Goal: Task Accomplishment & Management: Manage account settings

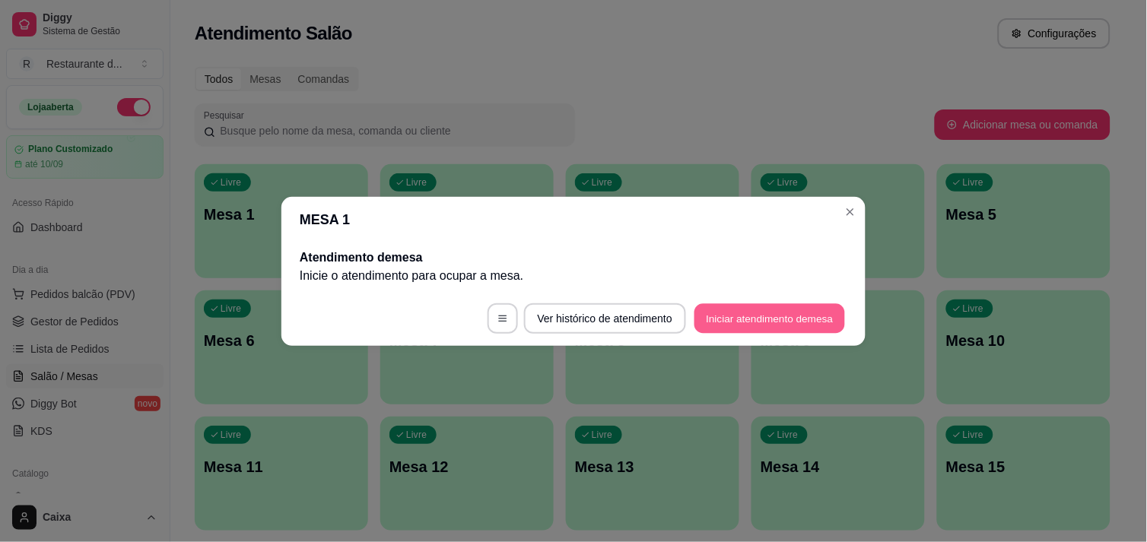
click at [801, 316] on button "Iniciar atendimento de mesa" at bounding box center [769, 318] width 151 height 30
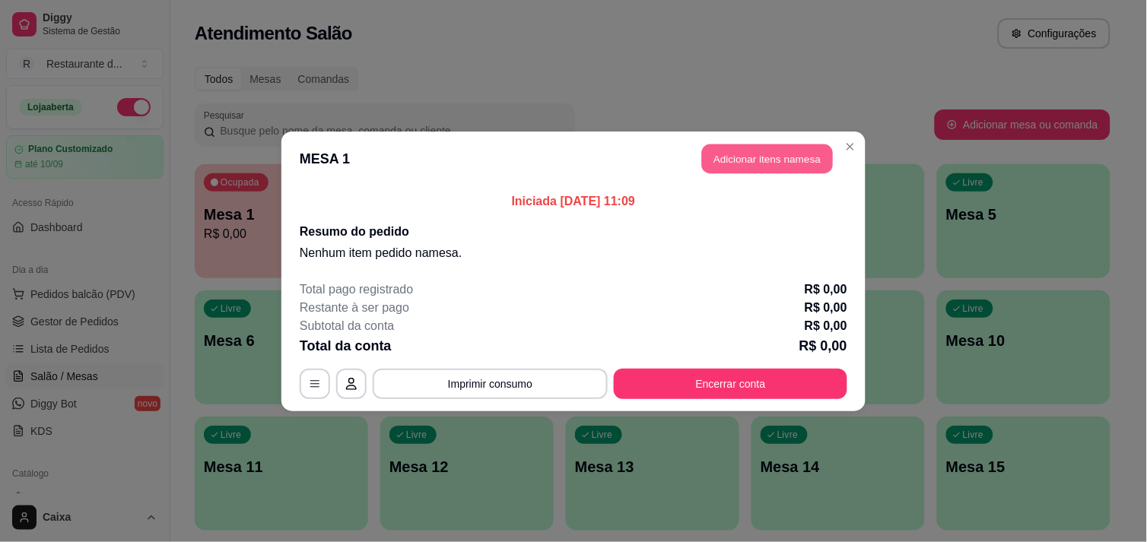
click at [778, 161] on button "Adicionar itens na mesa" at bounding box center [767, 159] width 131 height 30
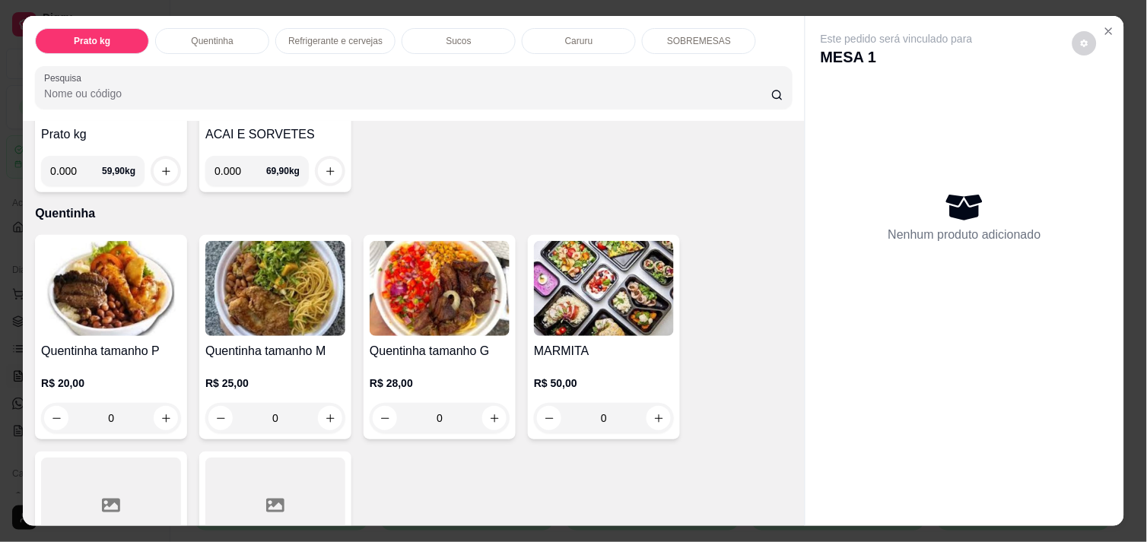
scroll to position [202, 0]
click at [162, 412] on icon "increase-product-quantity" at bounding box center [165, 417] width 11 height 11
type input "1"
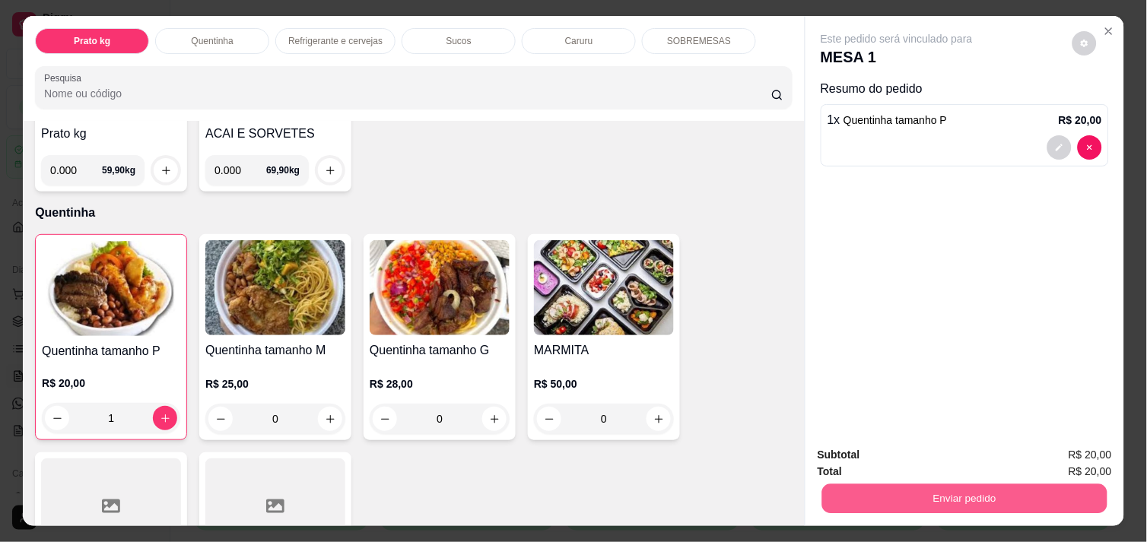
click at [880, 500] on button "Enviar pedido" at bounding box center [964, 499] width 285 height 30
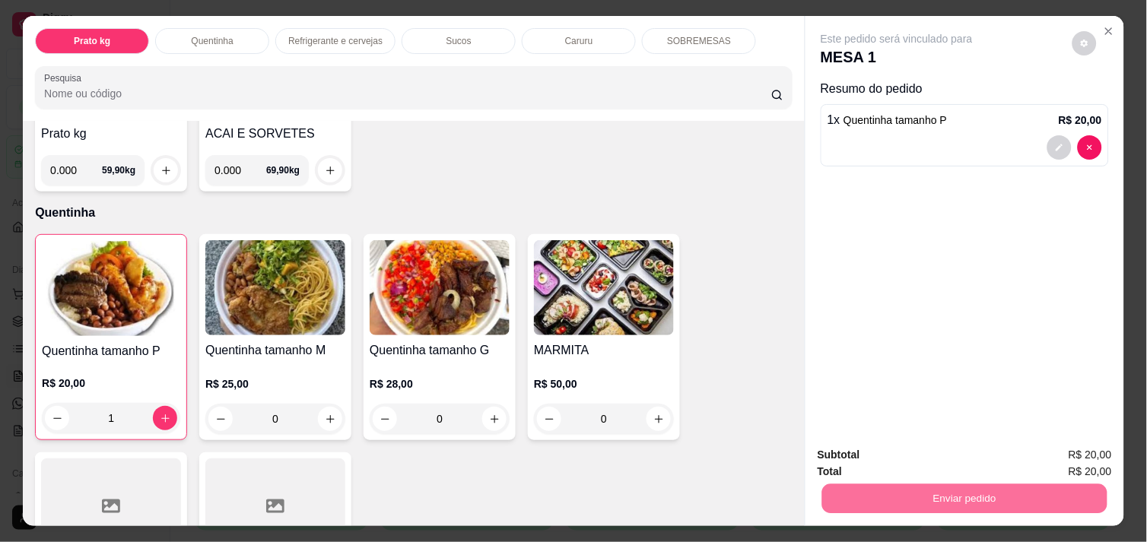
click at [861, 456] on button "Não registrar e enviar pedido" at bounding box center [914, 455] width 154 height 28
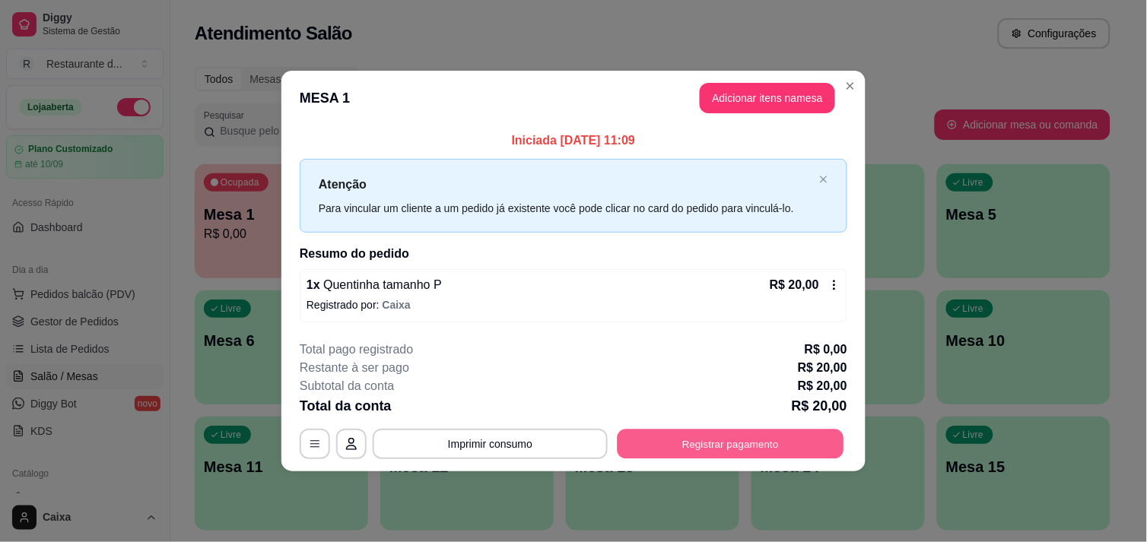
click at [803, 444] on button "Registrar pagamento" at bounding box center [731, 445] width 227 height 30
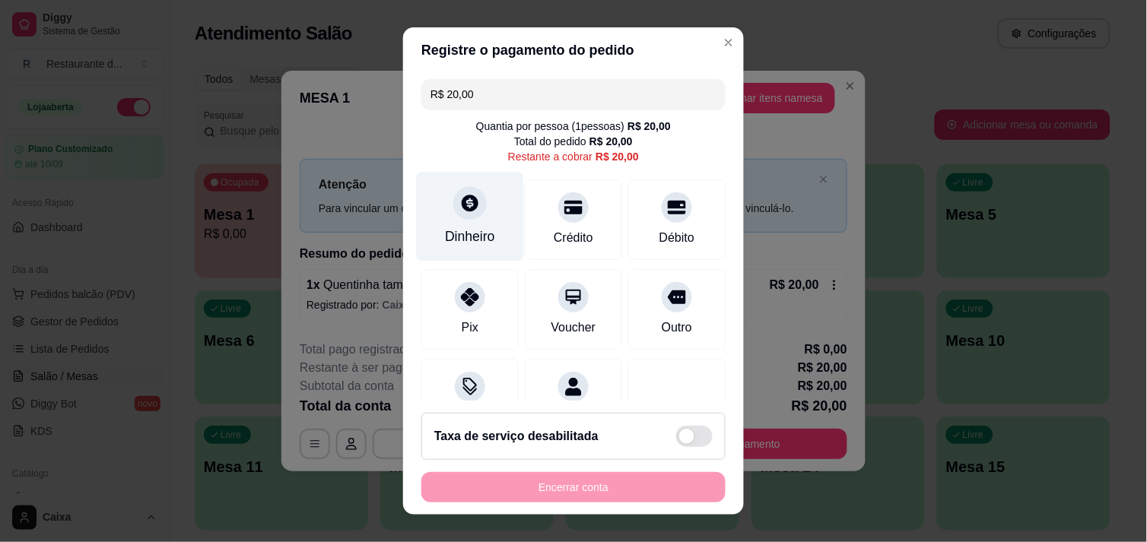
click at [469, 217] on div "Dinheiro" at bounding box center [470, 216] width 107 height 89
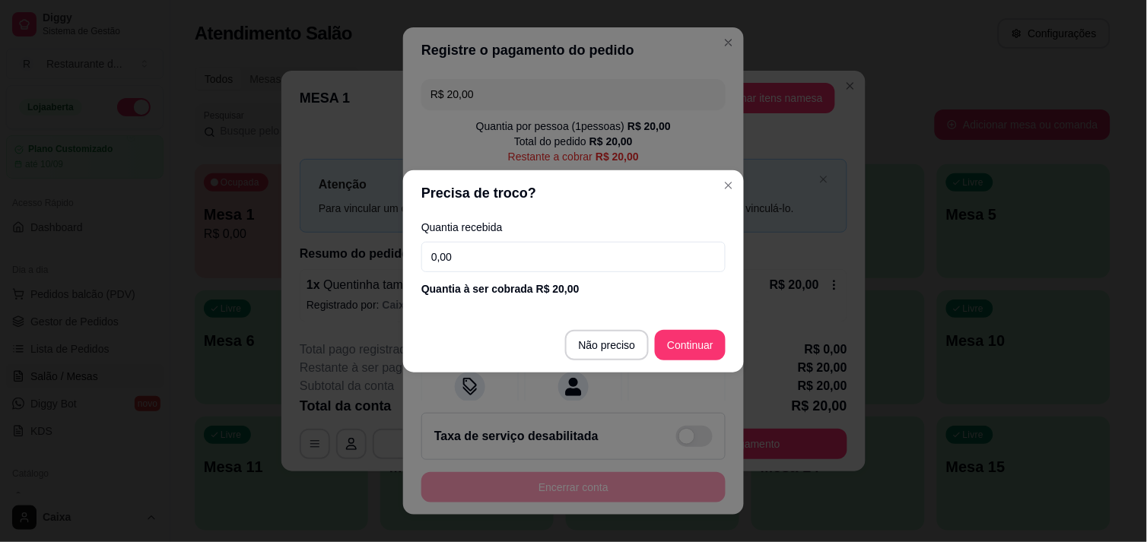
click at [708, 329] on footer "Não preciso Continuar" at bounding box center [573, 345] width 341 height 55
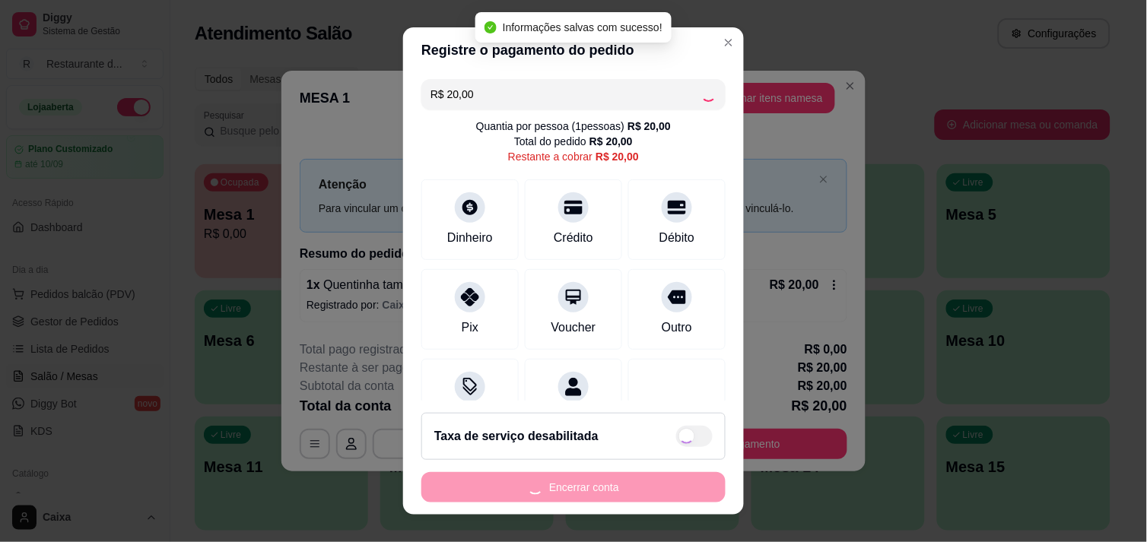
type input "R$ 0,00"
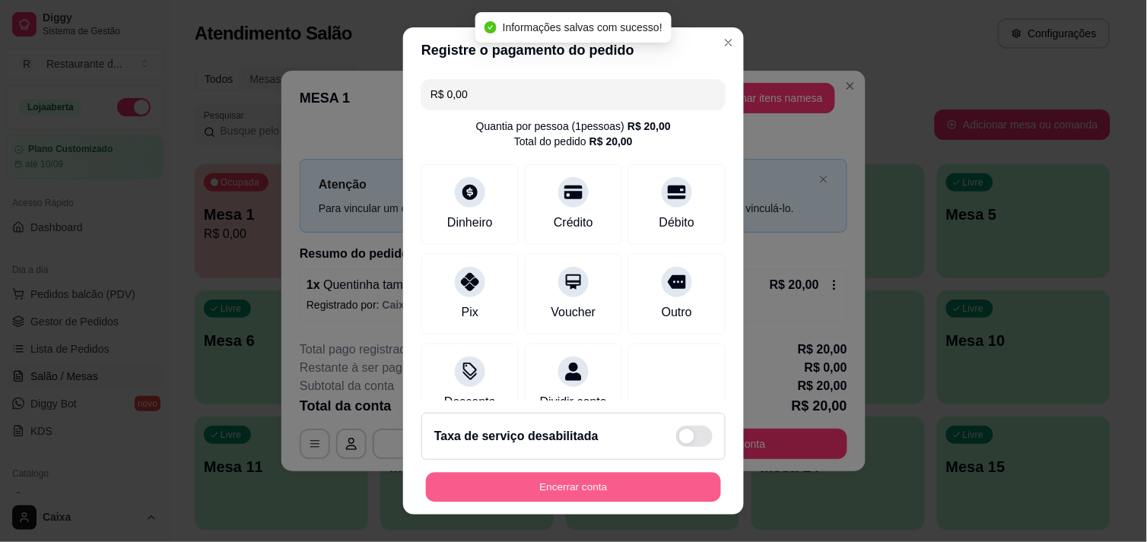
click at [586, 487] on button "Encerrar conta" at bounding box center [573, 488] width 295 height 30
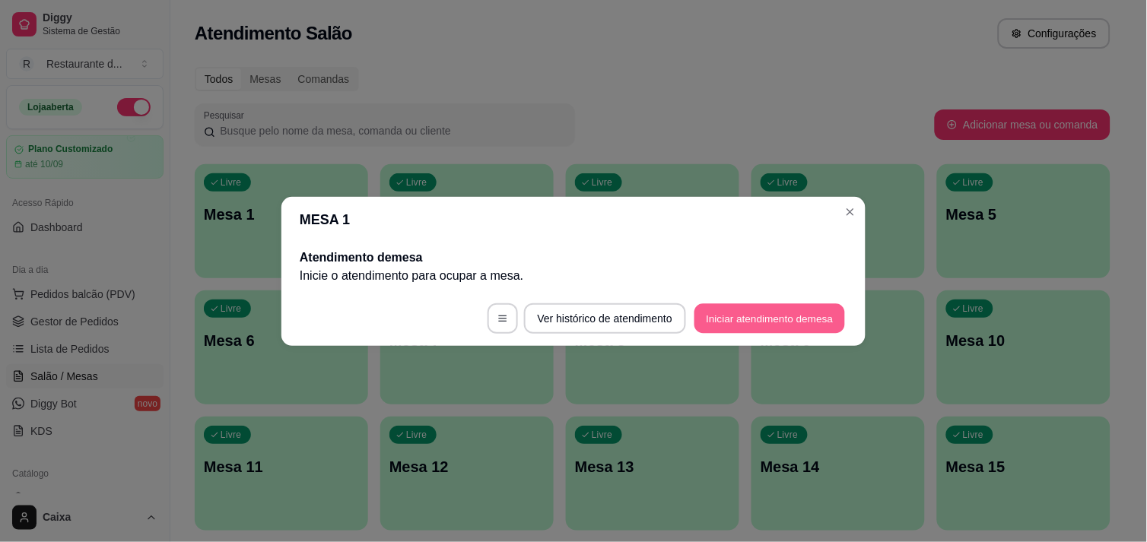
click at [776, 318] on button "Iniciar atendimento de mesa" at bounding box center [769, 318] width 151 height 30
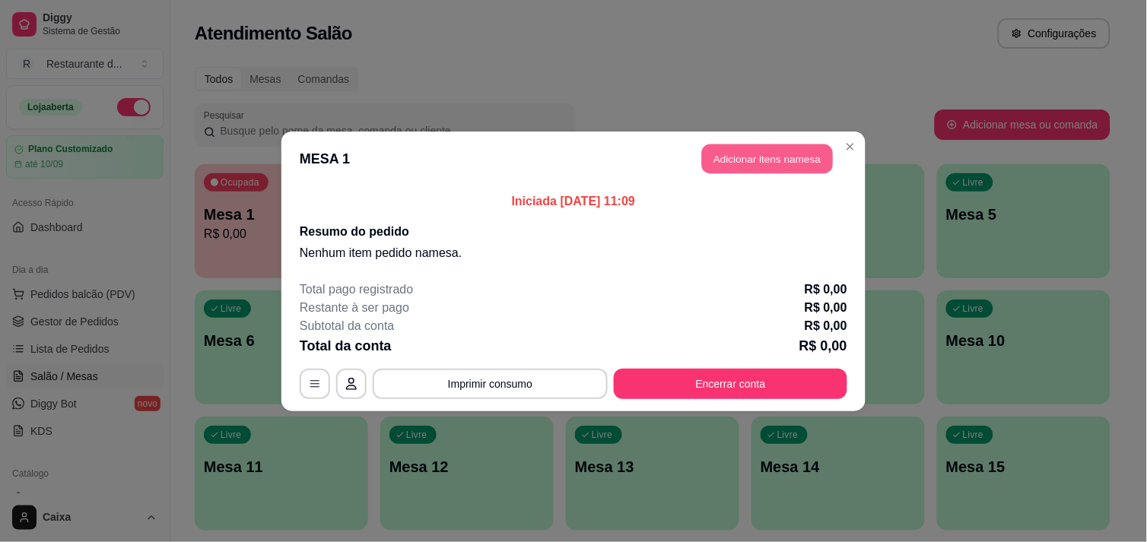
click at [787, 150] on button "Adicionar itens na mesa" at bounding box center [767, 159] width 131 height 30
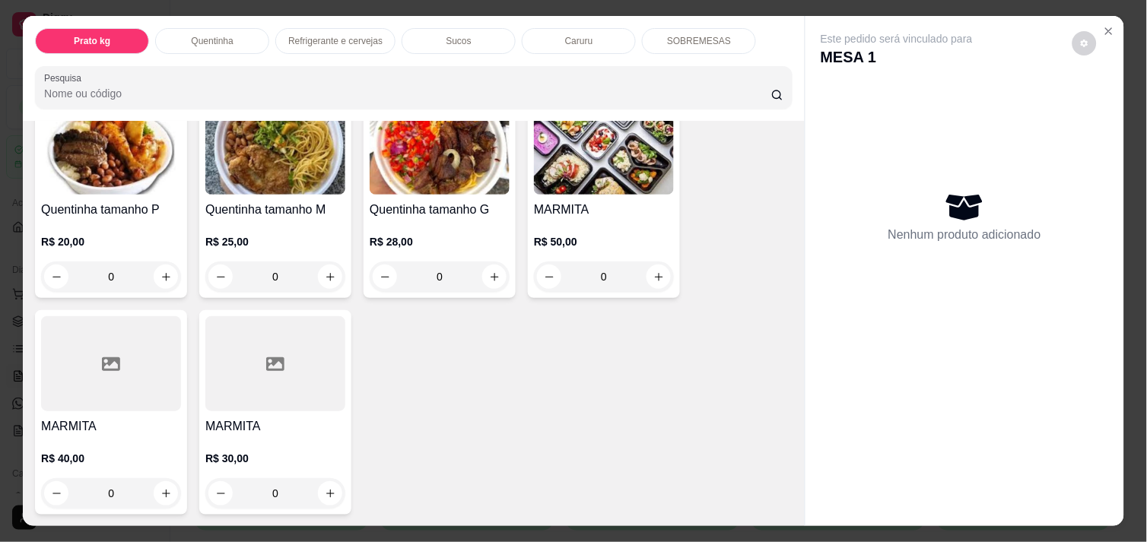
scroll to position [371, 0]
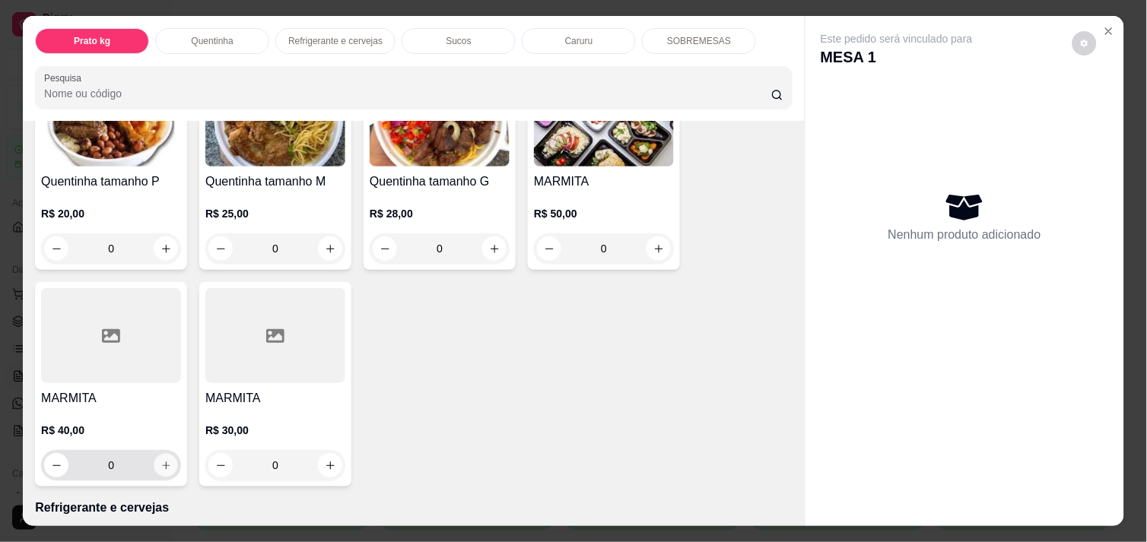
click at [164, 460] on icon "increase-product-quantity" at bounding box center [165, 465] width 11 height 11
type input "1"
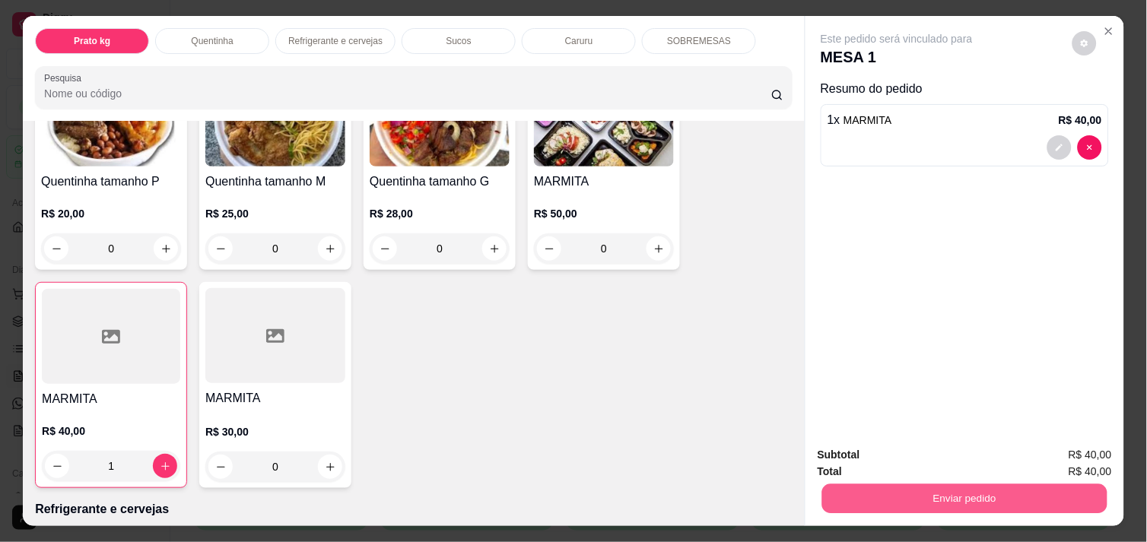
click at [953, 488] on button "Enviar pedido" at bounding box center [964, 499] width 285 height 30
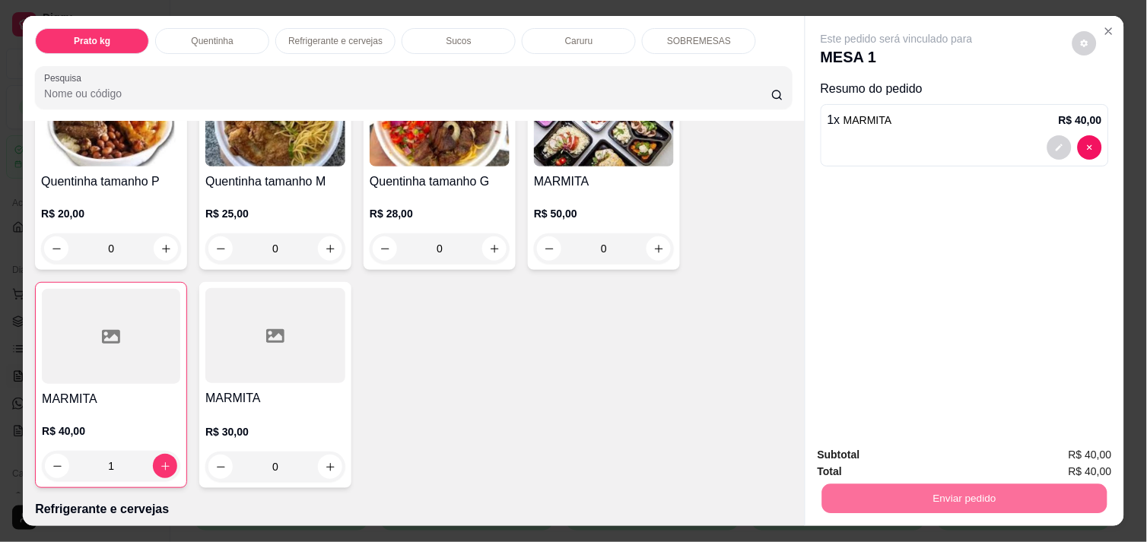
click at [913, 462] on button "Não registrar e enviar pedido" at bounding box center [914, 455] width 154 height 28
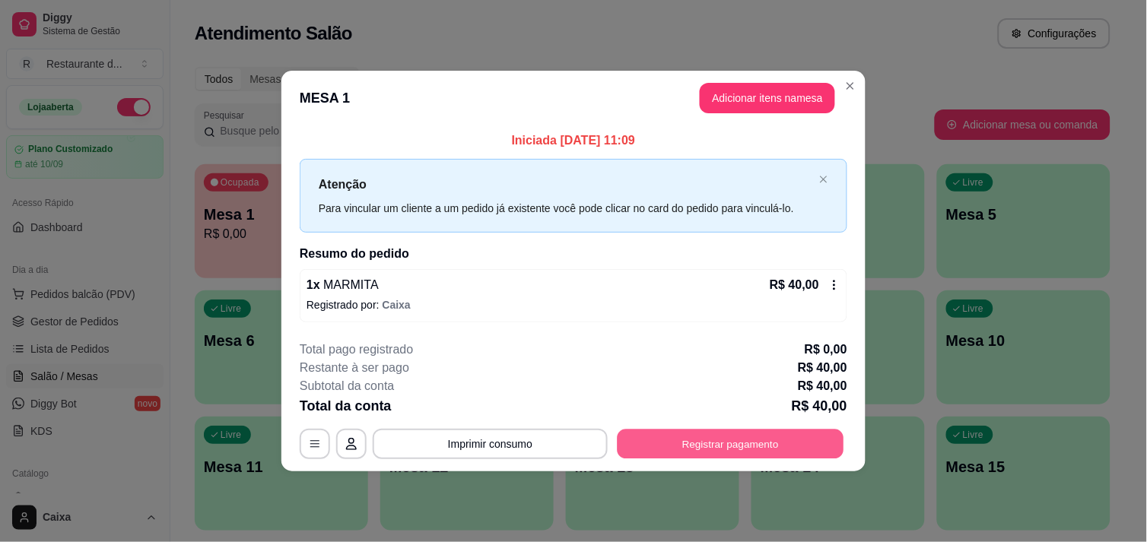
click at [778, 454] on button "Registrar pagamento" at bounding box center [731, 445] width 227 height 30
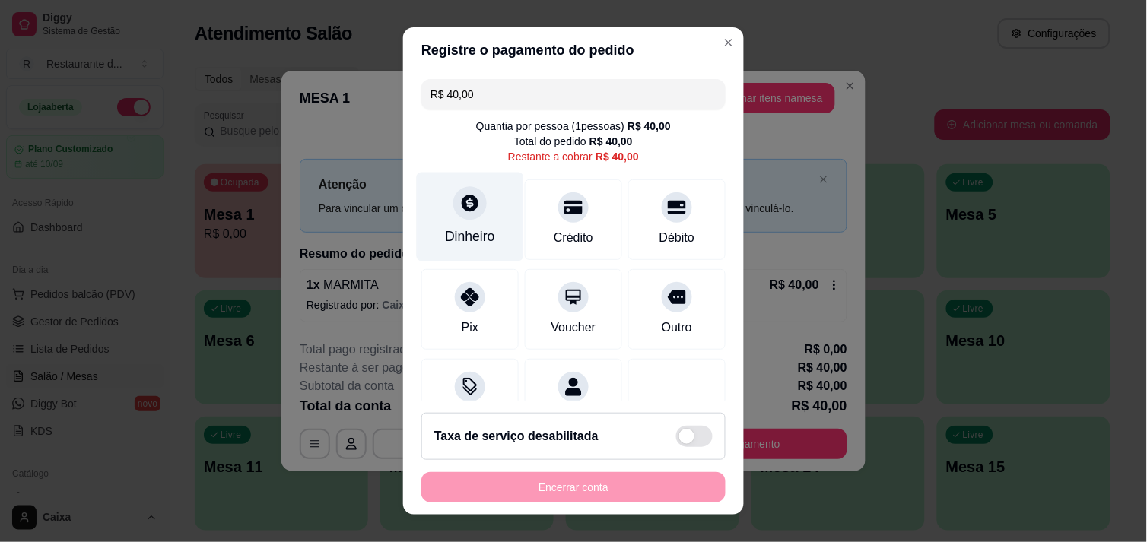
click at [461, 216] on div at bounding box center [469, 202] width 33 height 33
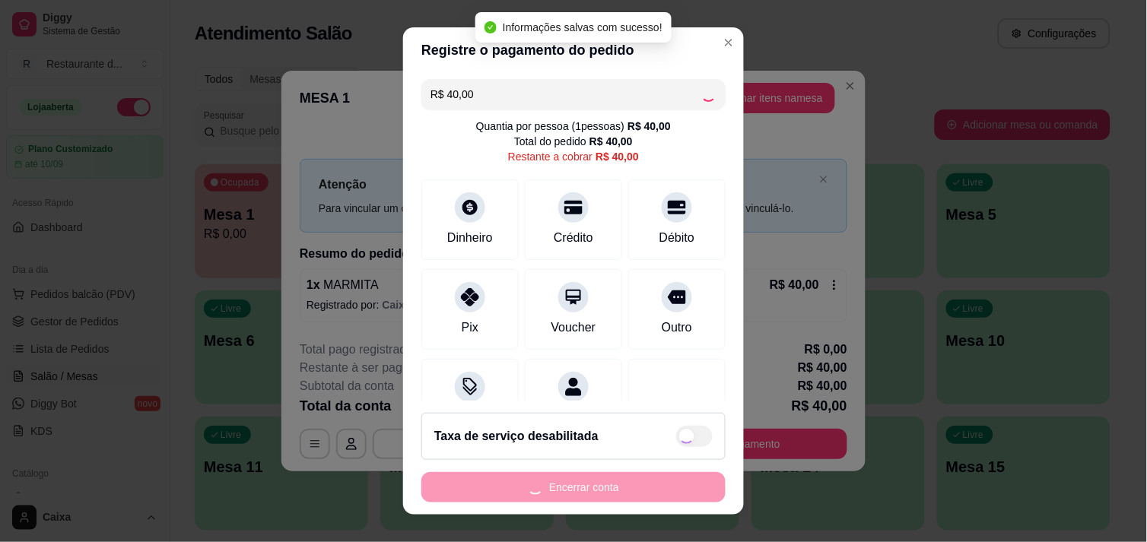
type input "R$ 0,00"
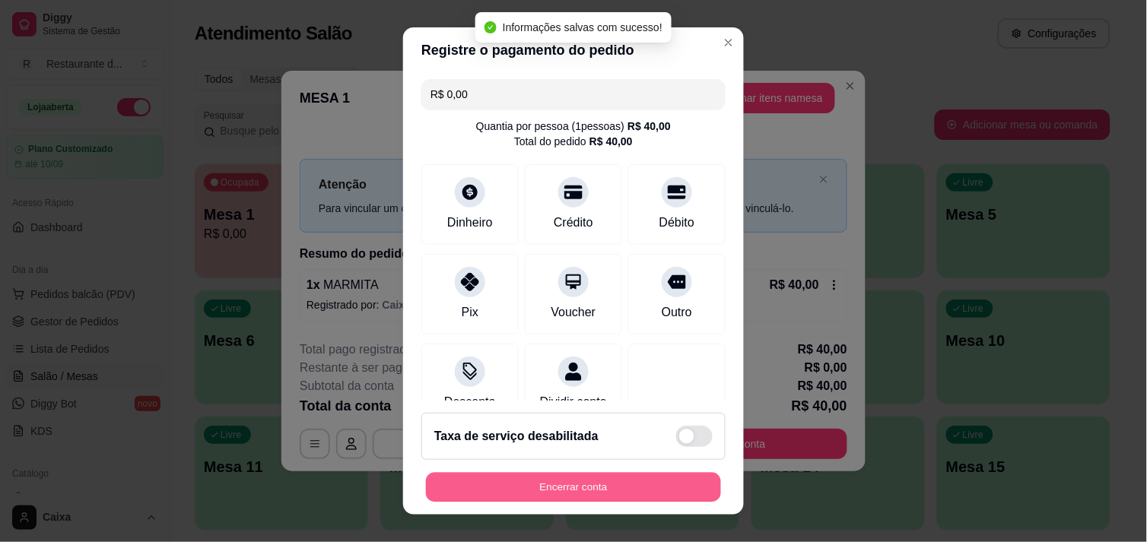
click at [594, 483] on button "Encerrar conta" at bounding box center [573, 488] width 295 height 30
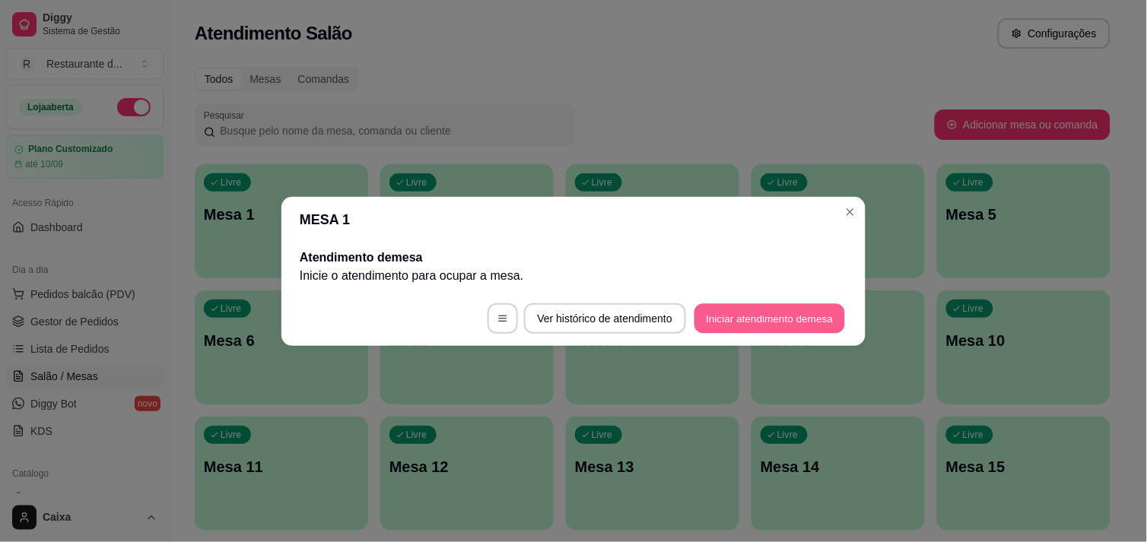
click at [748, 307] on button "Iniciar atendimento de mesa" at bounding box center [769, 318] width 151 height 30
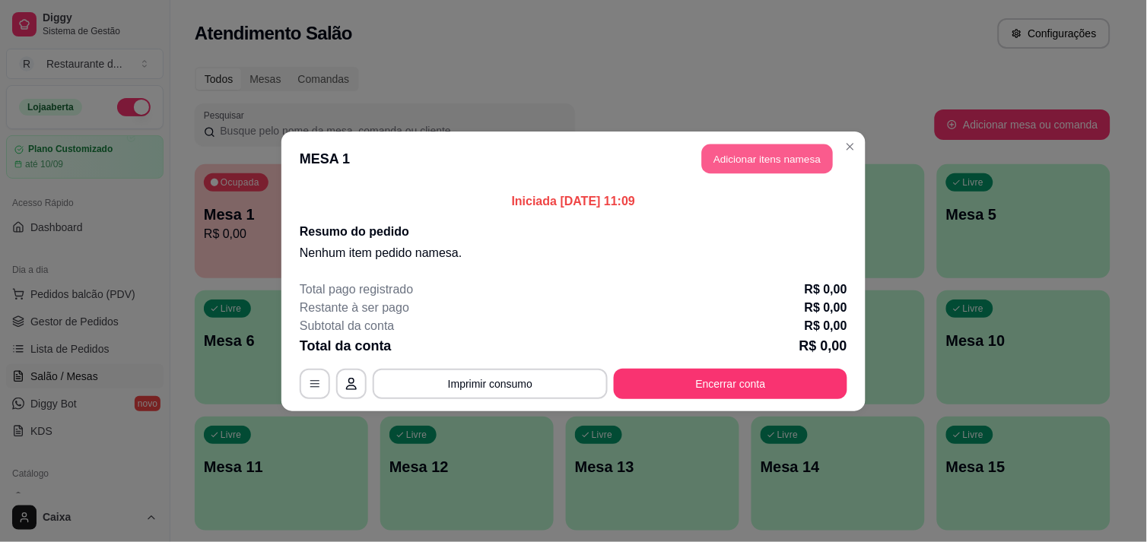
click at [815, 167] on button "Adicionar itens na mesa" at bounding box center [767, 159] width 131 height 30
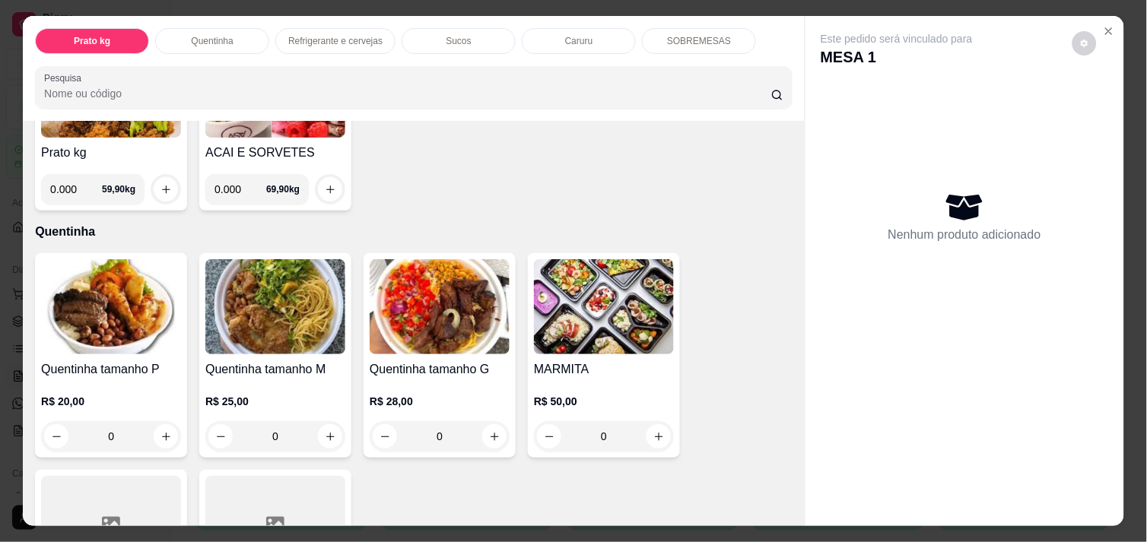
scroll to position [202, 0]
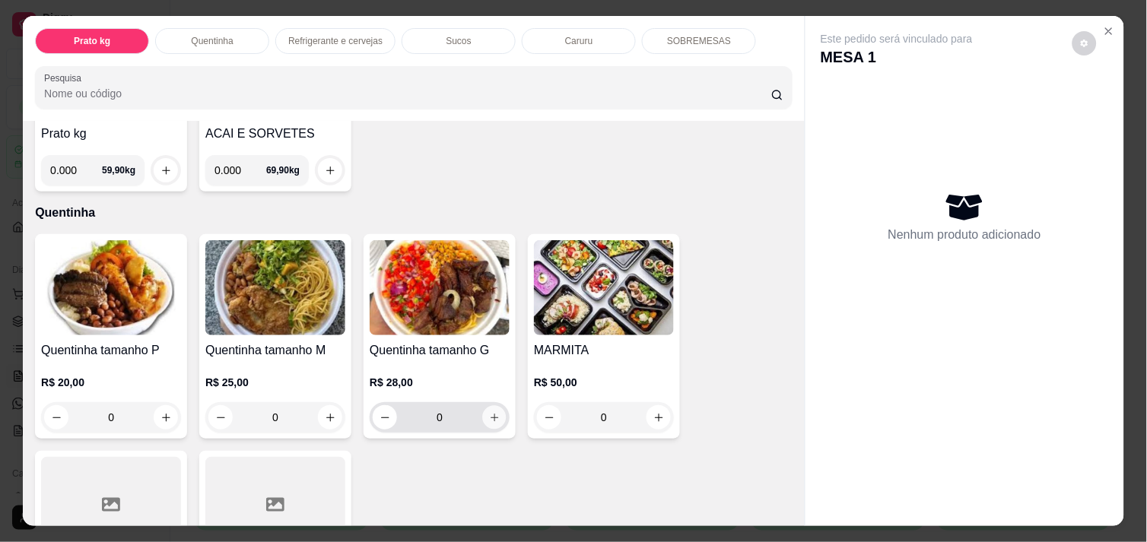
click at [492, 416] on button "increase-product-quantity" at bounding box center [495, 418] width 24 height 24
type input "1"
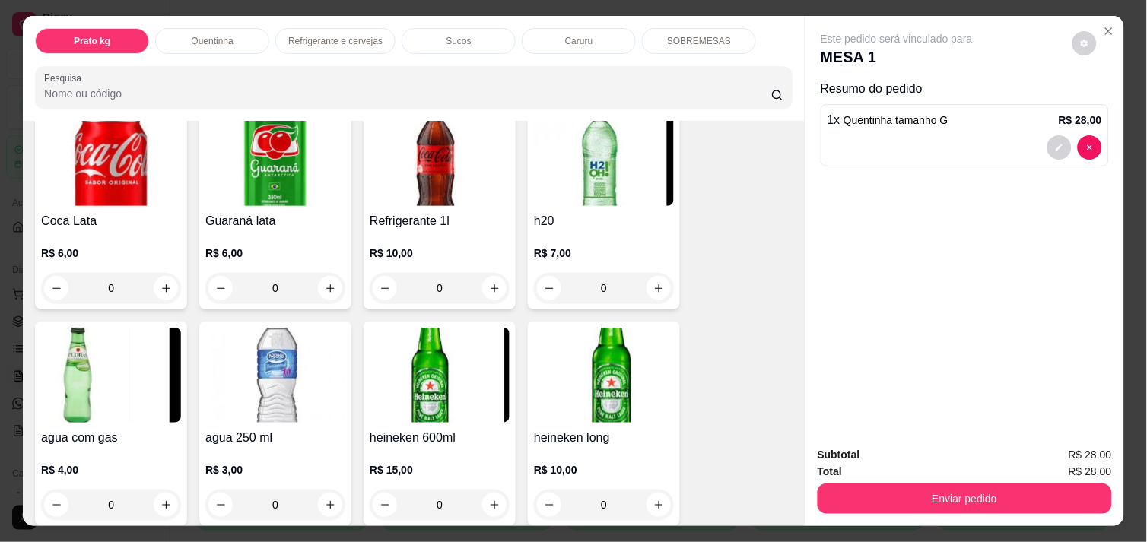
scroll to position [845, 0]
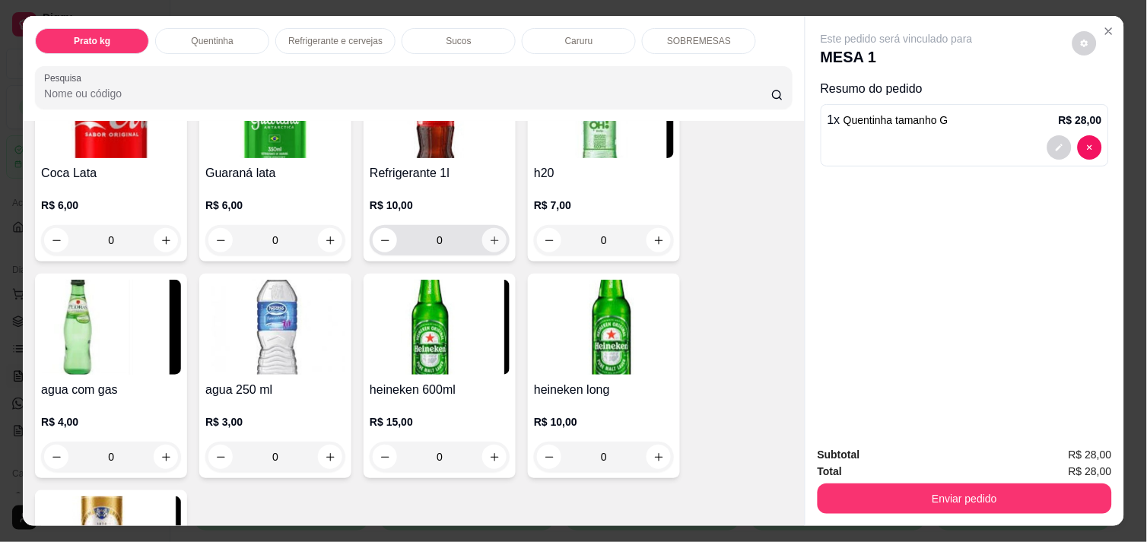
click at [489, 237] on icon "increase-product-quantity" at bounding box center [494, 240] width 11 height 11
type input "1"
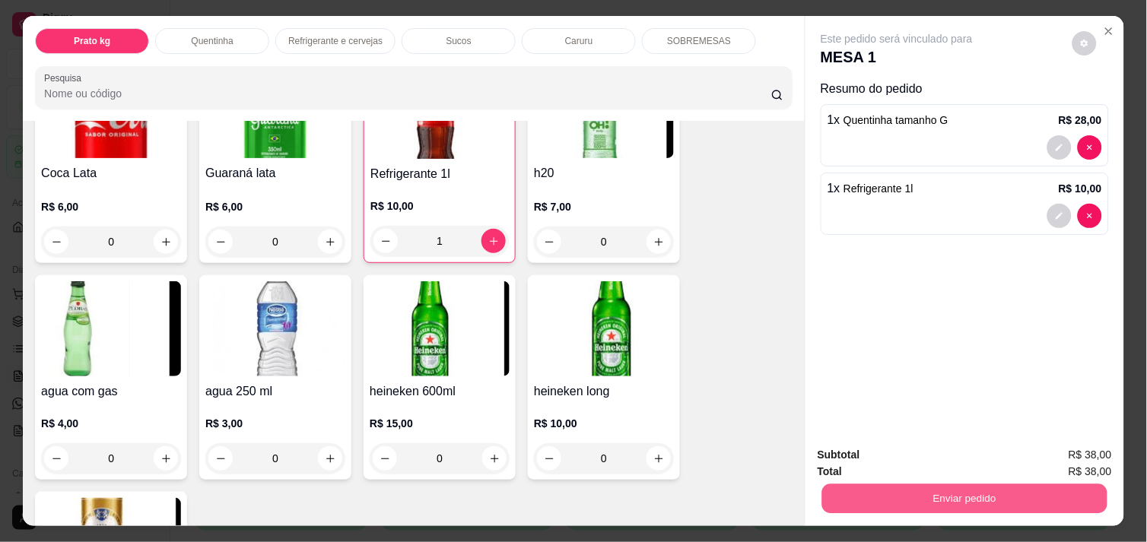
click at [910, 492] on button "Enviar pedido" at bounding box center [964, 499] width 285 height 30
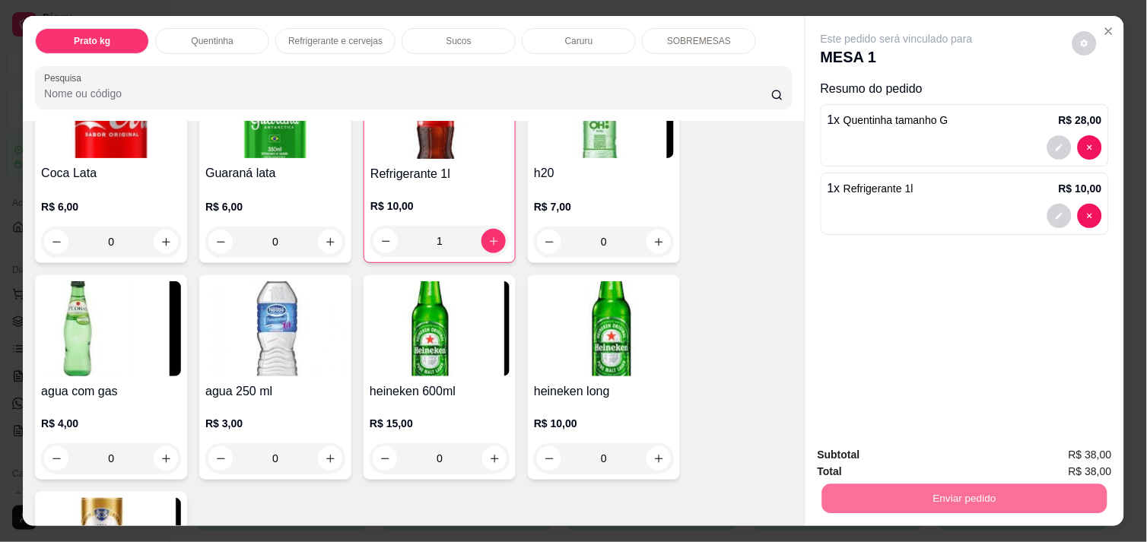
click at [884, 452] on button "Não registrar e enviar pedido" at bounding box center [914, 455] width 154 height 28
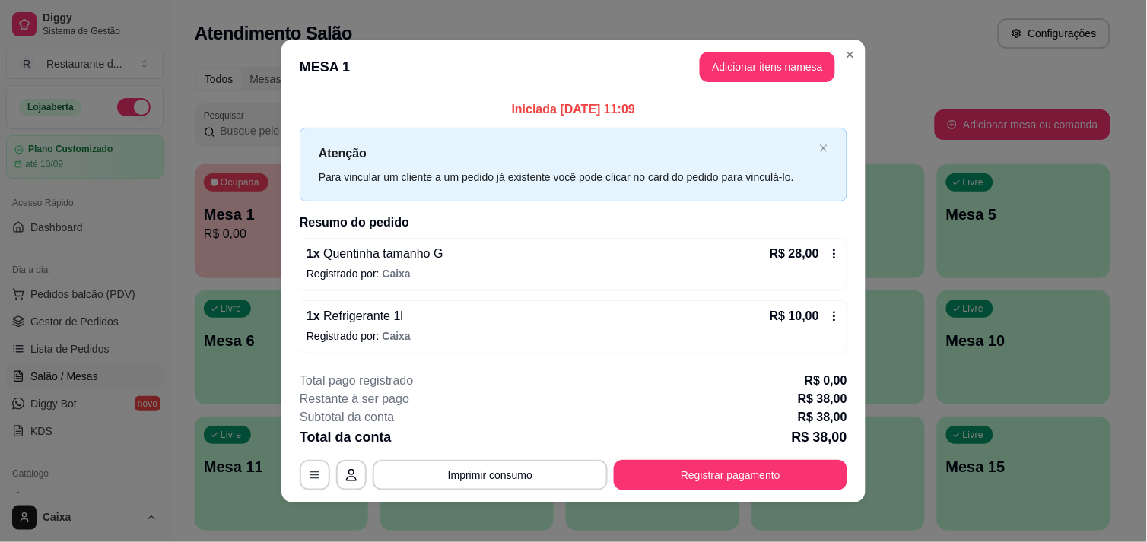
click at [761, 491] on footer "**********" at bounding box center [573, 431] width 584 height 143
click at [761, 480] on button "Registrar pagamento" at bounding box center [731, 476] width 227 height 30
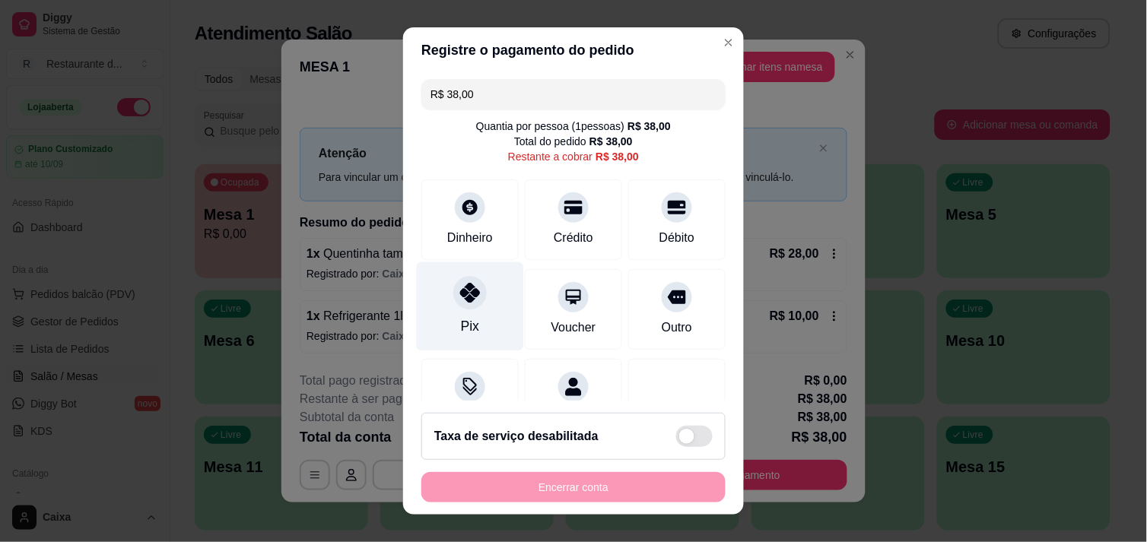
click at [454, 303] on div at bounding box center [469, 292] width 33 height 33
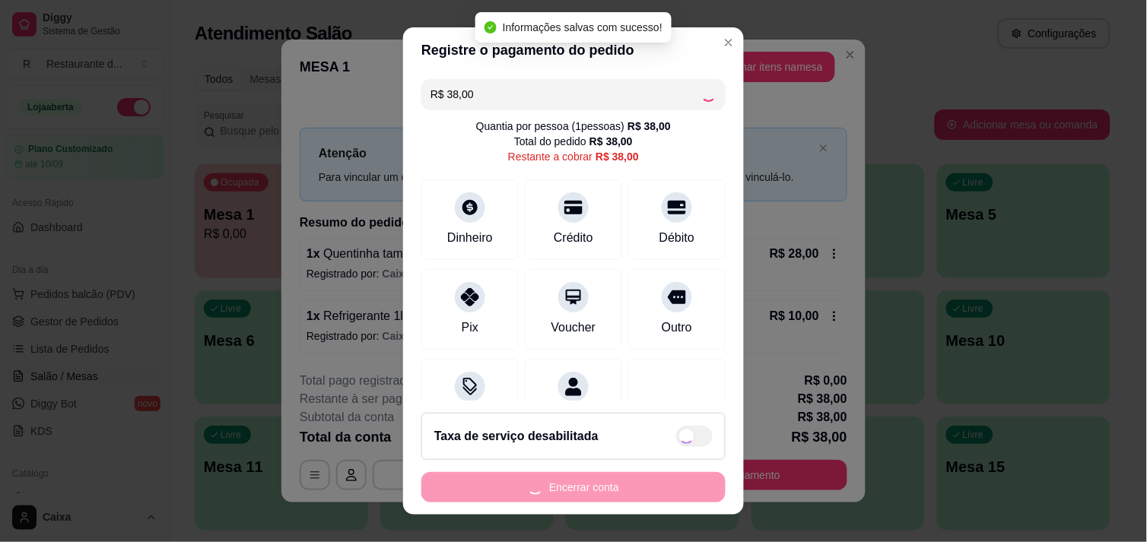
type input "R$ 0,00"
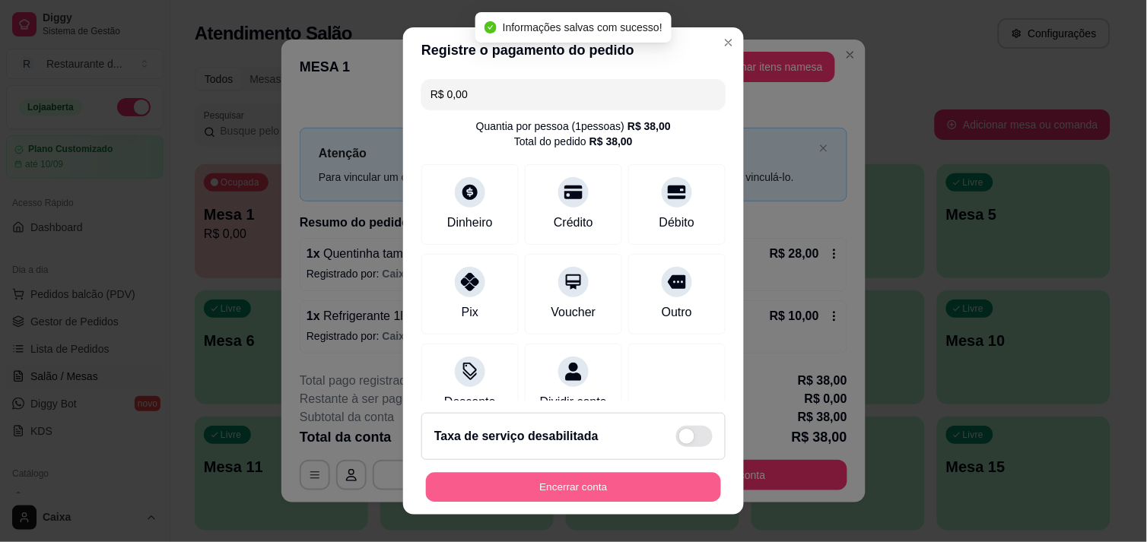
click at [564, 490] on button "Encerrar conta" at bounding box center [573, 488] width 295 height 30
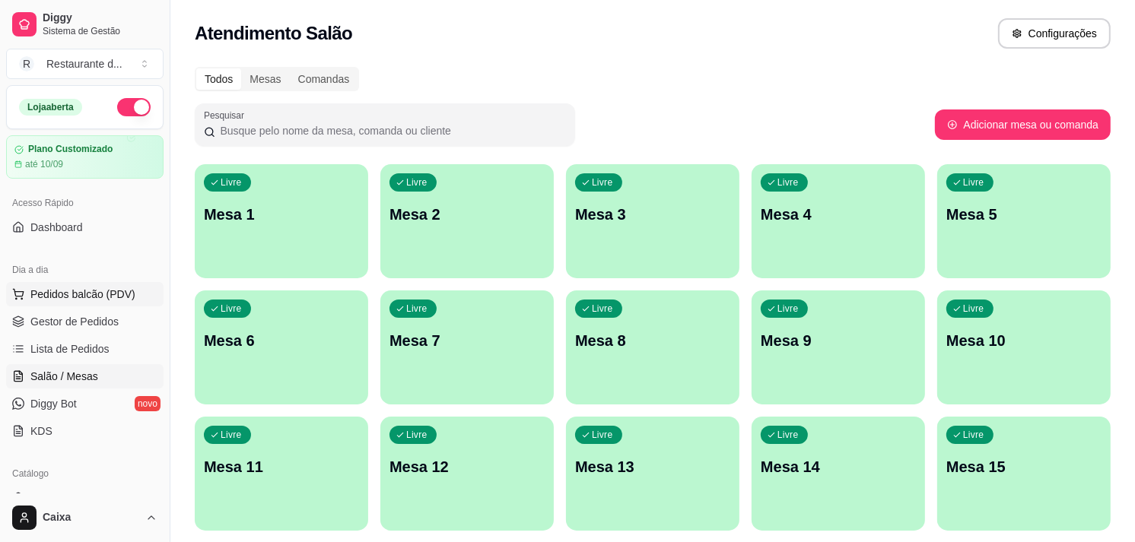
click at [88, 294] on span "Pedidos balcão (PDV)" at bounding box center [82, 294] width 105 height 15
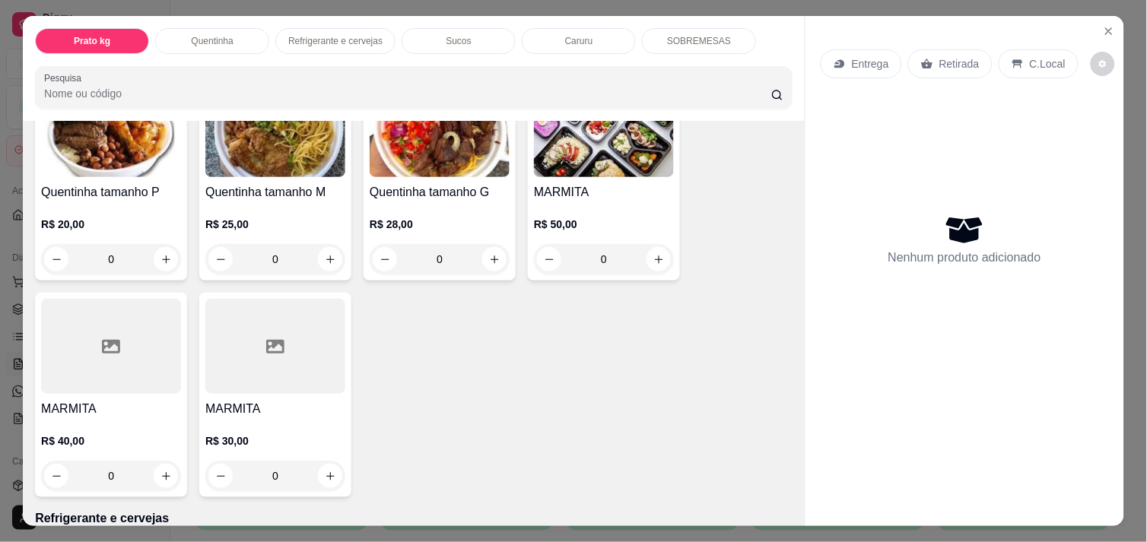
scroll to position [364, 0]
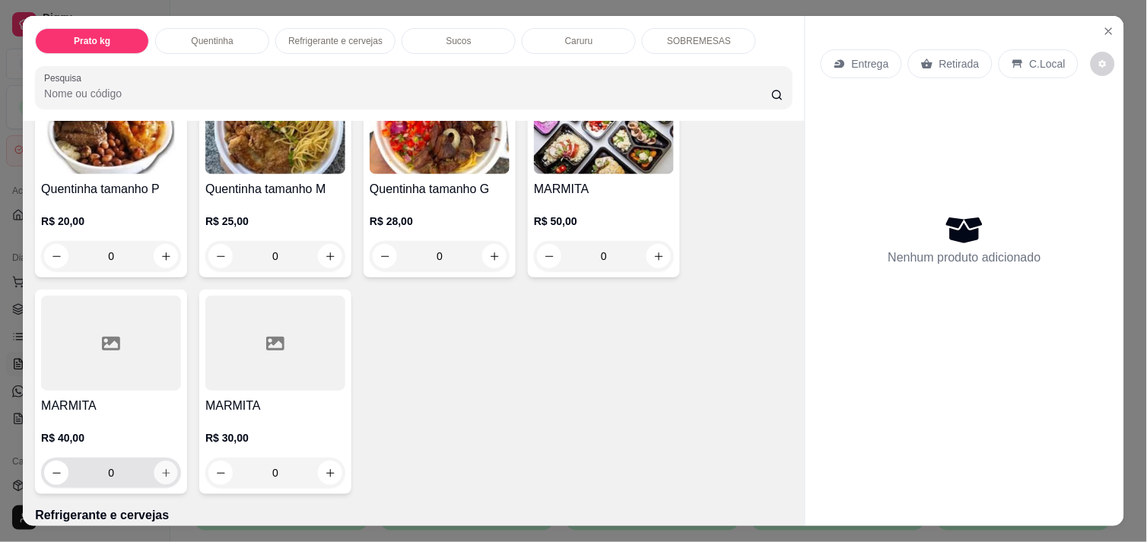
click at [160, 470] on icon "increase-product-quantity" at bounding box center [165, 473] width 11 height 11
type input "1"
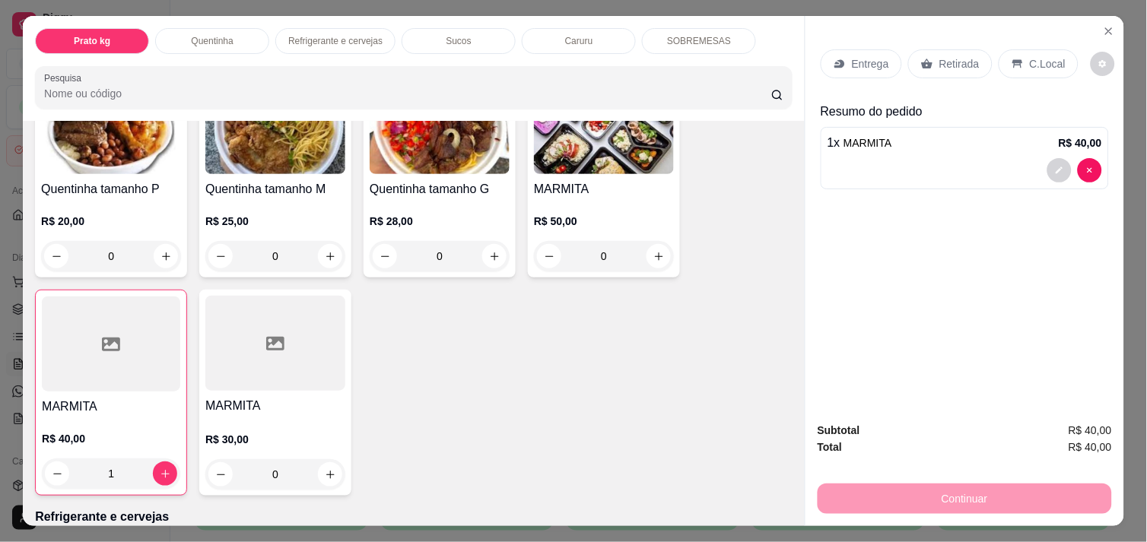
click at [926, 485] on div "Continuar" at bounding box center [965, 497] width 294 height 34
click at [1050, 56] on p "C.Local" at bounding box center [1048, 63] width 36 height 15
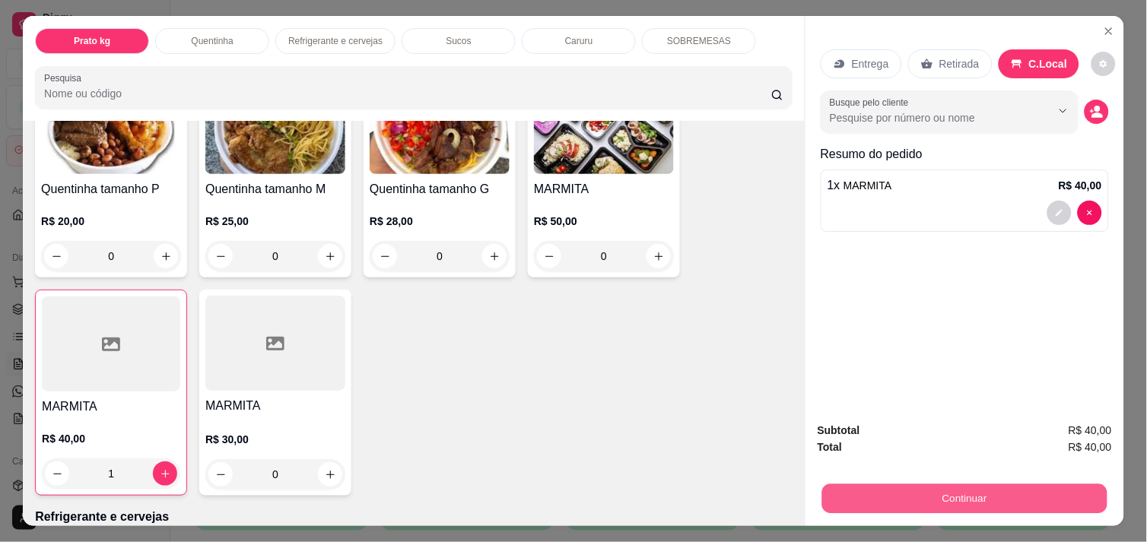
click at [971, 484] on button "Continuar" at bounding box center [964, 499] width 285 height 30
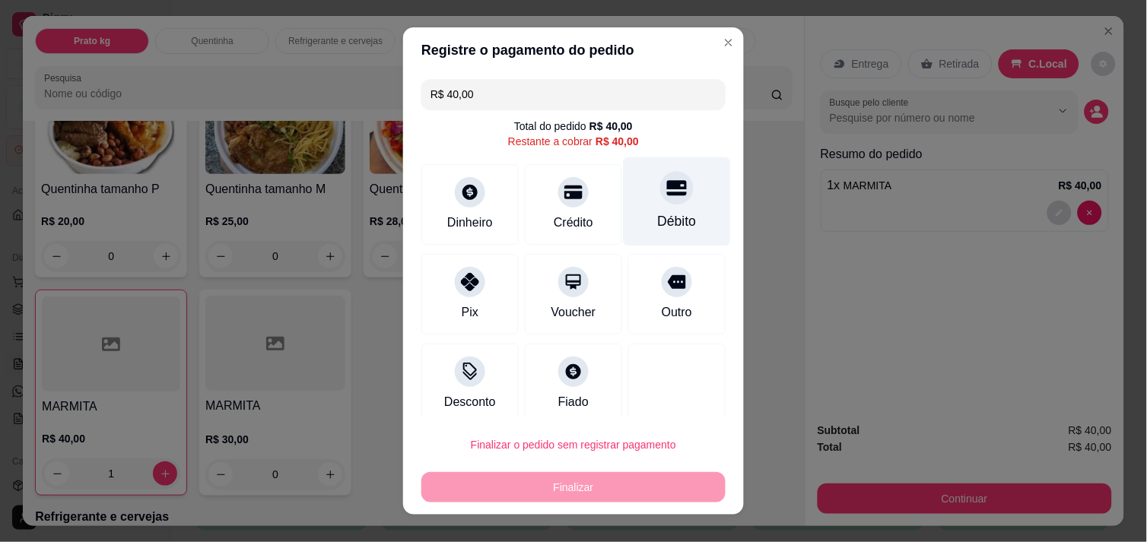
click at [667, 191] on icon at bounding box center [677, 188] width 20 height 20
type input "R$ 0,00"
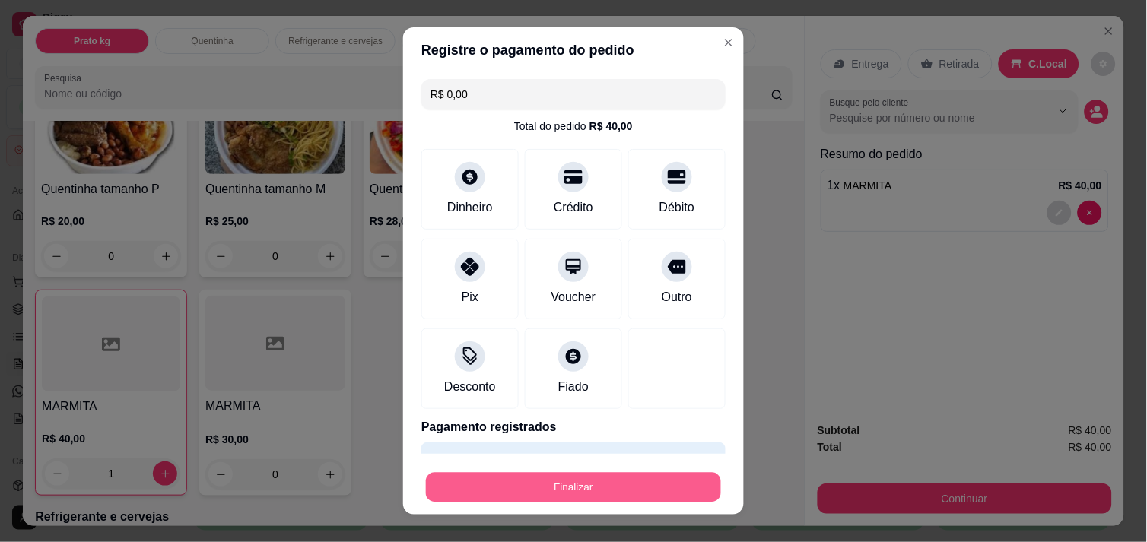
click at [608, 498] on button "Finalizar" at bounding box center [573, 488] width 295 height 30
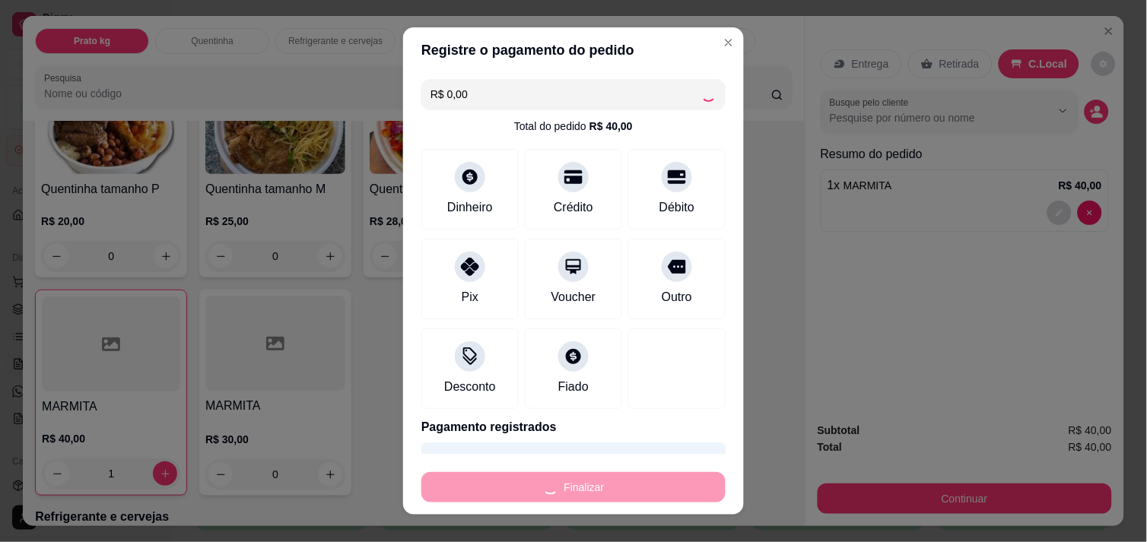
type input "0"
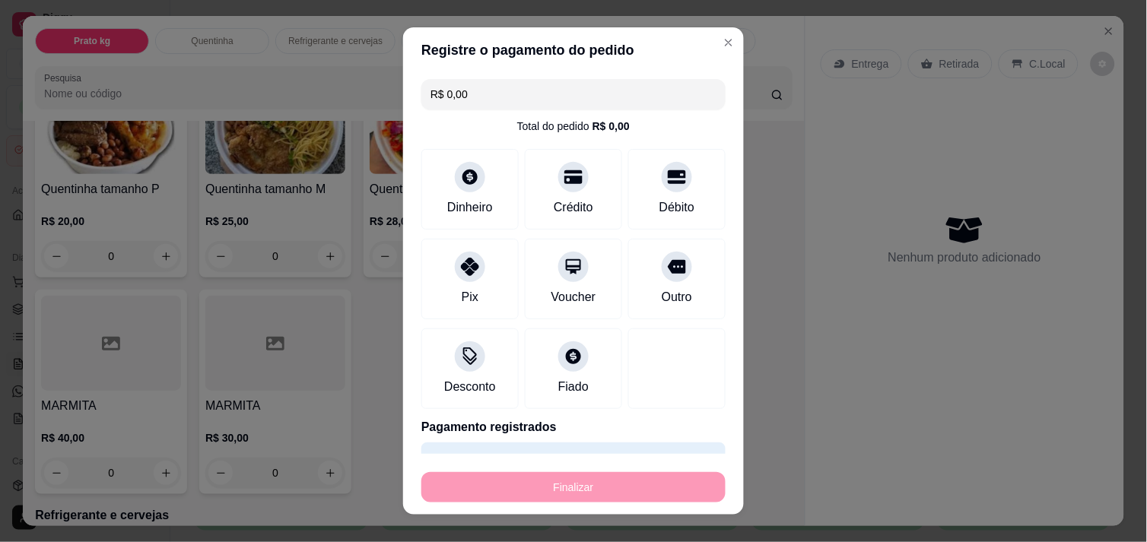
type input "-R$ 40,00"
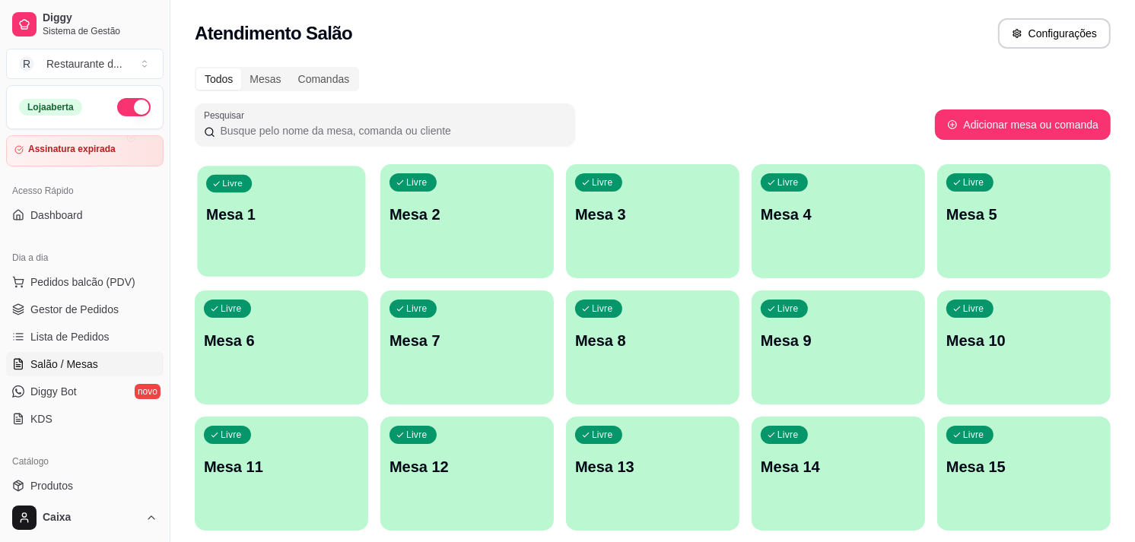
click at [270, 218] on p "Mesa 1" at bounding box center [281, 215] width 151 height 21
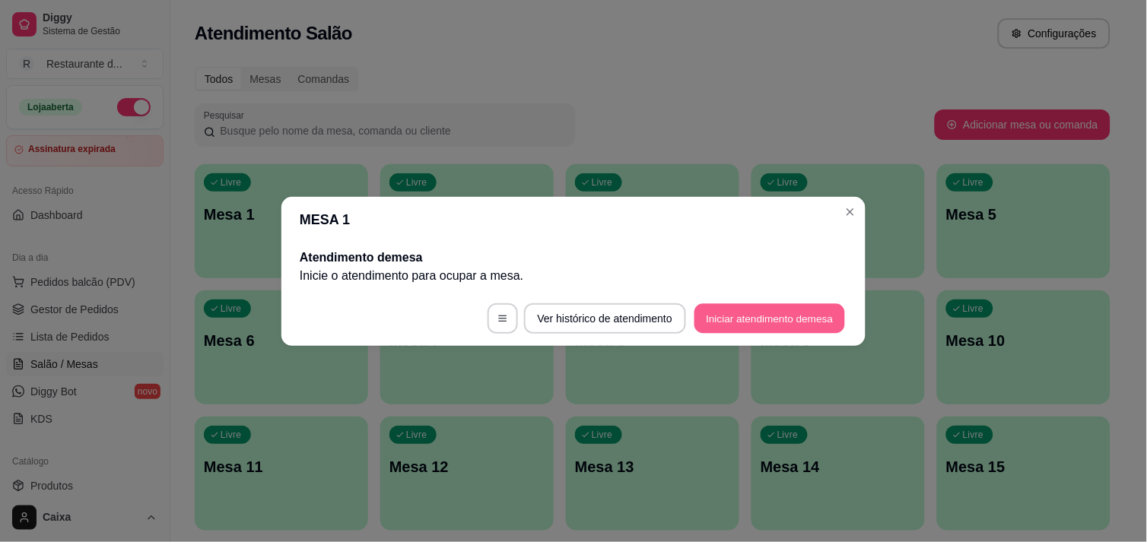
click at [780, 322] on button "Iniciar atendimento de mesa" at bounding box center [769, 318] width 151 height 30
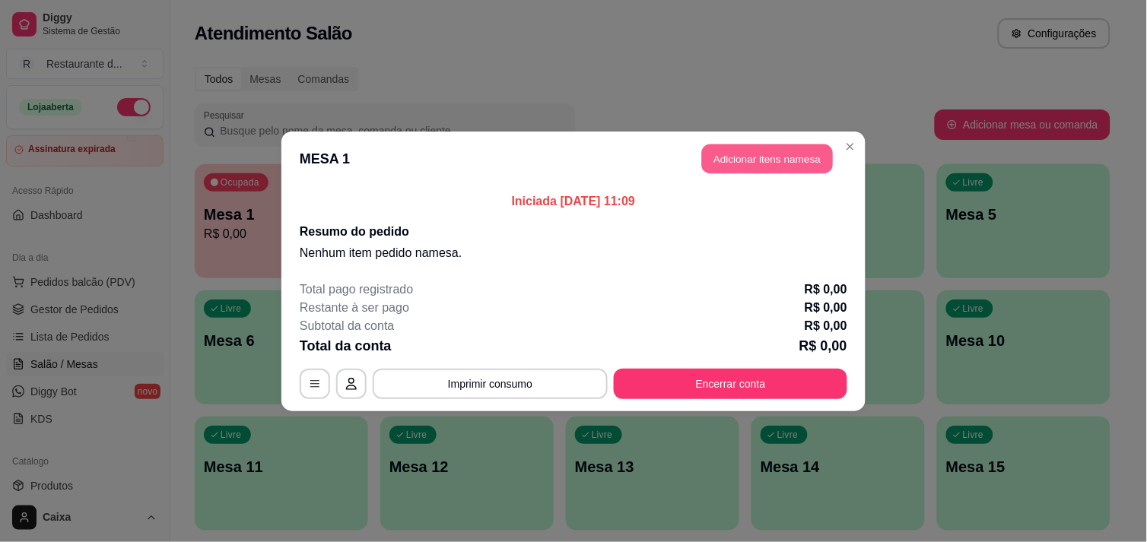
click at [754, 162] on button "Adicionar itens na mesa" at bounding box center [767, 159] width 131 height 30
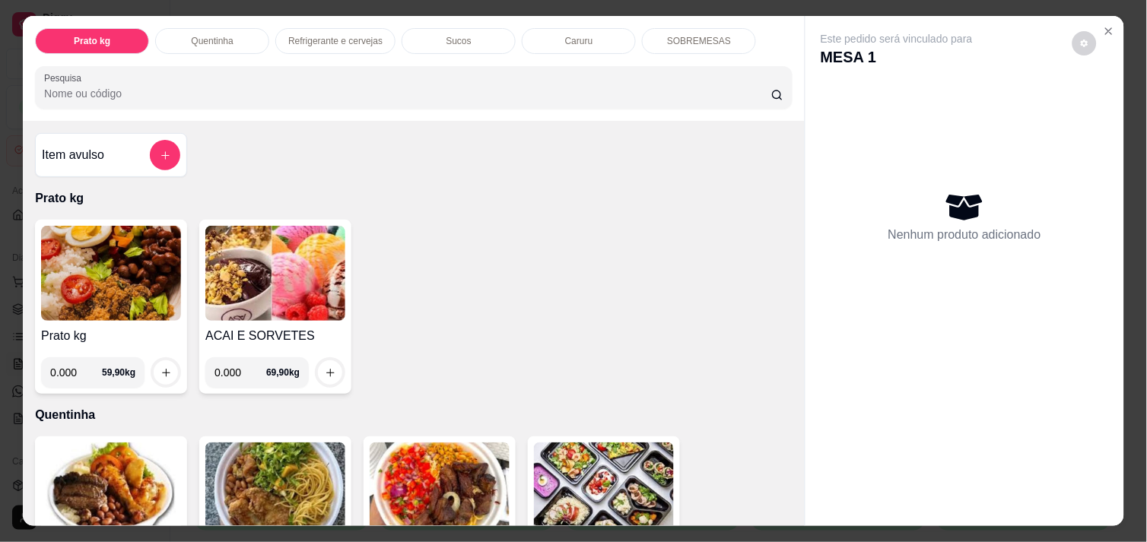
click at [69, 371] on input "0.000" at bounding box center [76, 372] width 52 height 30
type input "0.290"
click at [167, 362] on button "increase-product-quantity" at bounding box center [166, 373] width 24 height 24
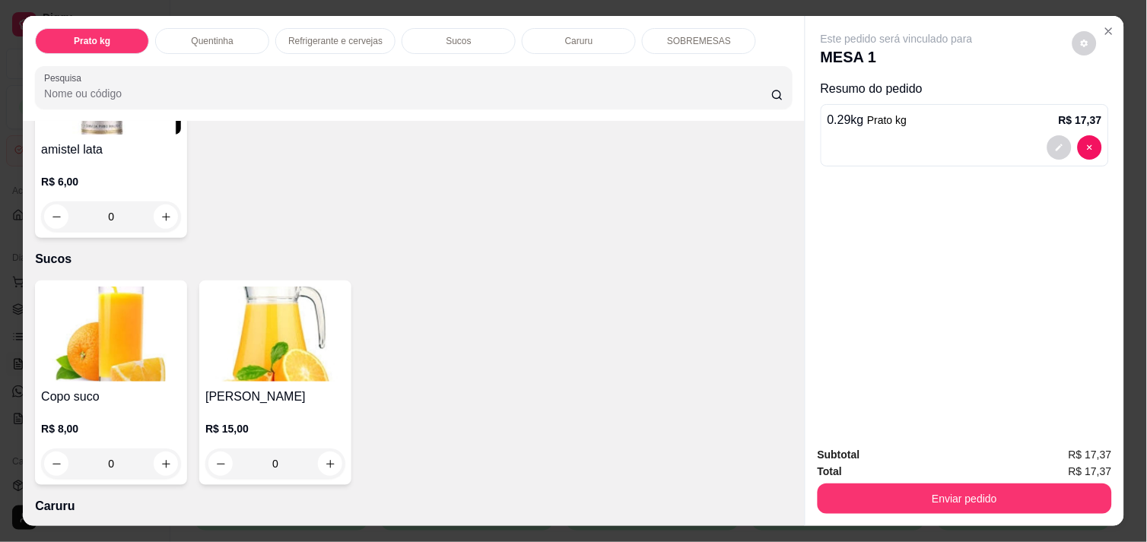
scroll to position [1548, 0]
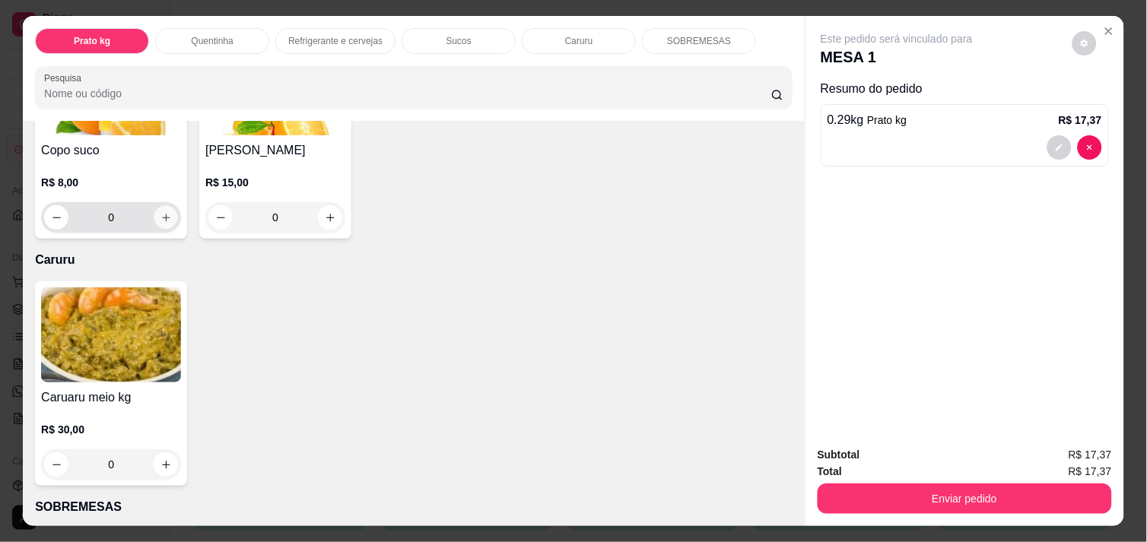
click at [160, 212] on icon "increase-product-quantity" at bounding box center [165, 217] width 11 height 11
type input "1"
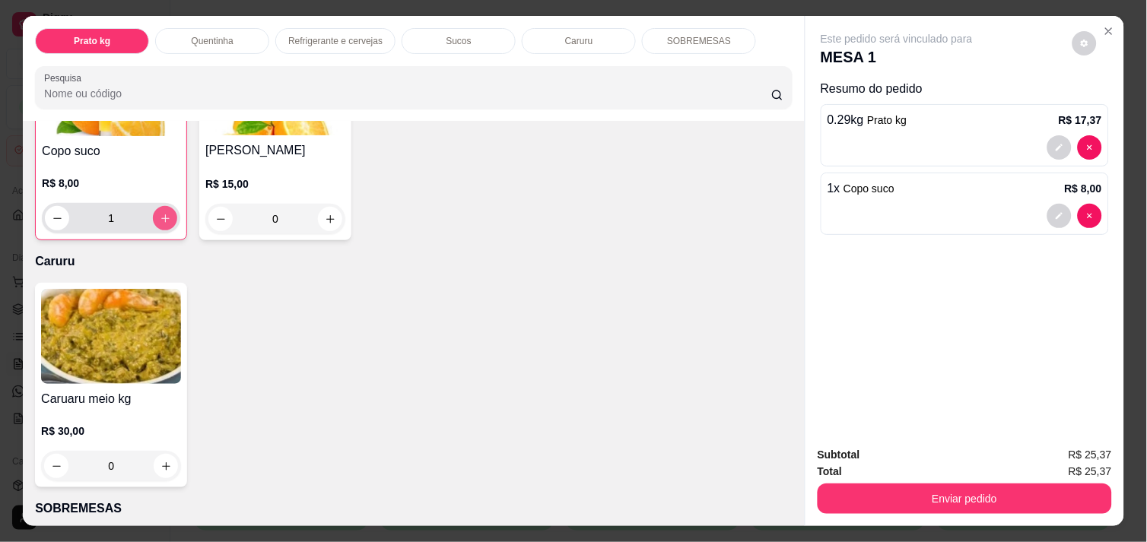
scroll to position [1549, 0]
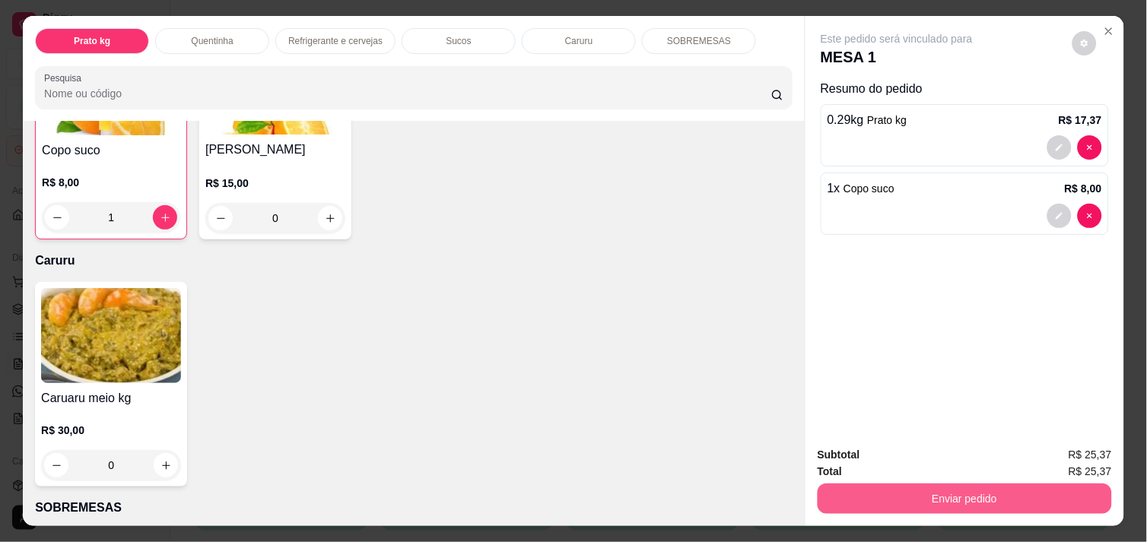
click at [913, 488] on button "Enviar pedido" at bounding box center [965, 499] width 294 height 30
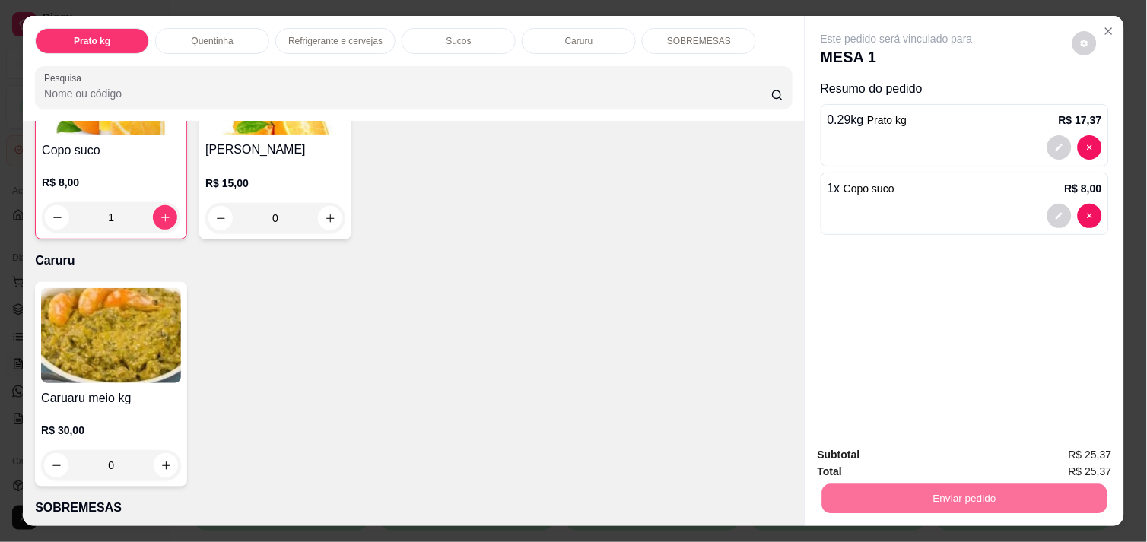
click at [968, 456] on button "Não registrar e enviar pedido" at bounding box center [914, 455] width 154 height 28
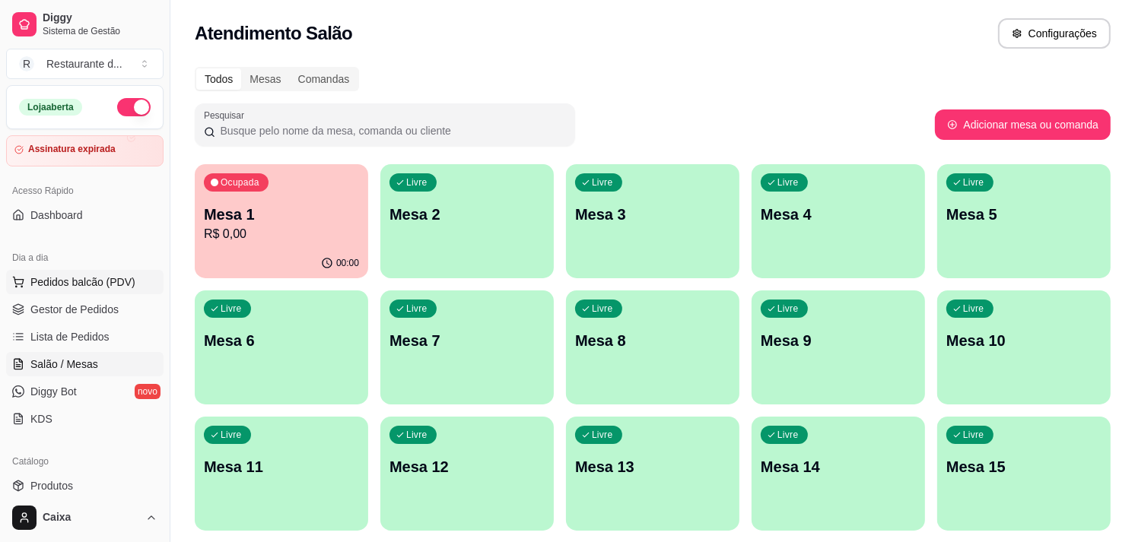
click at [44, 277] on span "Pedidos balcão (PDV)" at bounding box center [82, 282] width 105 height 15
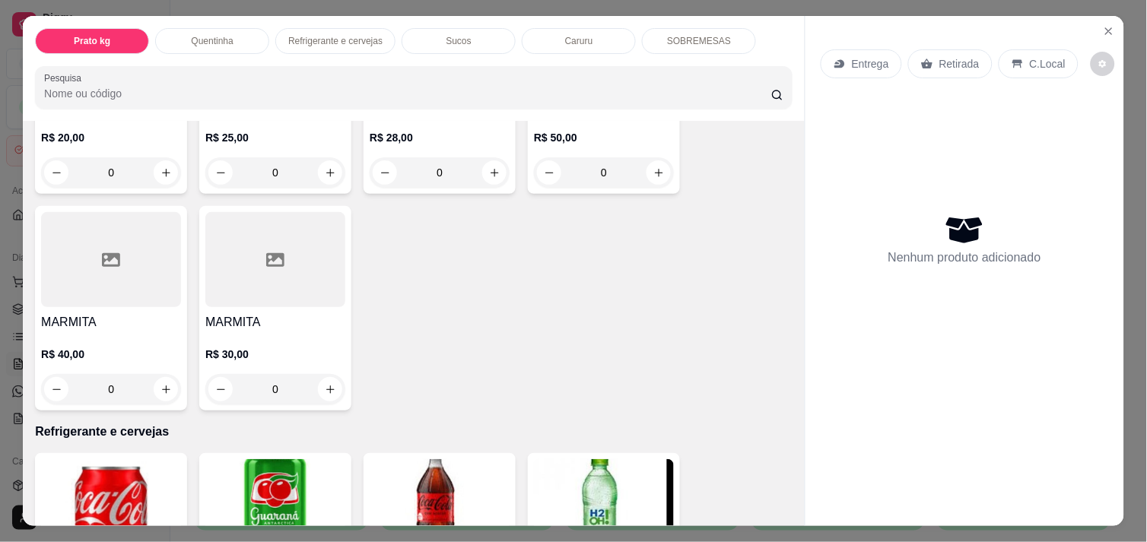
scroll to position [465, 0]
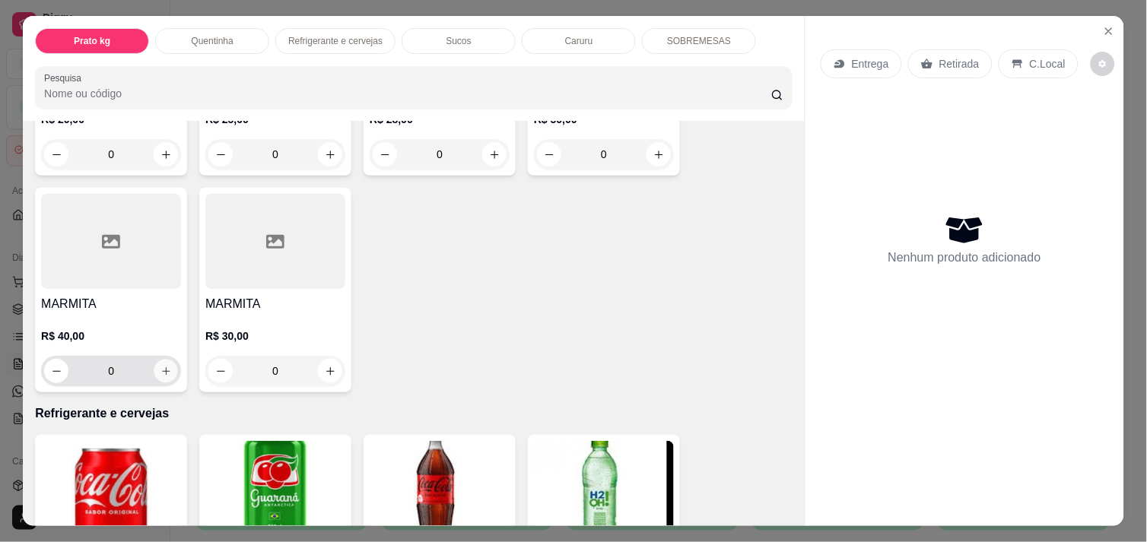
click at [155, 360] on button "increase-product-quantity" at bounding box center [166, 372] width 24 height 24
type input "1"
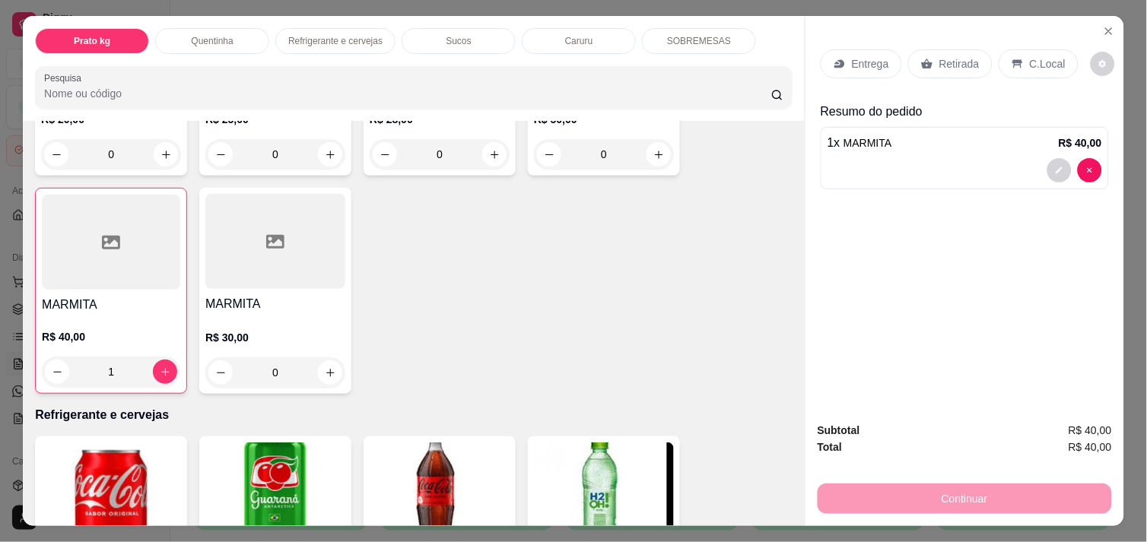
click at [1030, 56] on p "C.Local" at bounding box center [1048, 63] width 36 height 15
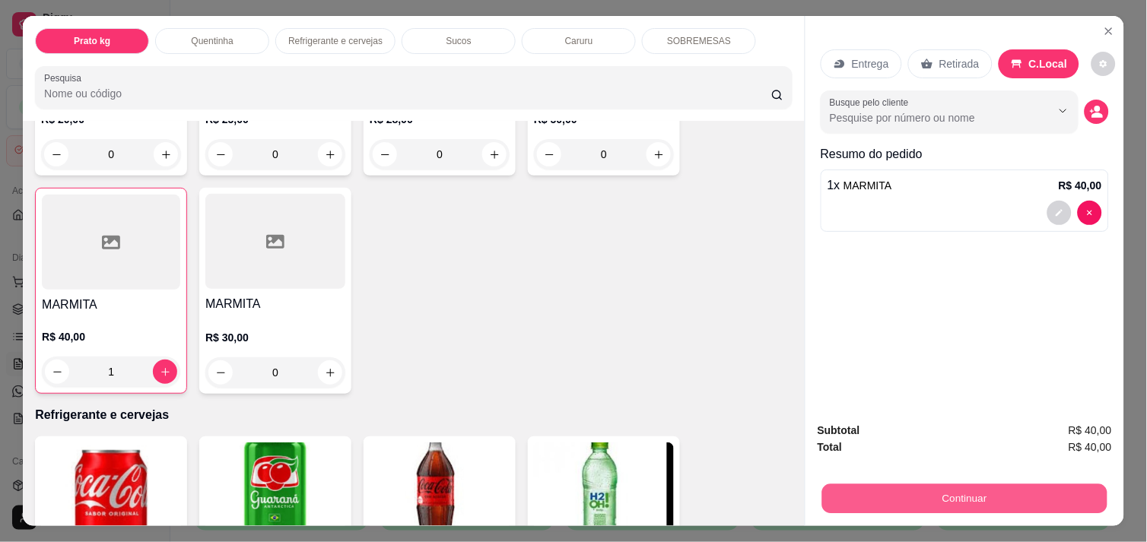
click at [1015, 484] on button "Continuar" at bounding box center [964, 499] width 285 height 30
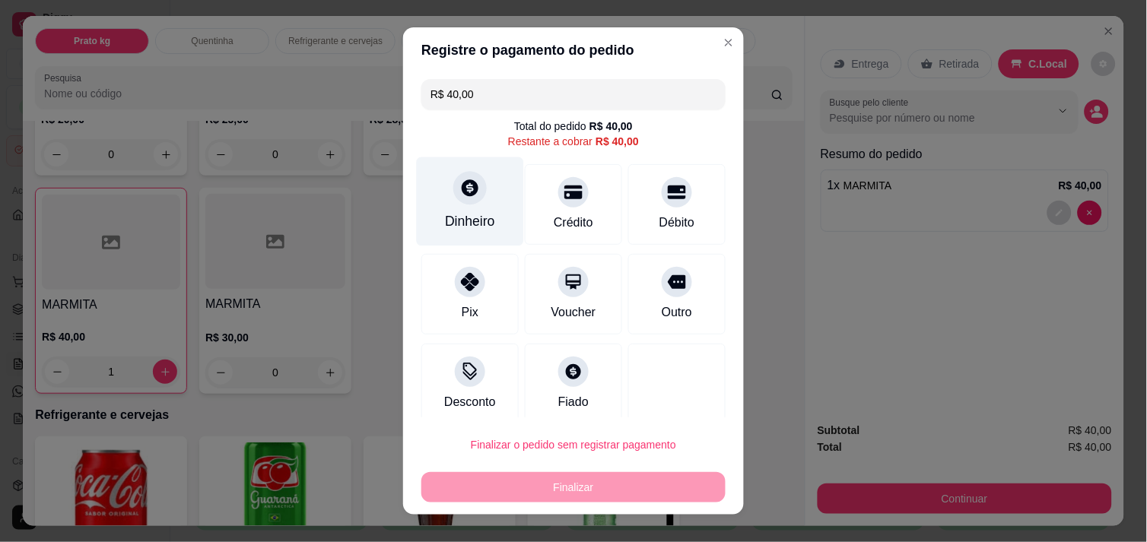
click at [462, 202] on div at bounding box center [469, 187] width 33 height 33
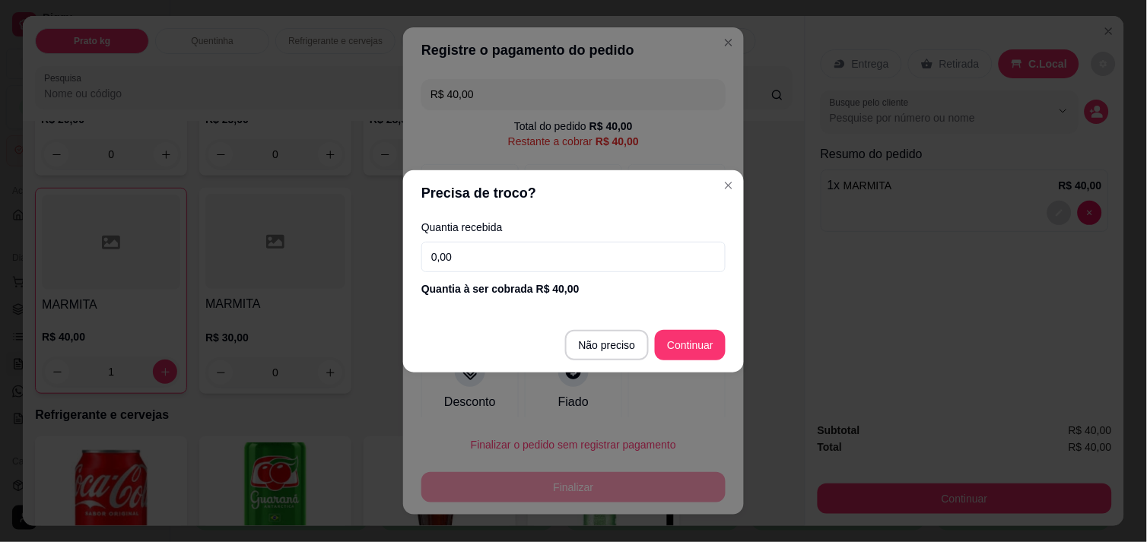
click at [505, 259] on input "0,00" at bounding box center [573, 257] width 304 height 30
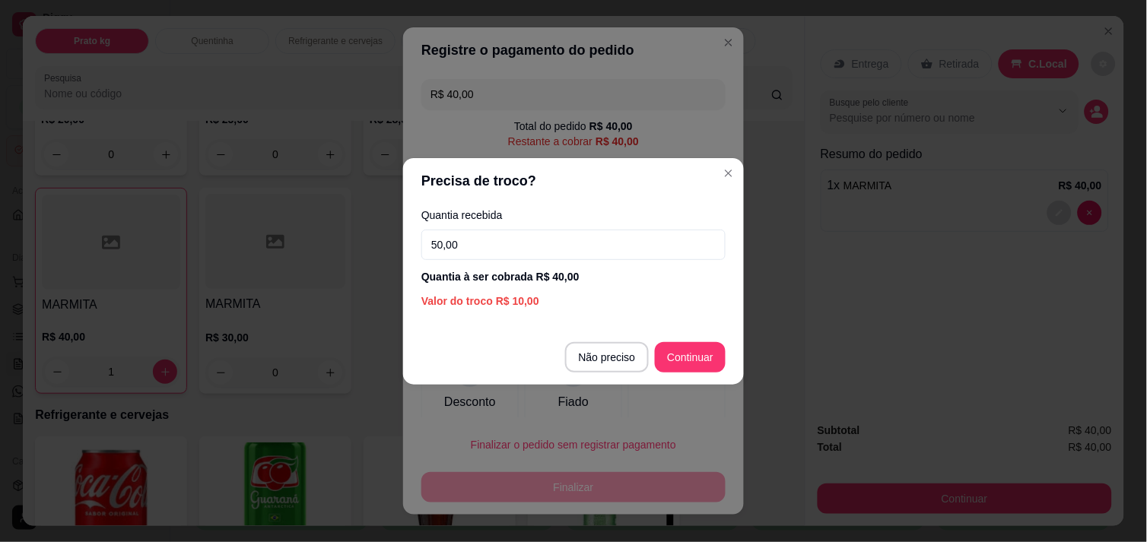
type input "50,00"
type input "R$ 0,00"
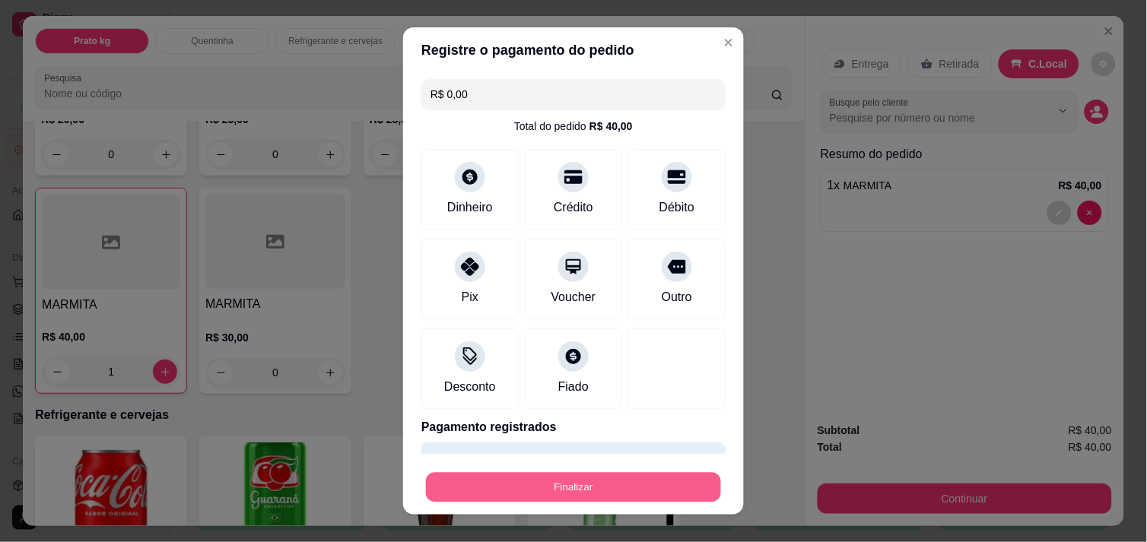
click at [538, 479] on button "Finalizar" at bounding box center [573, 488] width 295 height 30
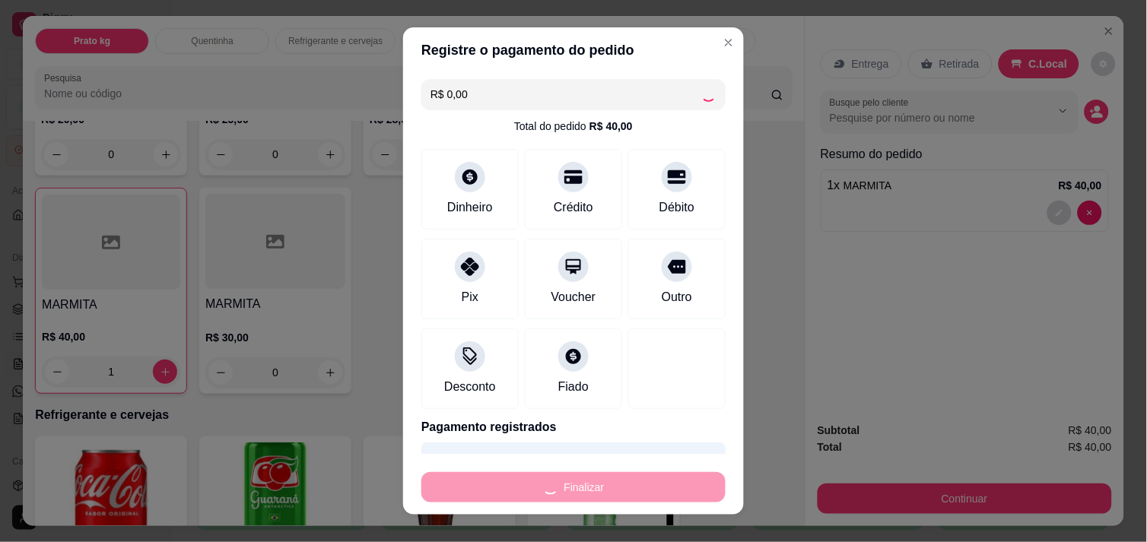
type input "0"
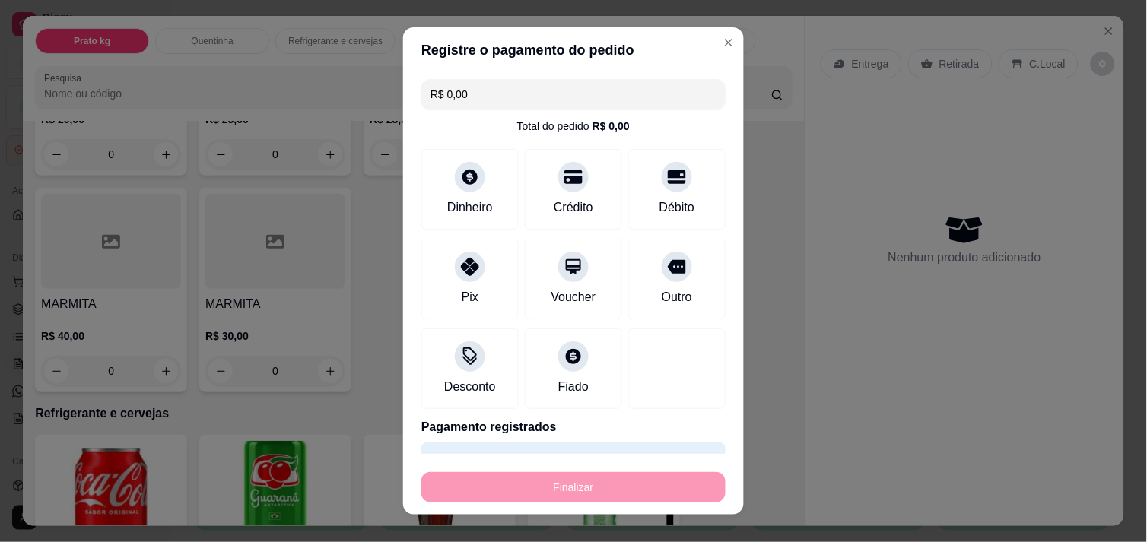
type input "-R$ 40,00"
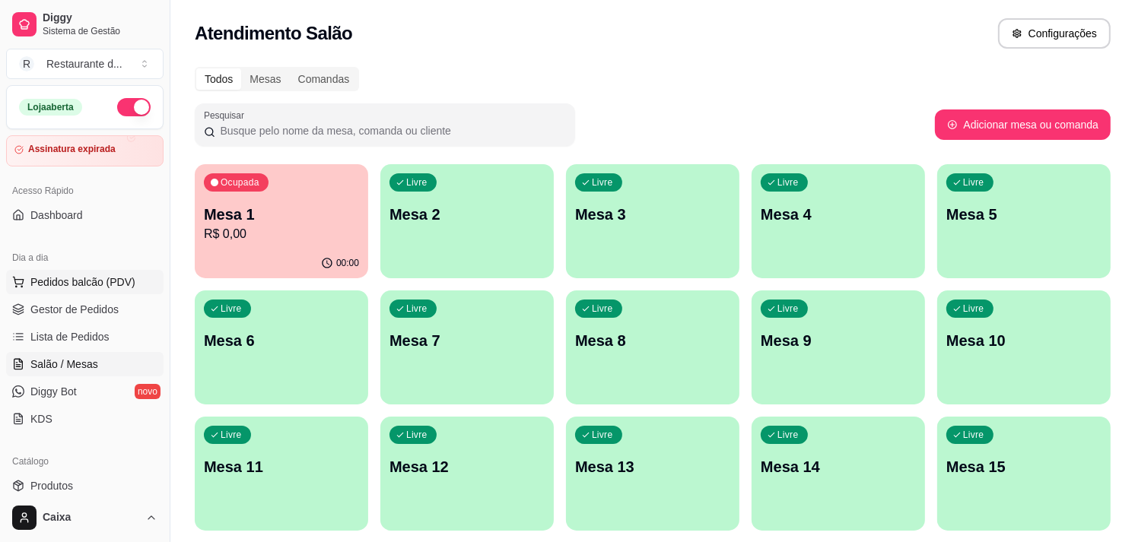
click at [66, 284] on span "Pedidos balcão (PDV)" at bounding box center [82, 282] width 105 height 15
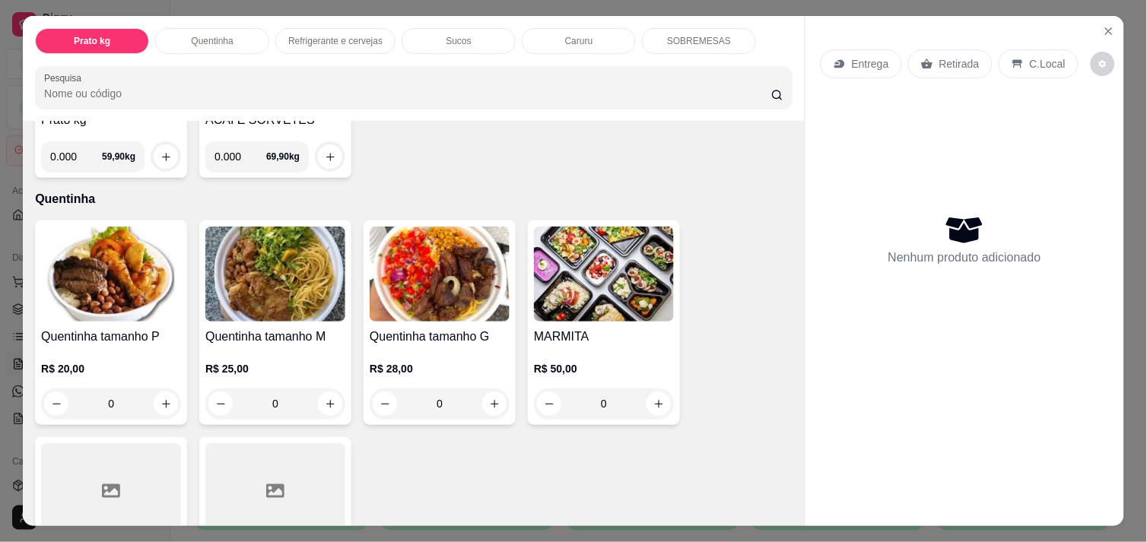
scroll to position [222, 0]
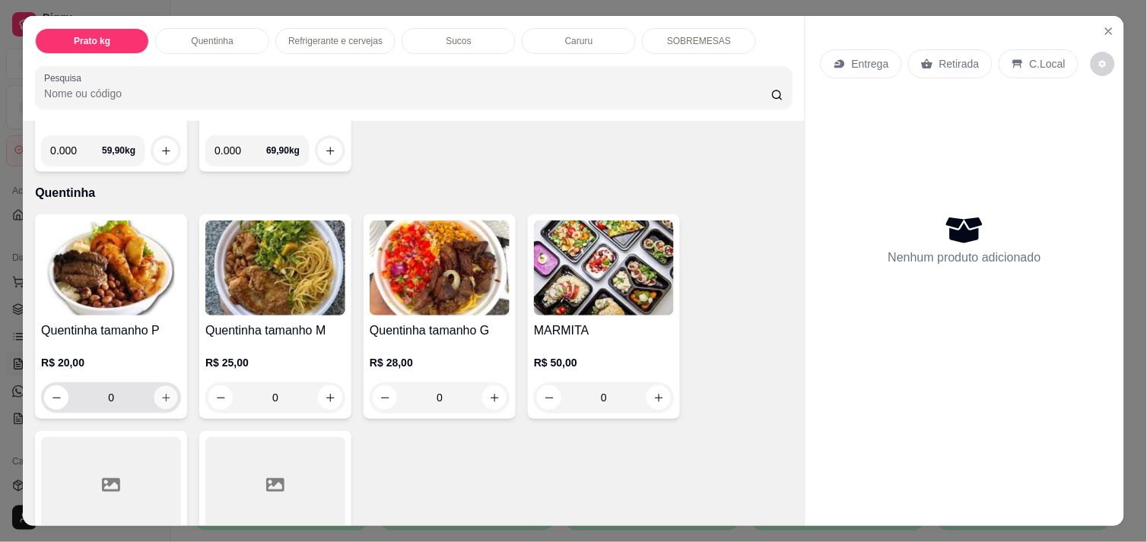
click at [169, 397] on button "increase-product-quantity" at bounding box center [166, 398] width 24 height 24
type input "1"
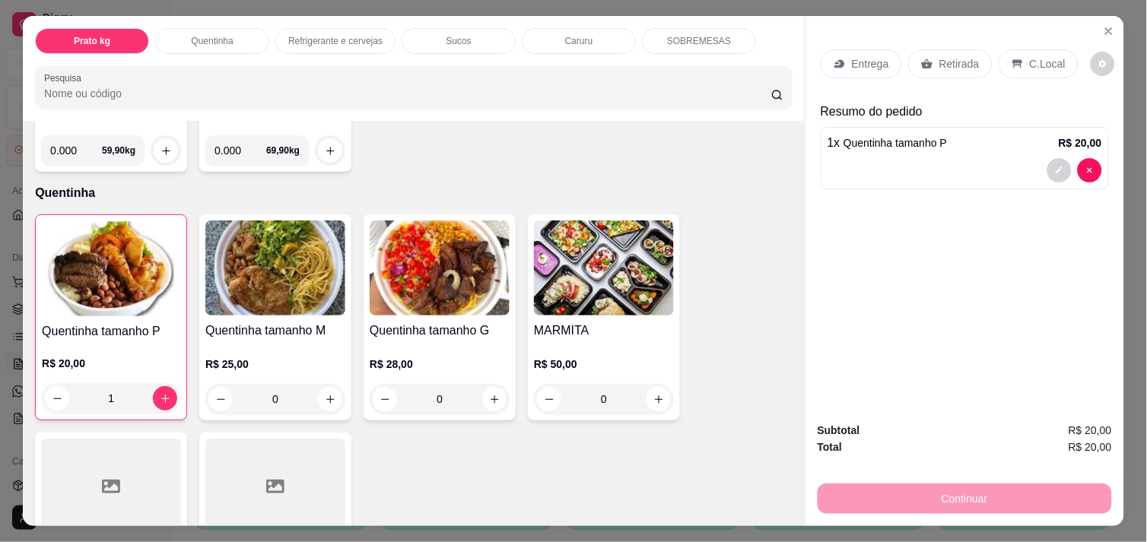
click at [1043, 66] on div "C.Local" at bounding box center [1039, 63] width 80 height 29
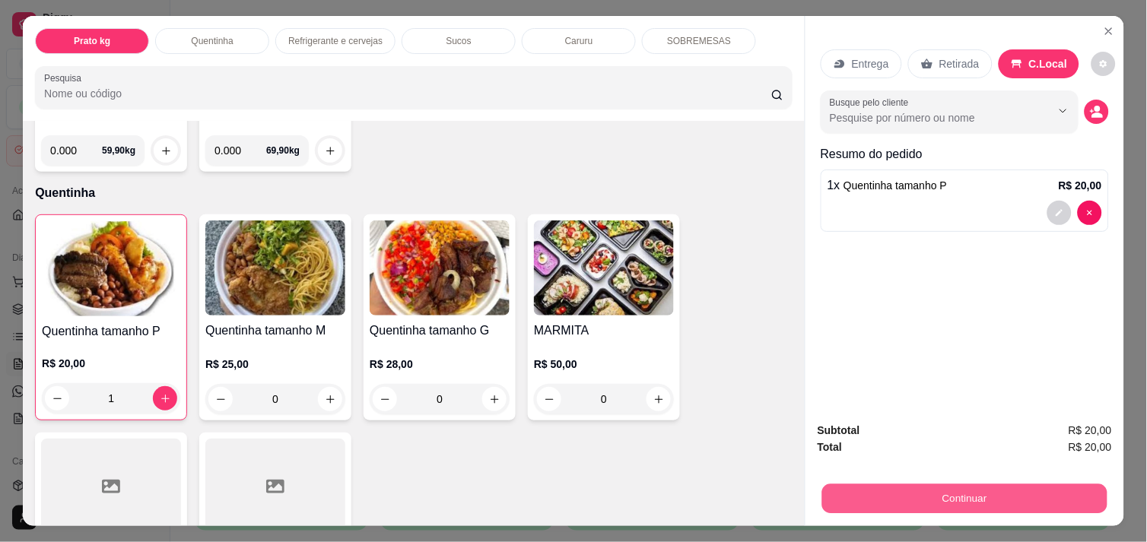
click at [937, 500] on button "Continuar" at bounding box center [964, 499] width 285 height 30
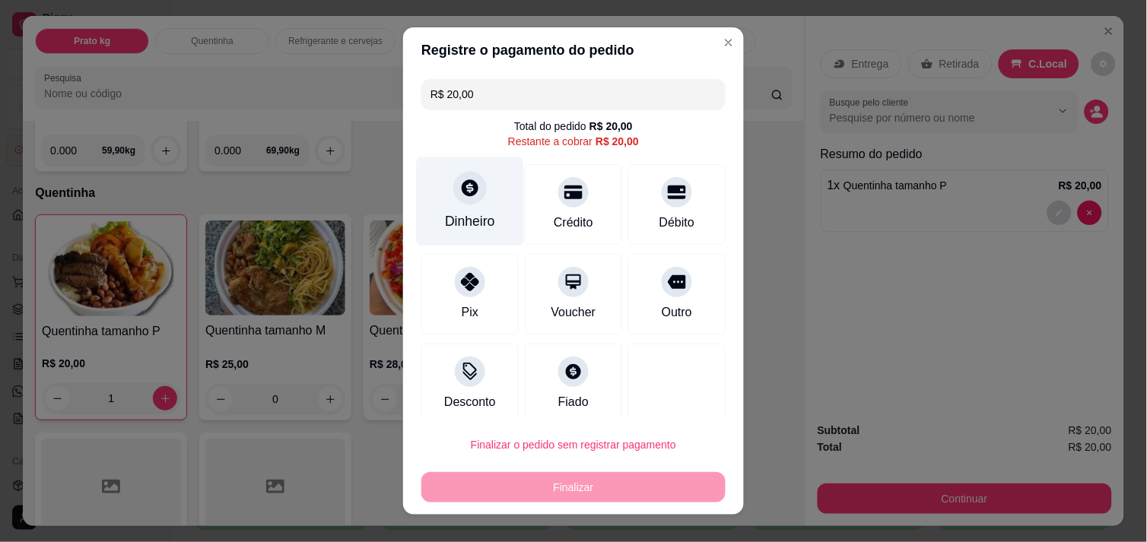
click at [487, 219] on div "Dinheiro" at bounding box center [470, 201] width 107 height 89
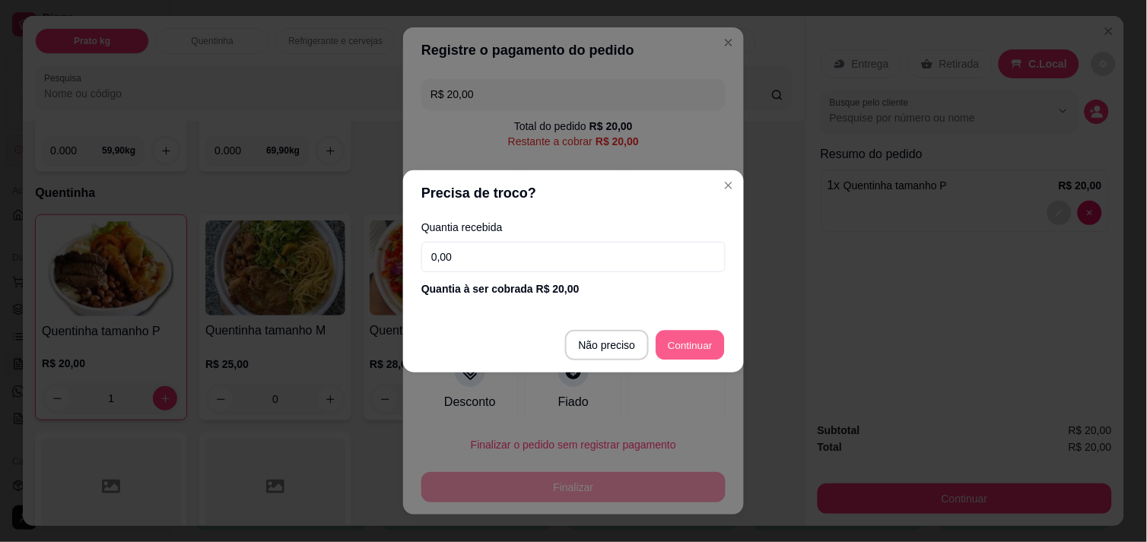
type input "R$ 0,00"
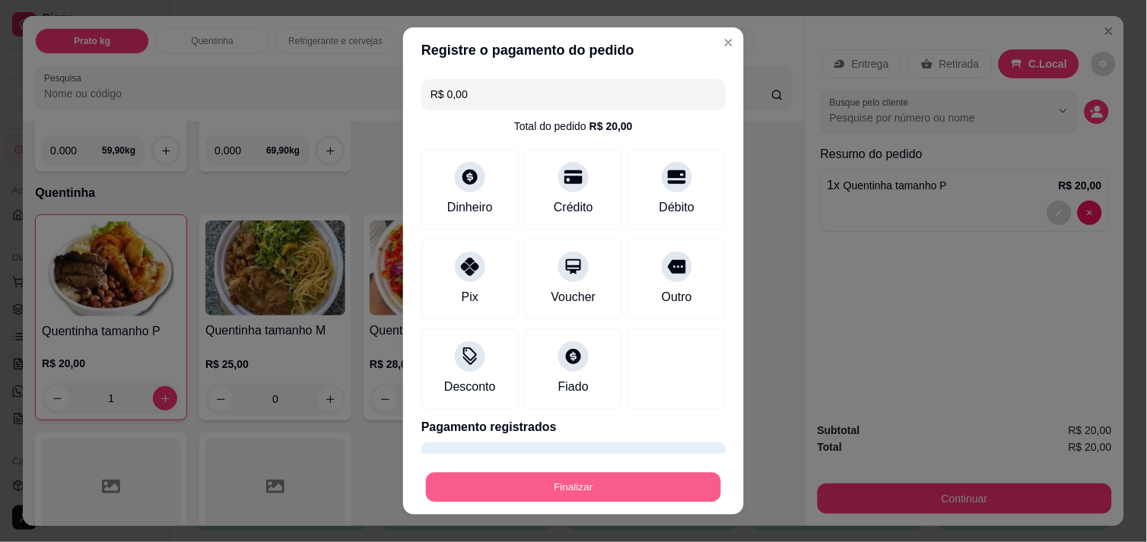
click at [574, 481] on button "Finalizar" at bounding box center [573, 488] width 295 height 30
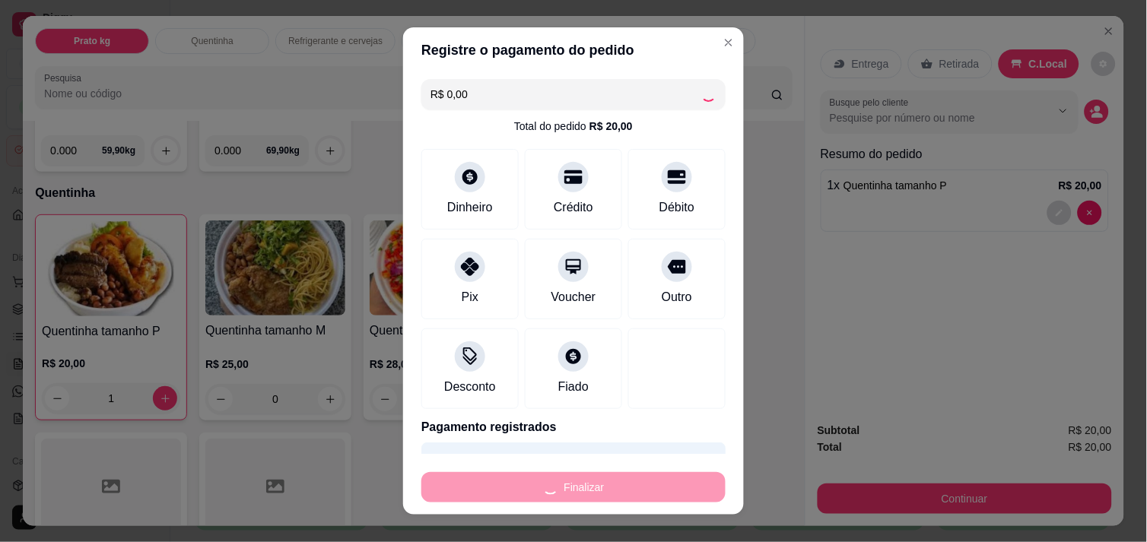
type input "0"
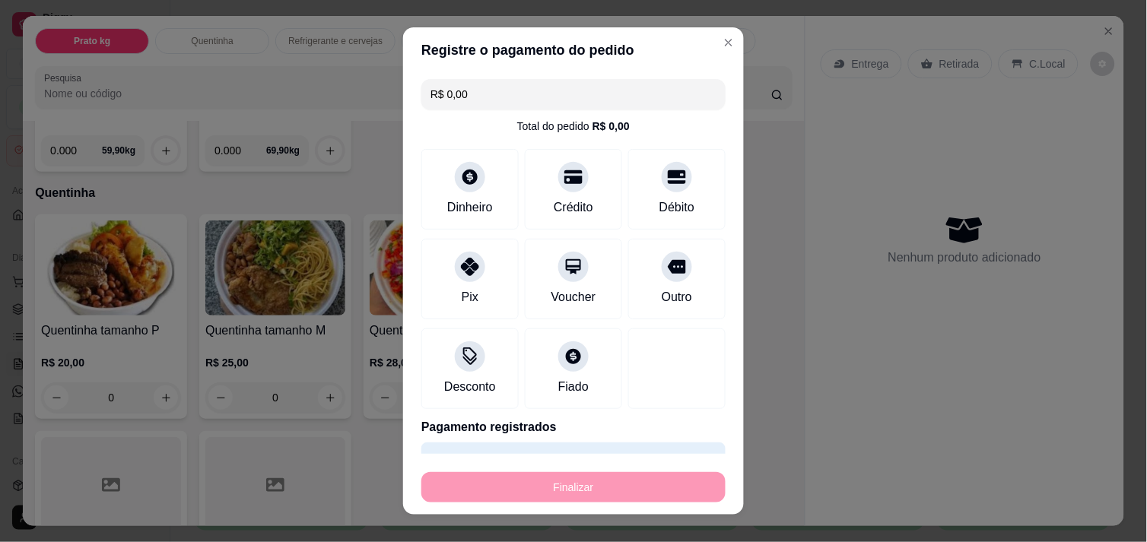
type input "-R$ 20,00"
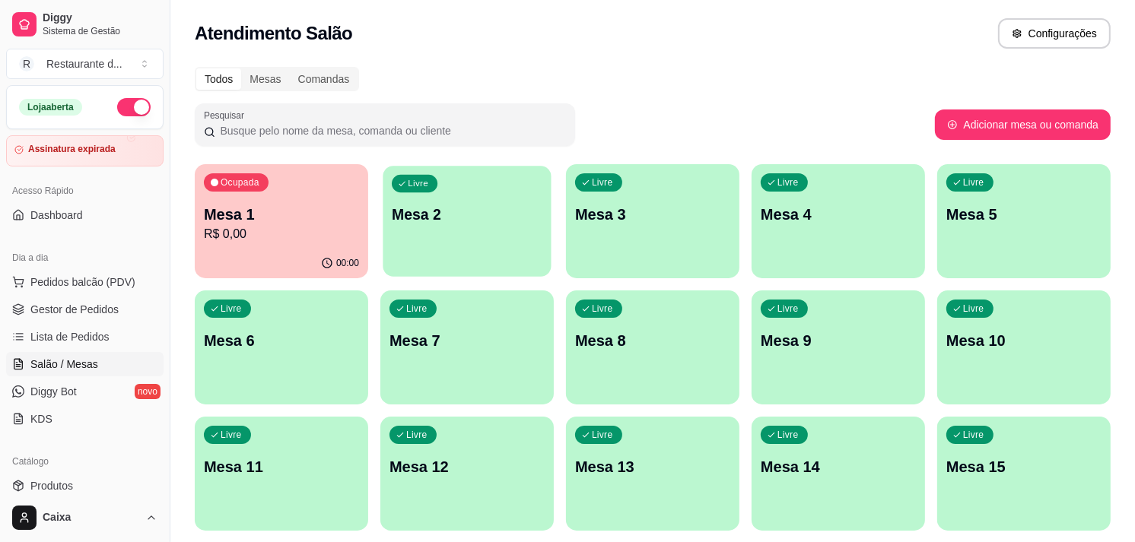
click at [449, 193] on div "Livre Mesa 2" at bounding box center [467, 212] width 168 height 93
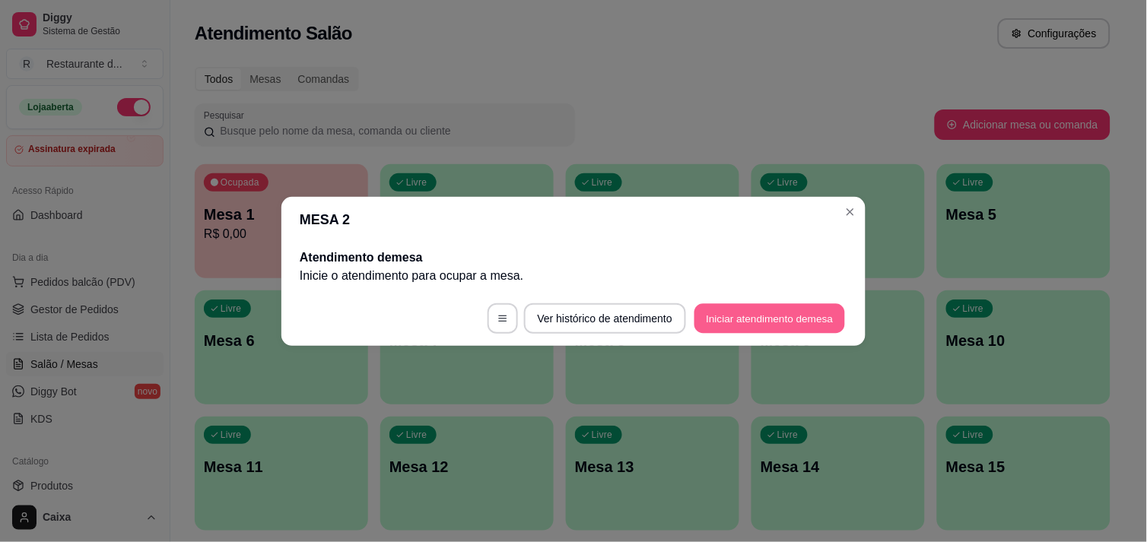
click at [733, 323] on button "Iniciar atendimento de mesa" at bounding box center [769, 318] width 151 height 30
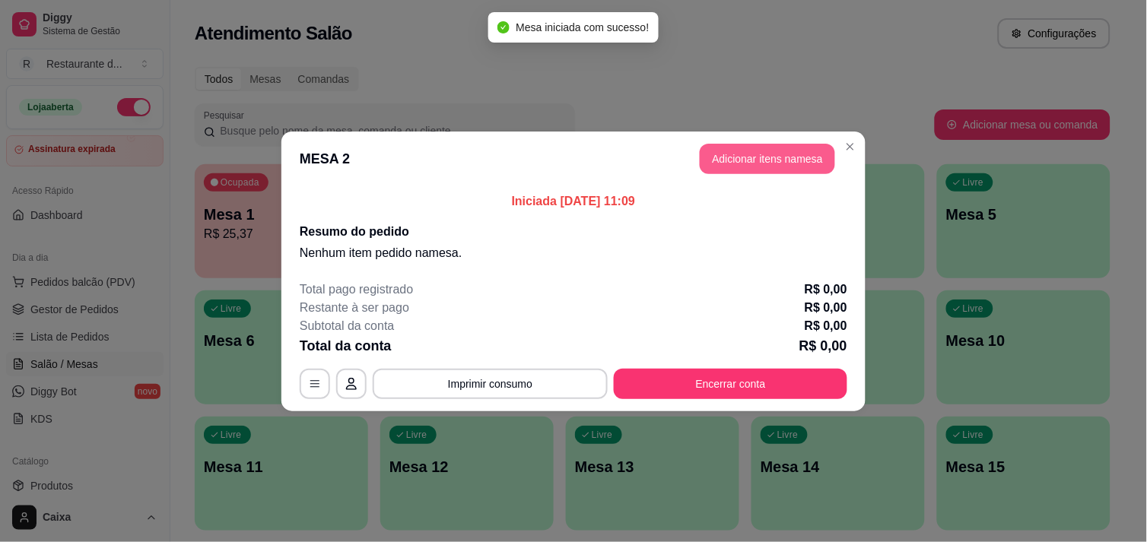
click at [763, 170] on button "Adicionar itens na mesa" at bounding box center [767, 159] width 135 height 30
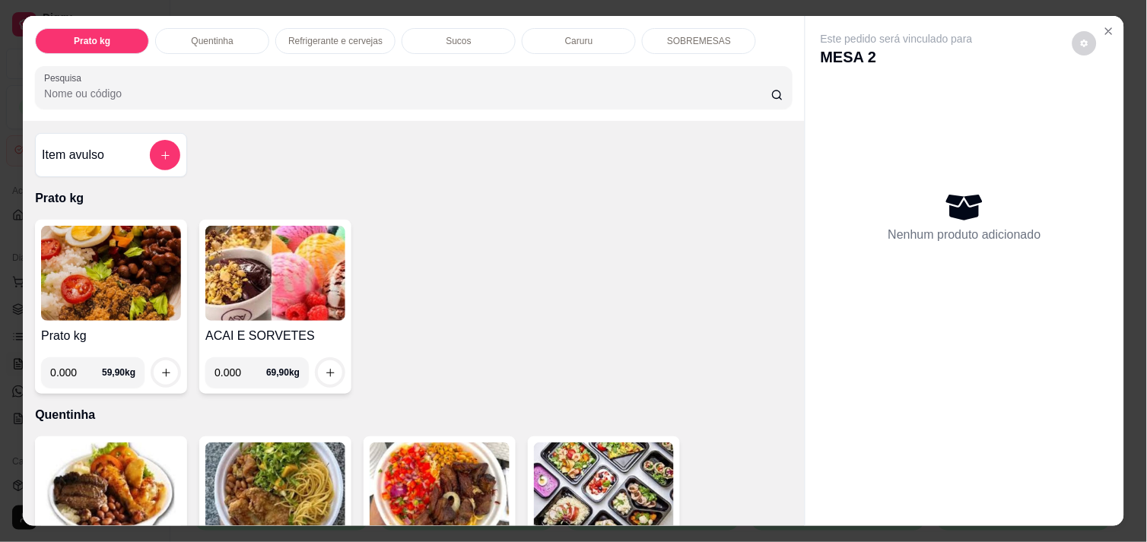
click at [75, 373] on input "0.000" at bounding box center [76, 372] width 52 height 30
type input "0.250"
click at [169, 367] on button "increase-product-quantity" at bounding box center [166, 373] width 24 height 24
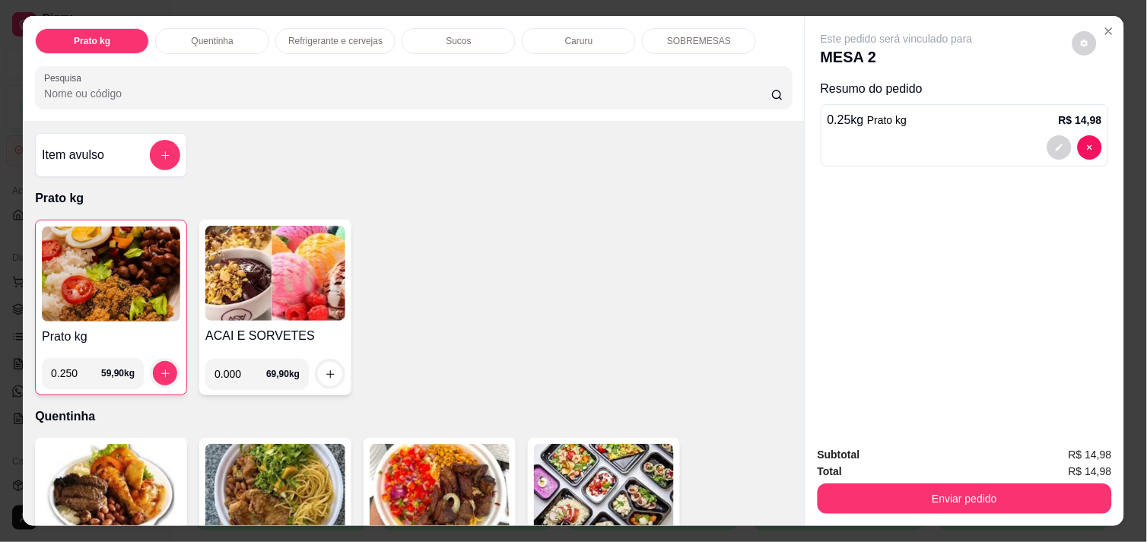
click at [601, 297] on div "Prato kg 0.250 59,90 kg ACAI E SORVETES 0.000 69,90 kg" at bounding box center [414, 308] width 758 height 176
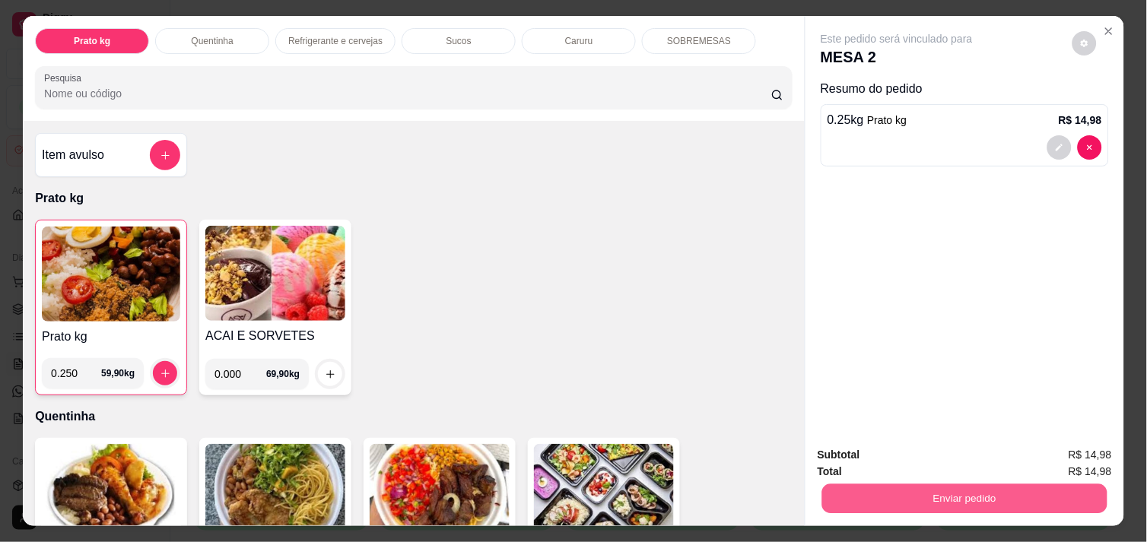
click at [947, 493] on button "Enviar pedido" at bounding box center [964, 499] width 285 height 30
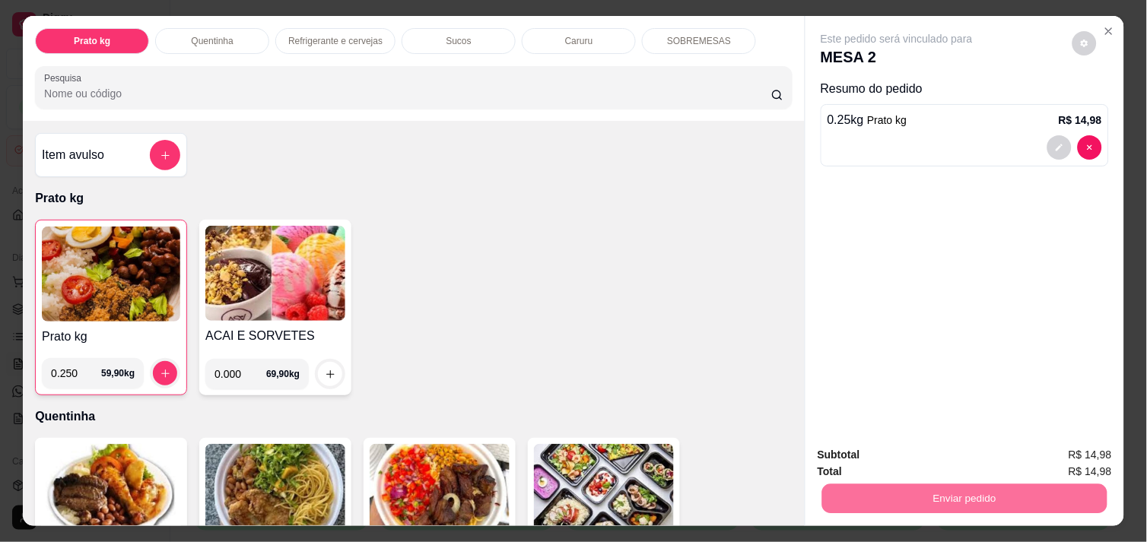
click at [894, 449] on button "Não registrar e enviar pedido" at bounding box center [914, 455] width 154 height 28
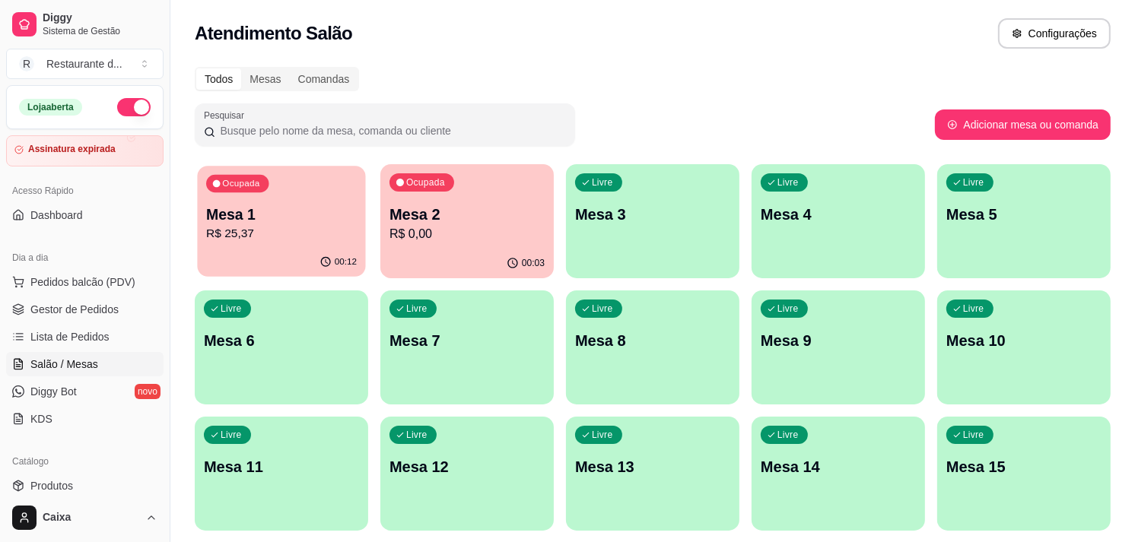
click at [221, 214] on p "Mesa 1" at bounding box center [281, 215] width 151 height 21
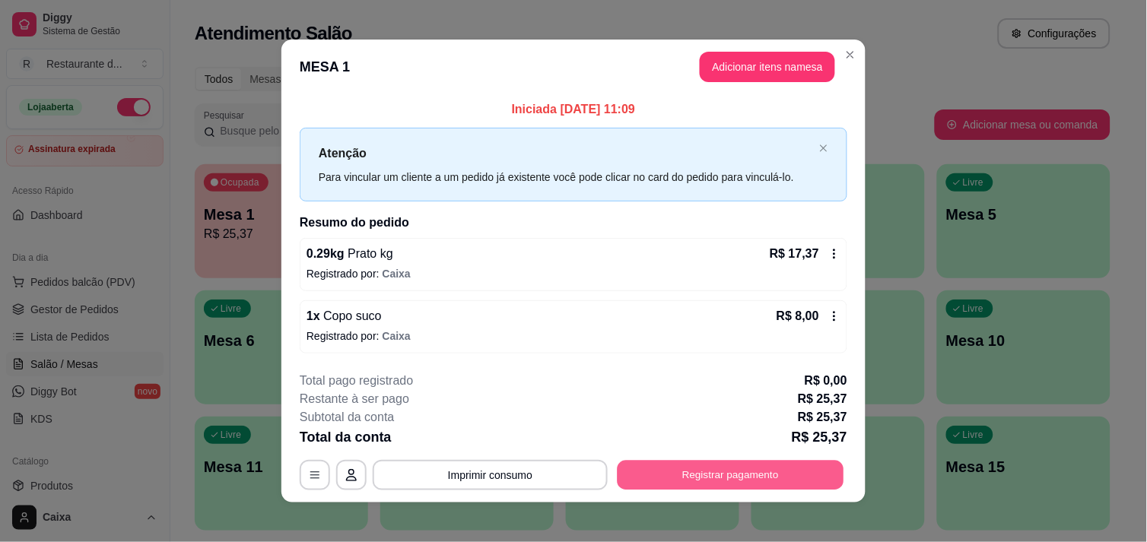
click at [694, 475] on button "Registrar pagamento" at bounding box center [731, 476] width 227 height 30
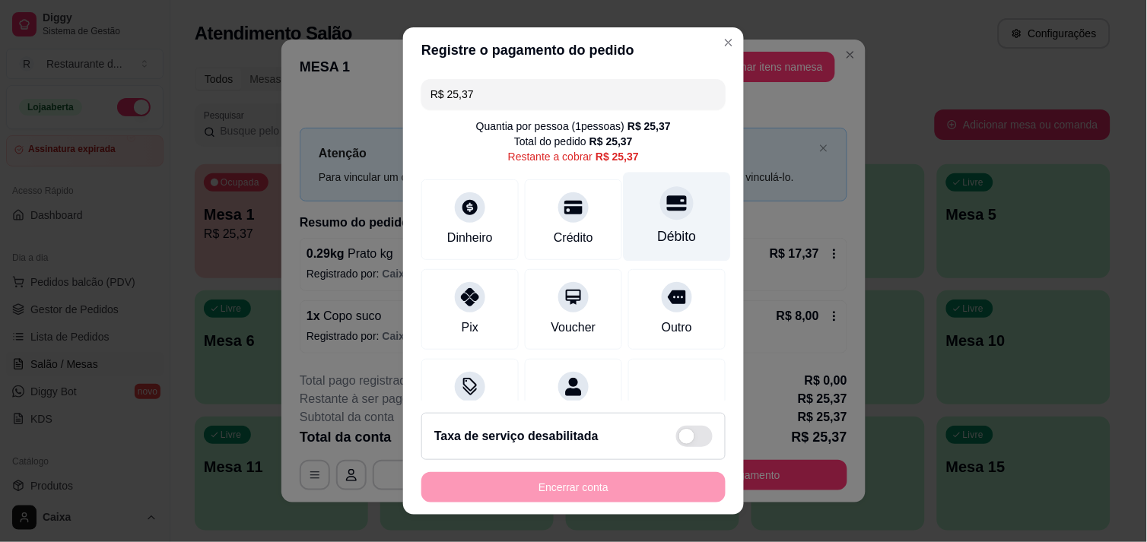
click at [660, 216] on div at bounding box center [676, 202] width 33 height 33
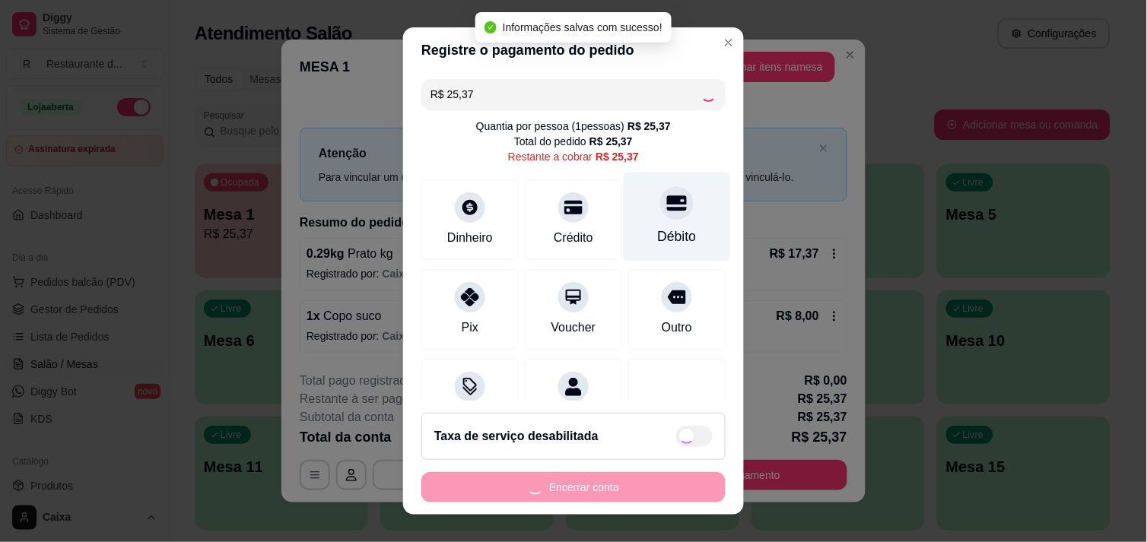
type input "R$ 0,00"
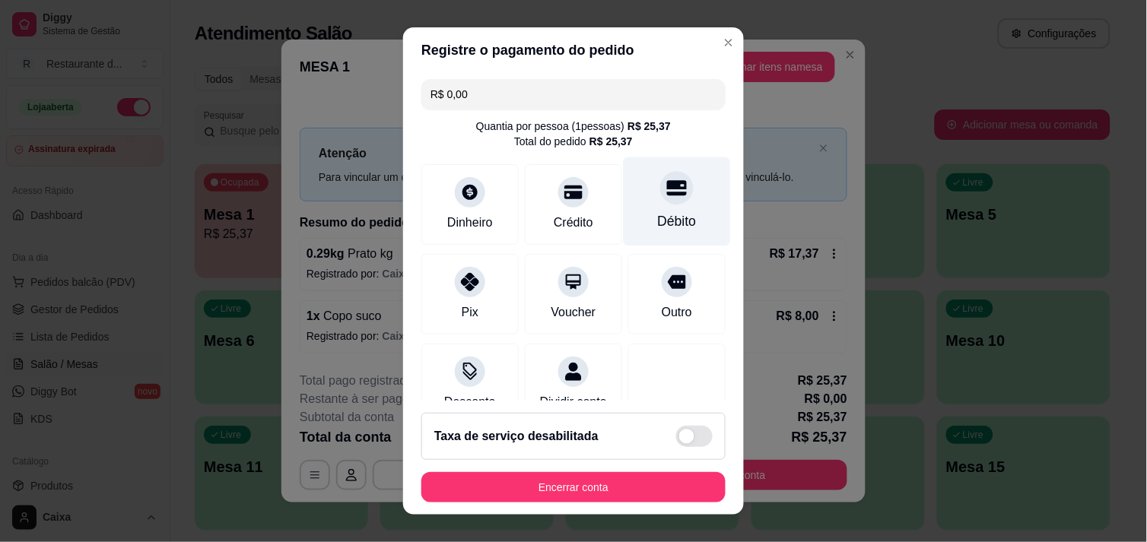
click at [667, 195] on div "Débito" at bounding box center [677, 201] width 107 height 89
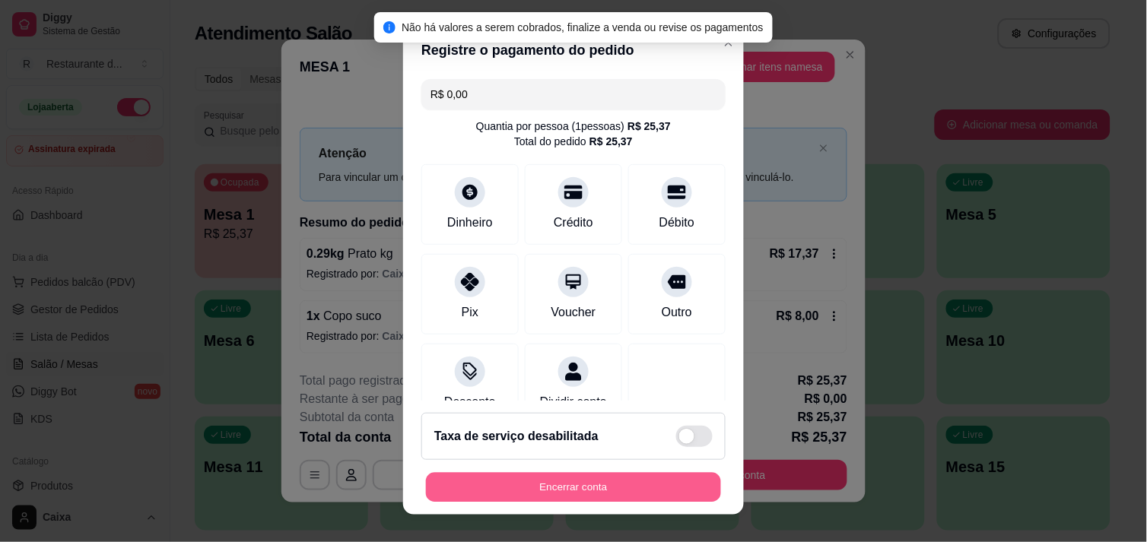
click at [607, 494] on button "Encerrar conta" at bounding box center [573, 488] width 295 height 30
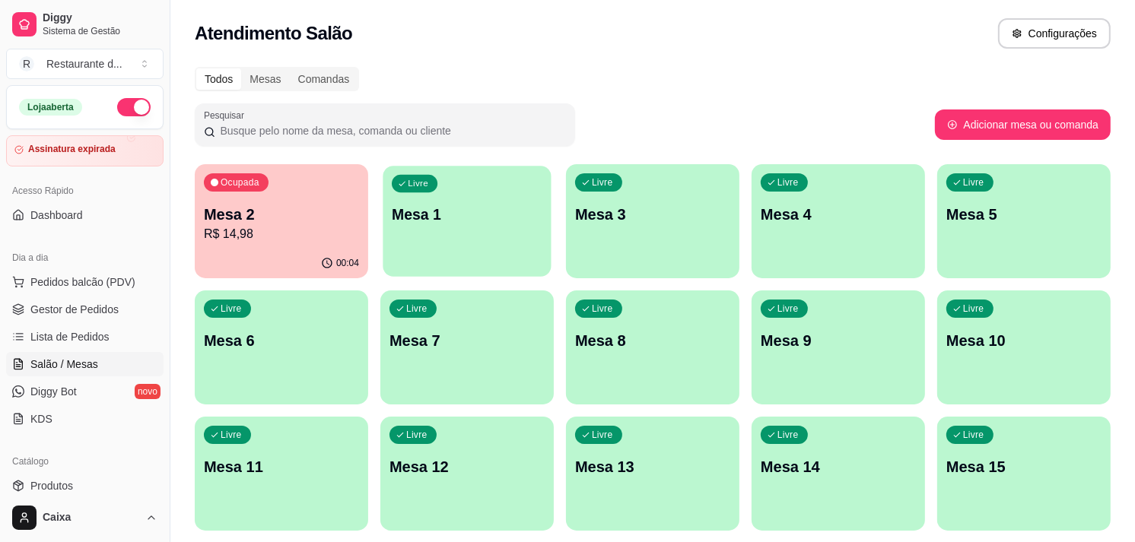
click at [453, 237] on div "Livre Mesa 1" at bounding box center [467, 212] width 168 height 93
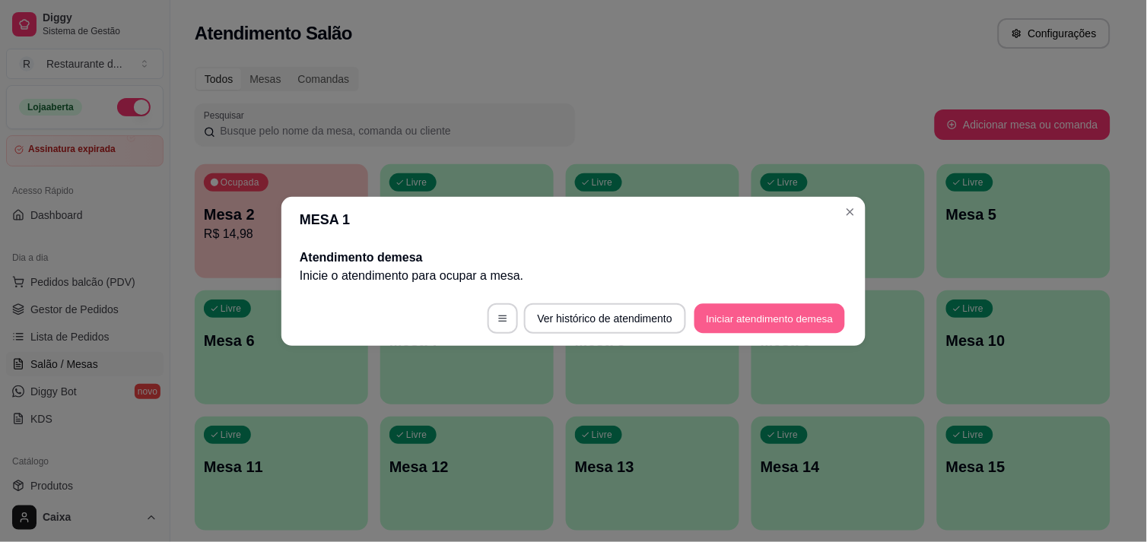
click at [743, 318] on button "Iniciar atendimento de mesa" at bounding box center [769, 318] width 151 height 30
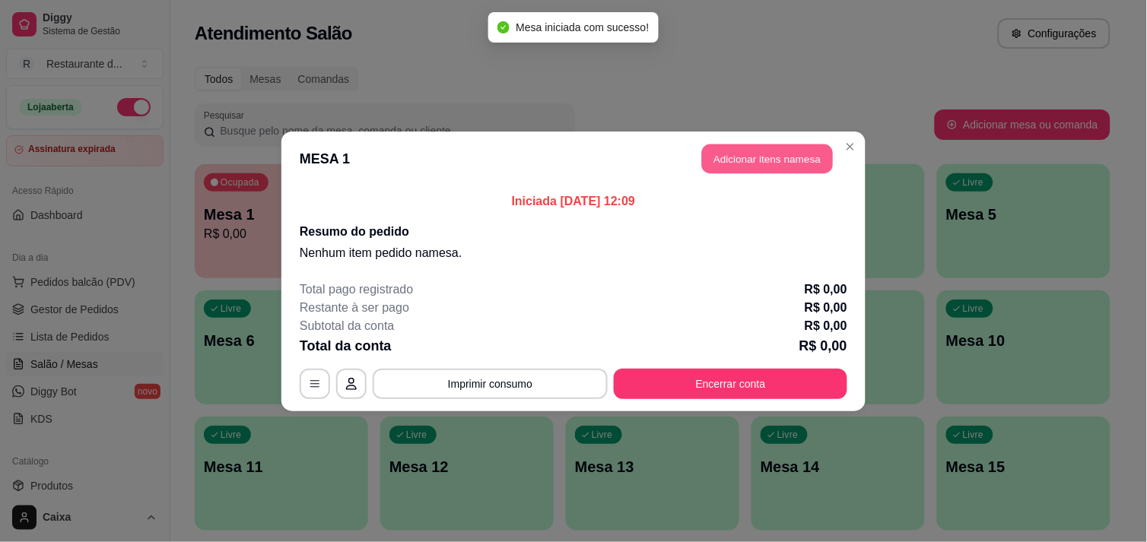
click at [745, 154] on button "Adicionar itens na mesa" at bounding box center [767, 159] width 131 height 30
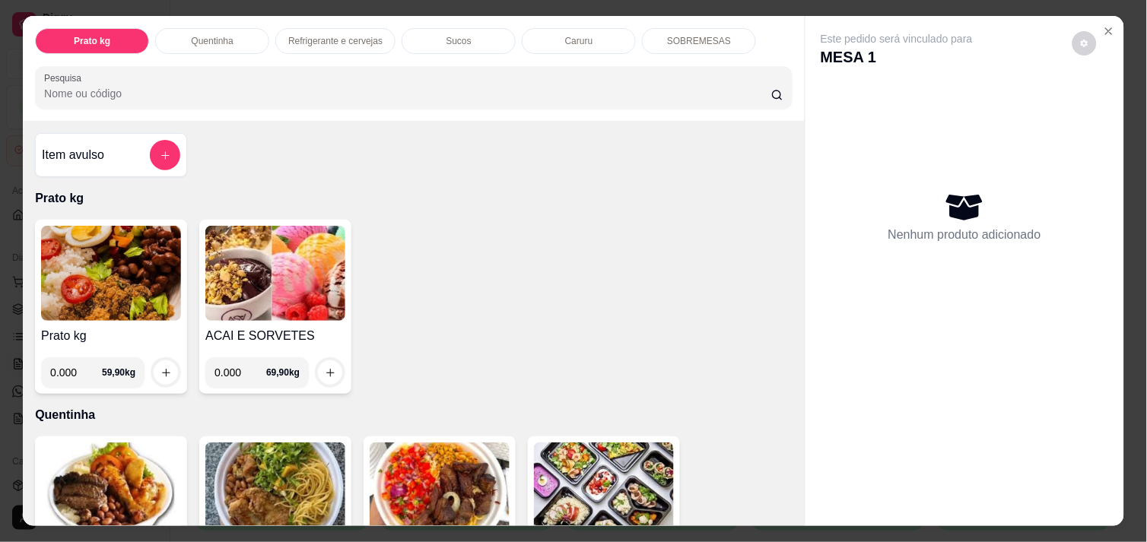
click at [237, 373] on input "0.000" at bounding box center [240, 372] width 52 height 30
type input "0.482"
click at [328, 367] on icon "increase-product-quantity" at bounding box center [330, 372] width 11 height 11
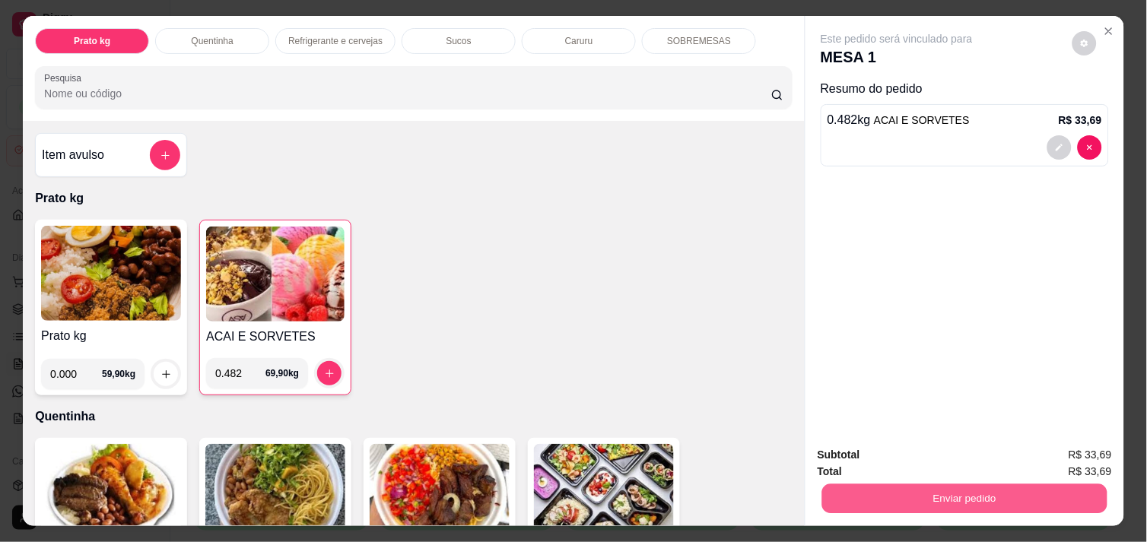
click at [993, 484] on button "Enviar pedido" at bounding box center [964, 499] width 285 height 30
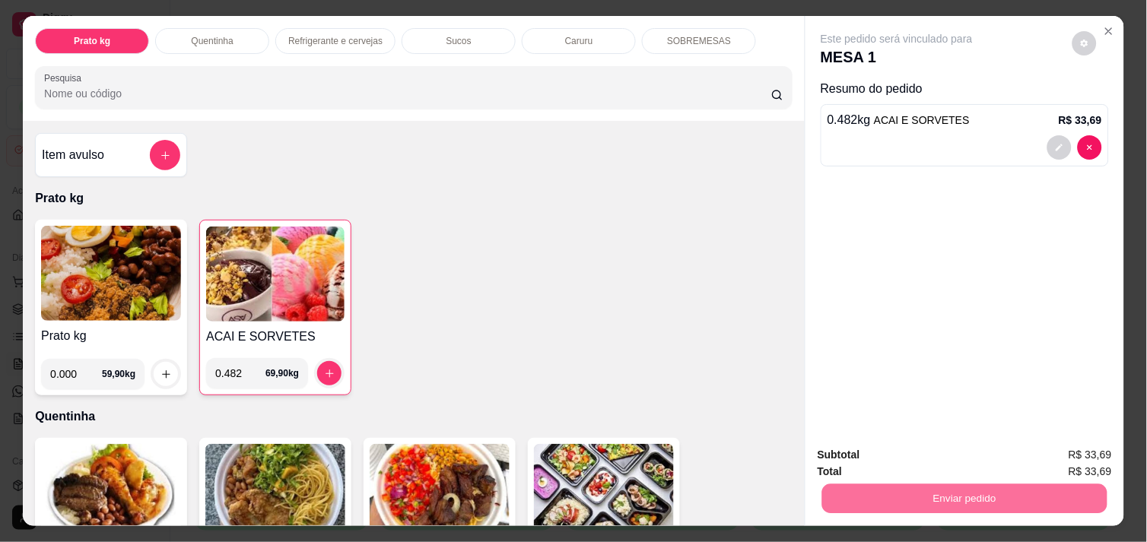
click at [964, 461] on button "Não registrar e enviar pedido" at bounding box center [914, 455] width 154 height 28
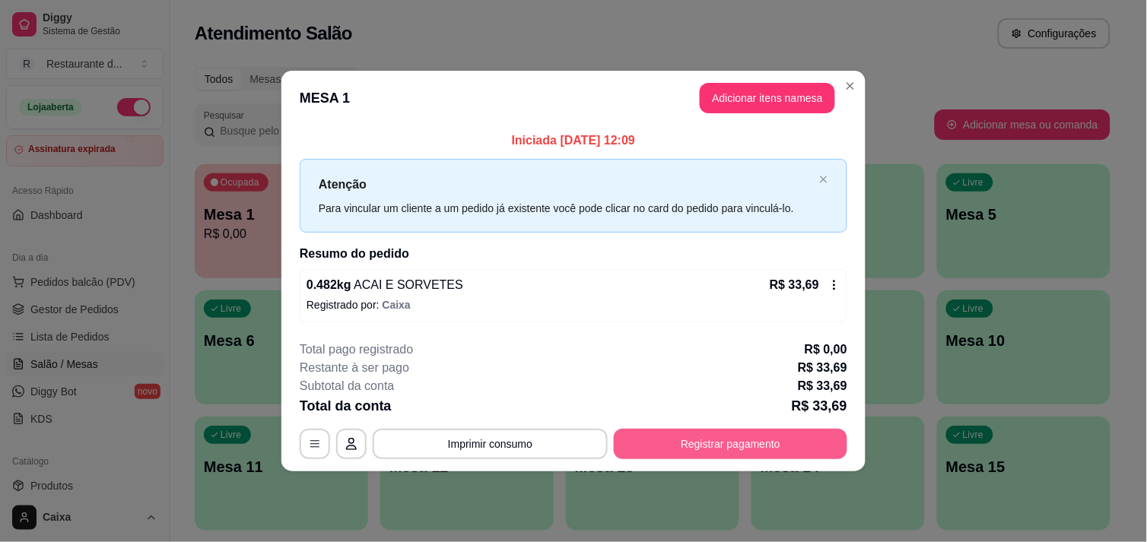
click at [749, 437] on button "Registrar pagamento" at bounding box center [730, 444] width 233 height 30
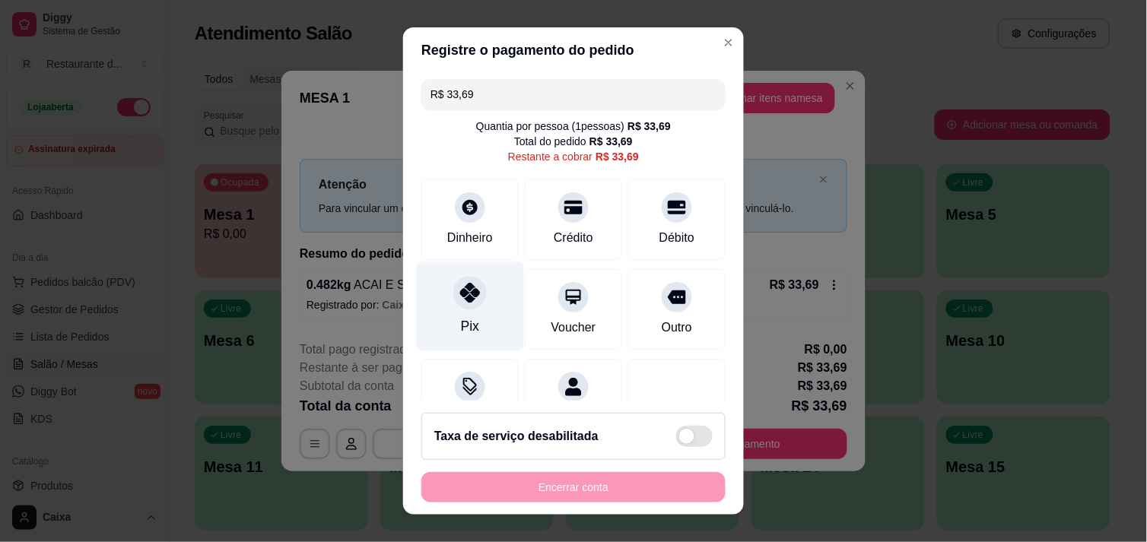
click at [481, 322] on div "Pix" at bounding box center [470, 306] width 107 height 89
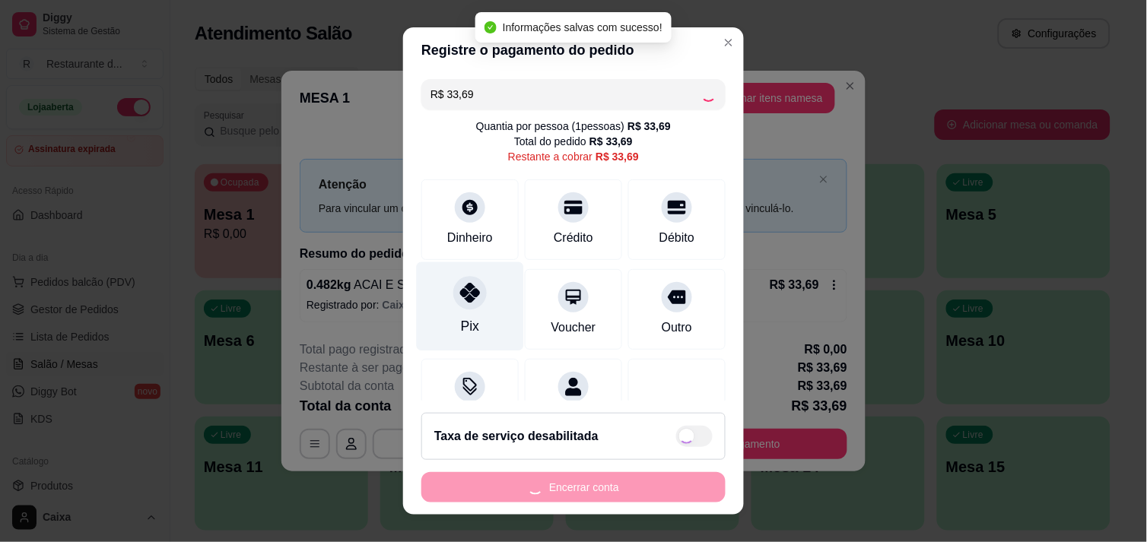
type input "R$ 0,00"
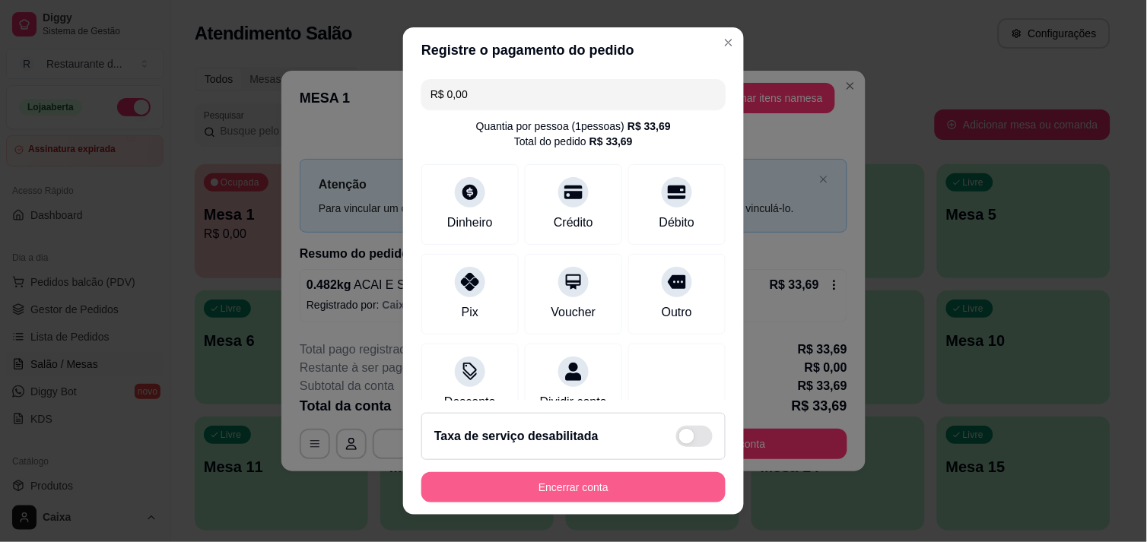
click at [542, 497] on button "Encerrar conta" at bounding box center [573, 487] width 304 height 30
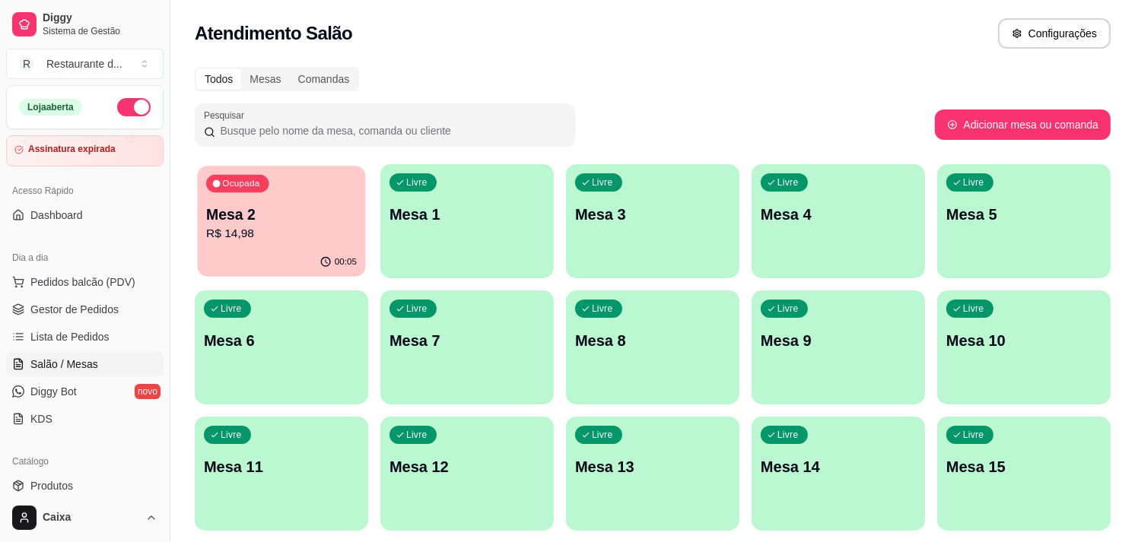
click at [262, 243] on div "Ocupada Mesa 2 R$ 14,98" at bounding box center [281, 207] width 168 height 82
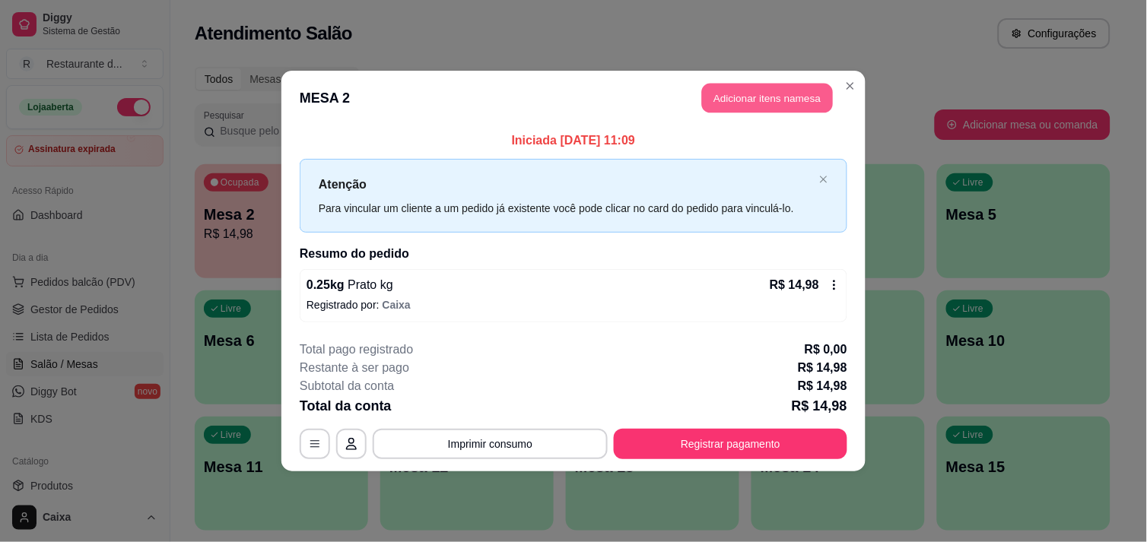
click at [744, 86] on button "Adicionar itens na mesa" at bounding box center [767, 99] width 131 height 30
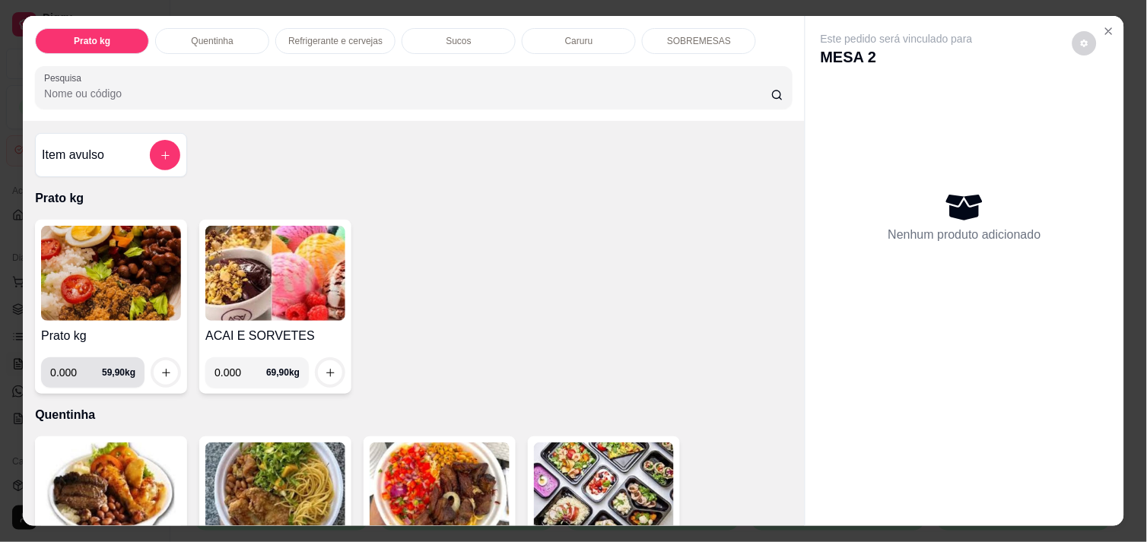
click at [68, 370] on input "0.000" at bounding box center [76, 372] width 52 height 30
type input "0.318"
click at [160, 367] on icon "increase-product-quantity" at bounding box center [165, 372] width 11 height 11
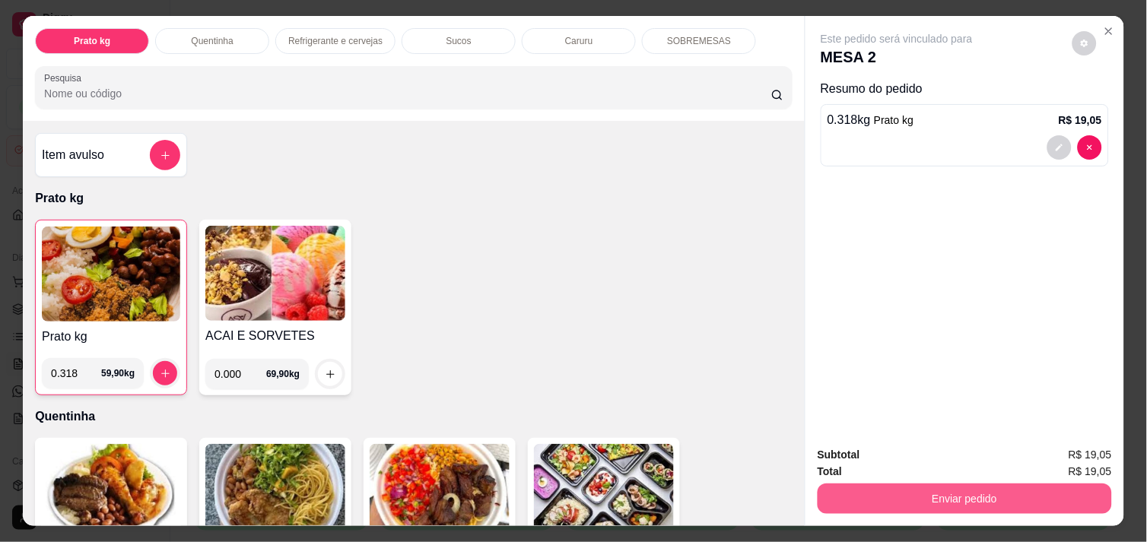
click at [915, 485] on button "Enviar pedido" at bounding box center [965, 499] width 294 height 30
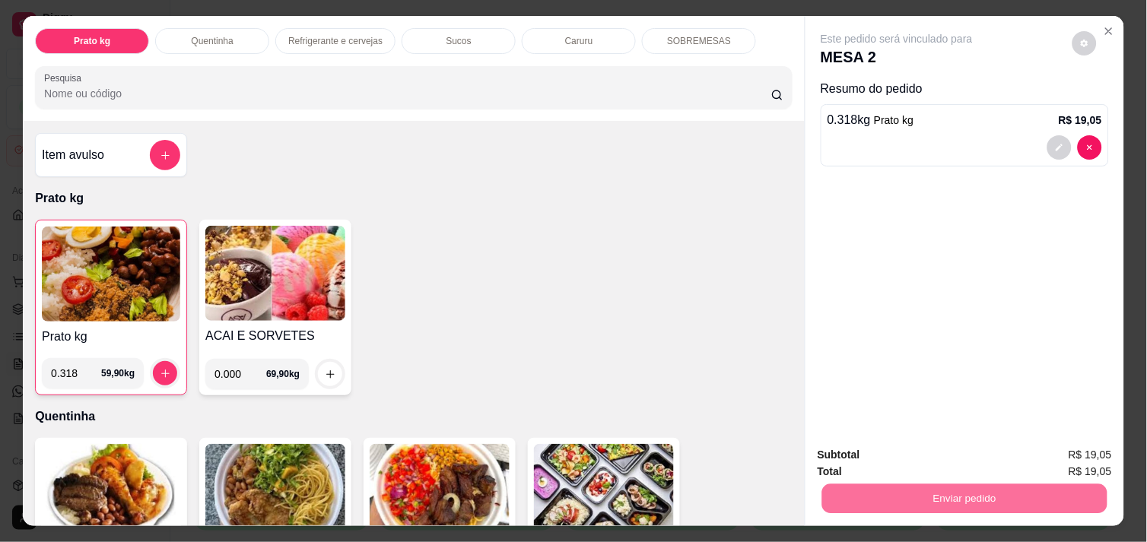
click at [900, 452] on button "Não registrar e enviar pedido" at bounding box center [914, 455] width 154 height 28
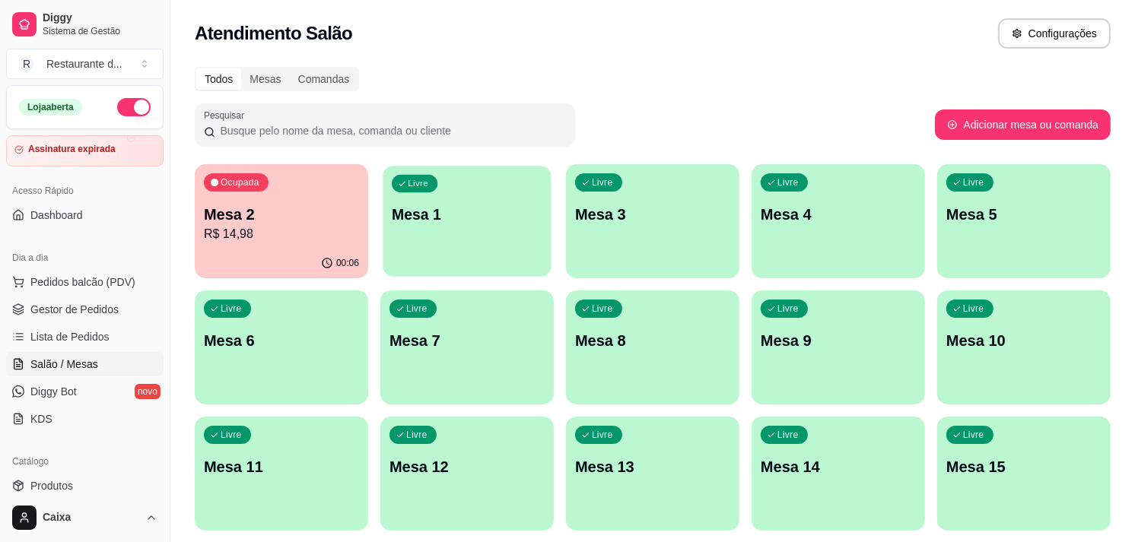
click at [457, 207] on p "Mesa 1" at bounding box center [467, 215] width 151 height 21
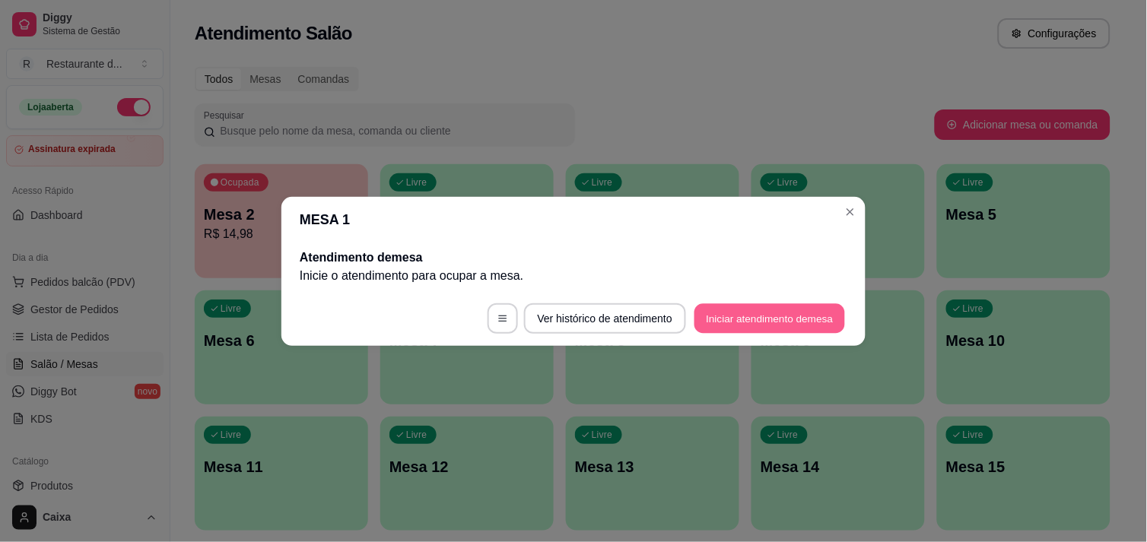
click at [794, 304] on button "Iniciar atendimento de mesa" at bounding box center [769, 318] width 151 height 30
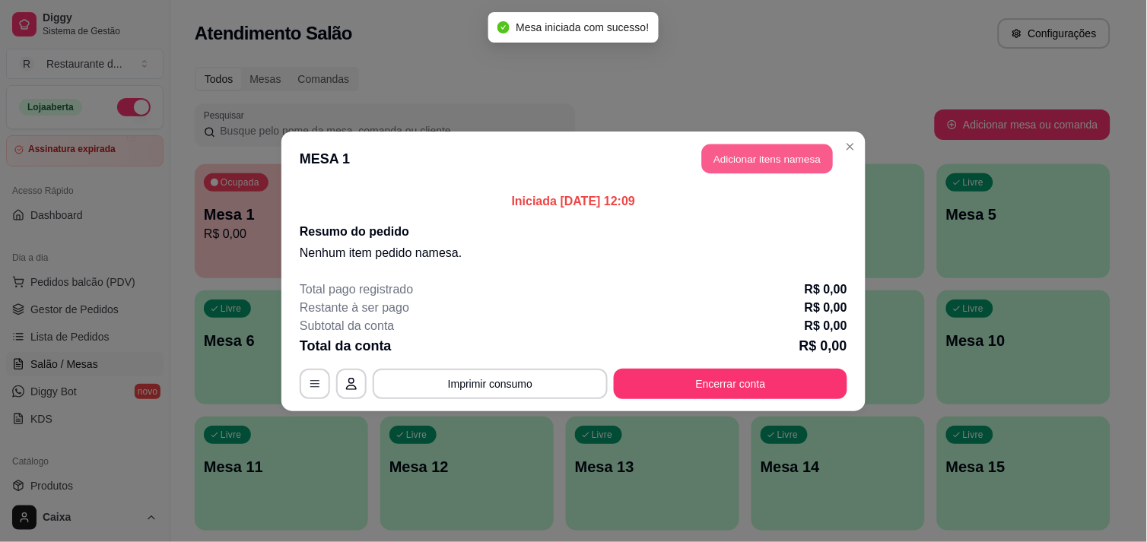
click at [764, 166] on button "Adicionar itens na mesa" at bounding box center [767, 159] width 131 height 30
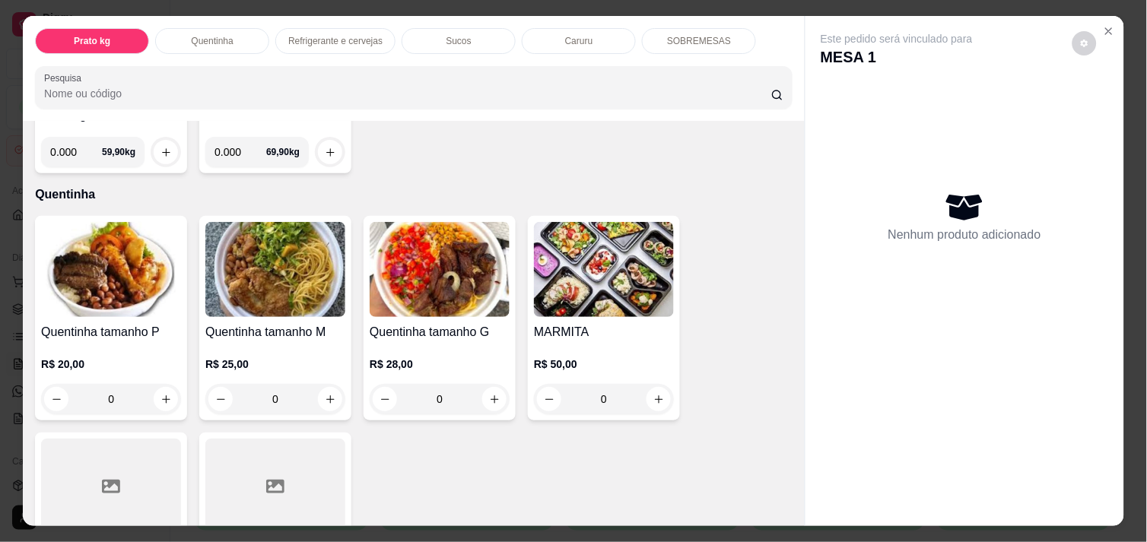
scroll to position [237, 0]
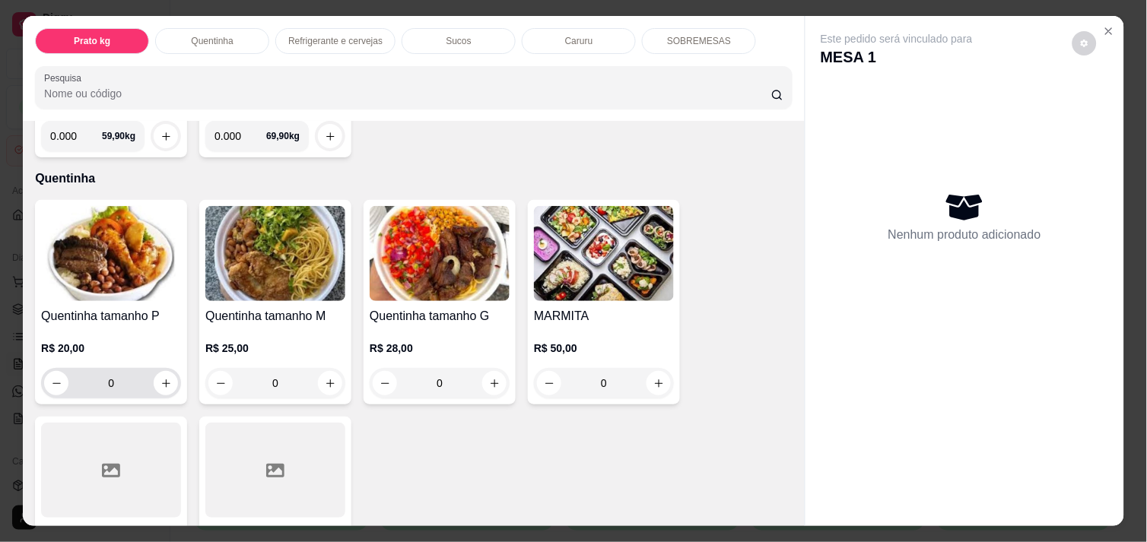
click at [164, 389] on div "0" at bounding box center [111, 383] width 134 height 30
click at [160, 378] on icon "increase-product-quantity" at bounding box center [165, 383] width 11 height 11
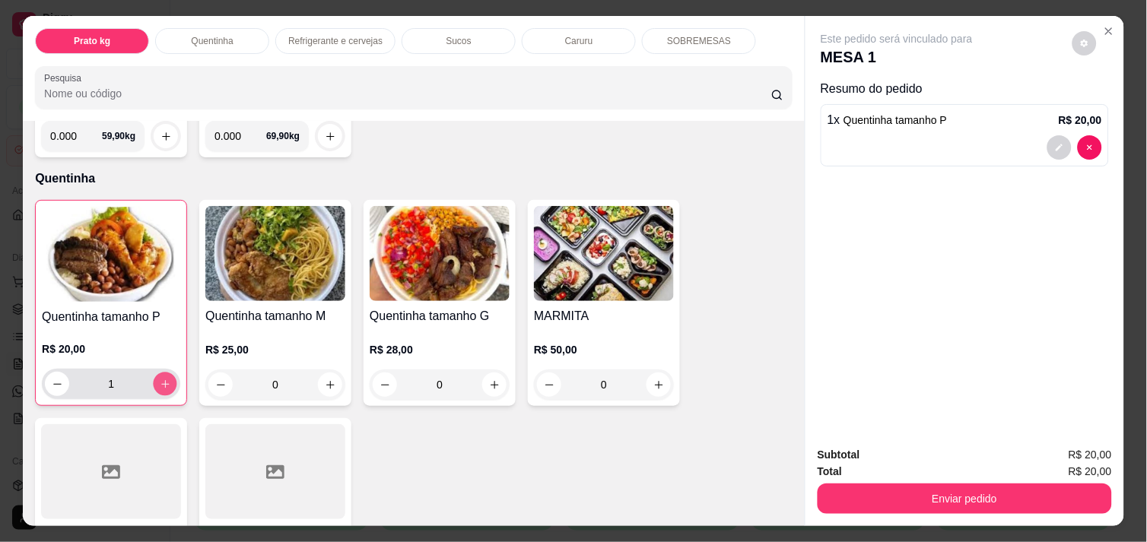
click at [160, 379] on icon "increase-product-quantity" at bounding box center [165, 384] width 11 height 11
type input "2"
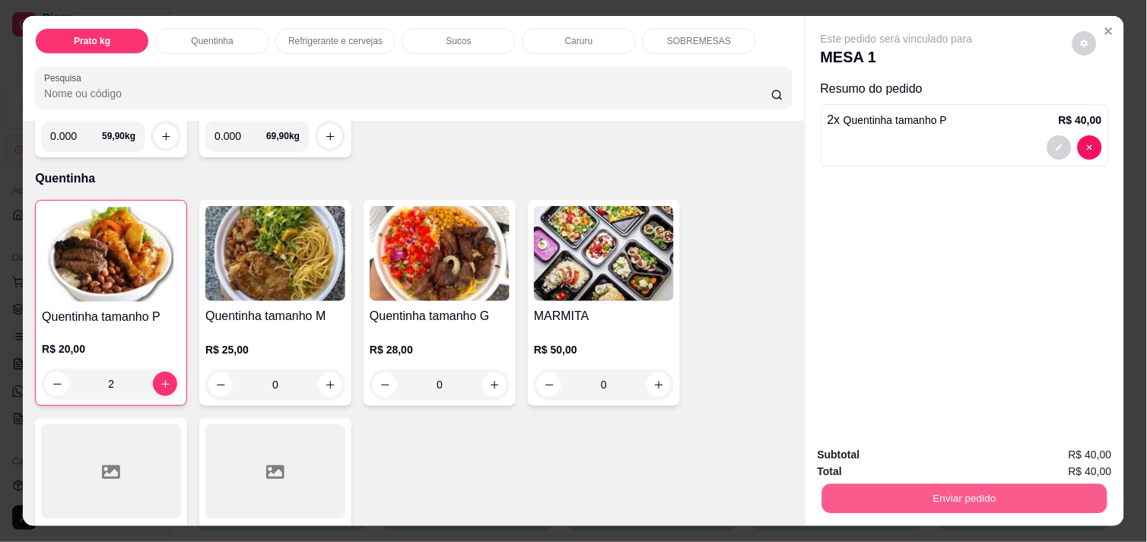
click at [894, 507] on button "Enviar pedido" at bounding box center [964, 499] width 285 height 30
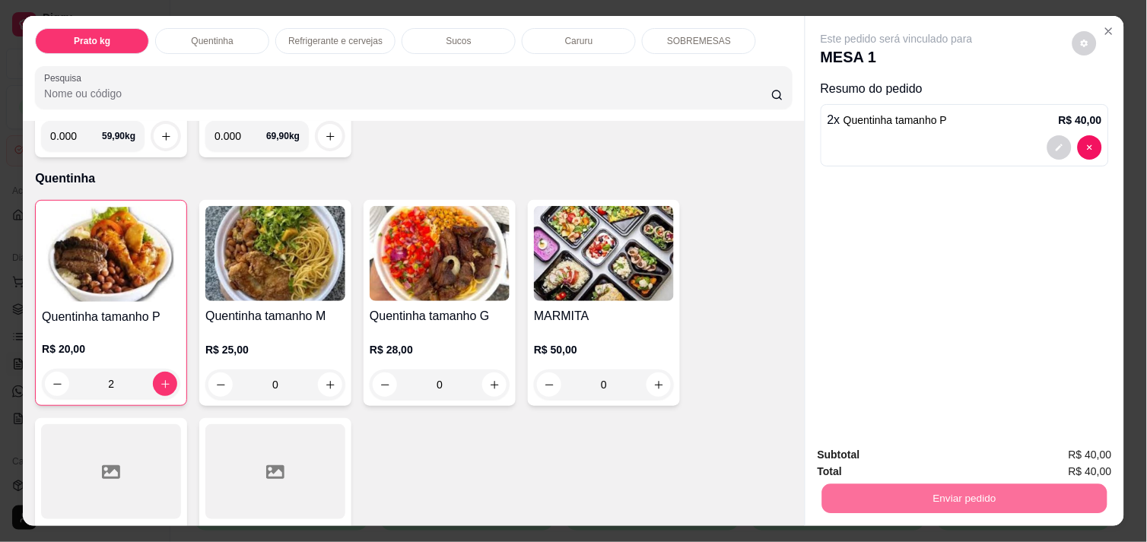
click at [885, 452] on button "Não registrar e enviar pedido" at bounding box center [914, 455] width 154 height 28
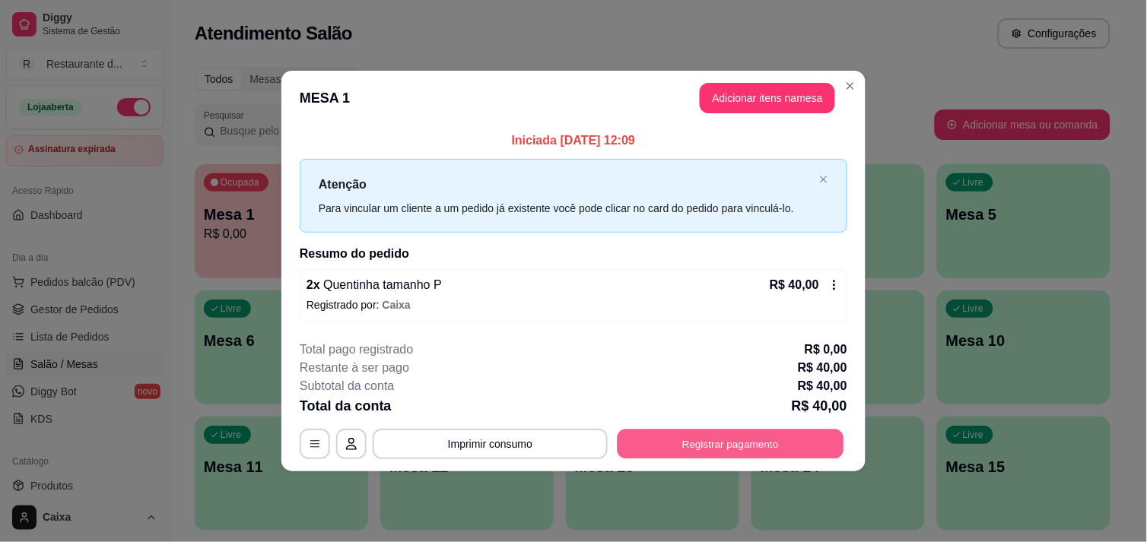
click at [727, 451] on button "Registrar pagamento" at bounding box center [731, 445] width 227 height 30
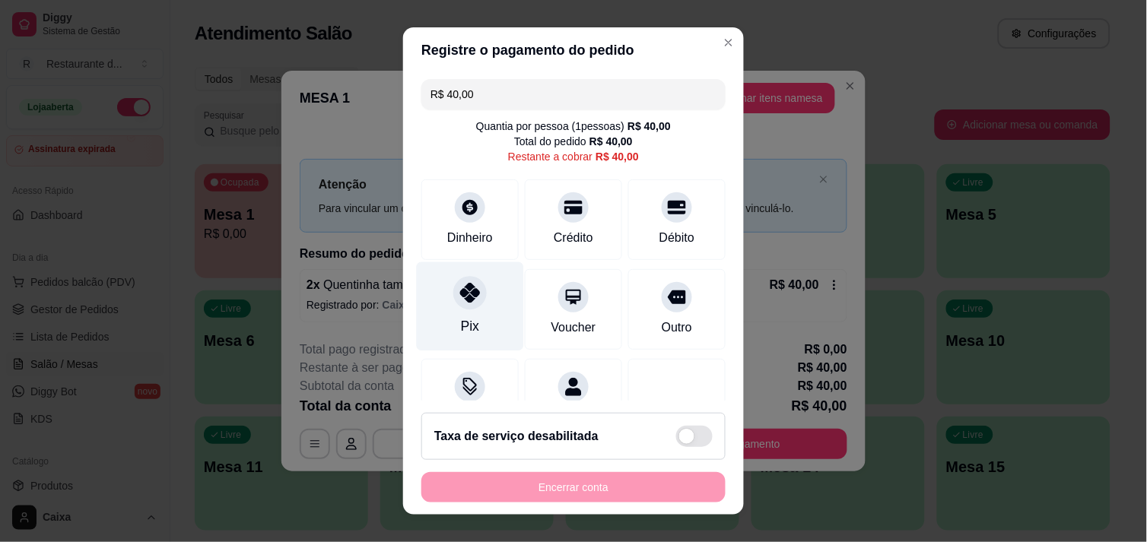
click at [473, 297] on div at bounding box center [469, 292] width 33 height 33
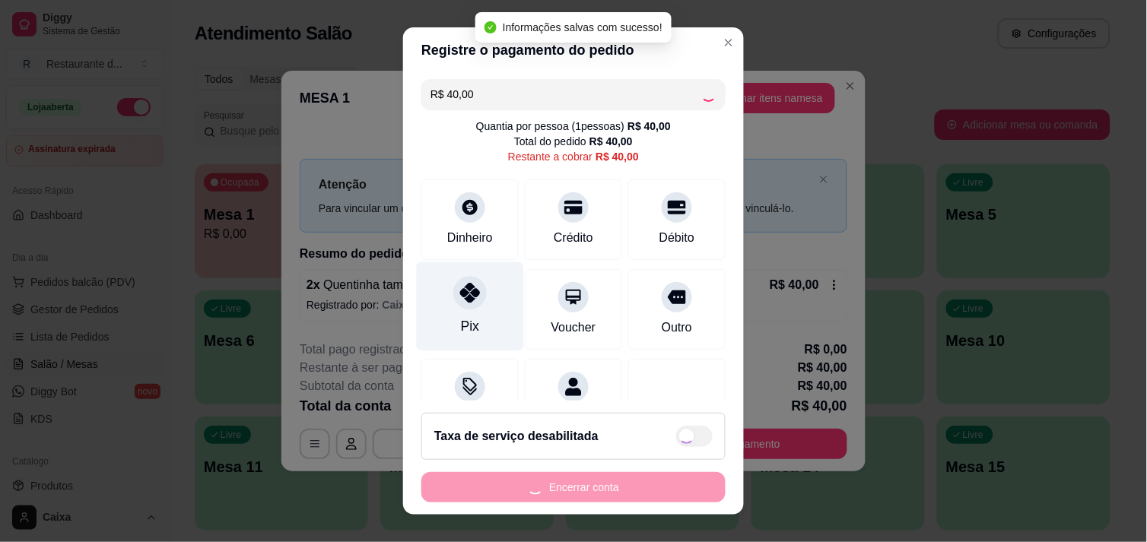
type input "R$ 0,00"
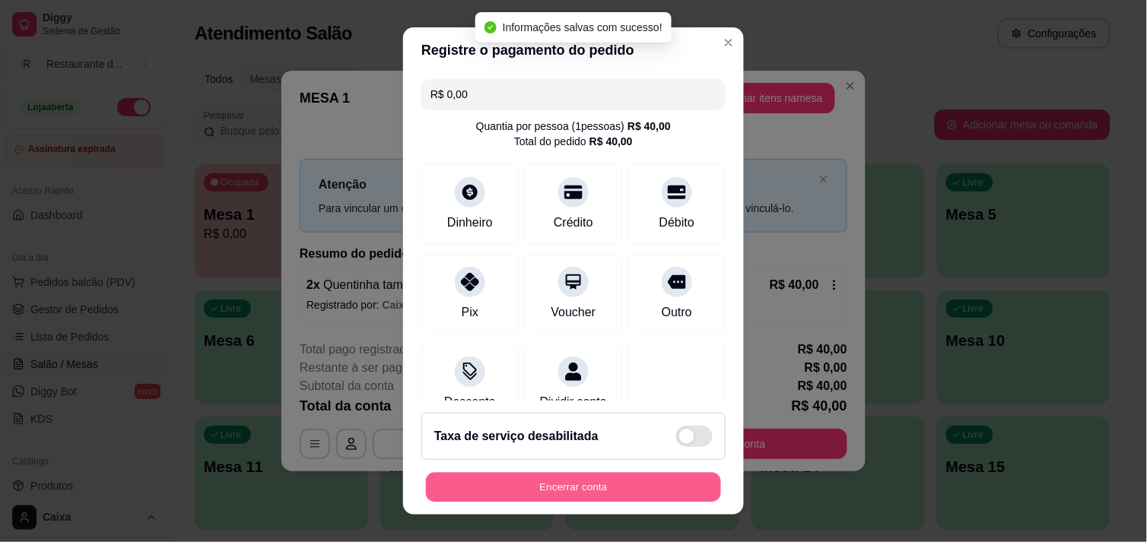
click at [512, 477] on button "Encerrar conta" at bounding box center [573, 488] width 295 height 30
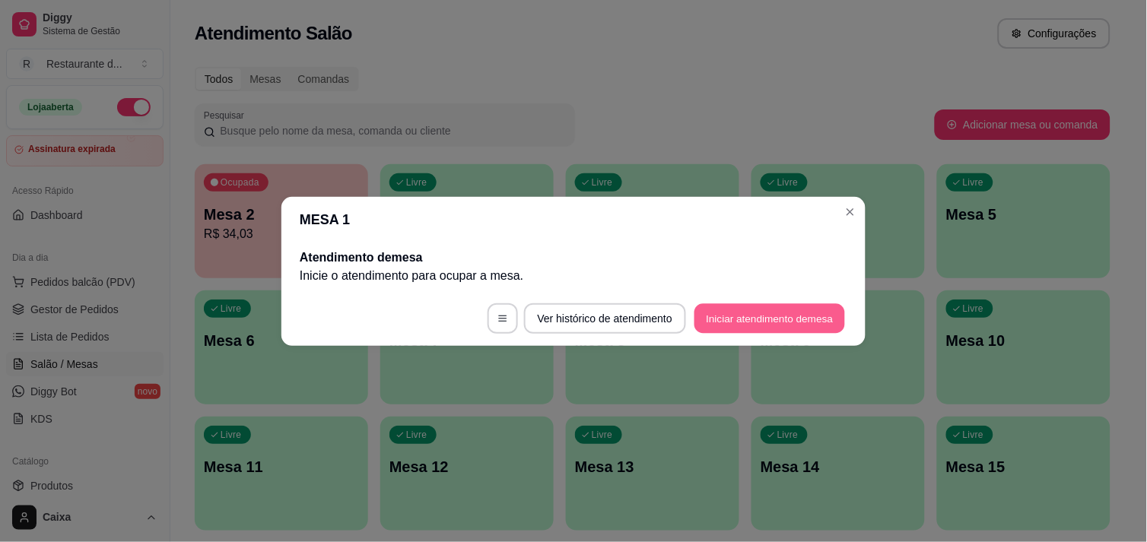
click at [706, 313] on button "Iniciar atendimento de mesa" at bounding box center [769, 318] width 151 height 30
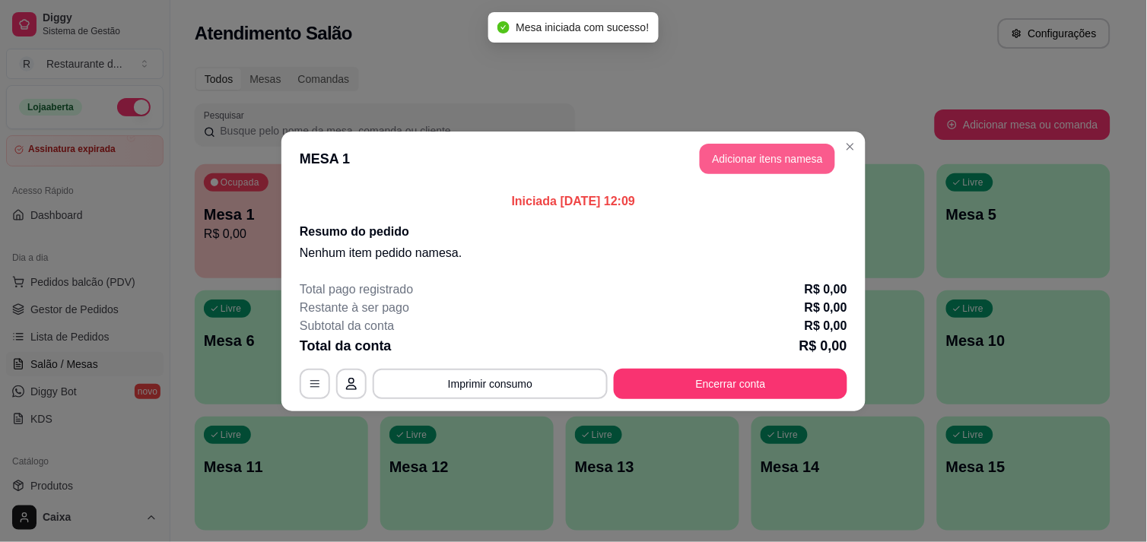
click at [770, 160] on button "Adicionar itens na mesa" at bounding box center [767, 159] width 135 height 30
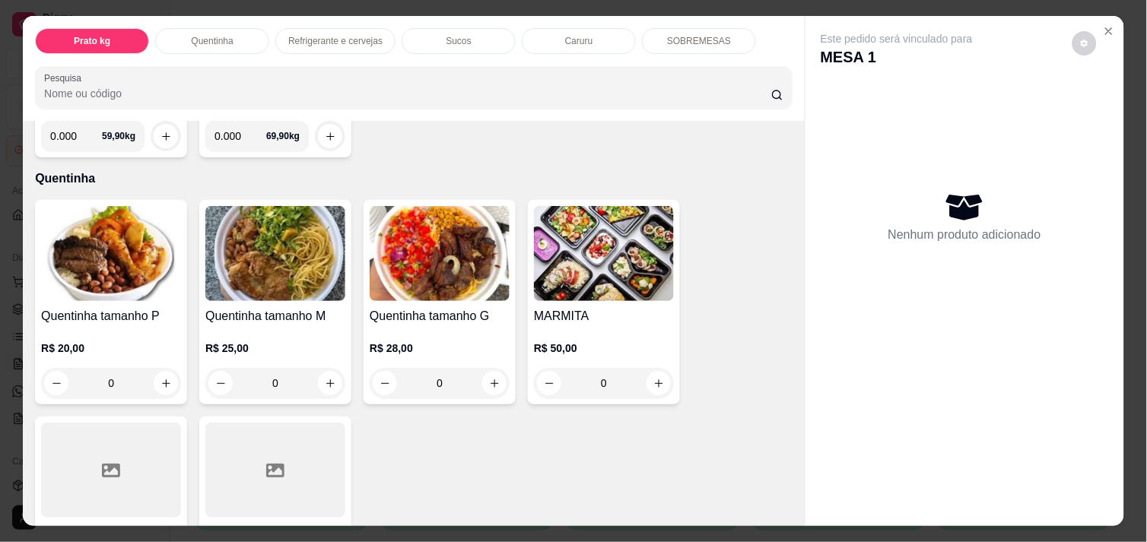
click at [163, 361] on div "R$ 20,00 0" at bounding box center [111, 370] width 140 height 58
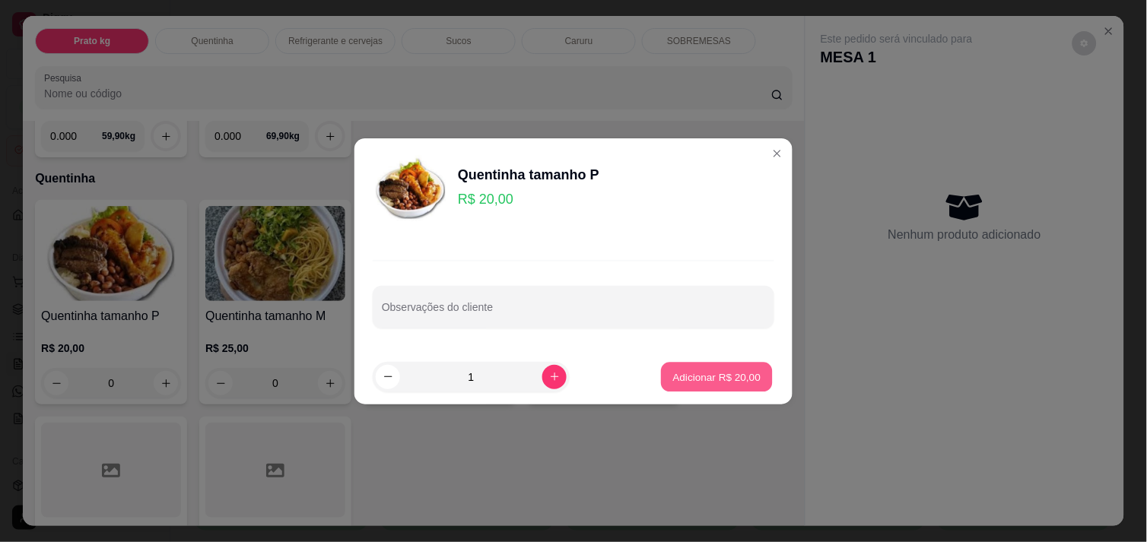
click at [679, 382] on p "Adicionar R$ 20,00" at bounding box center [717, 377] width 88 height 14
type input "1"
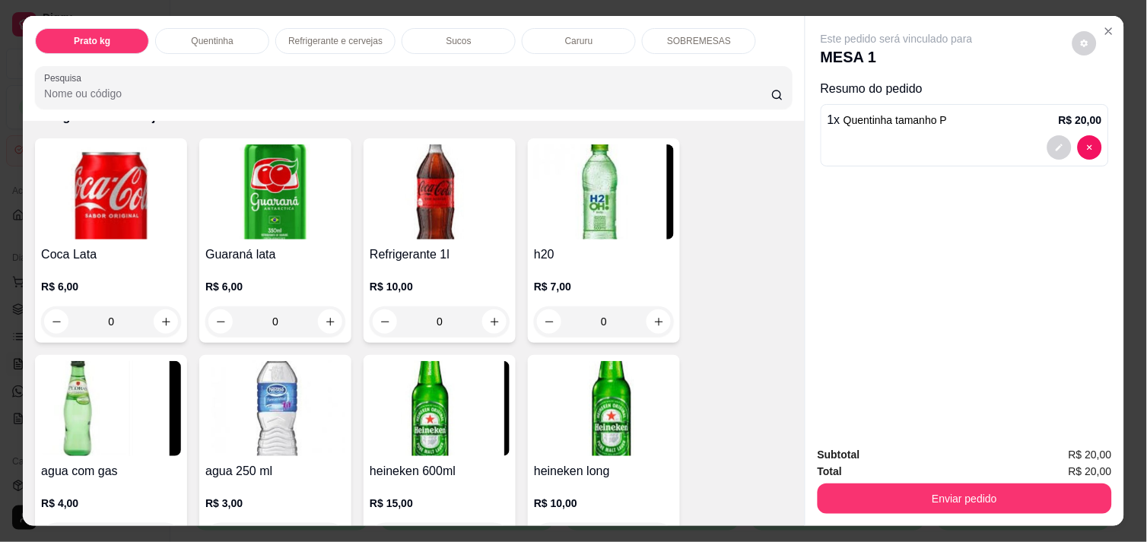
scroll to position [777, 0]
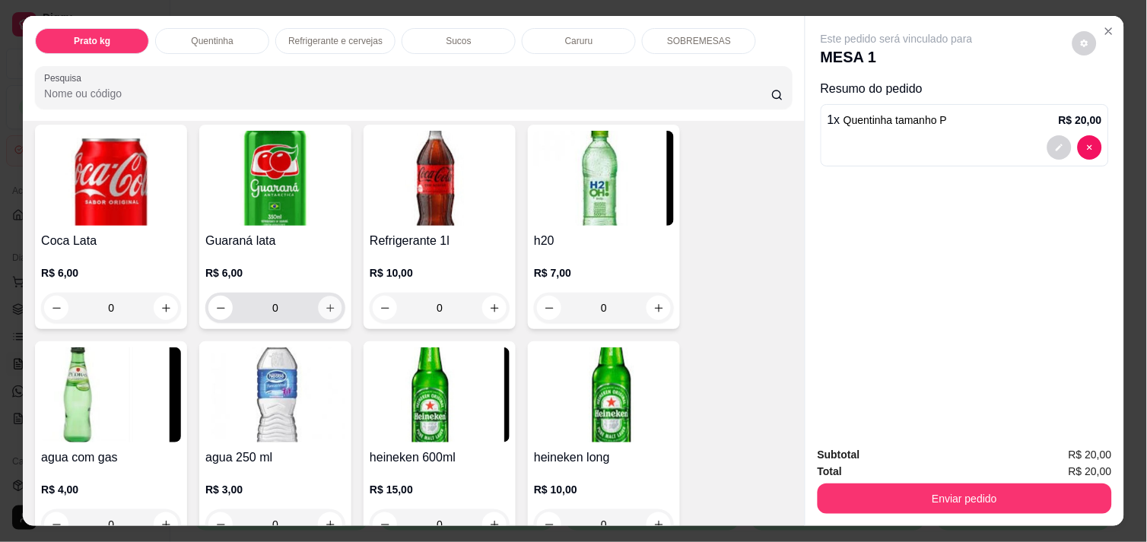
click at [319, 297] on button "increase-product-quantity" at bounding box center [331, 309] width 24 height 24
type input "1"
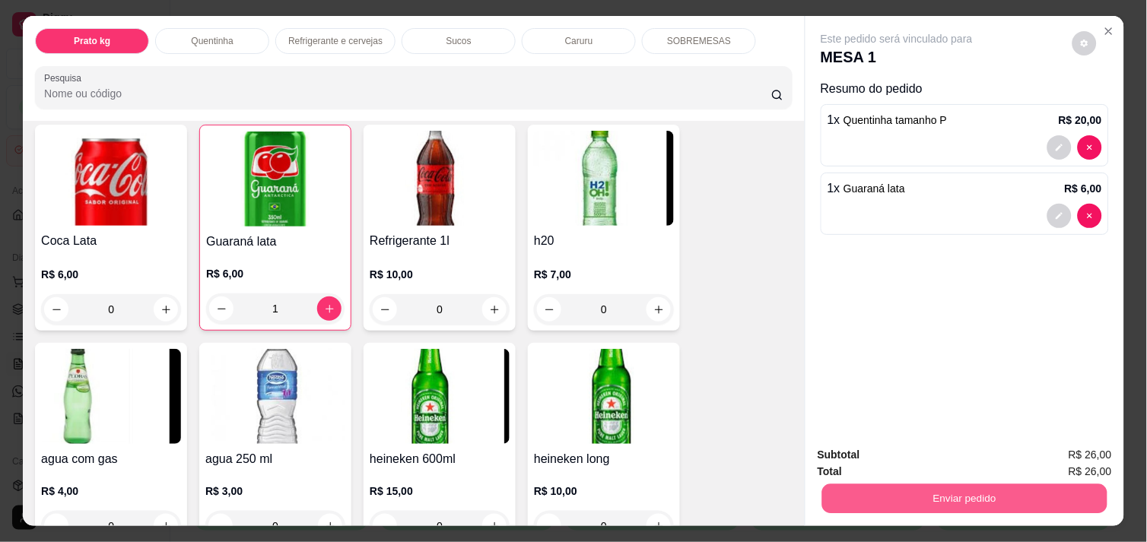
click at [918, 500] on button "Enviar pedido" at bounding box center [964, 499] width 285 height 30
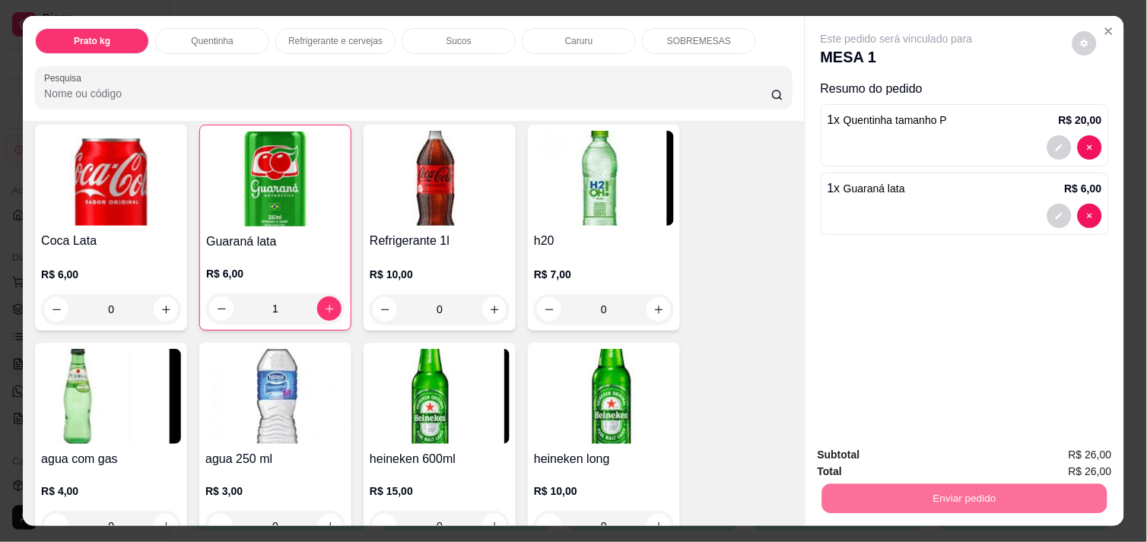
click at [907, 450] on button "Não registrar e enviar pedido" at bounding box center [914, 455] width 154 height 28
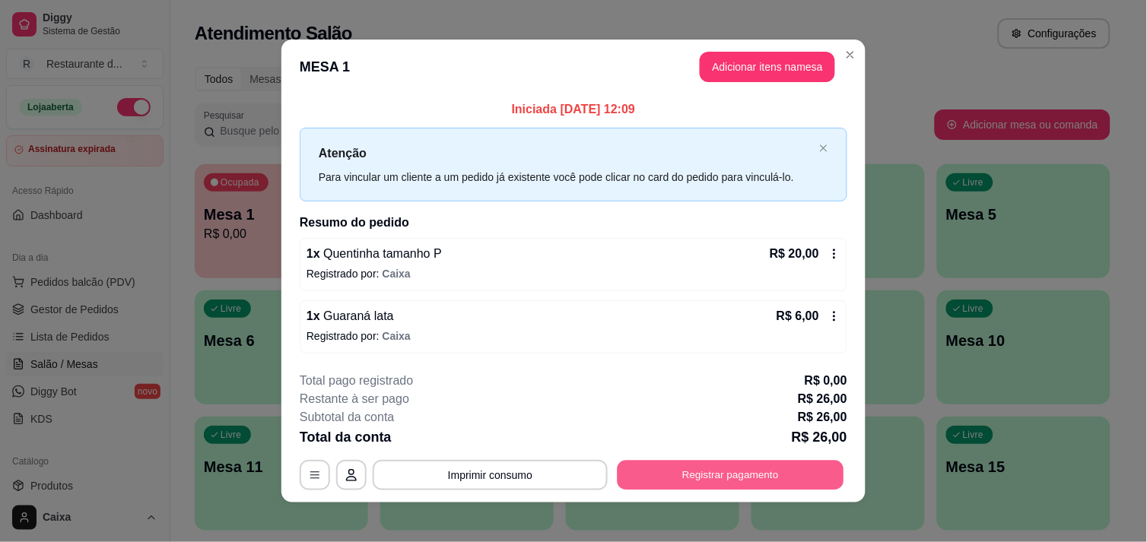
click at [818, 480] on button "Registrar pagamento" at bounding box center [731, 476] width 227 height 30
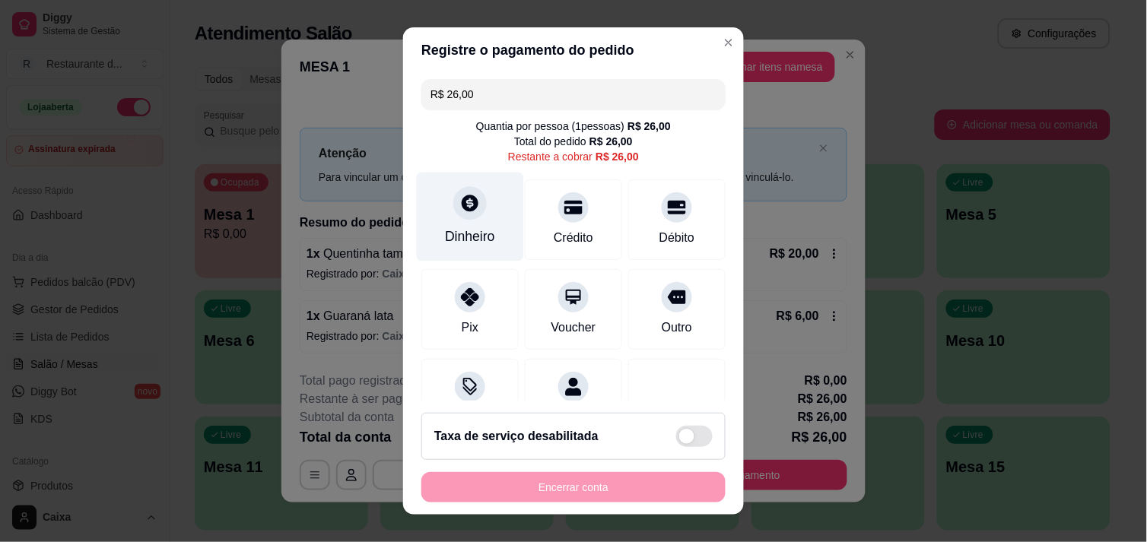
click at [464, 224] on div "Dinheiro" at bounding box center [470, 216] width 107 height 89
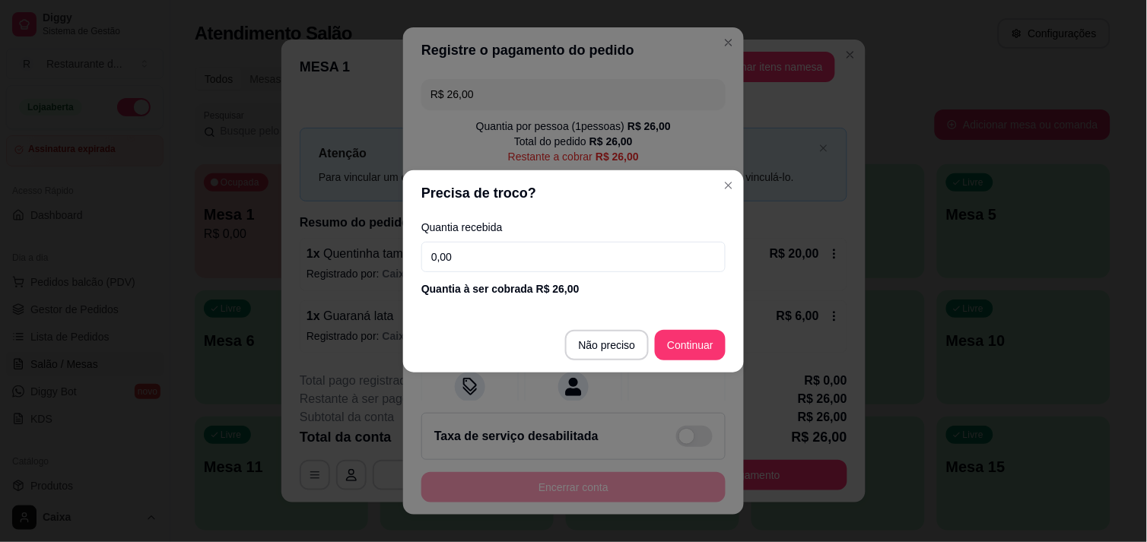
click at [707, 328] on footer "Não preciso Continuar" at bounding box center [573, 345] width 341 height 55
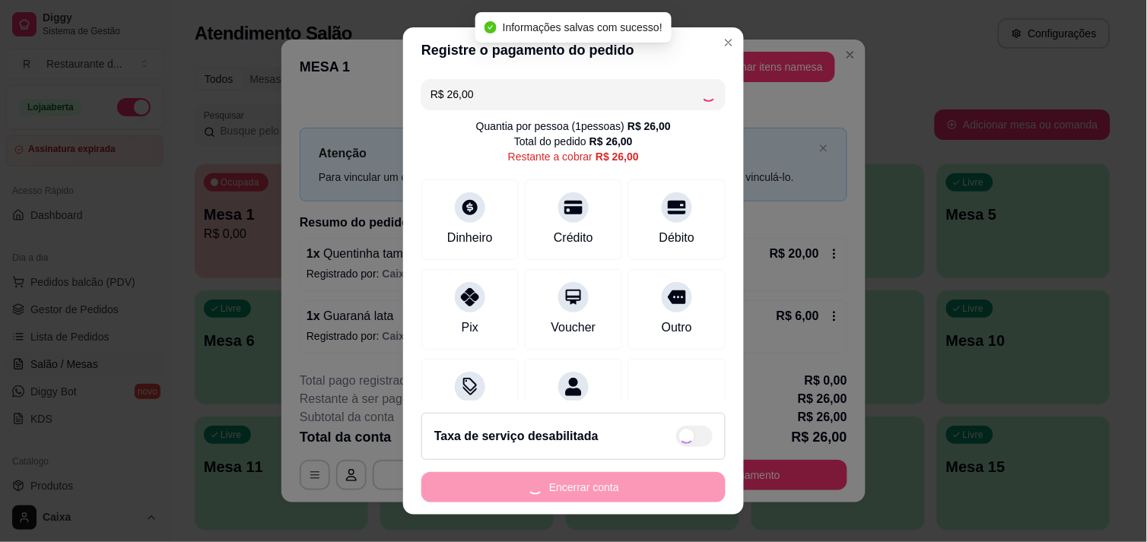
type input "R$ 0,00"
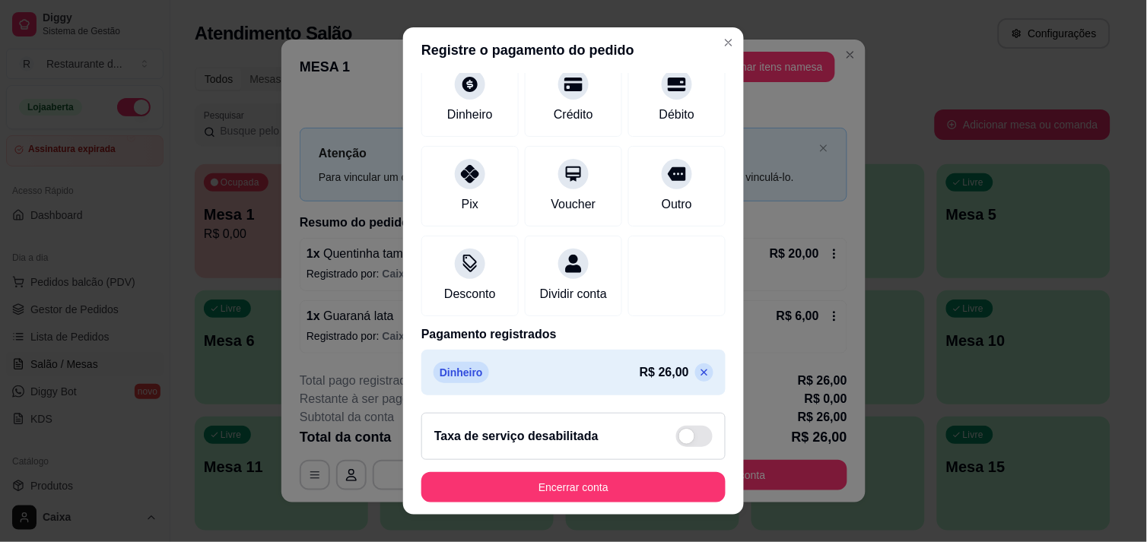
scroll to position [126, 0]
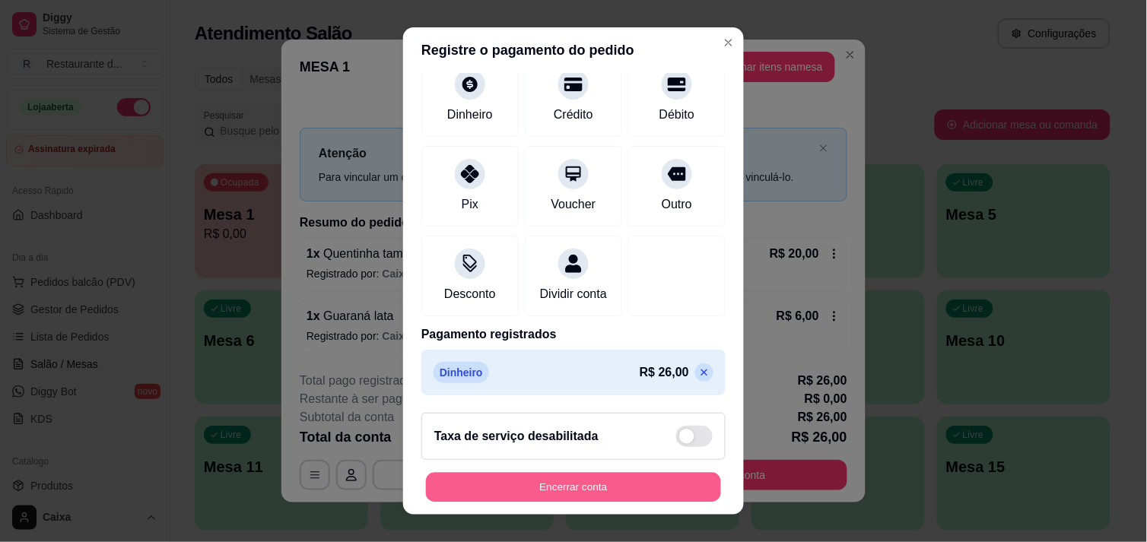
click at [614, 475] on button "Encerrar conta" at bounding box center [573, 488] width 295 height 30
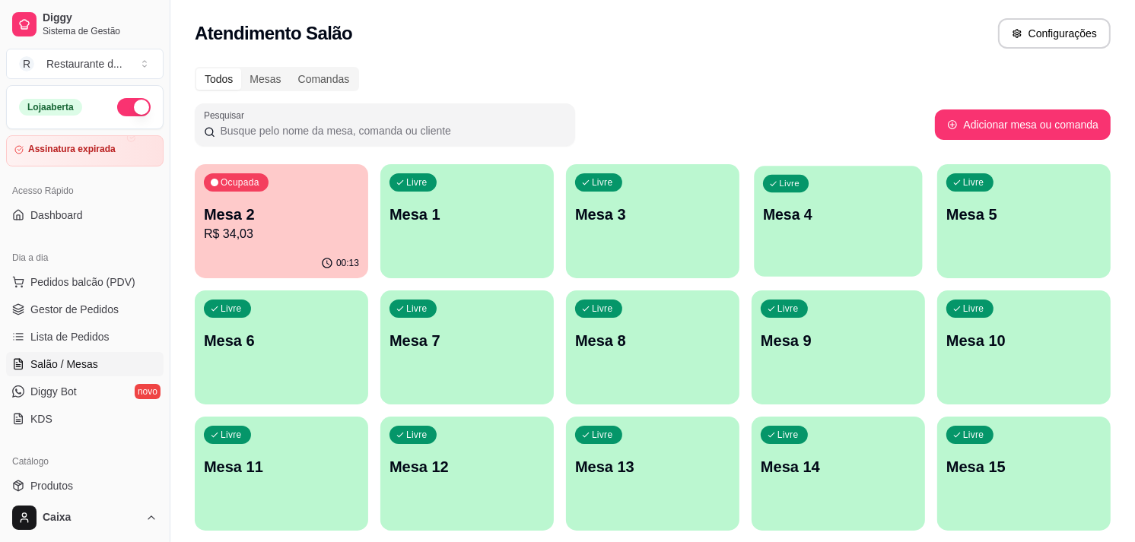
click at [766, 239] on div "Livre Mesa 4" at bounding box center [838, 212] width 168 height 93
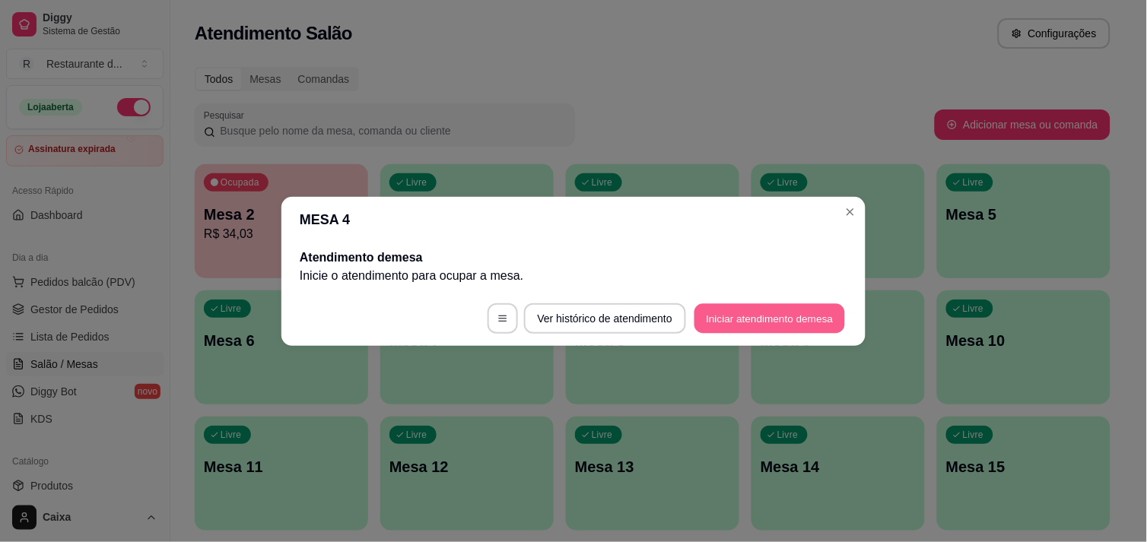
click at [741, 329] on button "Iniciar atendimento de mesa" at bounding box center [769, 318] width 151 height 30
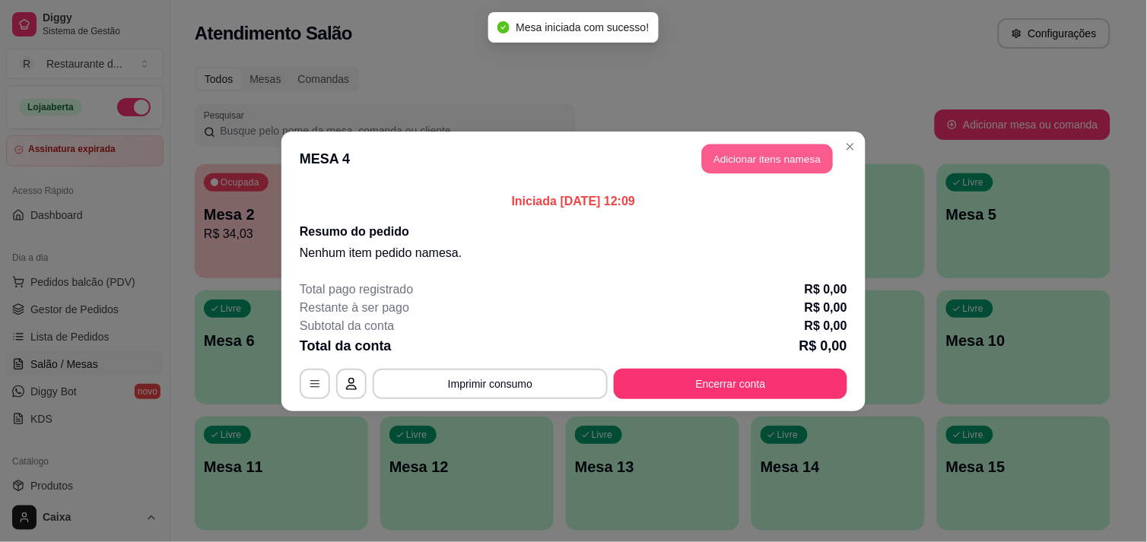
click at [750, 155] on button "Adicionar itens na mesa" at bounding box center [767, 159] width 131 height 30
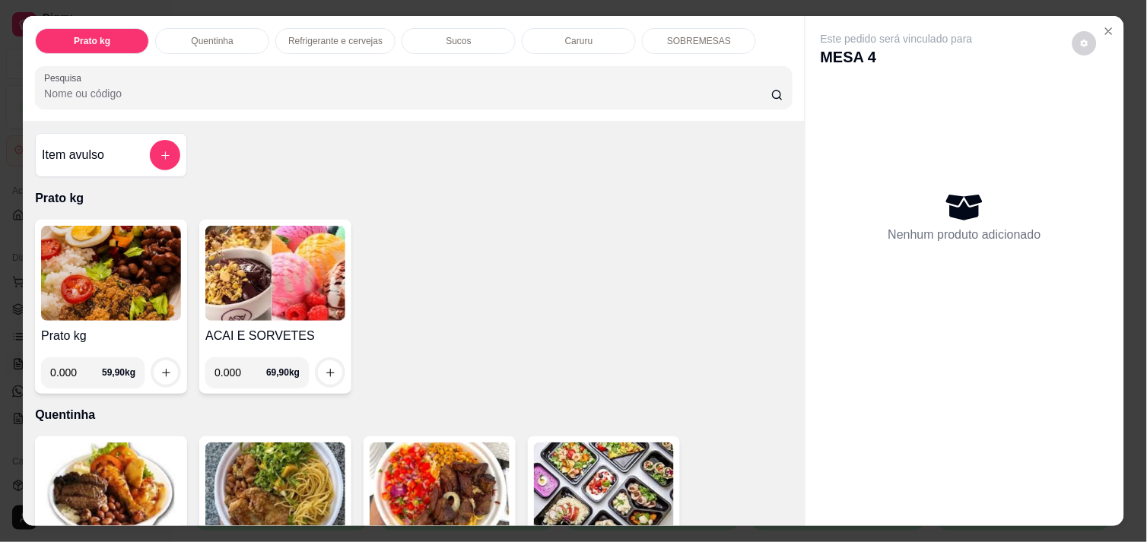
click at [68, 370] on input "0.000" at bounding box center [76, 372] width 52 height 30
type input "0.380"
click at [154, 368] on button "increase-product-quantity" at bounding box center [166, 373] width 24 height 24
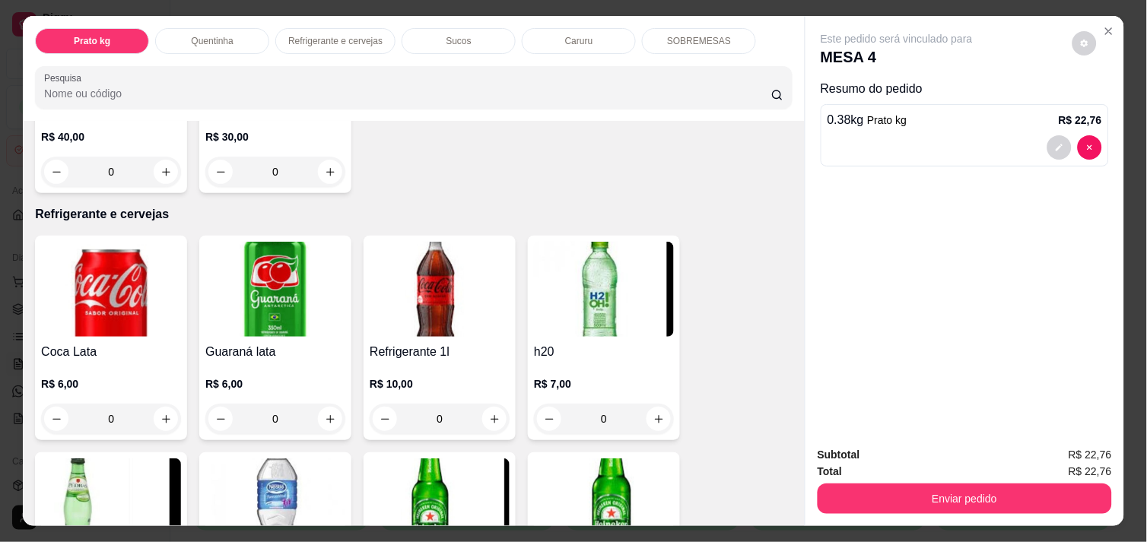
scroll to position [675, 0]
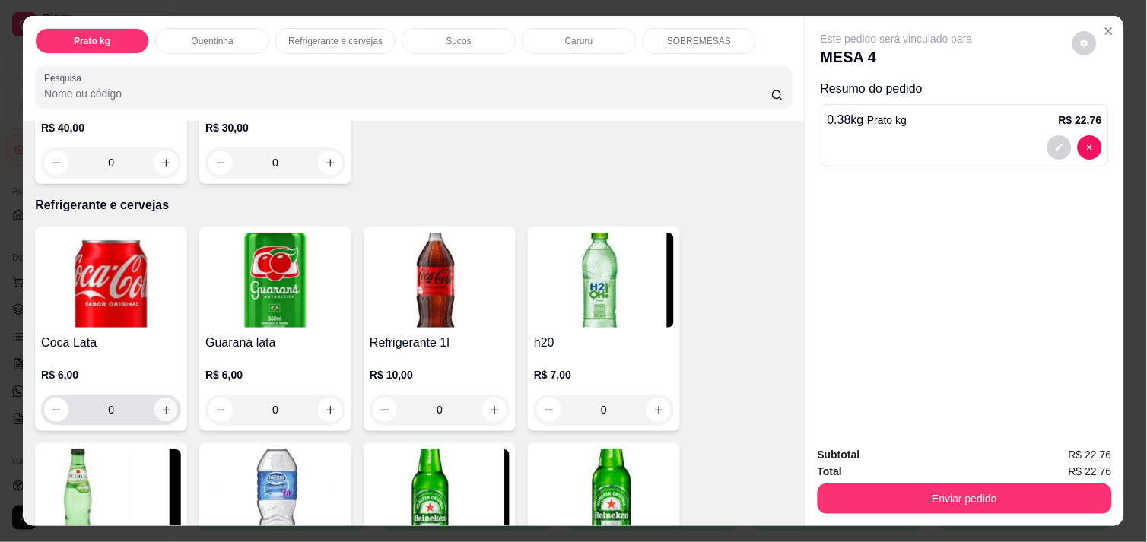
click at [166, 399] on button "increase-product-quantity" at bounding box center [166, 411] width 24 height 24
type input "1"
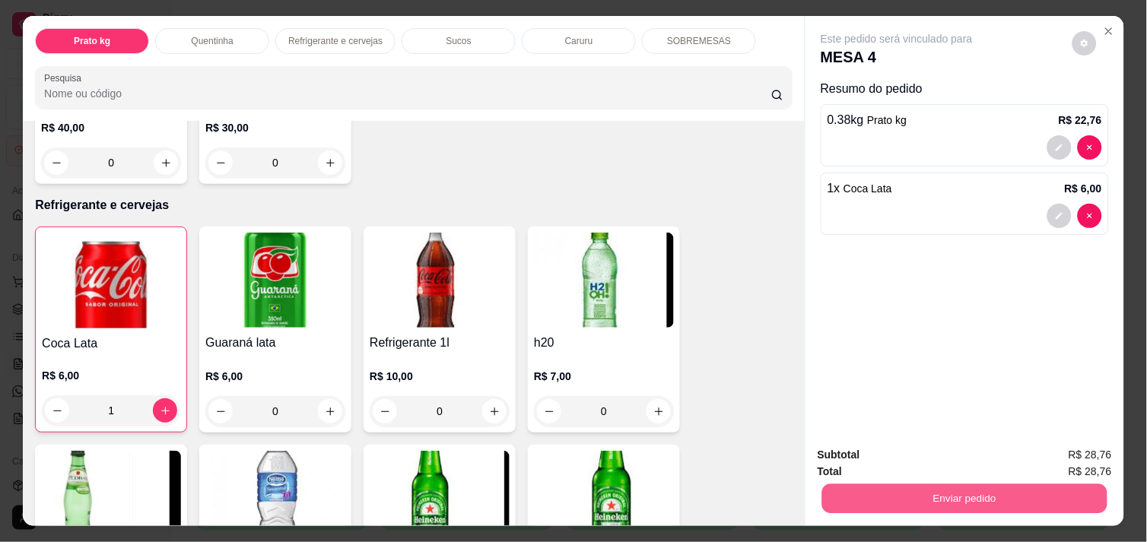
click at [954, 484] on button "Enviar pedido" at bounding box center [964, 499] width 285 height 30
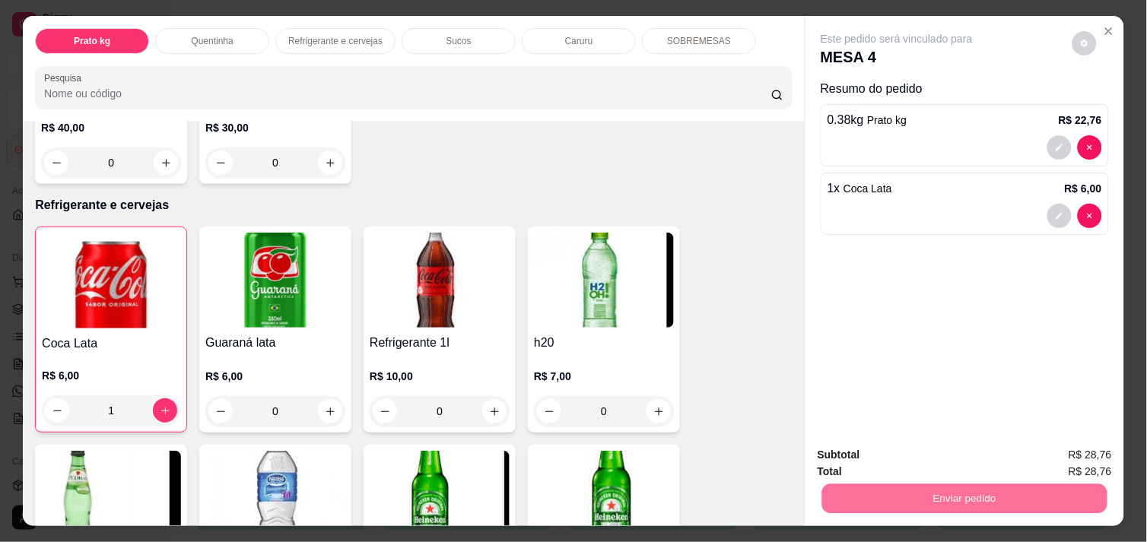
click at [945, 457] on button "Não registrar e enviar pedido" at bounding box center [914, 455] width 154 height 28
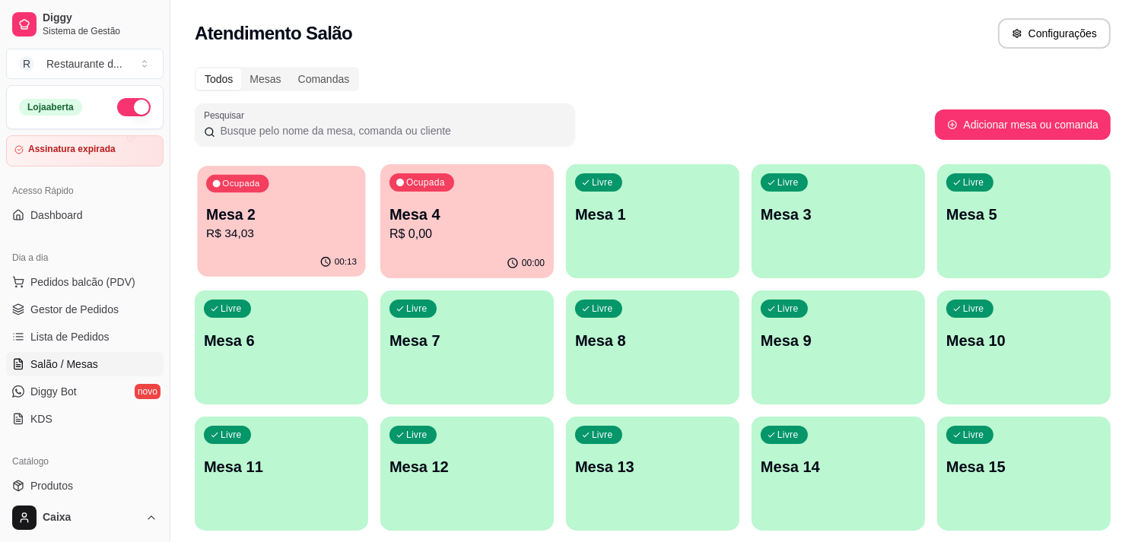
click at [321, 230] on p "R$ 34,03" at bounding box center [281, 233] width 151 height 17
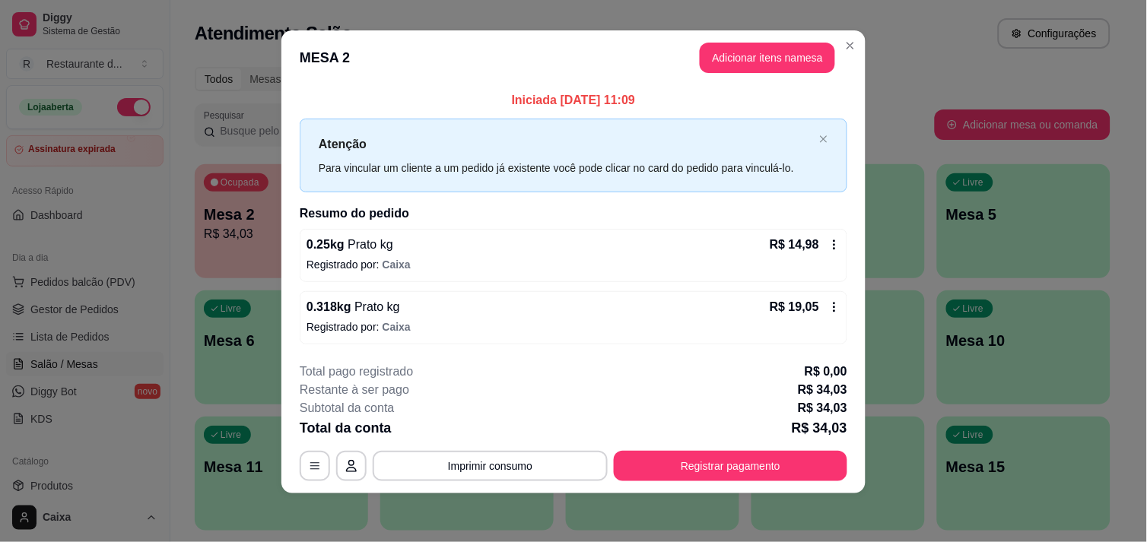
scroll to position [0, 0]
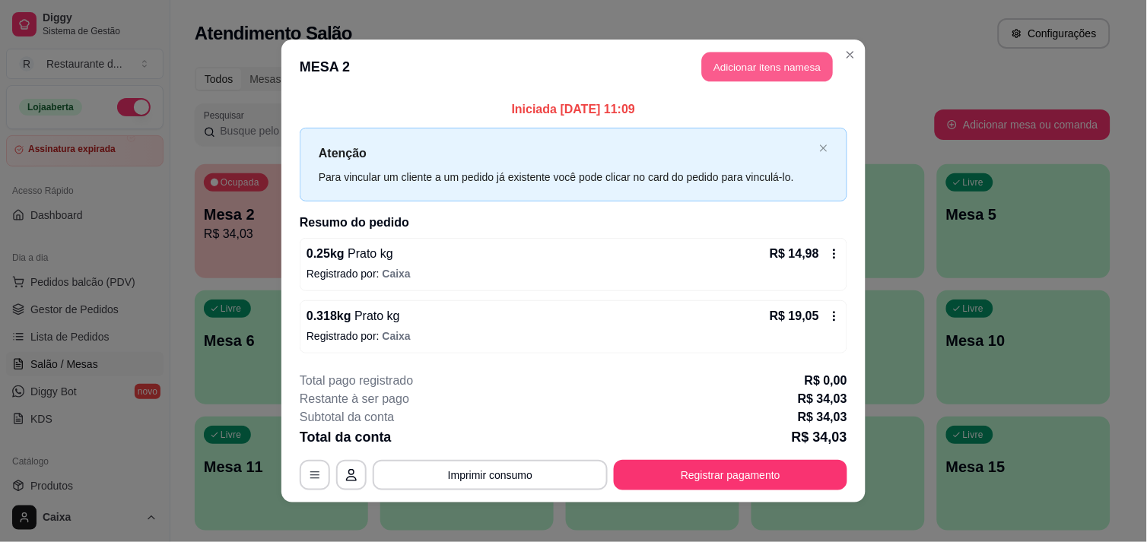
click at [774, 59] on button "Adicionar itens na mesa" at bounding box center [767, 67] width 131 height 30
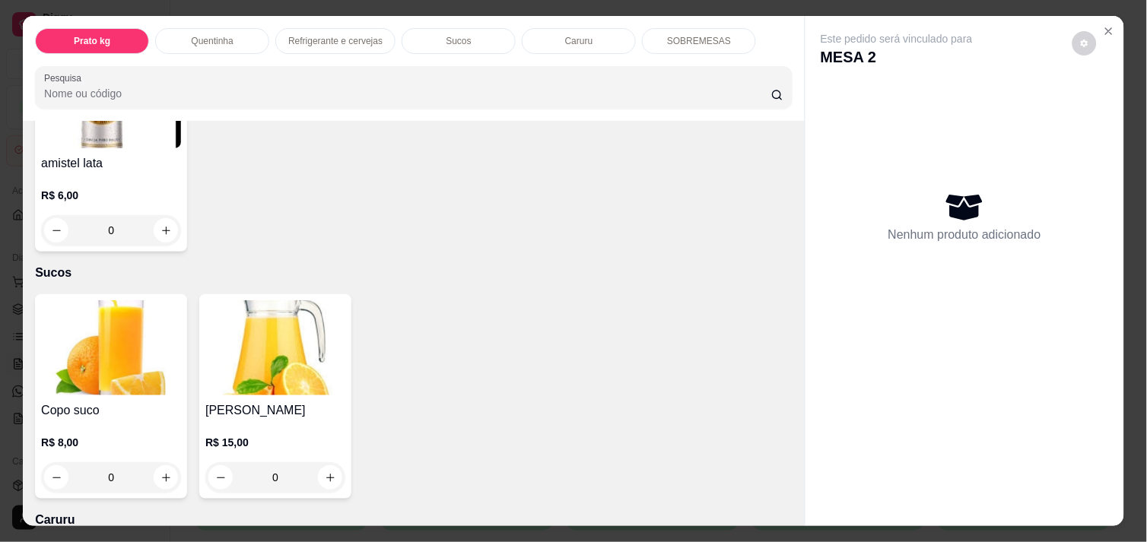
scroll to position [1288, 0]
click at [161, 481] on button "increase-product-quantity" at bounding box center [166, 477] width 24 height 24
type input "1"
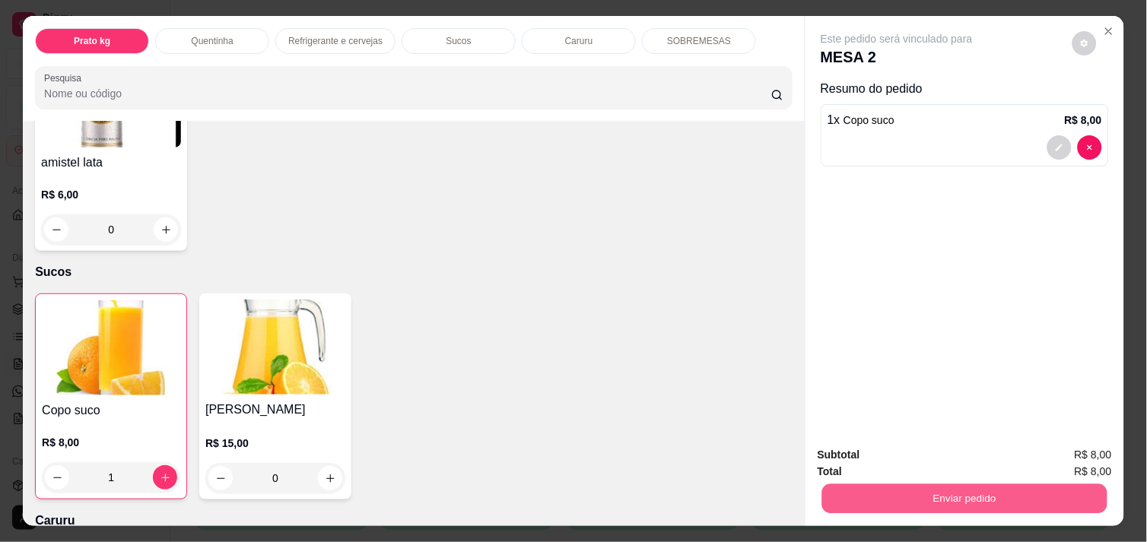
click at [1063, 500] on button "Enviar pedido" at bounding box center [964, 499] width 285 height 30
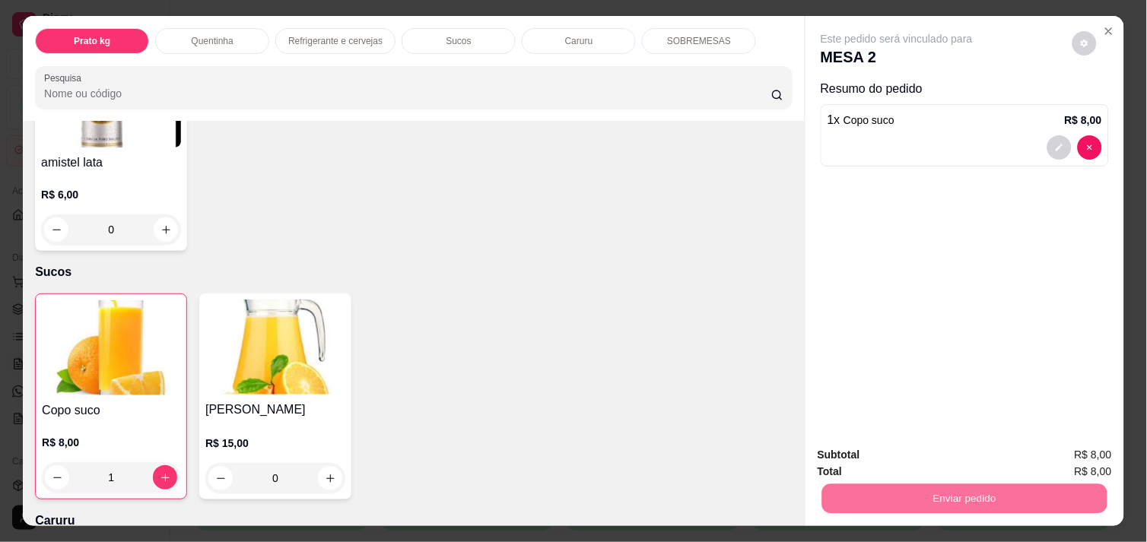
click at [937, 454] on button "Não registrar e enviar pedido" at bounding box center [914, 455] width 154 height 28
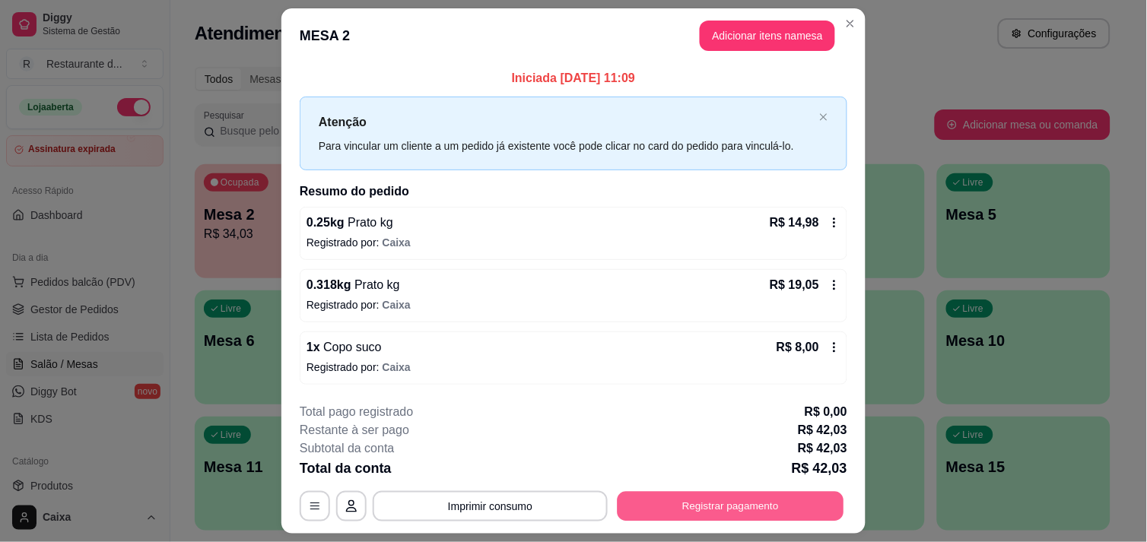
click at [703, 511] on button "Registrar pagamento" at bounding box center [731, 507] width 227 height 30
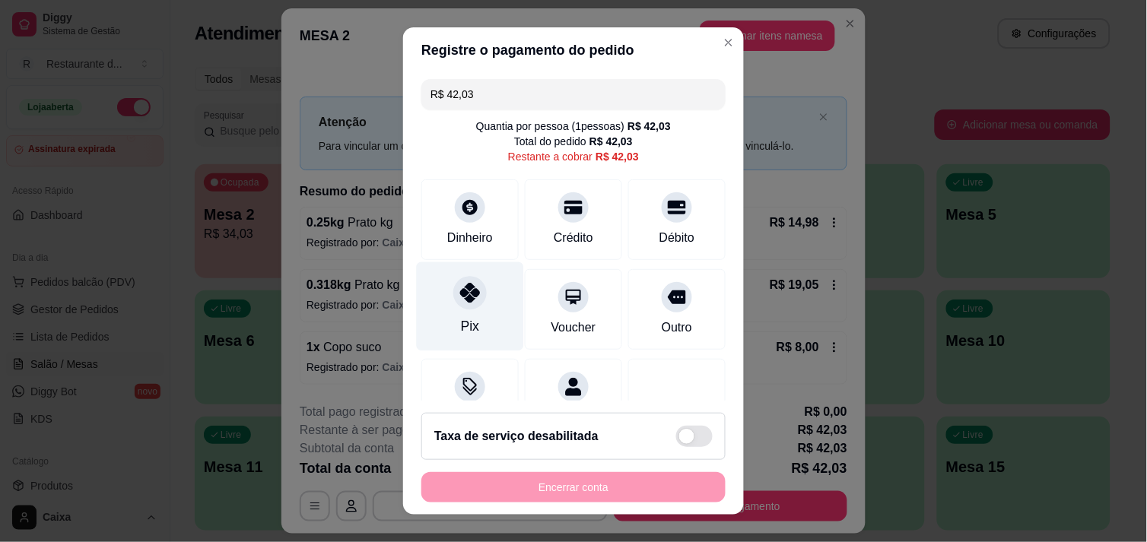
click at [473, 341] on div "Pix" at bounding box center [470, 306] width 107 height 89
type input "R$ 0,00"
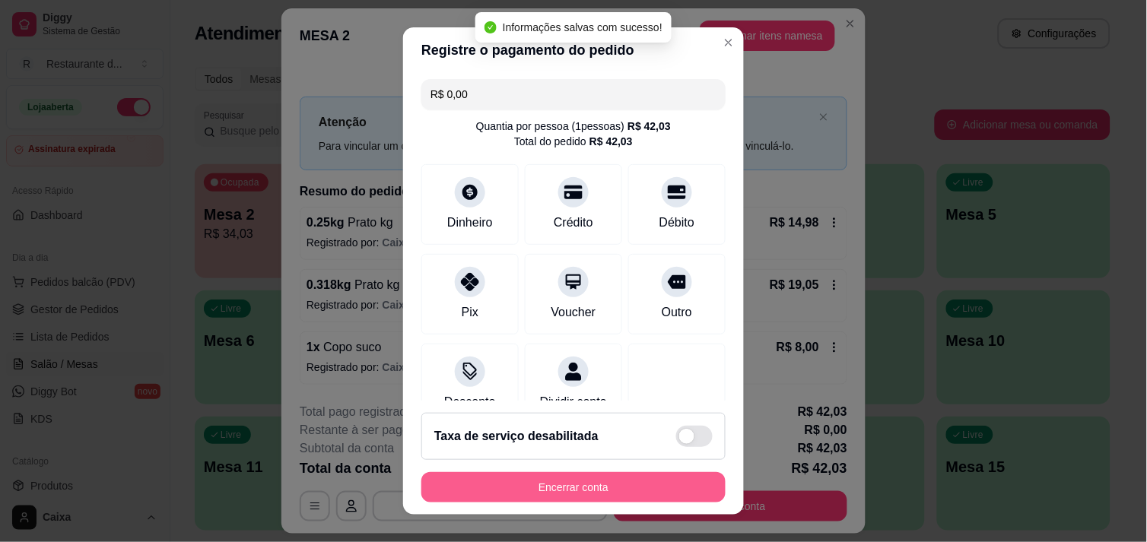
click at [550, 443] on footer "Taxa de serviço desabilitada Encerrar conta" at bounding box center [573, 458] width 341 height 114
click at [544, 481] on button "Encerrar conta" at bounding box center [573, 487] width 304 height 30
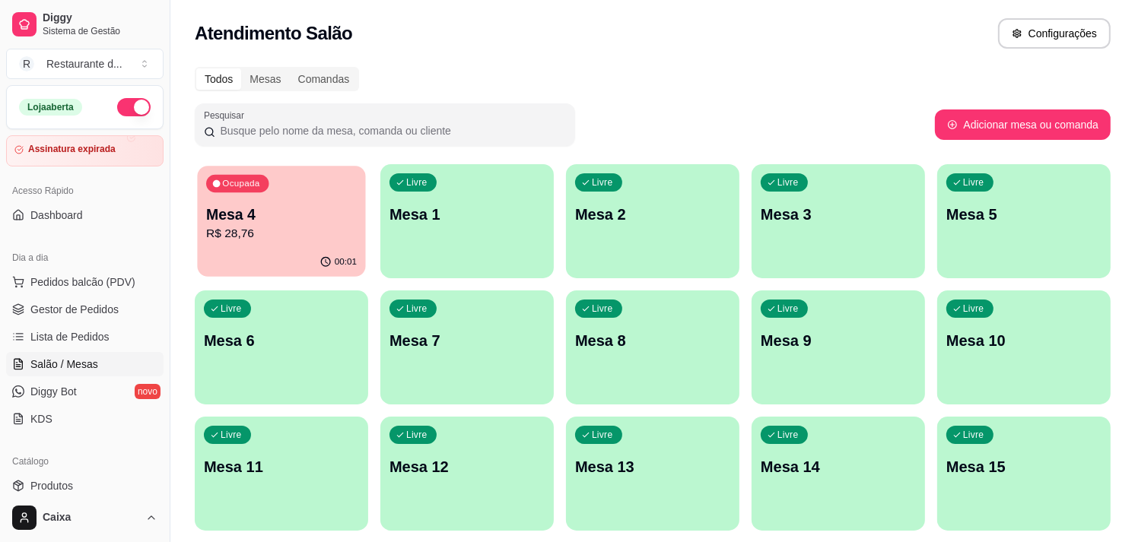
click at [333, 234] on p "R$ 28,76" at bounding box center [281, 233] width 151 height 17
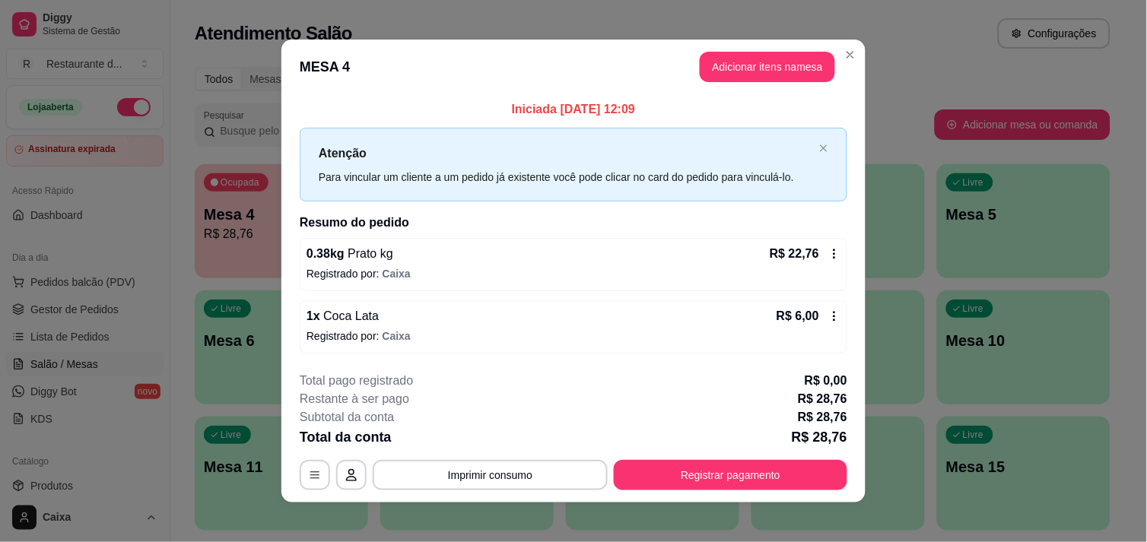
click at [494, 295] on div "0.38 kg Prato kg R$ 22,76 Registrado por: Caixa 1 x Coca Lata R$ 6,00 Registrad…" at bounding box center [574, 296] width 548 height 116
drag, startPoint x: 656, startPoint y: 457, endPoint x: 653, endPoint y: 472, distance: 15.5
click at [653, 472] on div "**********" at bounding box center [574, 431] width 548 height 119
click at [653, 472] on button "Registrar pagamento" at bounding box center [731, 476] width 227 height 30
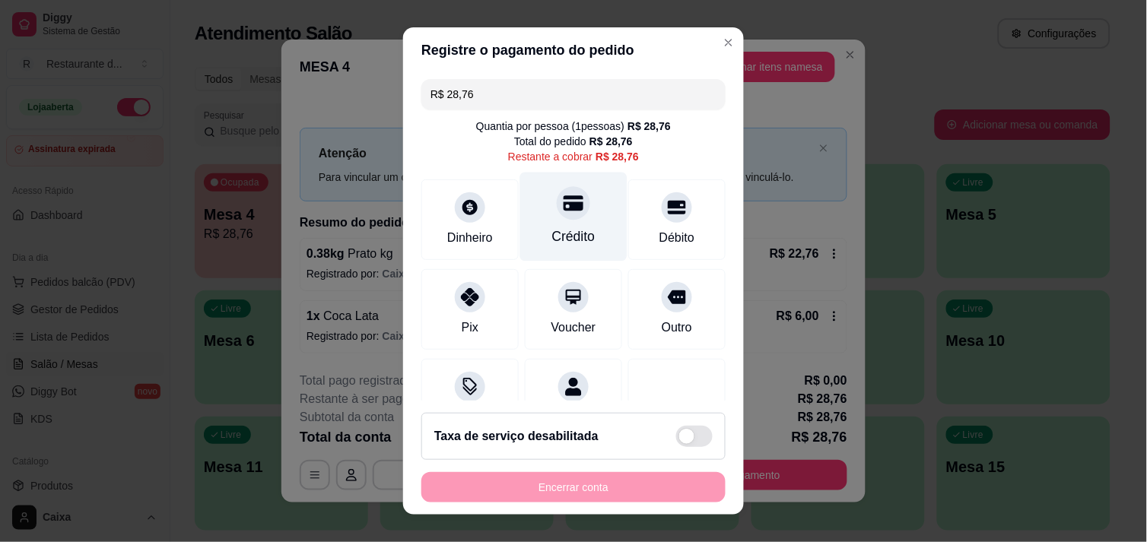
click at [564, 216] on div at bounding box center [573, 202] width 33 height 33
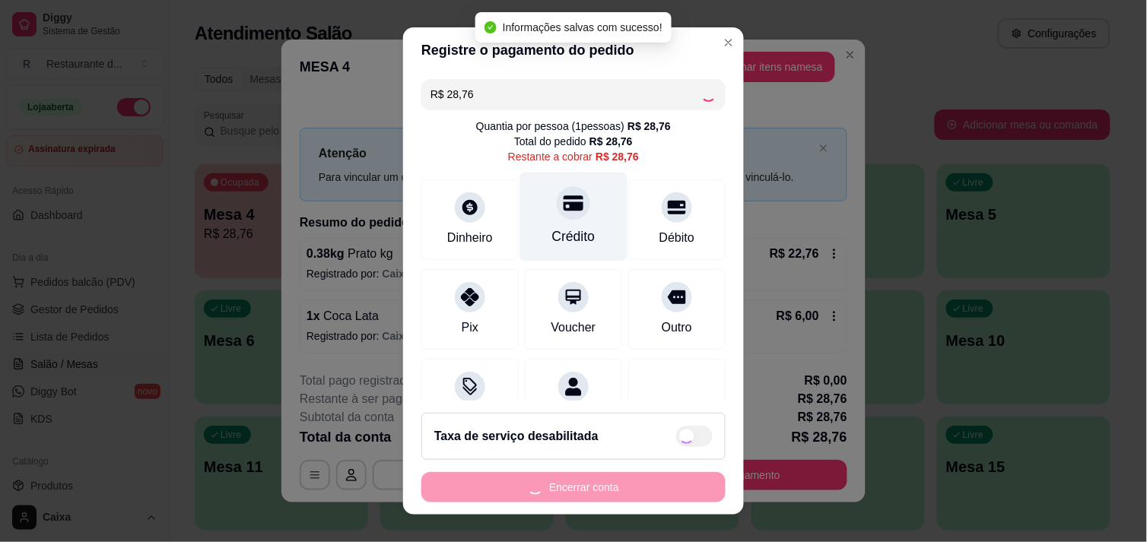
type input "R$ 0,00"
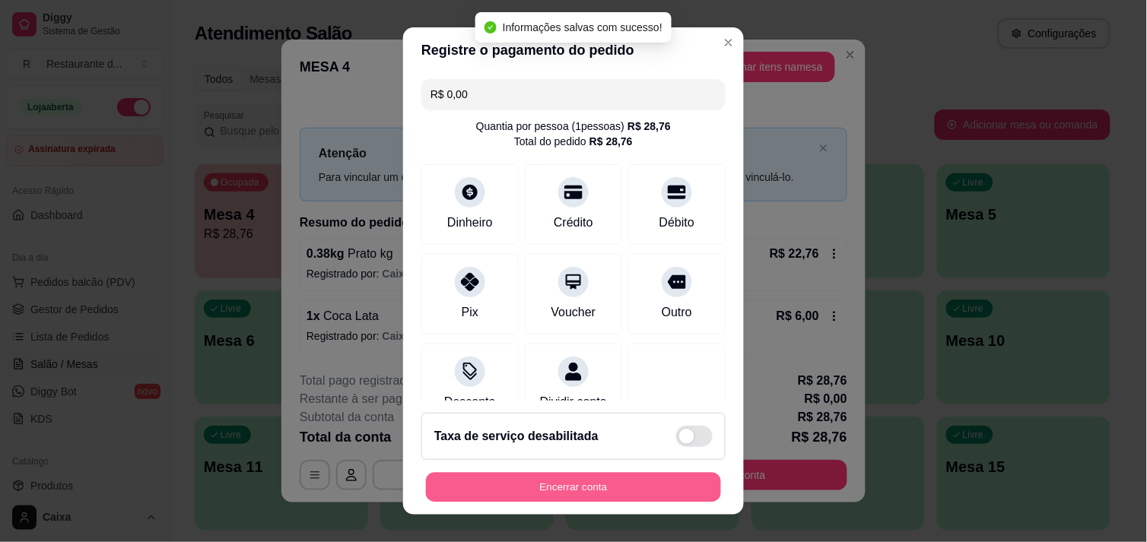
click at [593, 488] on button "Encerrar conta" at bounding box center [573, 488] width 295 height 30
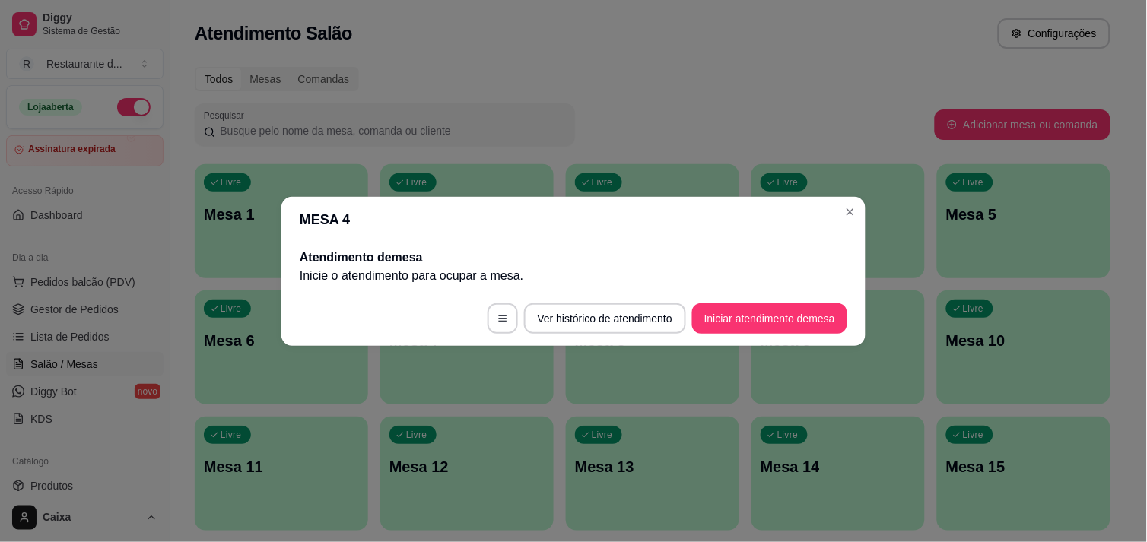
click at [849, 197] on header "MESA 4" at bounding box center [573, 220] width 584 height 46
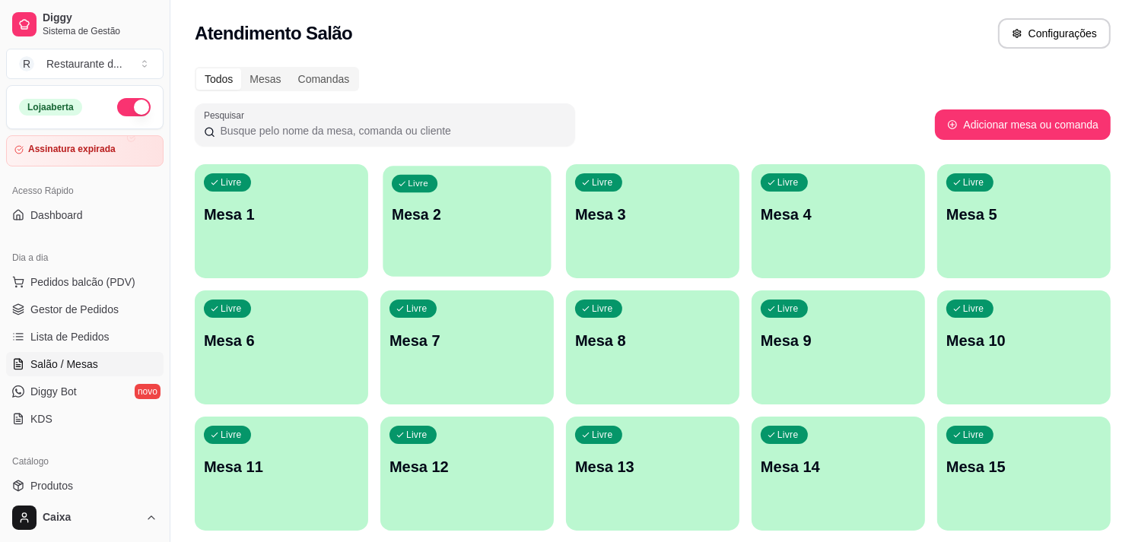
click at [415, 224] on div "Livre Mesa 2" at bounding box center [467, 212] width 168 height 93
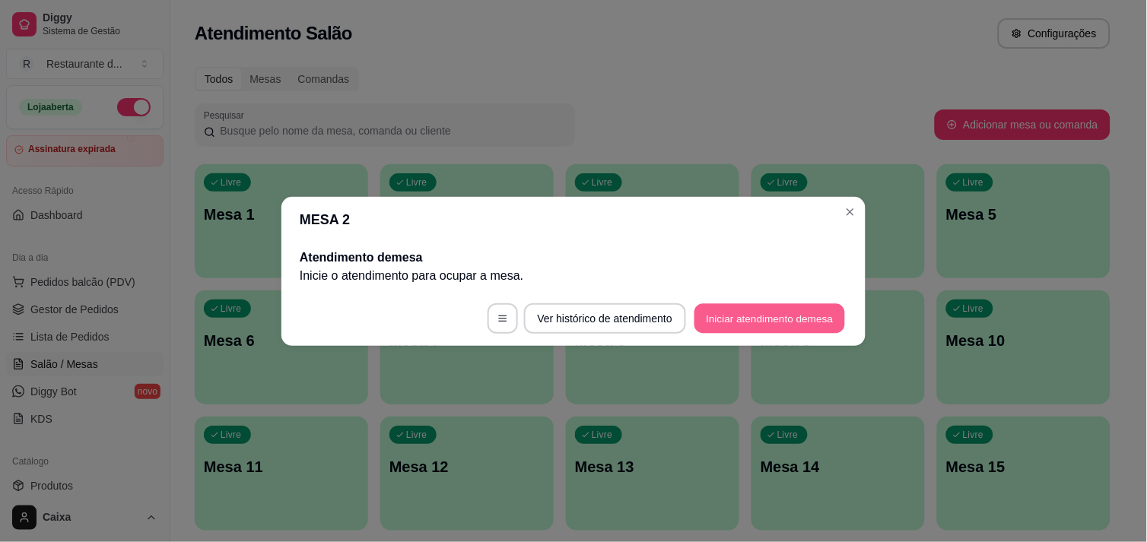
click at [761, 309] on button "Iniciar atendimento de mesa" at bounding box center [769, 318] width 151 height 30
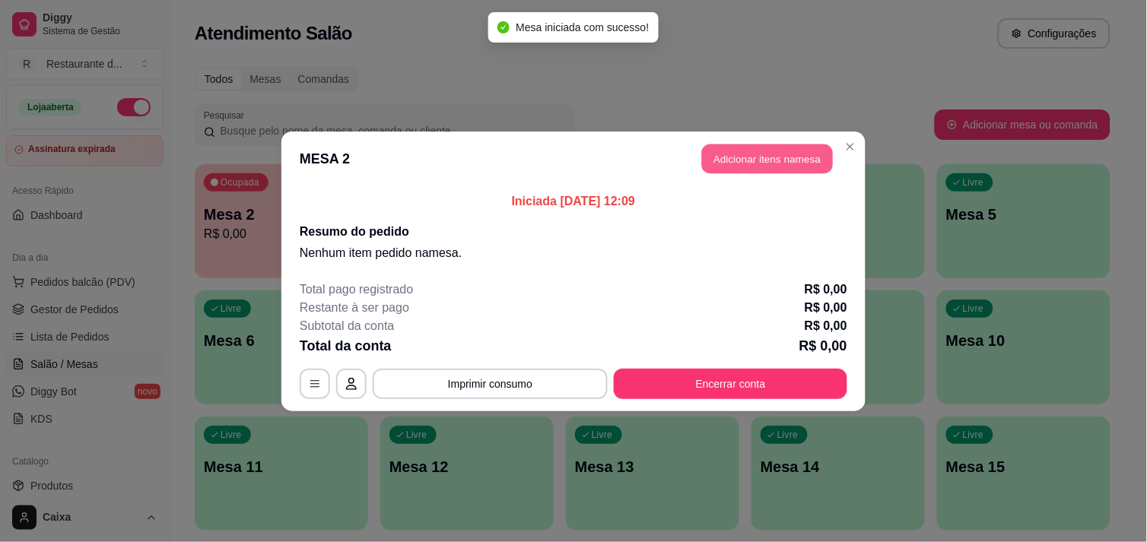
click at [791, 157] on button "Adicionar itens na mesa" at bounding box center [767, 159] width 131 height 30
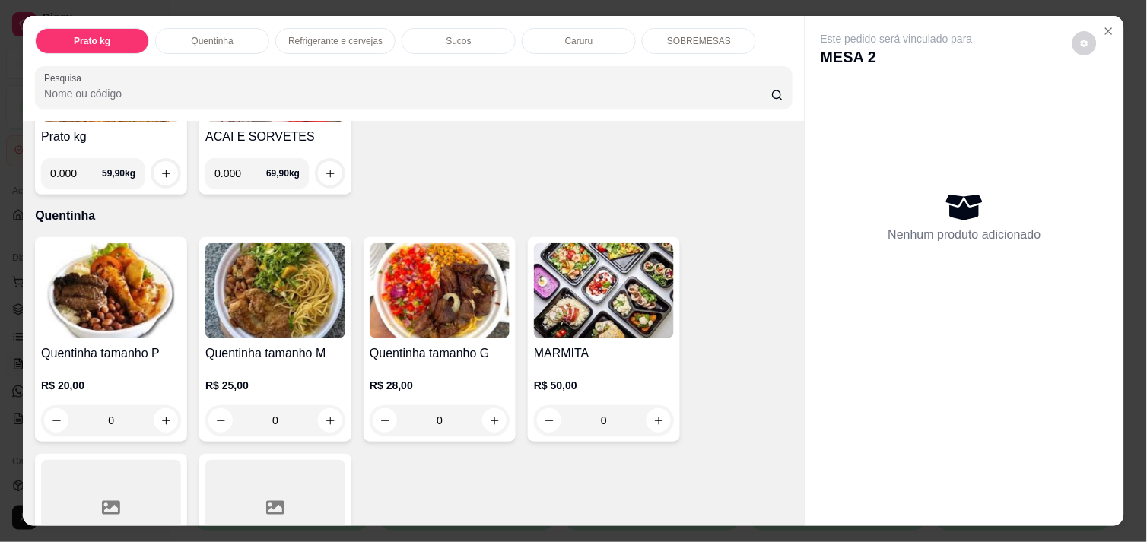
scroll to position [200, 0]
click at [71, 158] on input "0.000" at bounding box center [76, 172] width 52 height 30
type input "0.554"
click at [160, 167] on icon "increase-product-quantity" at bounding box center [165, 172] width 11 height 11
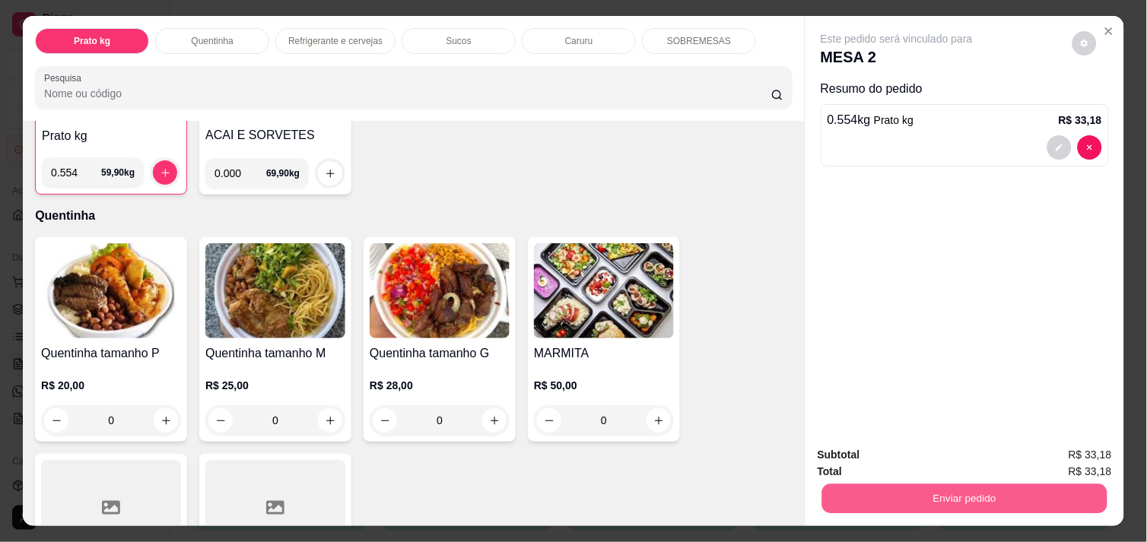
click at [962, 500] on button "Enviar pedido" at bounding box center [964, 499] width 285 height 30
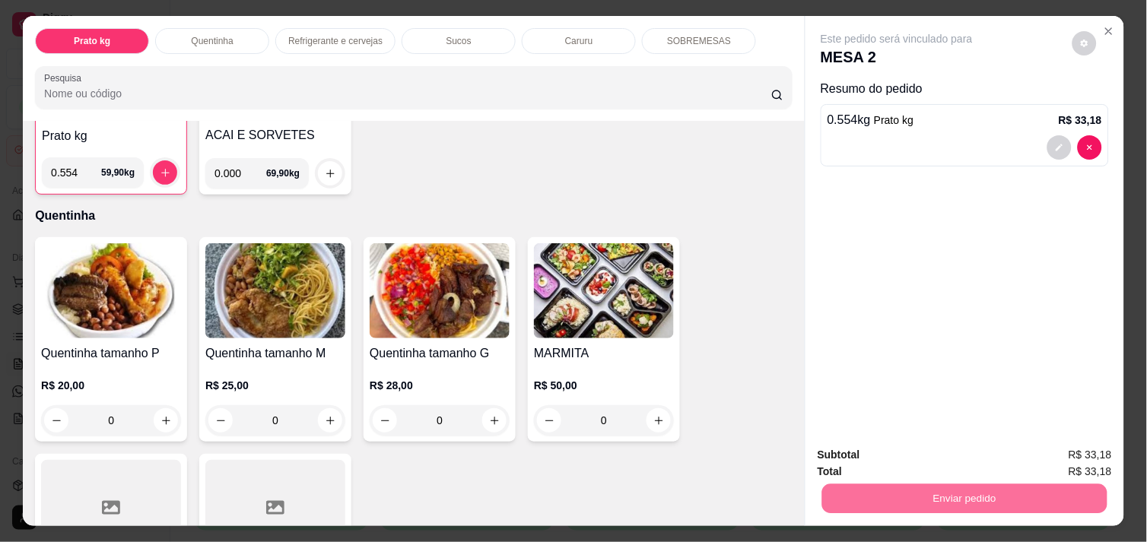
click at [948, 466] on button "Não registrar e enviar pedido" at bounding box center [914, 455] width 154 height 28
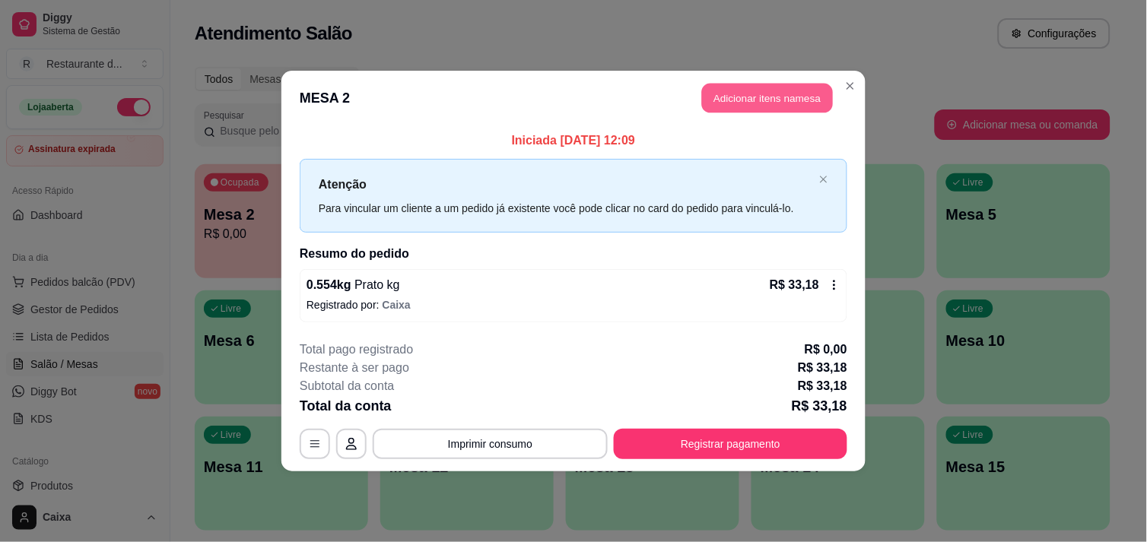
click at [802, 94] on button "Adicionar itens na mesa" at bounding box center [767, 99] width 131 height 30
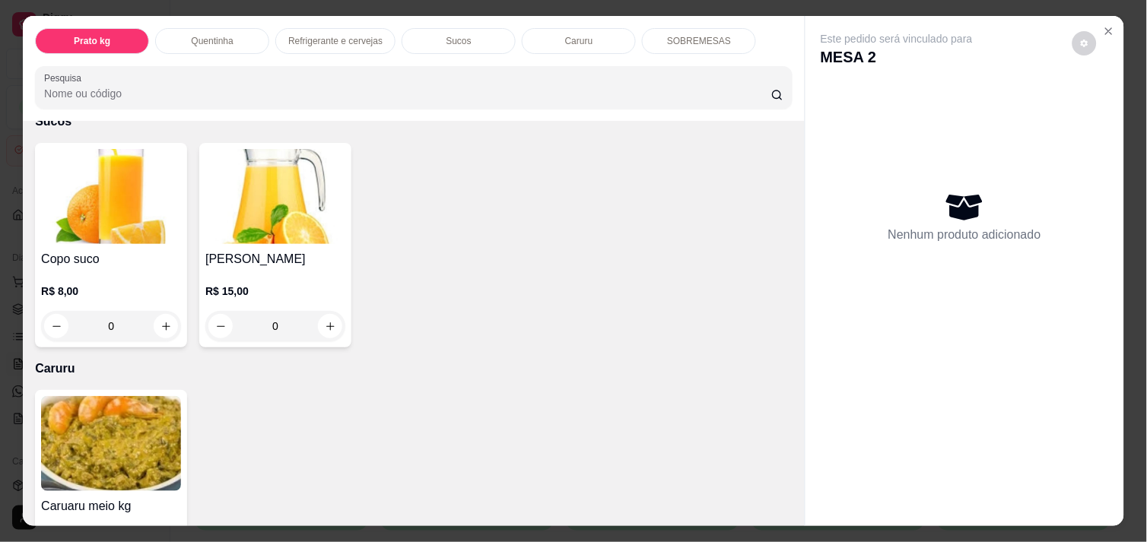
scroll to position [1440, 0]
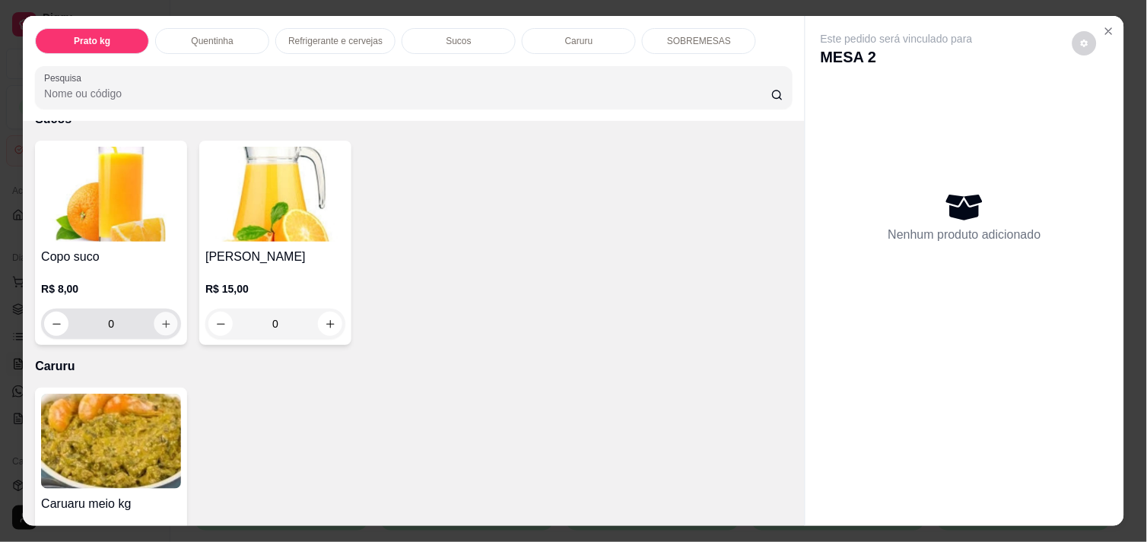
click at [163, 328] on button "increase-product-quantity" at bounding box center [166, 325] width 24 height 24
type input "1"
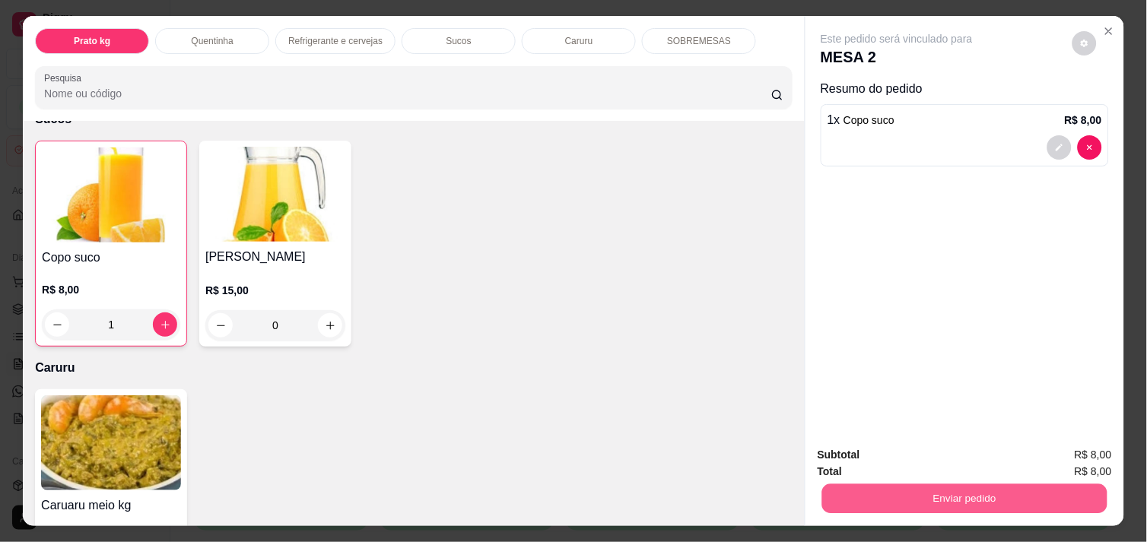
click at [844, 489] on button "Enviar pedido" at bounding box center [964, 499] width 285 height 30
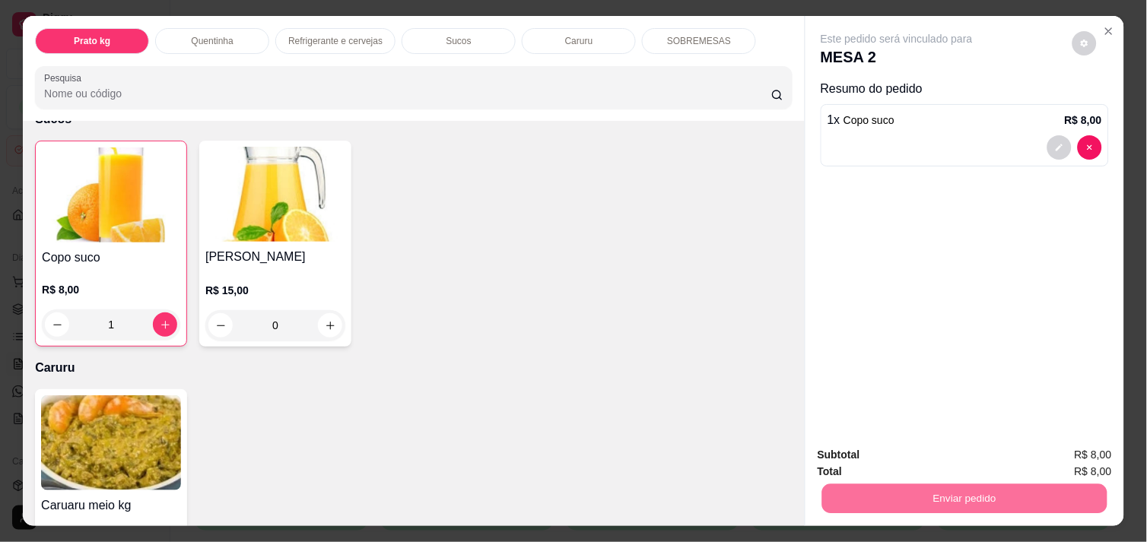
click at [905, 465] on button "Não registrar e enviar pedido" at bounding box center [914, 455] width 154 height 28
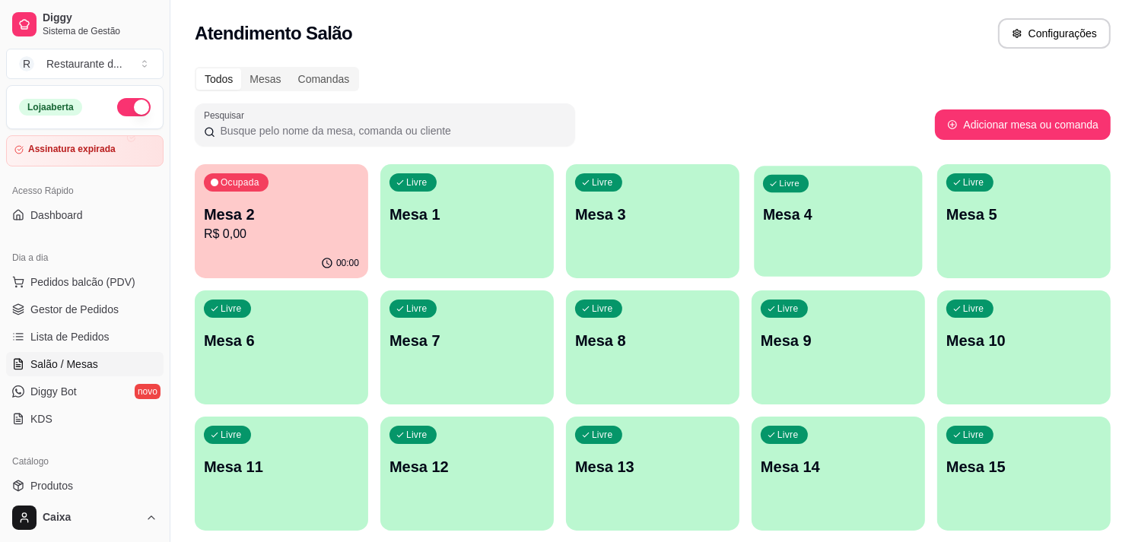
click at [781, 239] on div "Livre Mesa 4" at bounding box center [838, 212] width 168 height 93
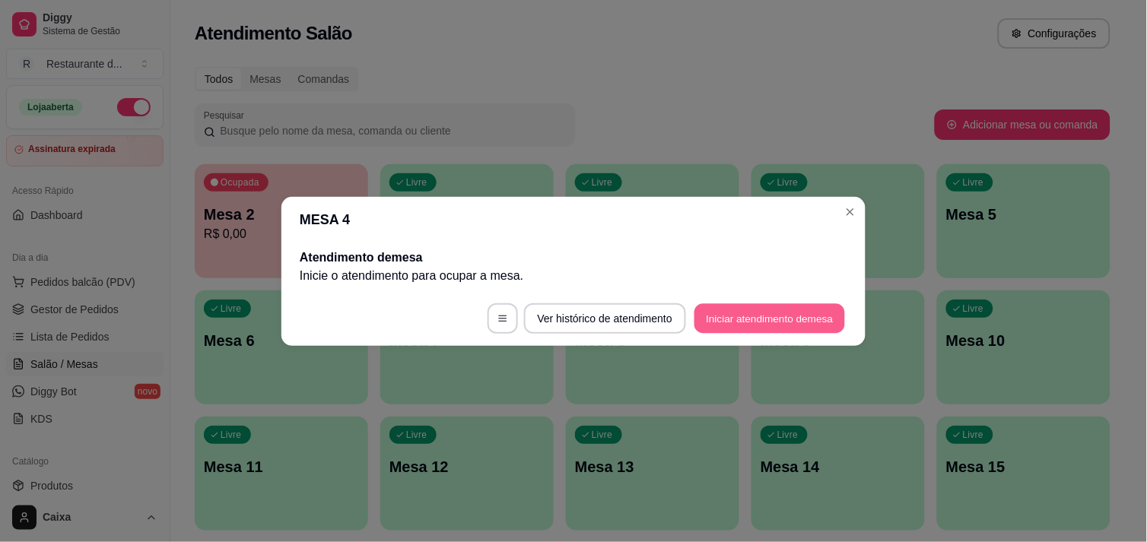
click at [711, 312] on button "Iniciar atendimento de mesa" at bounding box center [769, 318] width 151 height 30
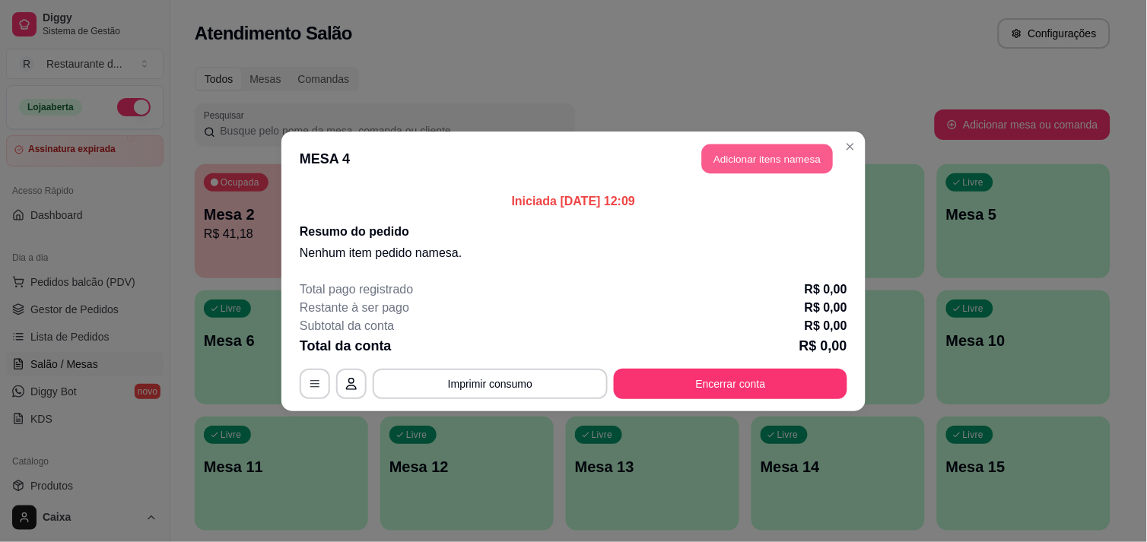
click at [748, 156] on button "Adicionar itens na mesa" at bounding box center [767, 159] width 131 height 30
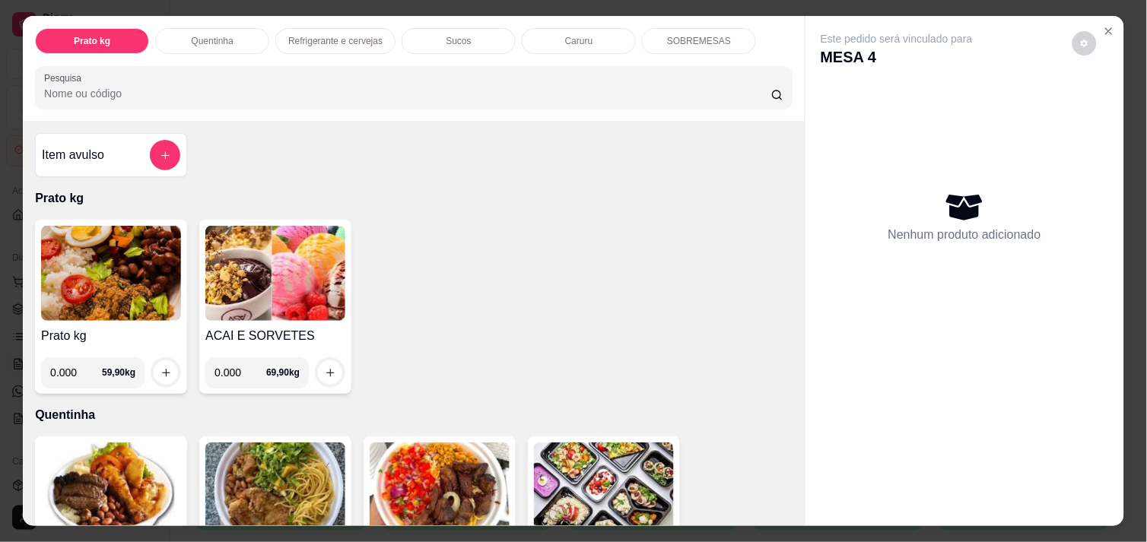
click at [74, 370] on input "0.000" at bounding box center [76, 372] width 52 height 30
type input "0.658"
click at [160, 367] on icon "increase-product-quantity" at bounding box center [165, 372] width 11 height 11
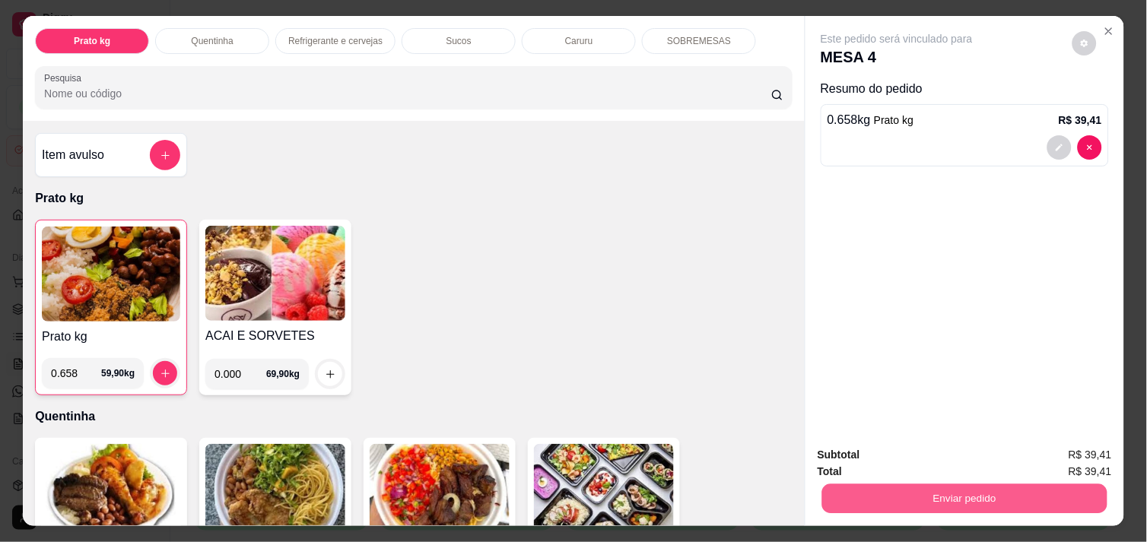
click at [959, 497] on button "Enviar pedido" at bounding box center [964, 499] width 285 height 30
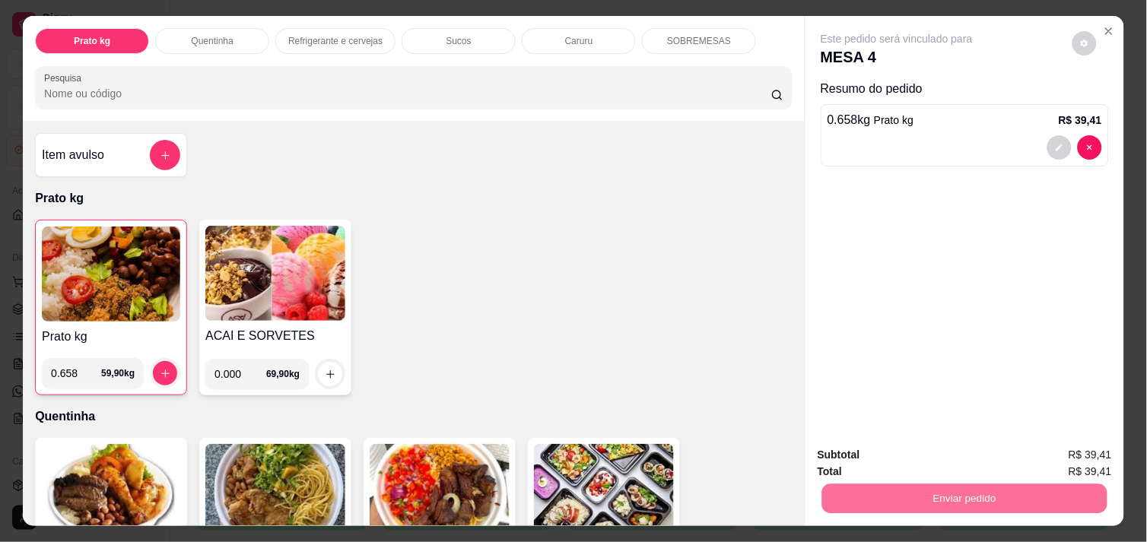
click at [932, 461] on button "Não registrar e enviar pedido" at bounding box center [914, 455] width 154 height 28
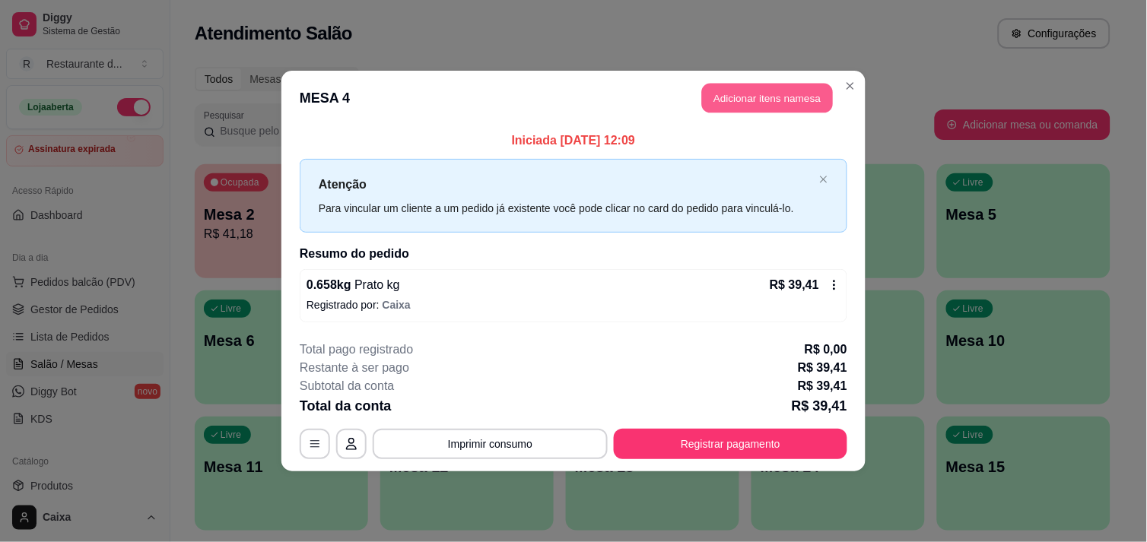
click at [735, 84] on button "Adicionar itens na mesa" at bounding box center [767, 99] width 131 height 30
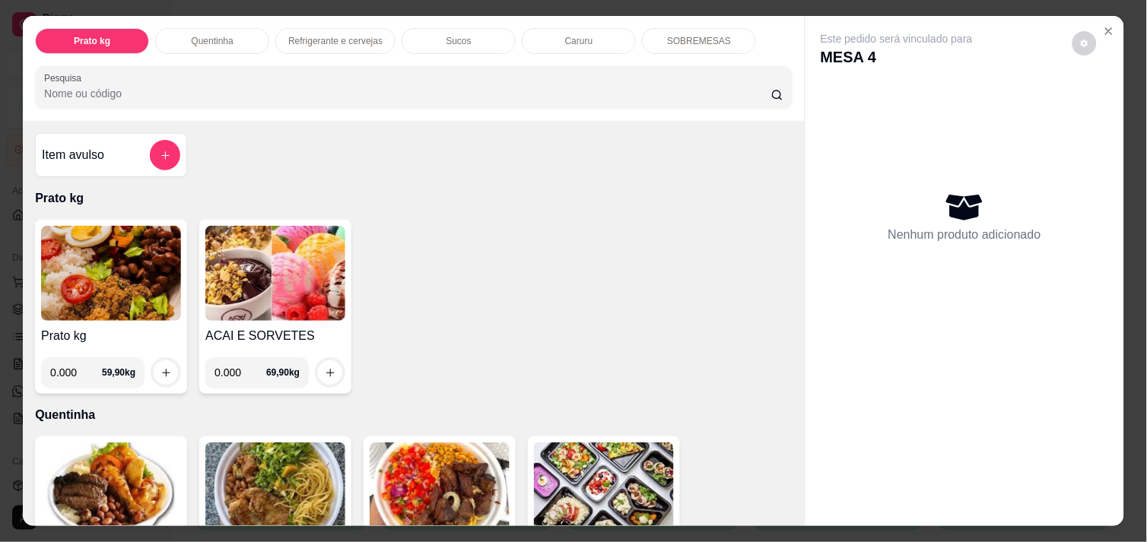
click at [70, 368] on input "0.000" at bounding box center [76, 372] width 52 height 30
type input "0.540"
click at [154, 370] on button "increase-product-quantity" at bounding box center [166, 373] width 24 height 24
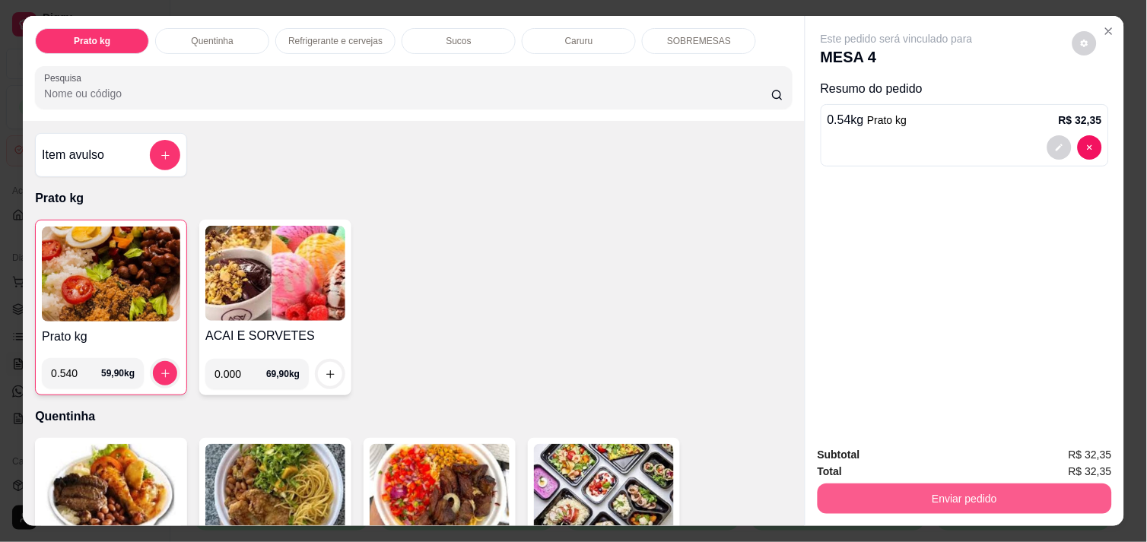
click at [899, 496] on button "Enviar pedido" at bounding box center [965, 499] width 294 height 30
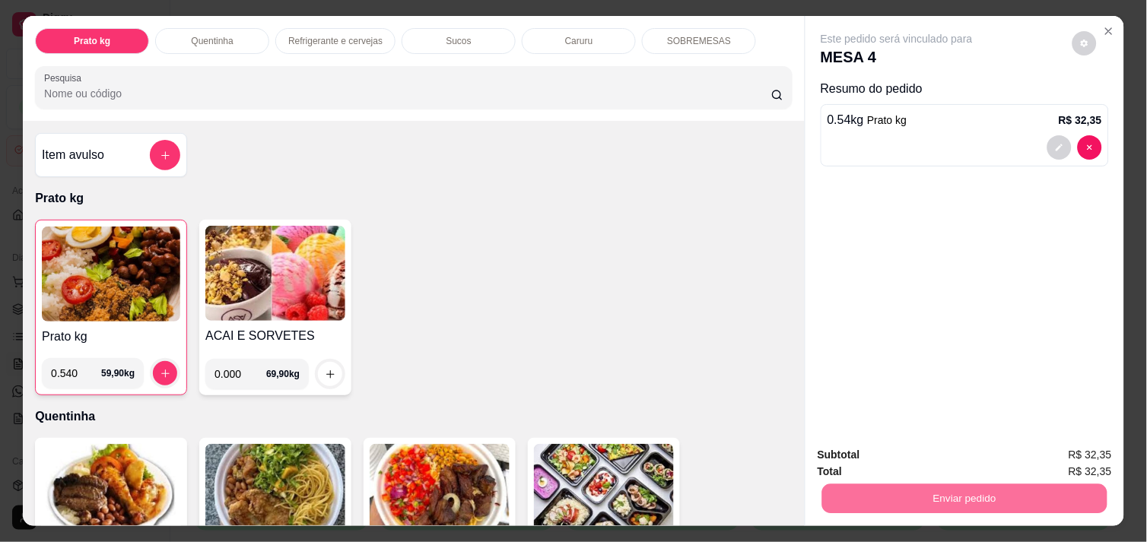
click at [918, 445] on button "Não registrar e enviar pedido" at bounding box center [914, 455] width 158 height 29
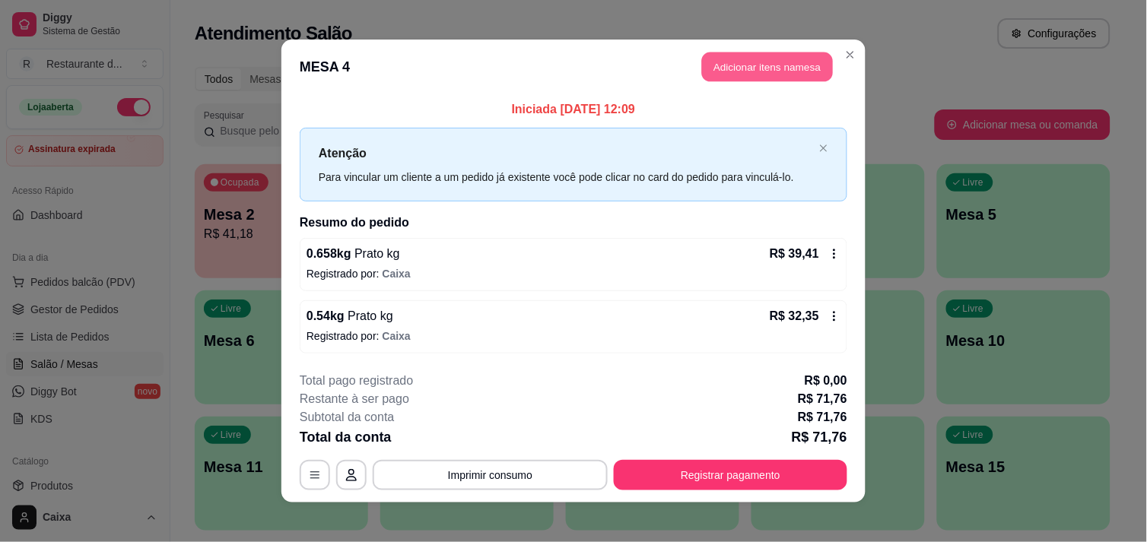
click at [777, 56] on button "Adicionar itens na mesa" at bounding box center [767, 67] width 131 height 30
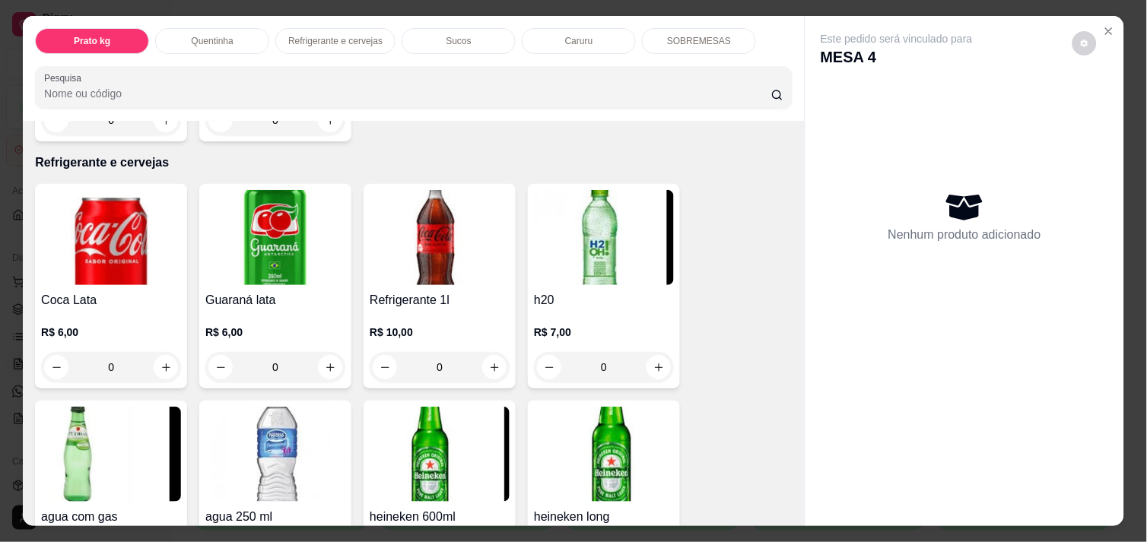
scroll to position [725, 0]
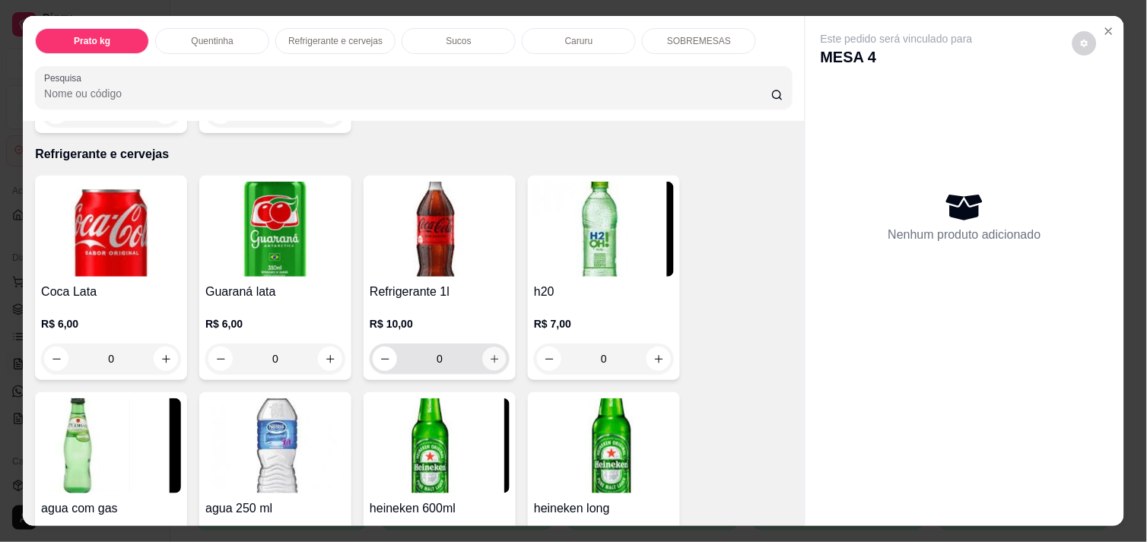
click at [491, 359] on button "increase-product-quantity" at bounding box center [495, 360] width 24 height 24
type input "1"
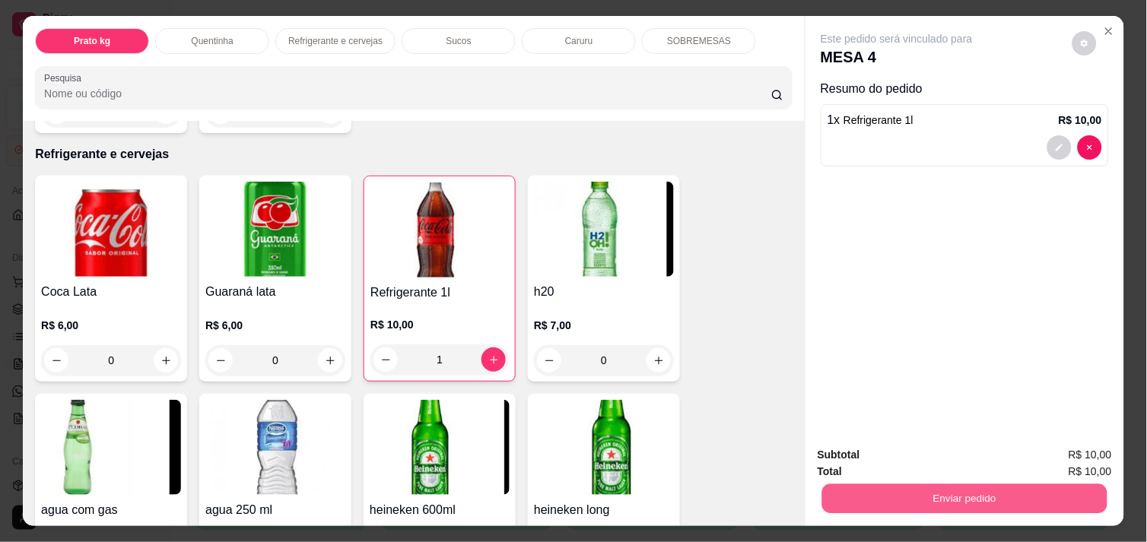
click at [947, 496] on button "Enviar pedido" at bounding box center [964, 499] width 285 height 30
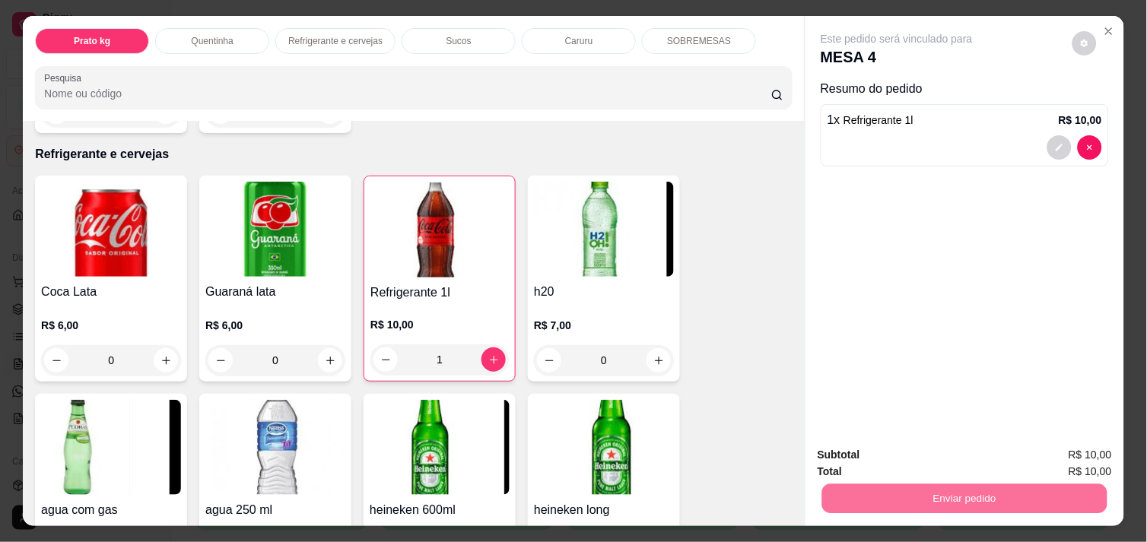
click at [958, 457] on button "Não registrar e enviar pedido" at bounding box center [914, 455] width 154 height 28
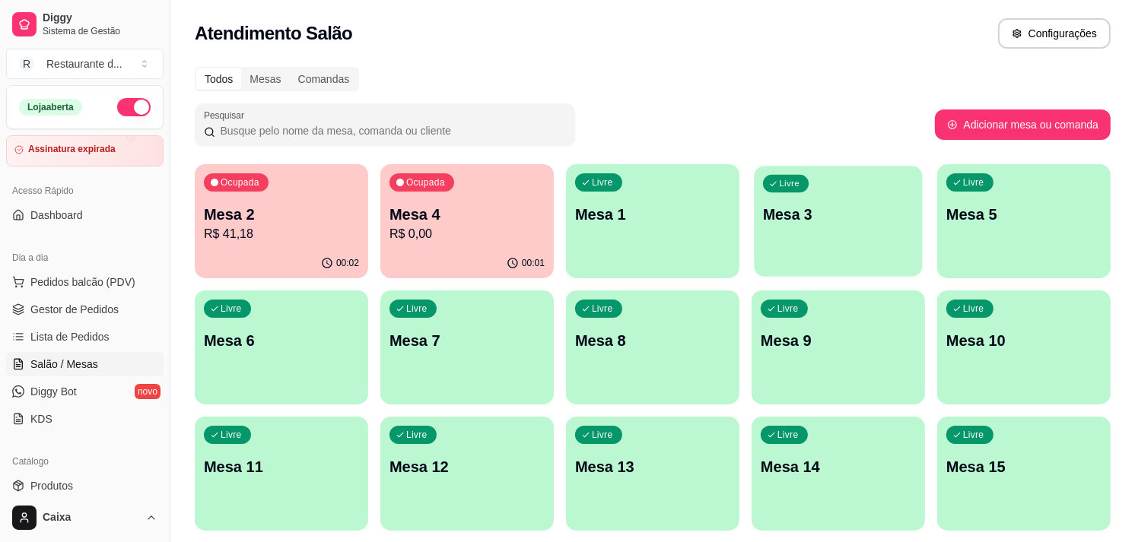
click at [817, 233] on div "Livre Mesa 3" at bounding box center [838, 212] width 168 height 93
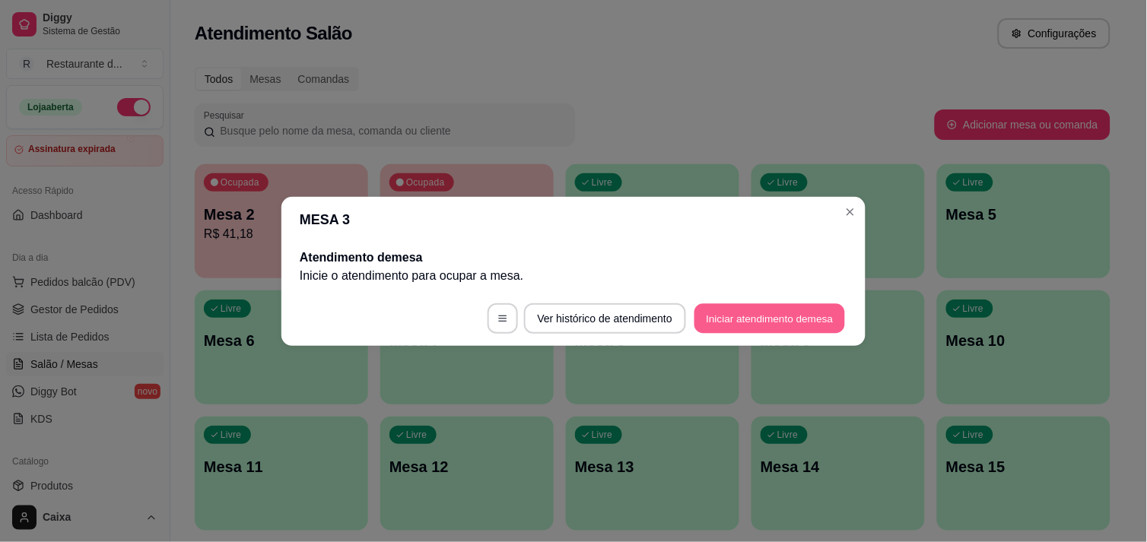
click at [751, 322] on button "Iniciar atendimento de mesa" at bounding box center [769, 318] width 151 height 30
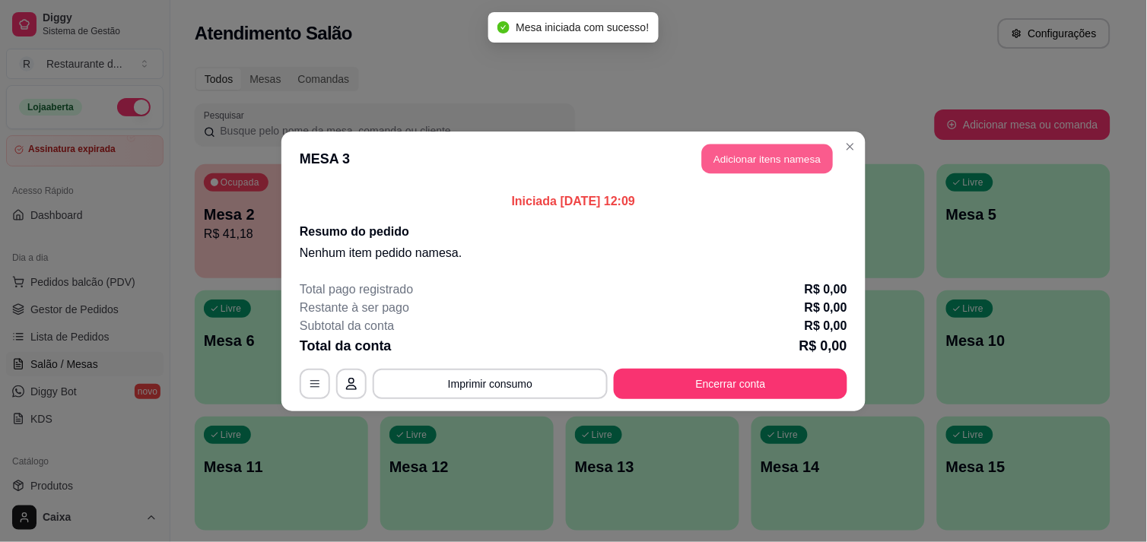
click at [742, 154] on button "Adicionar itens na mesa" at bounding box center [767, 159] width 131 height 30
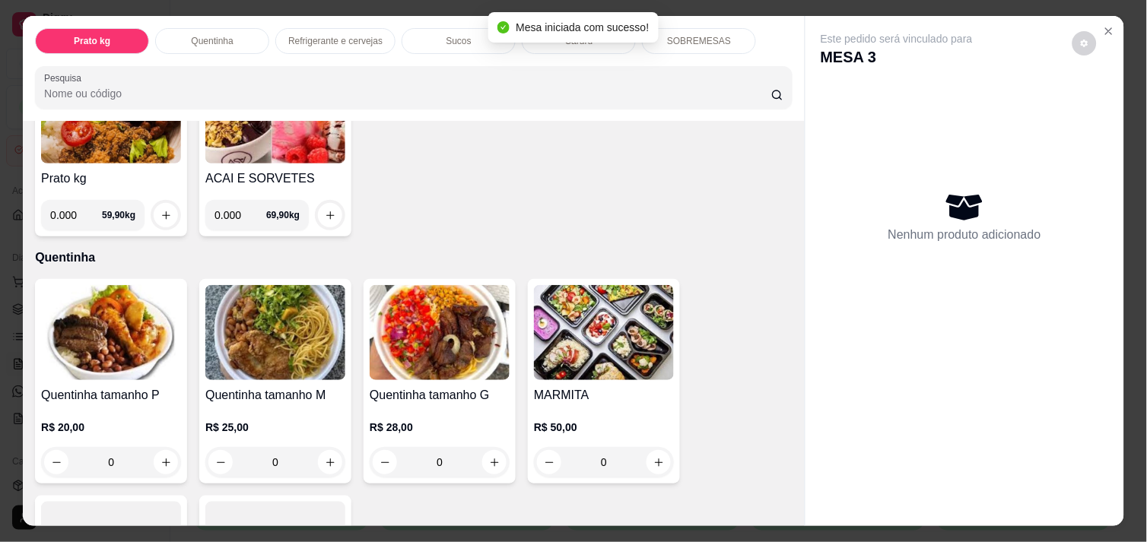
scroll to position [219, 0]
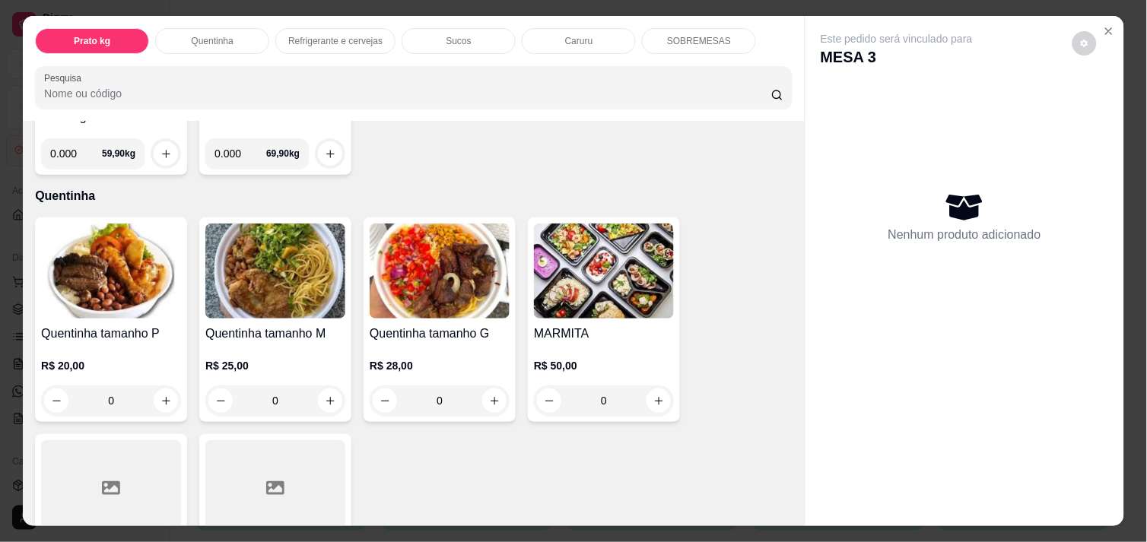
click at [205, 312] on div at bounding box center [275, 271] width 140 height 95
click at [78, 146] on input "0.000" at bounding box center [76, 153] width 52 height 30
click at [65, 142] on input "0.003" at bounding box center [76, 153] width 52 height 30
type input "0.304"
click at [154, 146] on button "increase-product-quantity" at bounding box center [166, 154] width 24 height 24
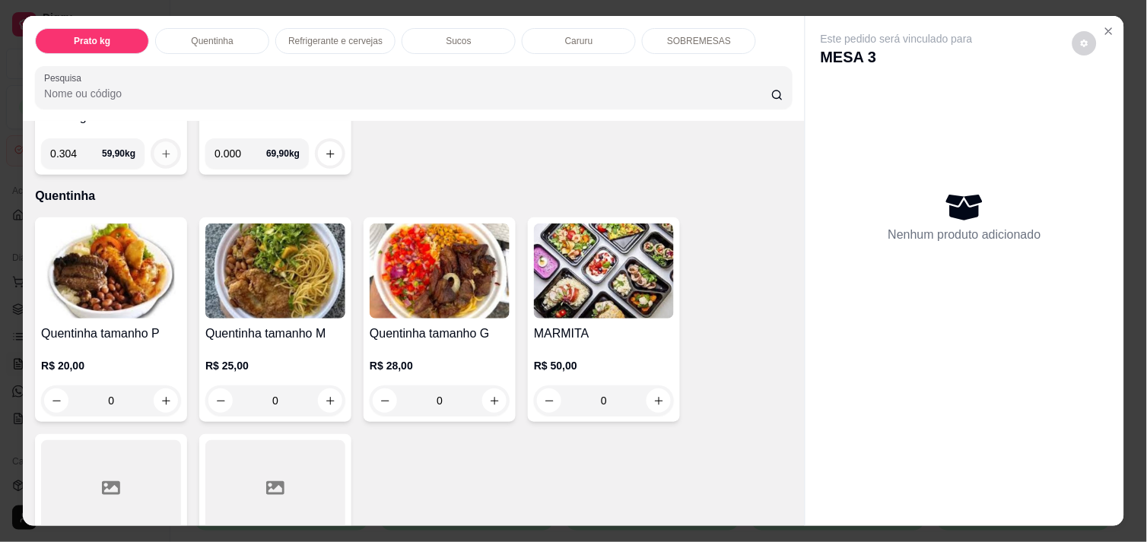
scroll to position [221, 0]
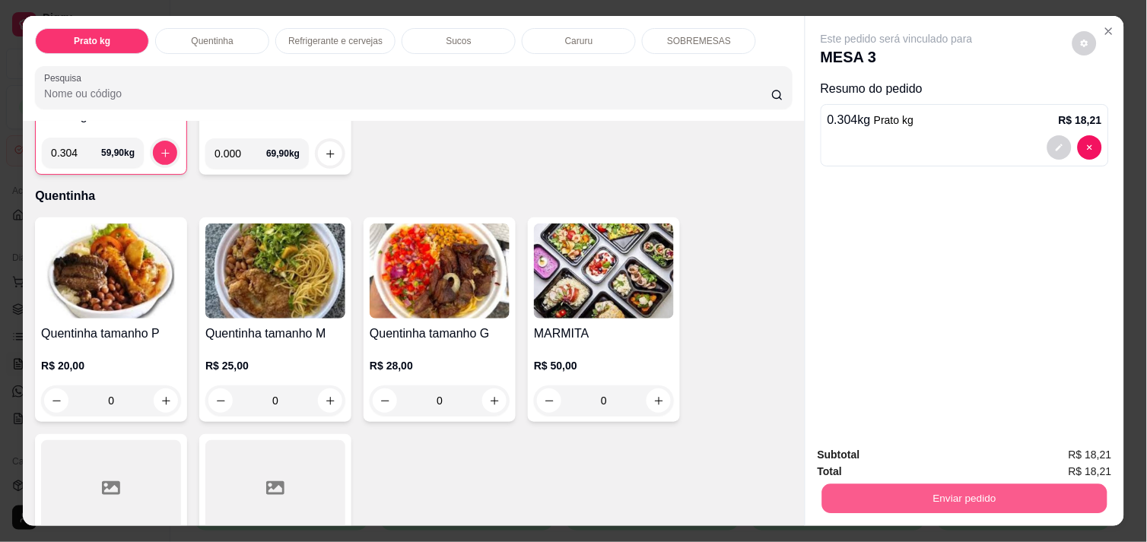
click at [840, 490] on button "Enviar pedido" at bounding box center [964, 499] width 285 height 30
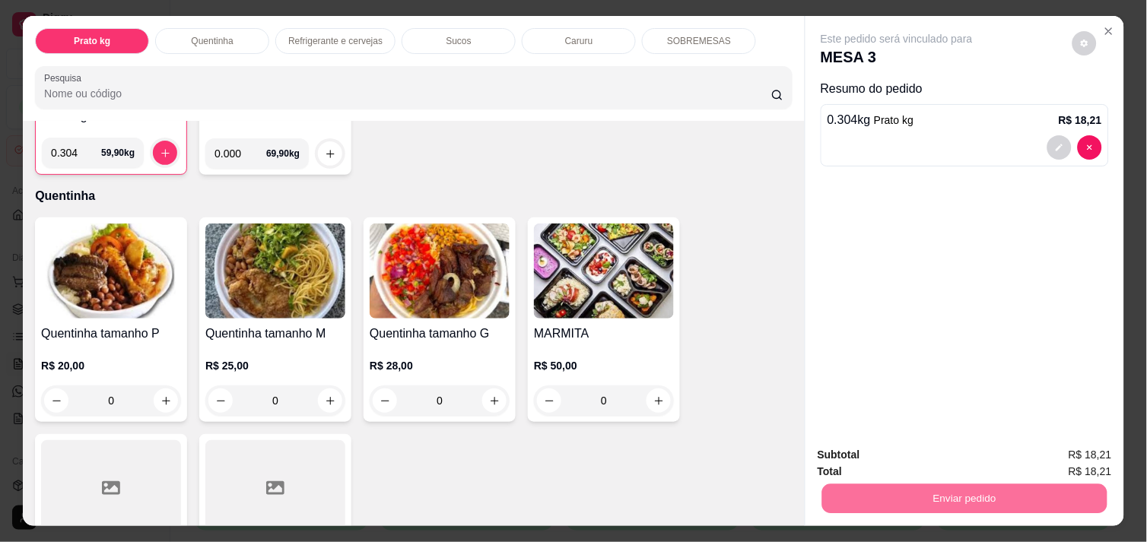
click at [898, 453] on button "Não registrar e enviar pedido" at bounding box center [914, 455] width 154 height 28
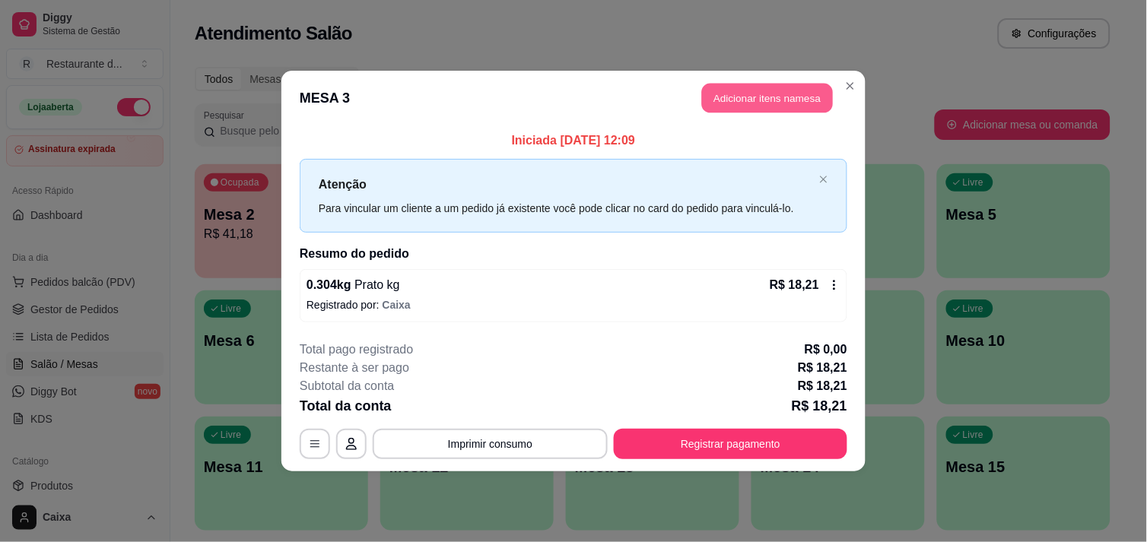
click at [738, 99] on button "Adicionar itens na mesa" at bounding box center [767, 99] width 131 height 30
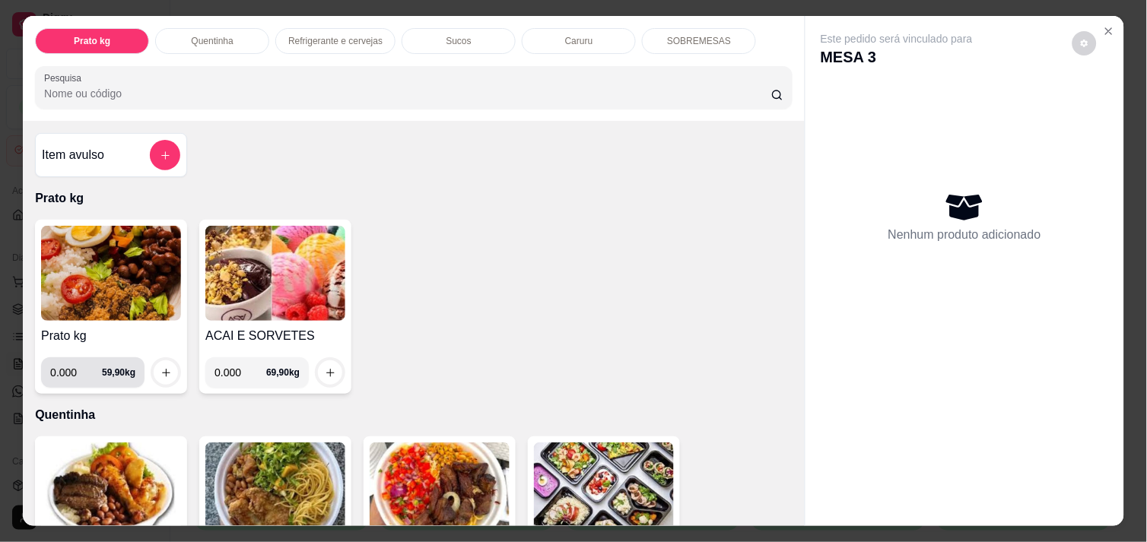
click at [68, 362] on input "0.000" at bounding box center [76, 372] width 52 height 30
type input "0.382"
click at [167, 361] on button "increase-product-quantity" at bounding box center [166, 373] width 24 height 24
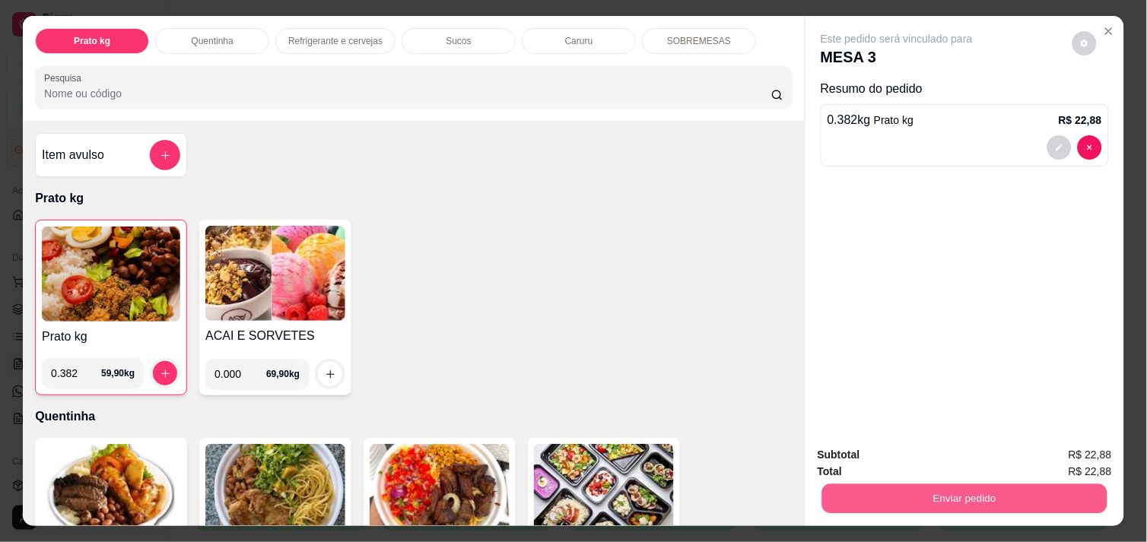
click at [861, 495] on button "Enviar pedido" at bounding box center [964, 499] width 285 height 30
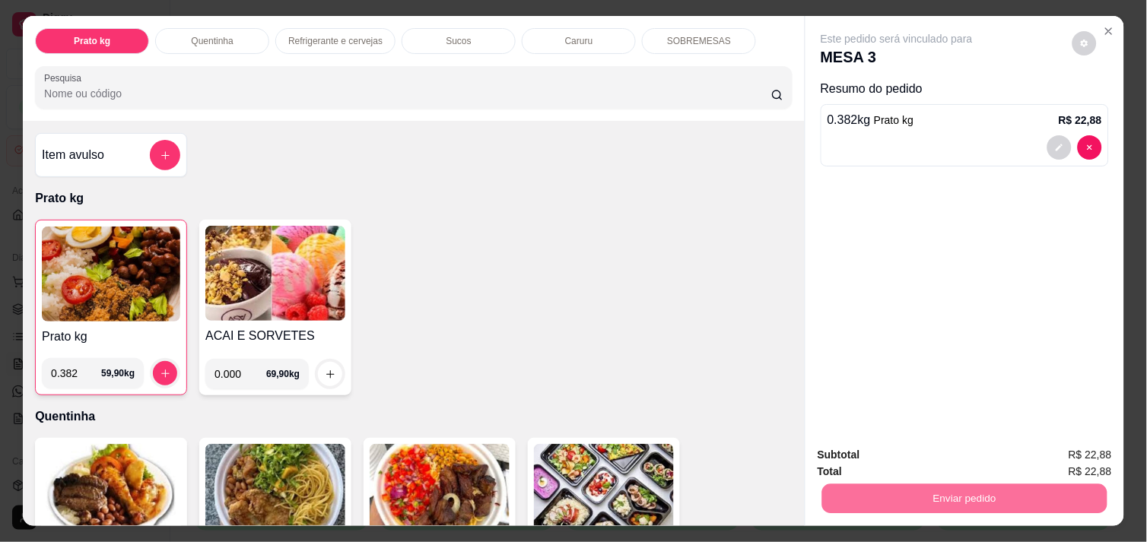
click at [955, 446] on button "Não registrar e enviar pedido" at bounding box center [914, 455] width 154 height 28
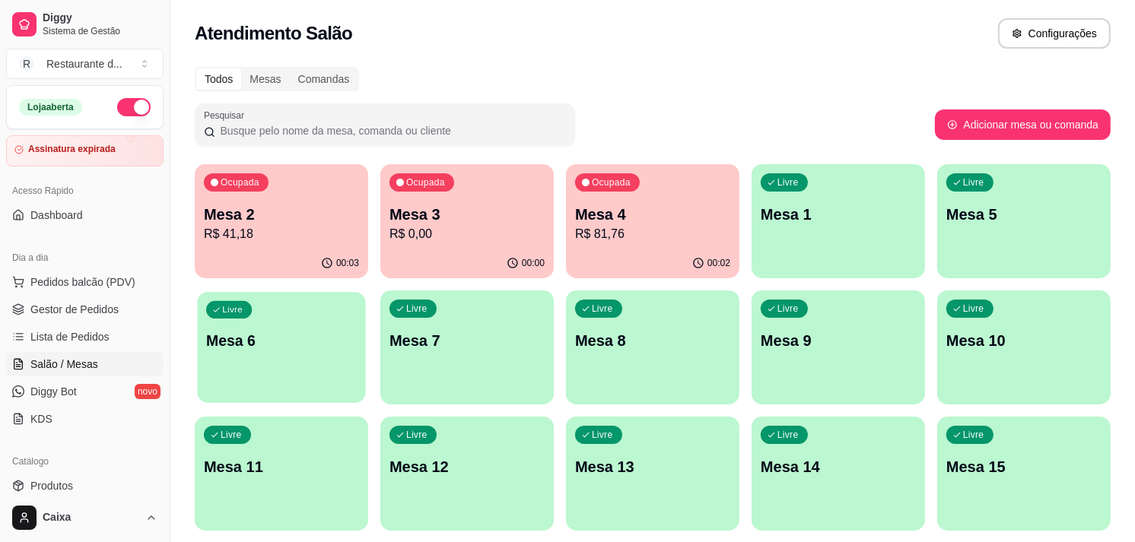
click at [307, 341] on p "Mesa 6" at bounding box center [281, 341] width 151 height 21
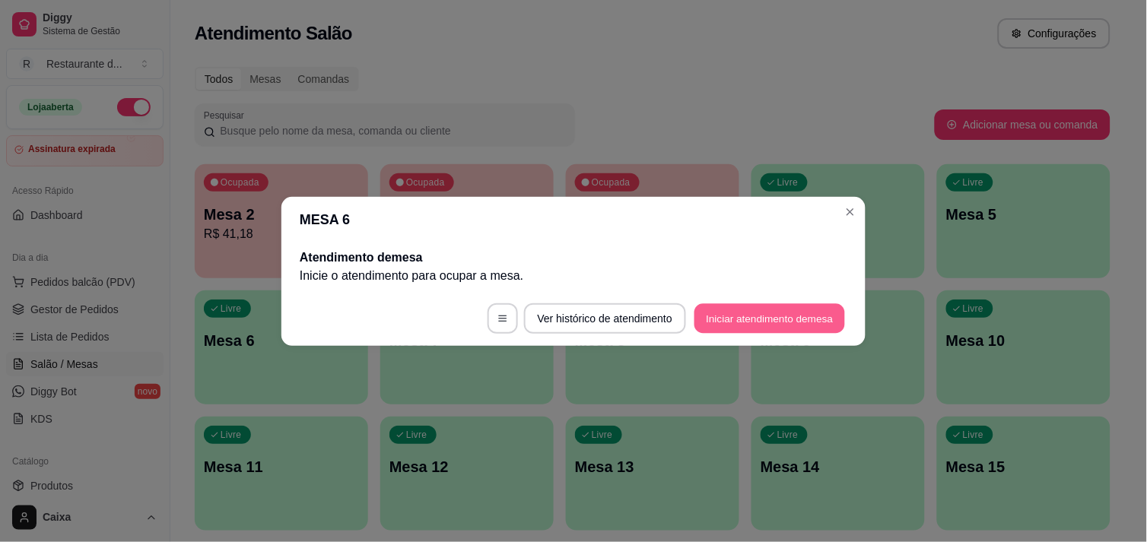
click at [755, 321] on button "Iniciar atendimento de mesa" at bounding box center [769, 318] width 151 height 30
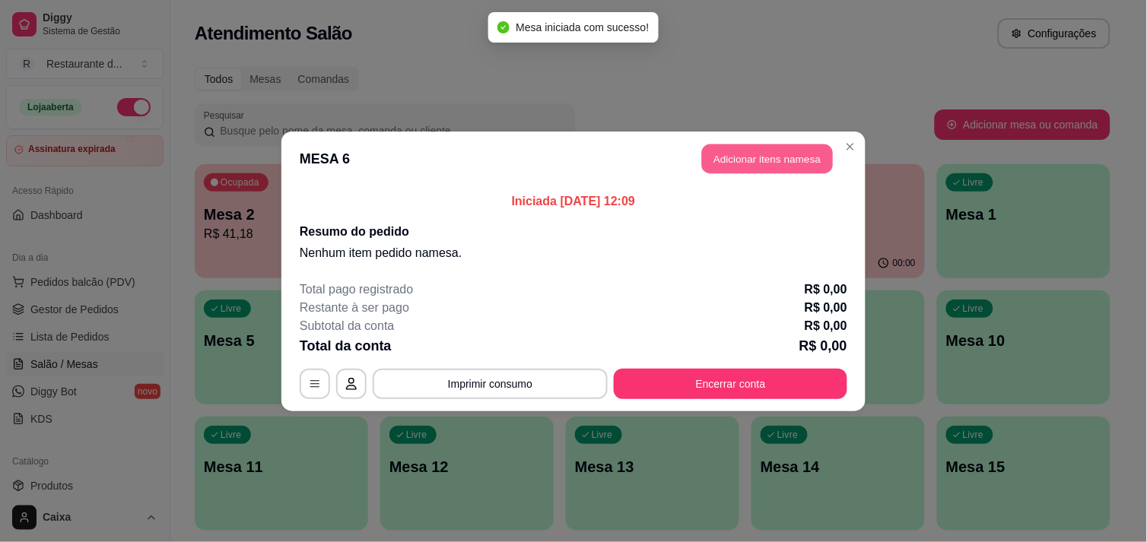
click at [742, 168] on button "Adicionar itens na mesa" at bounding box center [767, 159] width 131 height 30
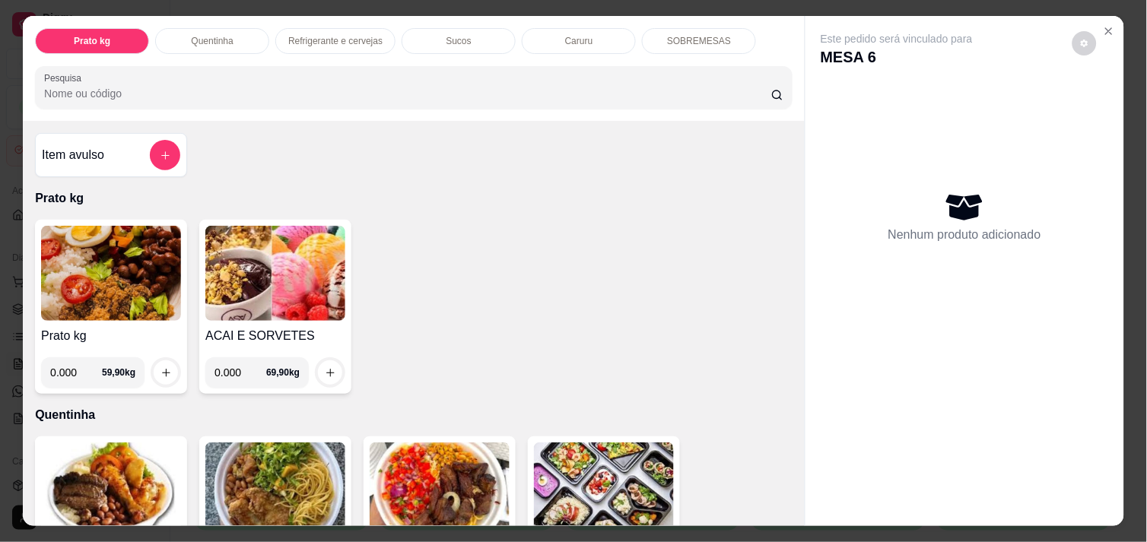
click at [75, 368] on input "0.000" at bounding box center [76, 372] width 52 height 30
type input "0.298"
click at [165, 363] on button "increase-product-quantity" at bounding box center [166, 373] width 24 height 24
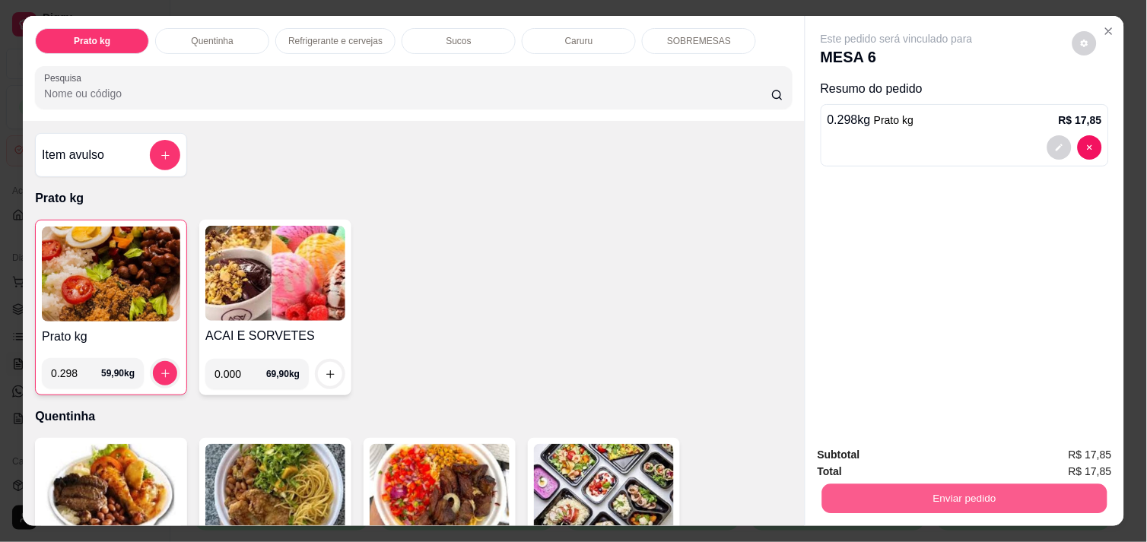
click at [1028, 488] on button "Enviar pedido" at bounding box center [964, 499] width 285 height 30
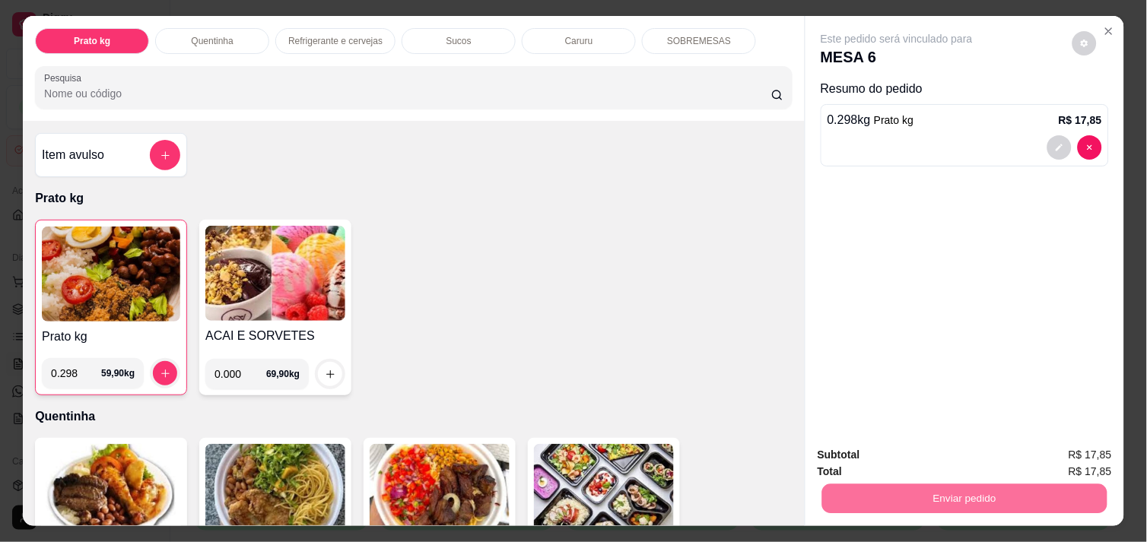
click at [955, 468] on button "Não registrar e enviar pedido" at bounding box center [914, 455] width 154 height 28
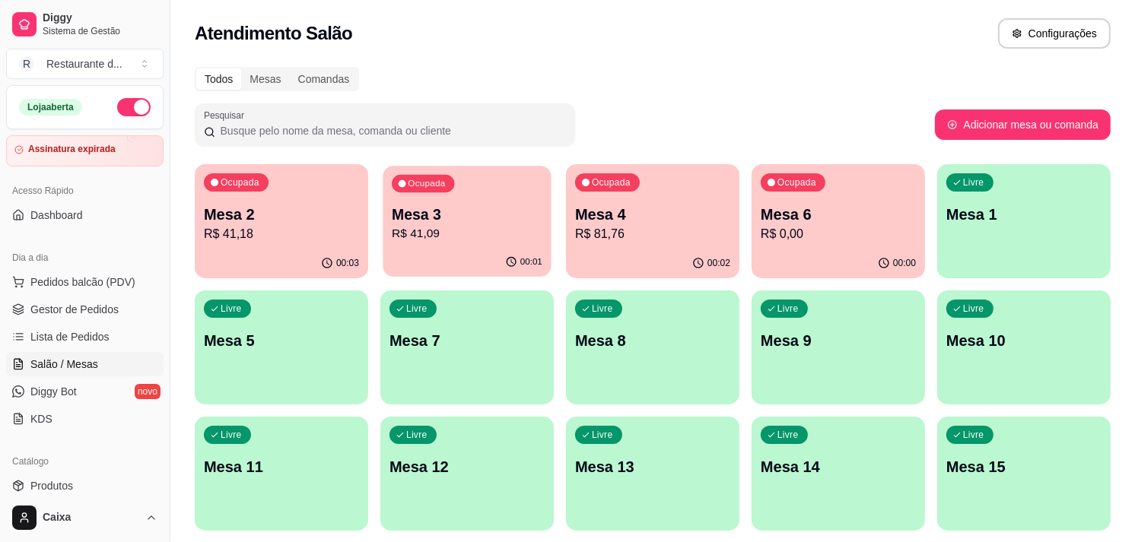
click at [508, 214] on p "Mesa 3" at bounding box center [467, 215] width 151 height 21
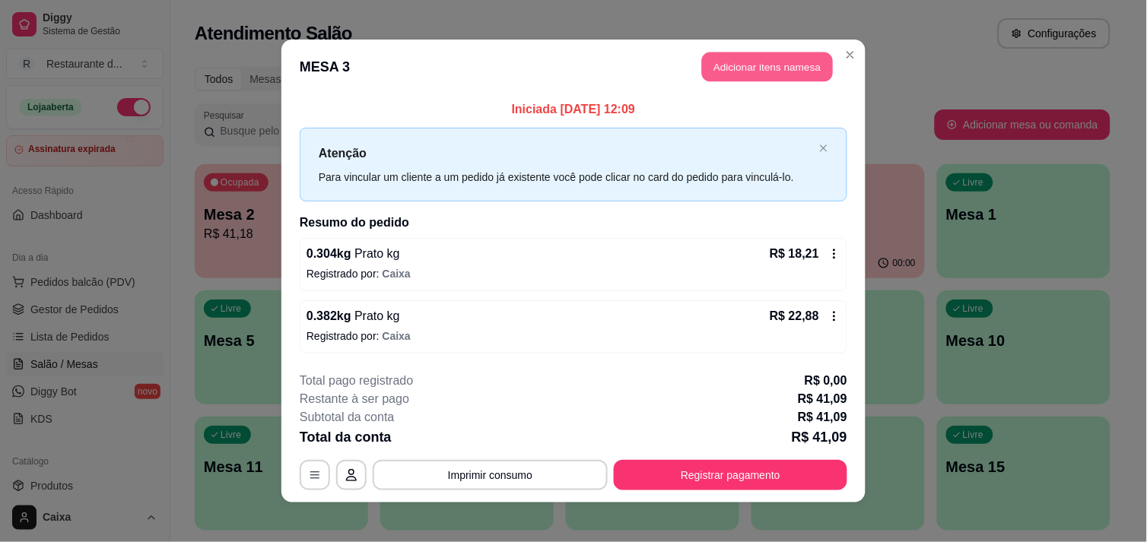
click at [758, 56] on button "Adicionar itens na mesa" at bounding box center [767, 67] width 131 height 30
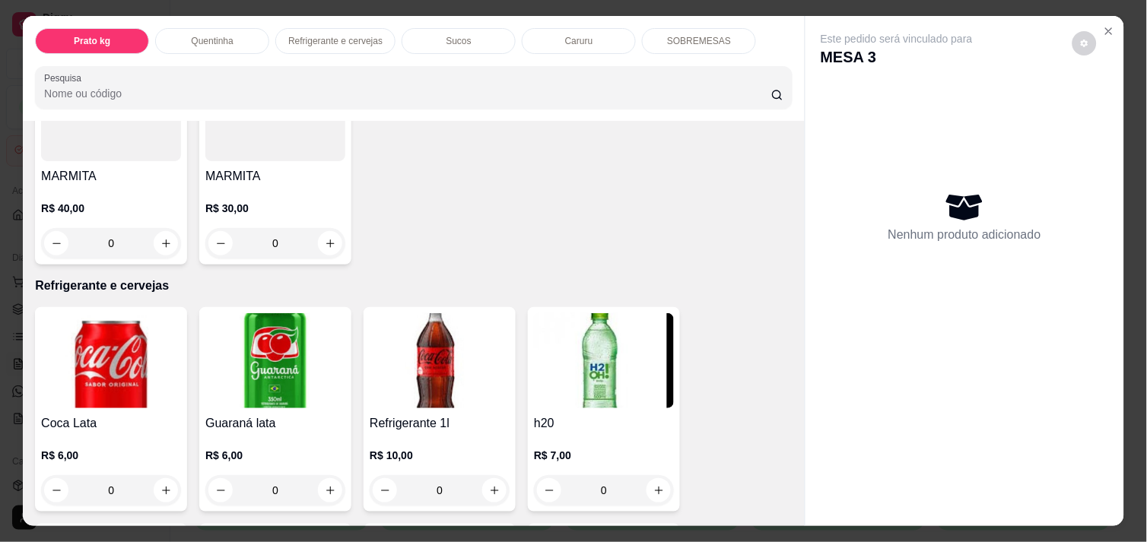
scroll to position [607, 0]
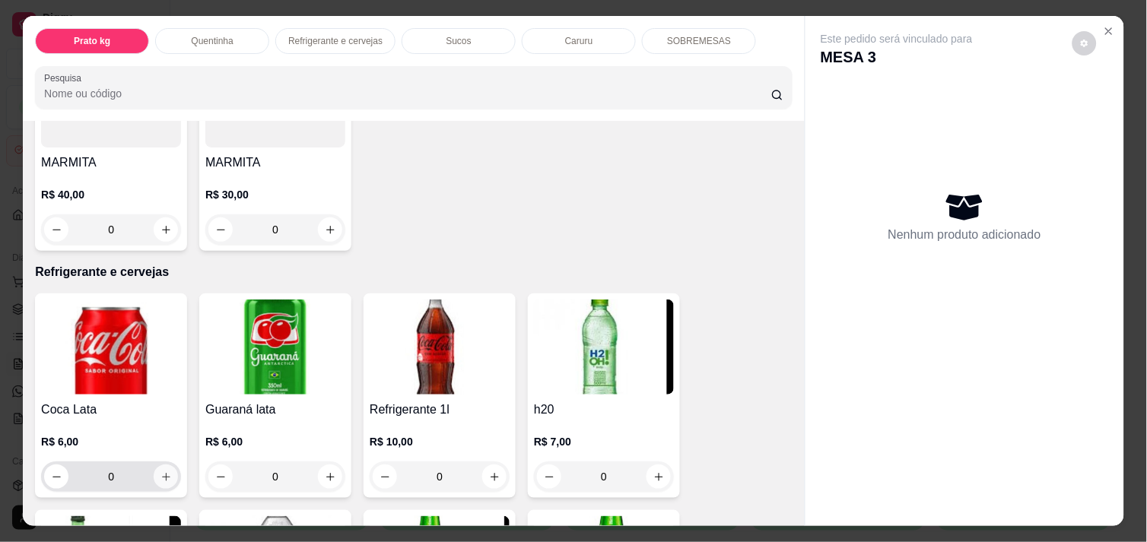
click at [164, 468] on button "increase-product-quantity" at bounding box center [166, 477] width 24 height 24
type input "1"
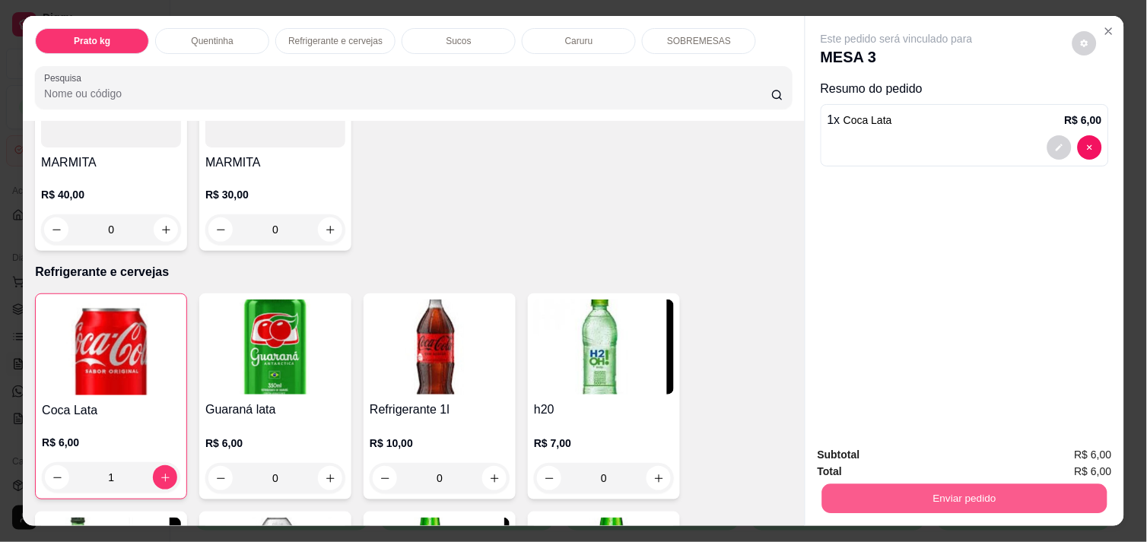
click at [839, 485] on button "Enviar pedido" at bounding box center [964, 499] width 285 height 30
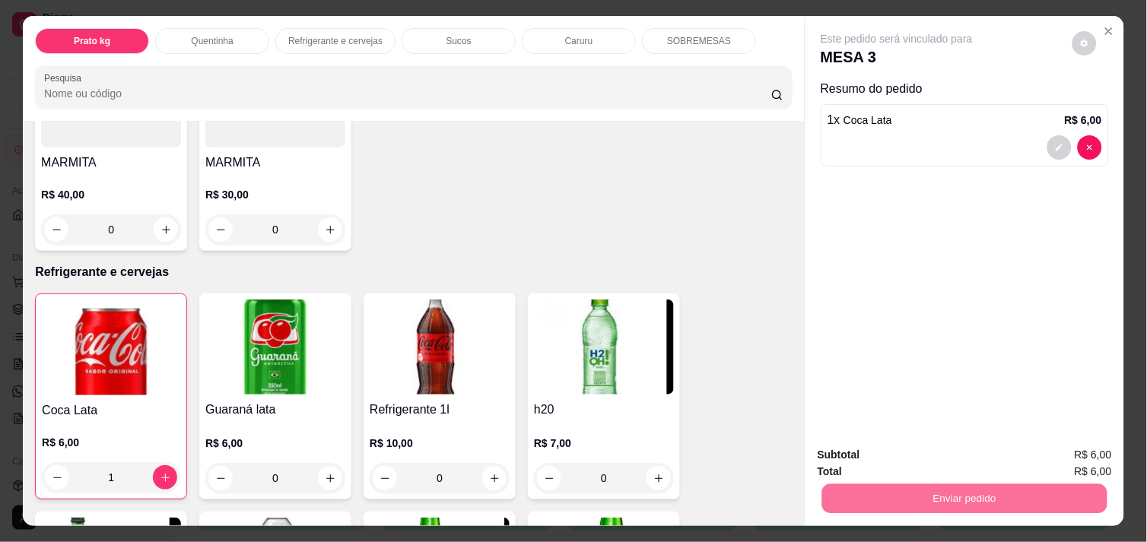
click at [918, 453] on button "Não registrar e enviar pedido" at bounding box center [914, 455] width 154 height 28
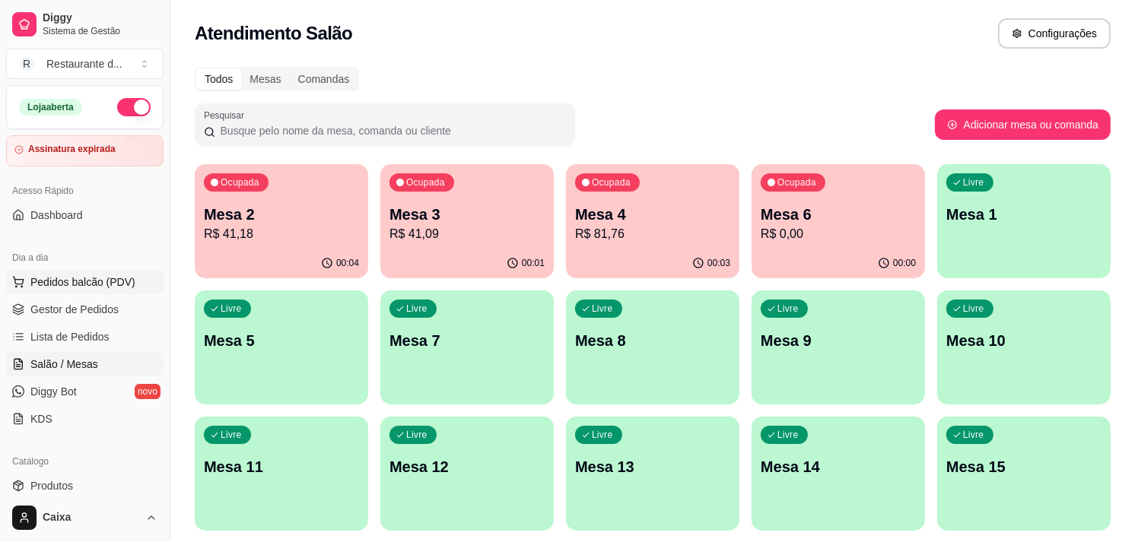
click at [103, 294] on button "Pedidos balcão (PDV)" at bounding box center [84, 282] width 157 height 24
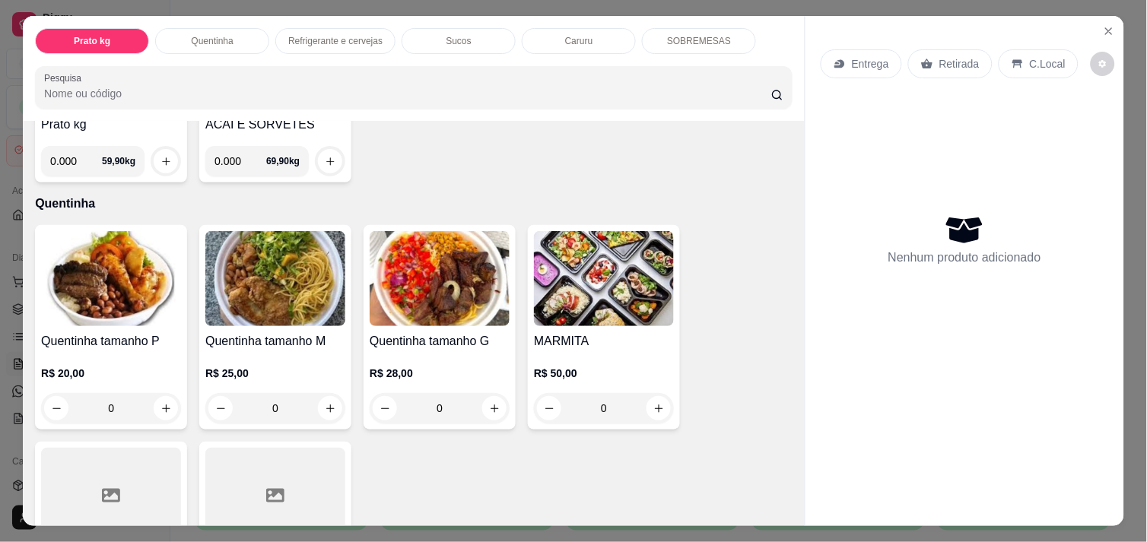
scroll to position [213, 0]
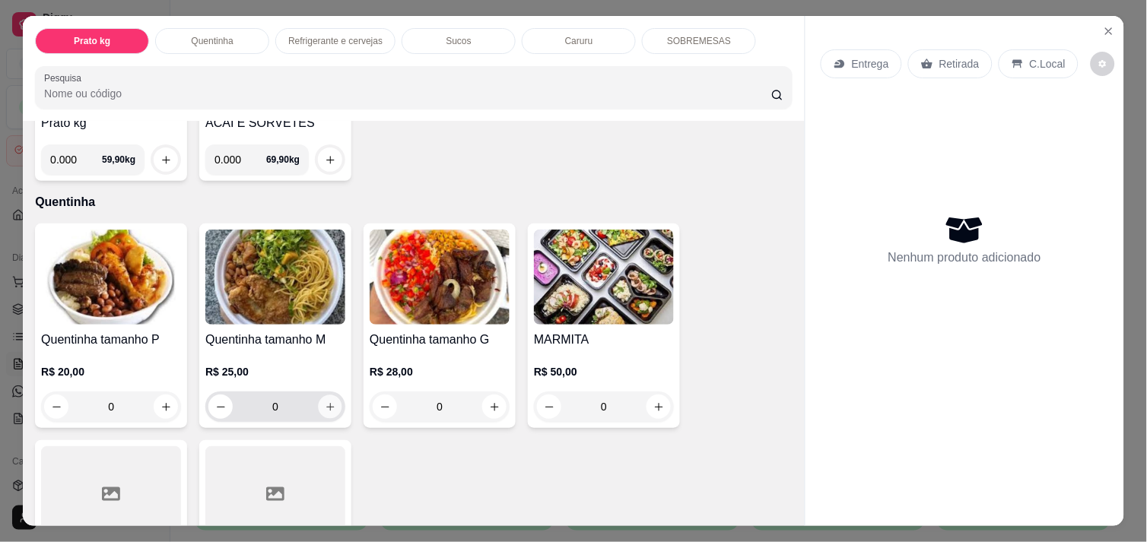
click at [325, 402] on icon "increase-product-quantity" at bounding box center [330, 407] width 11 height 11
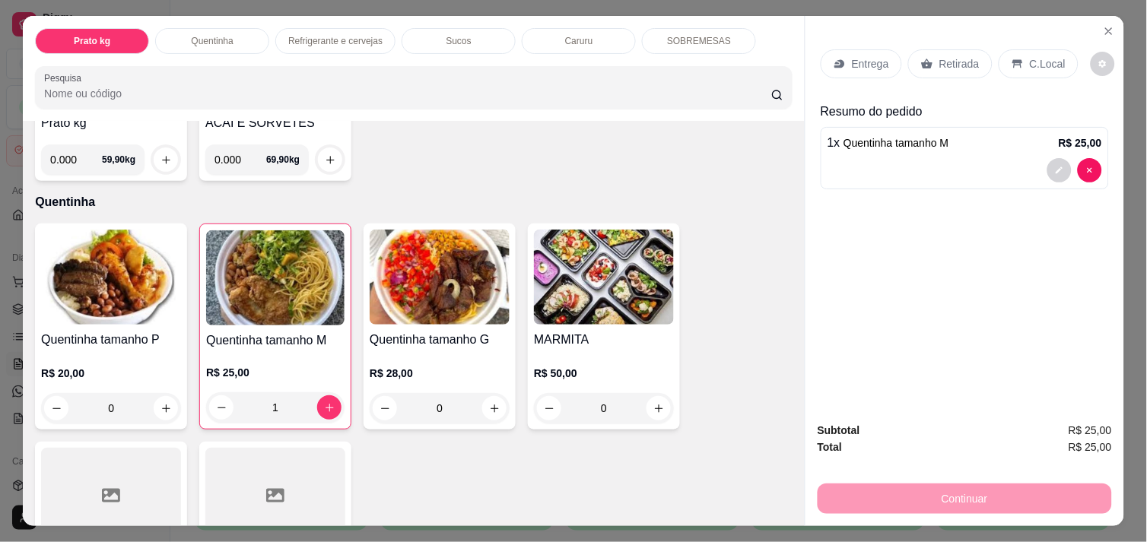
click at [1020, 58] on div "C.Local" at bounding box center [1039, 63] width 80 height 29
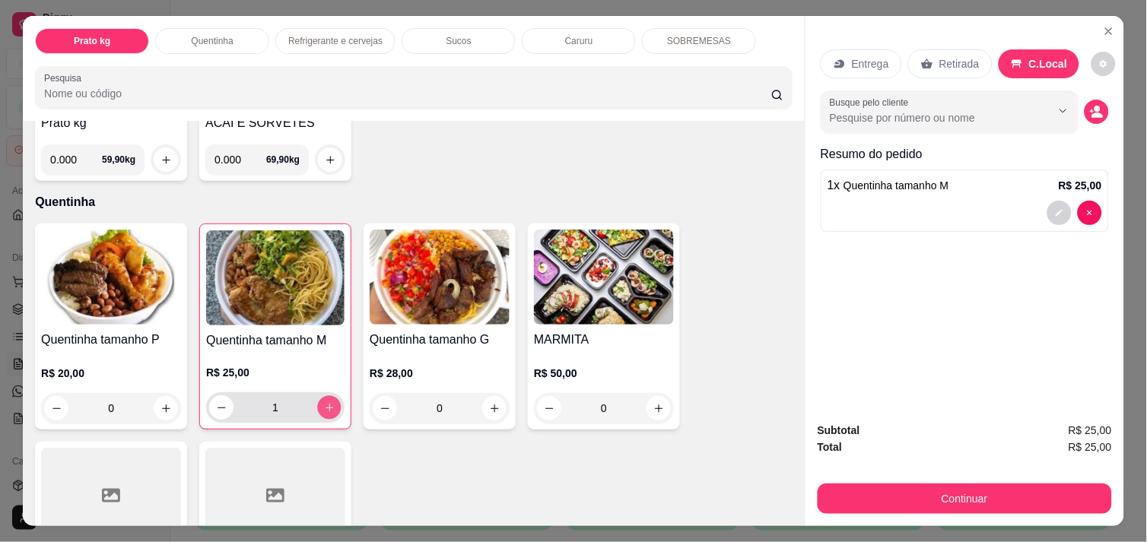
click at [324, 402] on icon "increase-product-quantity" at bounding box center [329, 407] width 11 height 11
type input "2"
click at [163, 403] on icon "increase-product-quantity" at bounding box center [165, 408] width 11 height 11
type input "1"
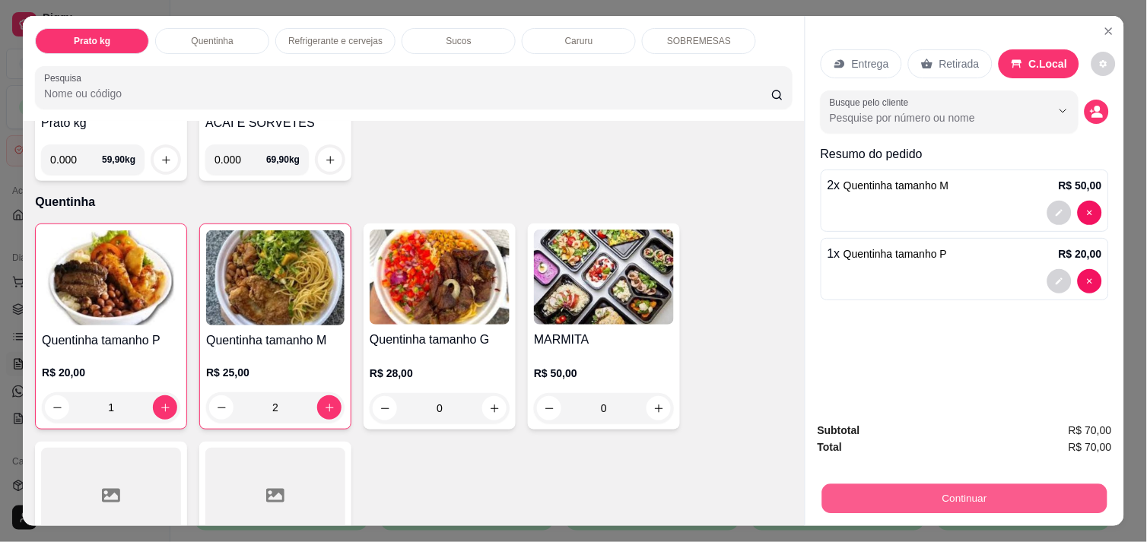
click at [895, 488] on button "Continuar" at bounding box center [964, 499] width 285 height 30
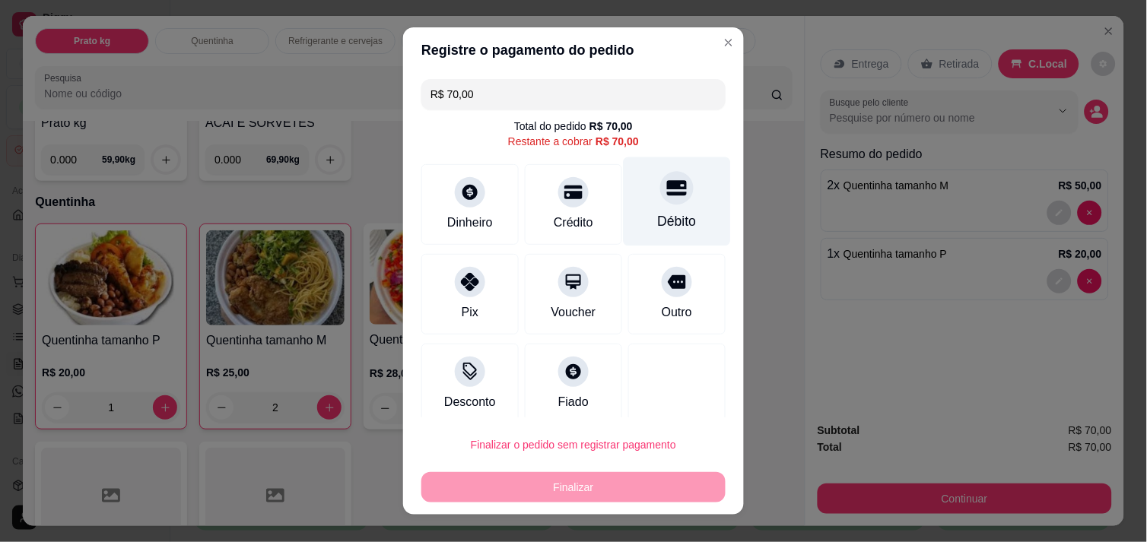
click at [660, 199] on div at bounding box center [676, 187] width 33 height 33
type input "R$ 0,00"
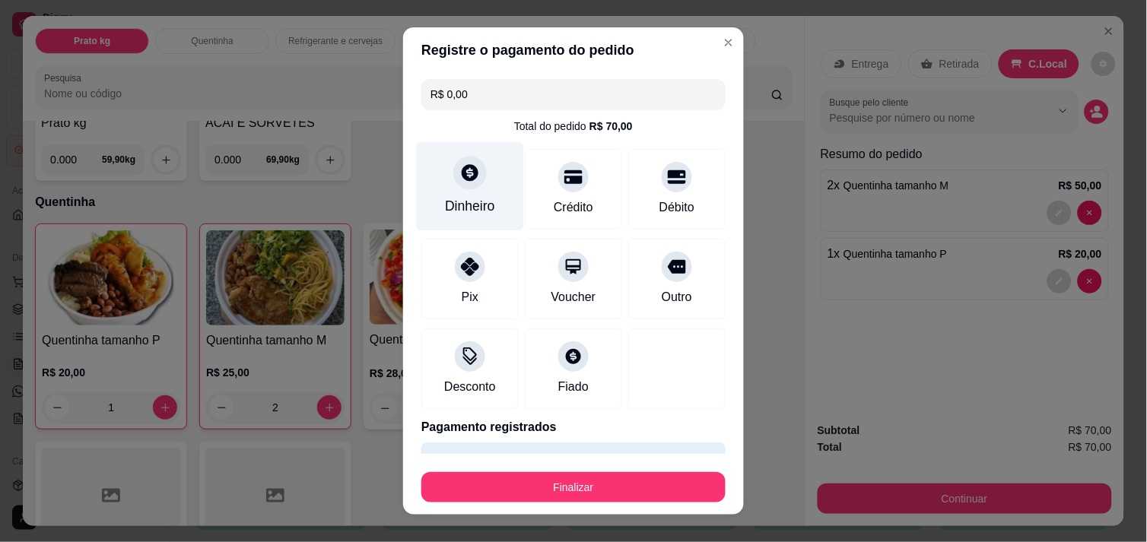
click at [462, 164] on icon at bounding box center [470, 172] width 17 height 17
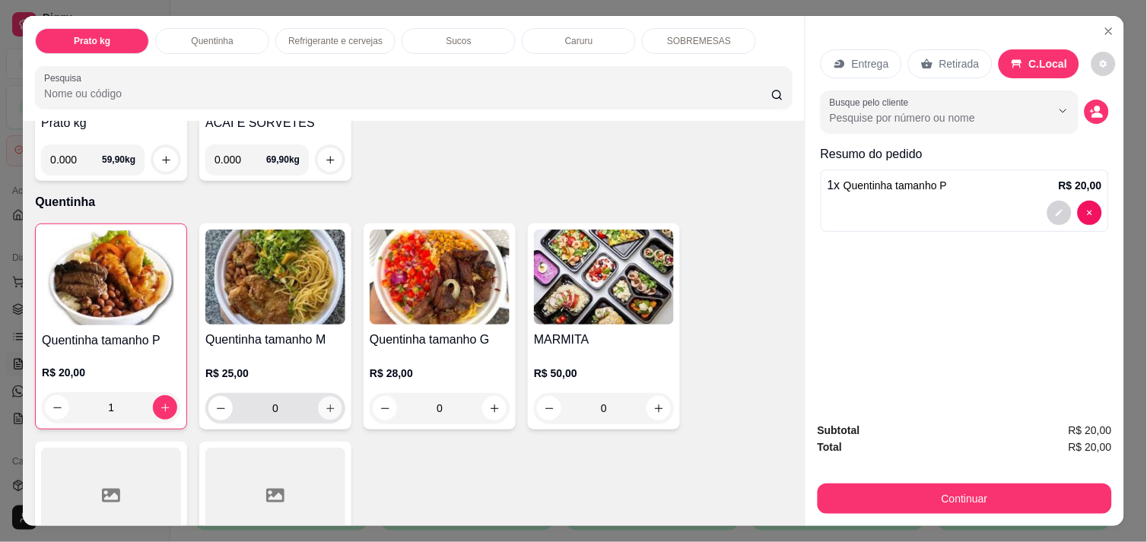
click at [326, 411] on button "increase-product-quantity" at bounding box center [331, 409] width 24 height 24
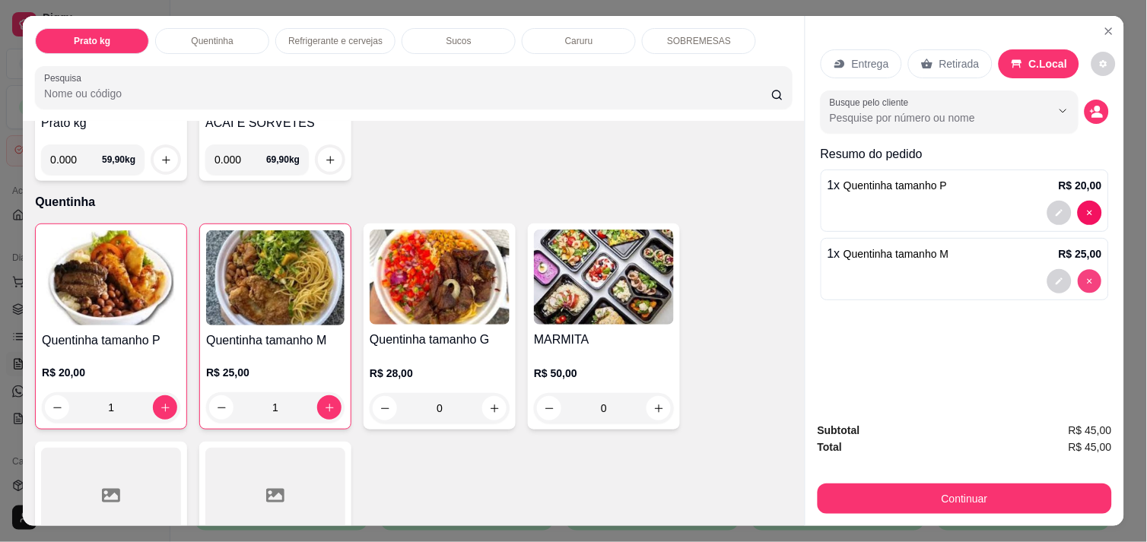
type input "0"
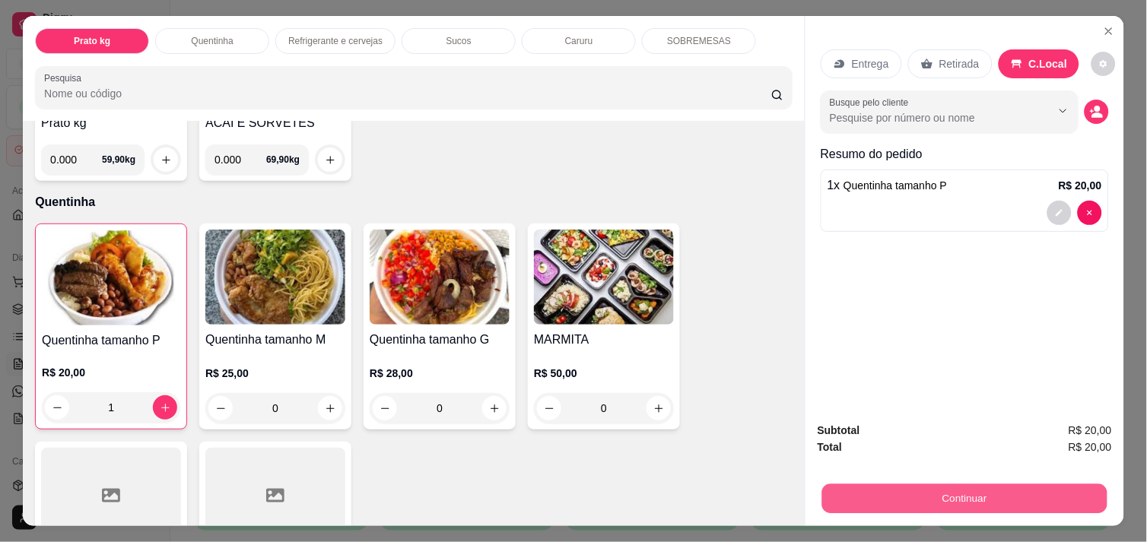
click at [970, 484] on button "Continuar" at bounding box center [964, 499] width 285 height 30
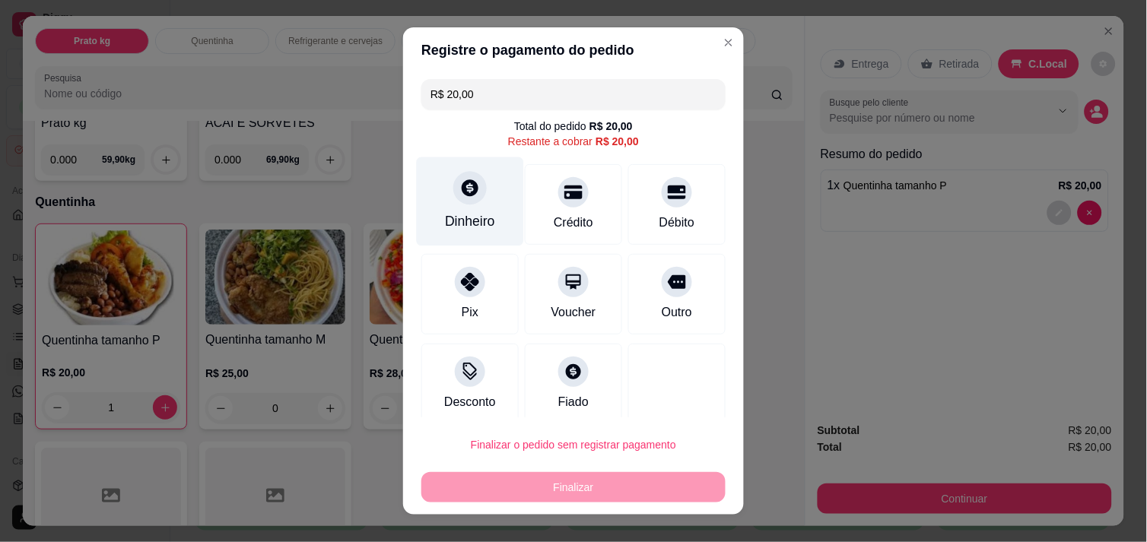
click at [462, 189] on icon at bounding box center [470, 187] width 17 height 17
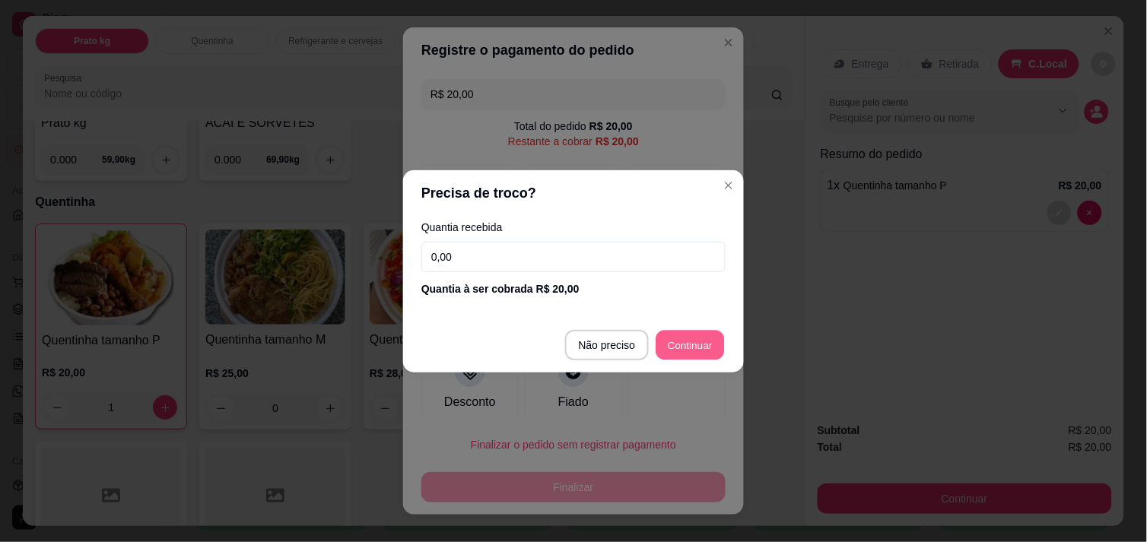
type input "R$ 0,00"
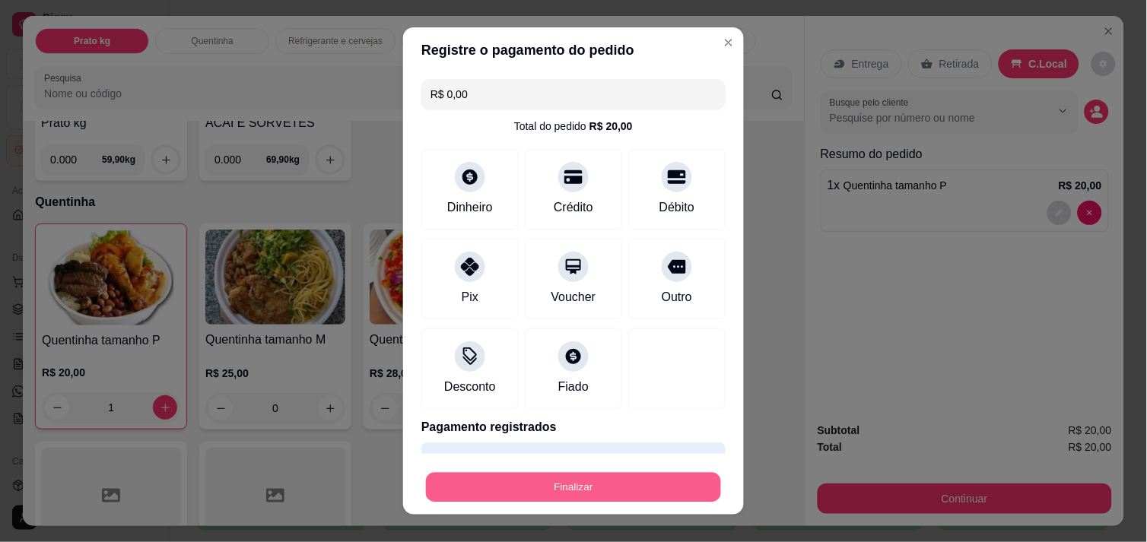
click at [593, 489] on button "Finalizar" at bounding box center [573, 488] width 295 height 30
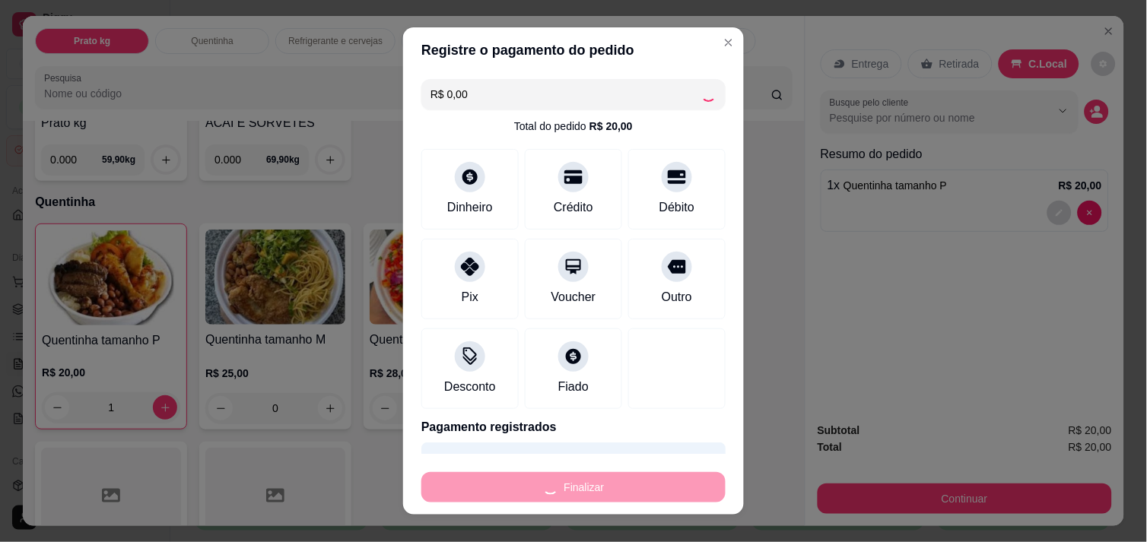
type input "0"
type input "-R$ 20,00"
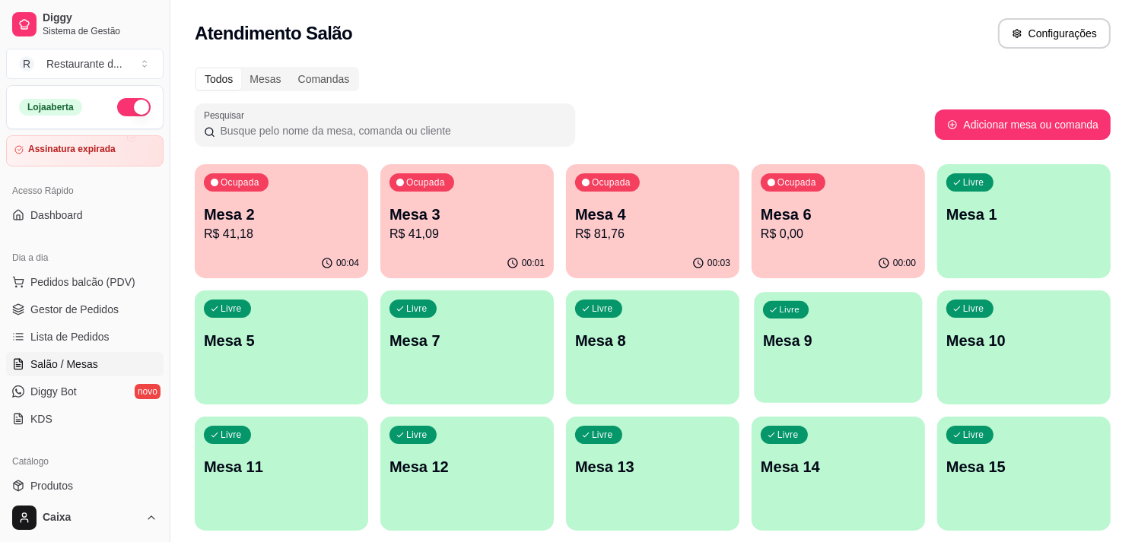
click at [872, 361] on div "Livre Mesa 9" at bounding box center [838, 338] width 168 height 93
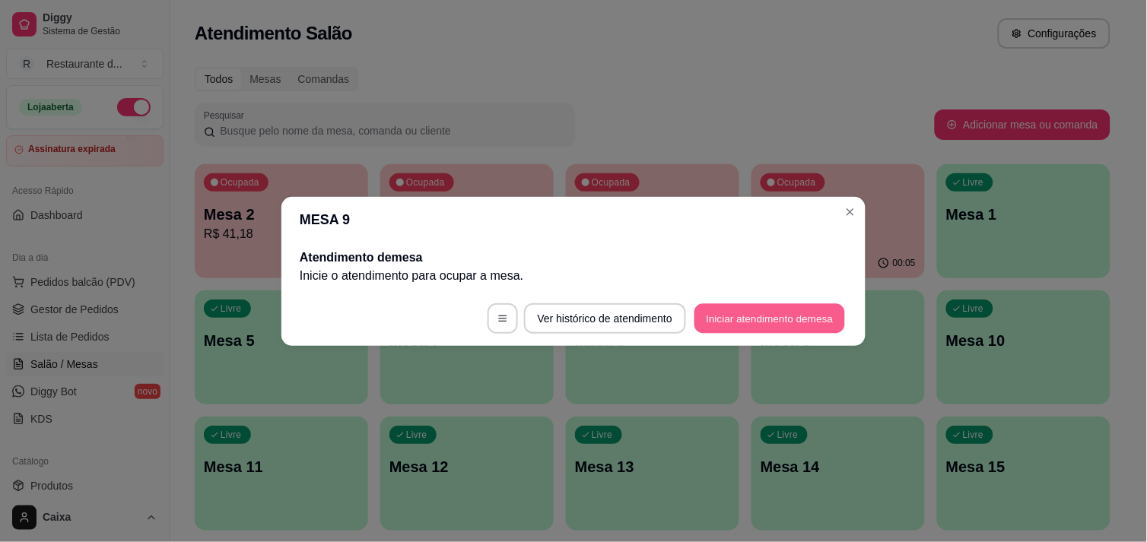
click at [770, 320] on button "Iniciar atendimento de mesa" at bounding box center [769, 318] width 151 height 30
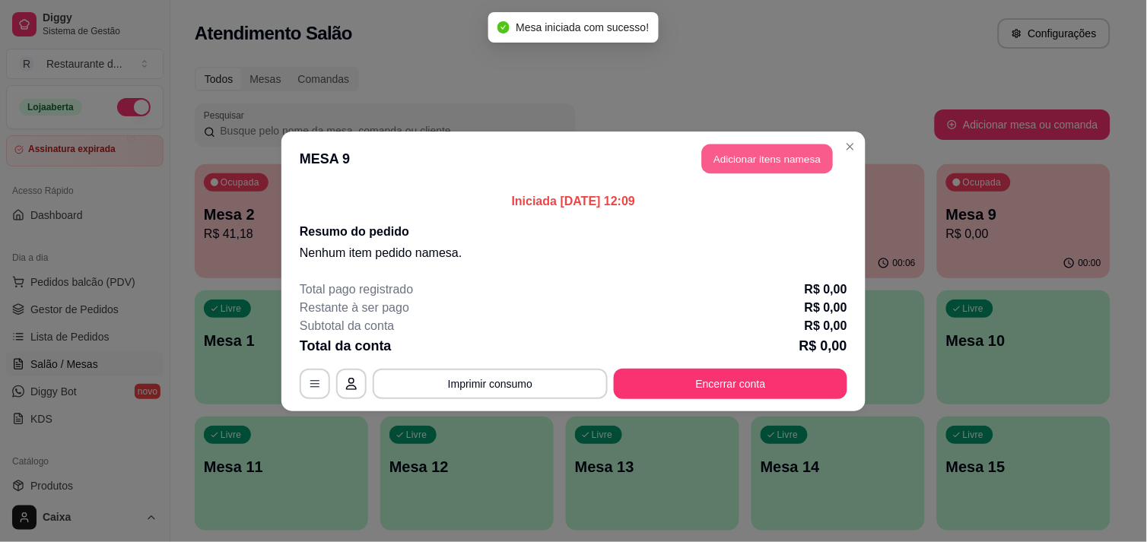
click at [731, 149] on button "Adicionar itens na mesa" at bounding box center [767, 159] width 131 height 30
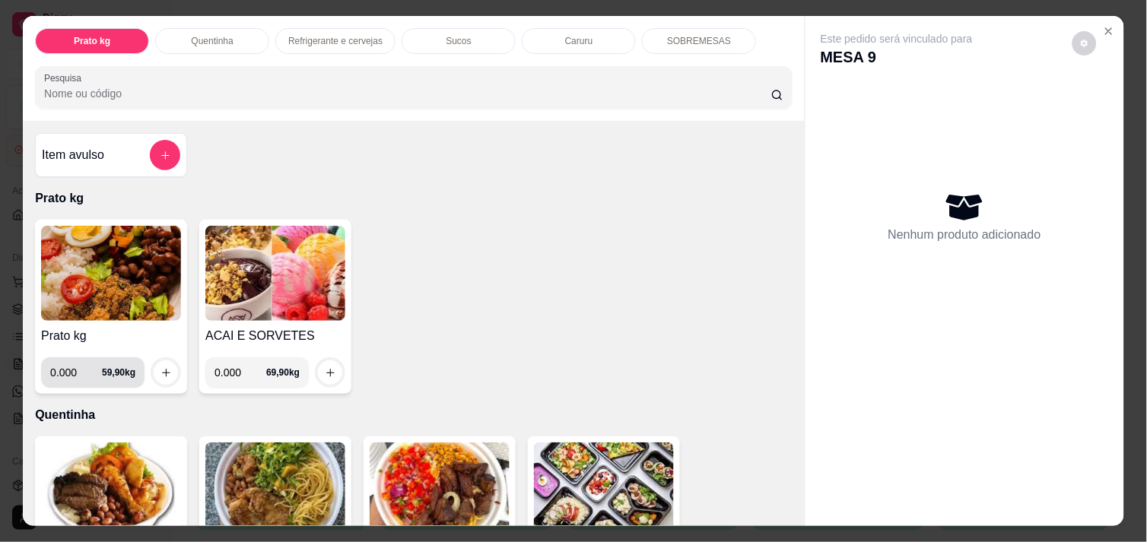
click at [67, 368] on input "0.000" at bounding box center [76, 372] width 52 height 30
type input "0.254"
click at [163, 367] on icon "increase-product-quantity" at bounding box center [165, 372] width 11 height 11
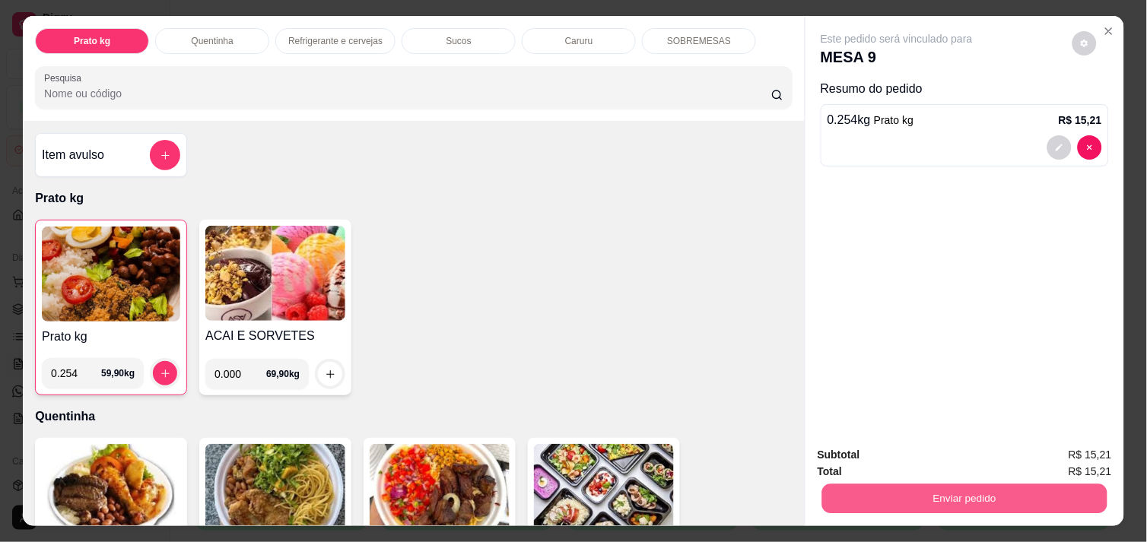
click at [849, 499] on button "Enviar pedido" at bounding box center [964, 499] width 285 height 30
click at [919, 484] on button "Enviar pedido" at bounding box center [964, 499] width 285 height 30
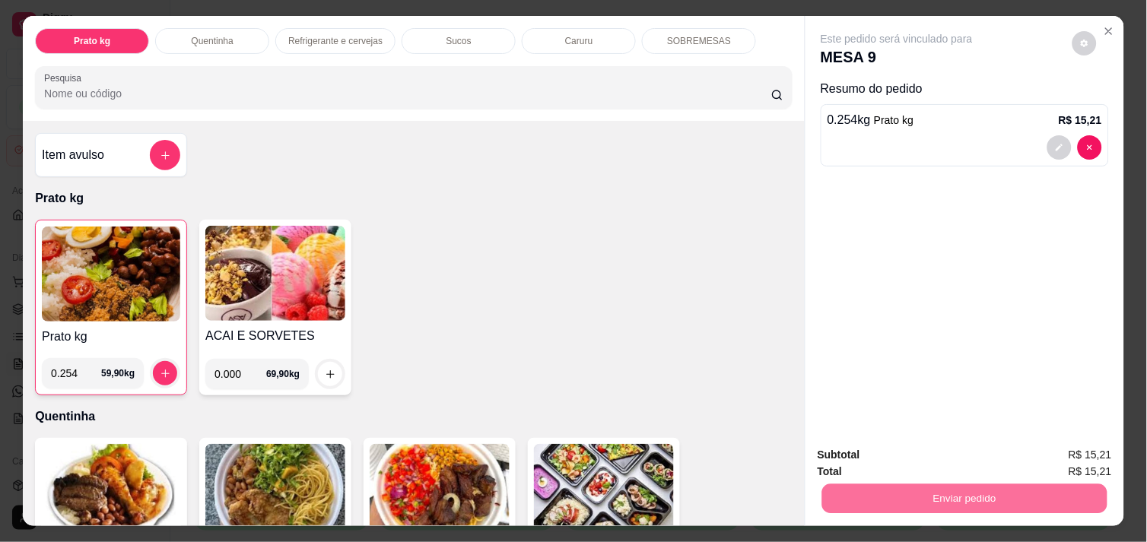
click at [933, 461] on button "Não registrar e enviar pedido" at bounding box center [914, 455] width 154 height 28
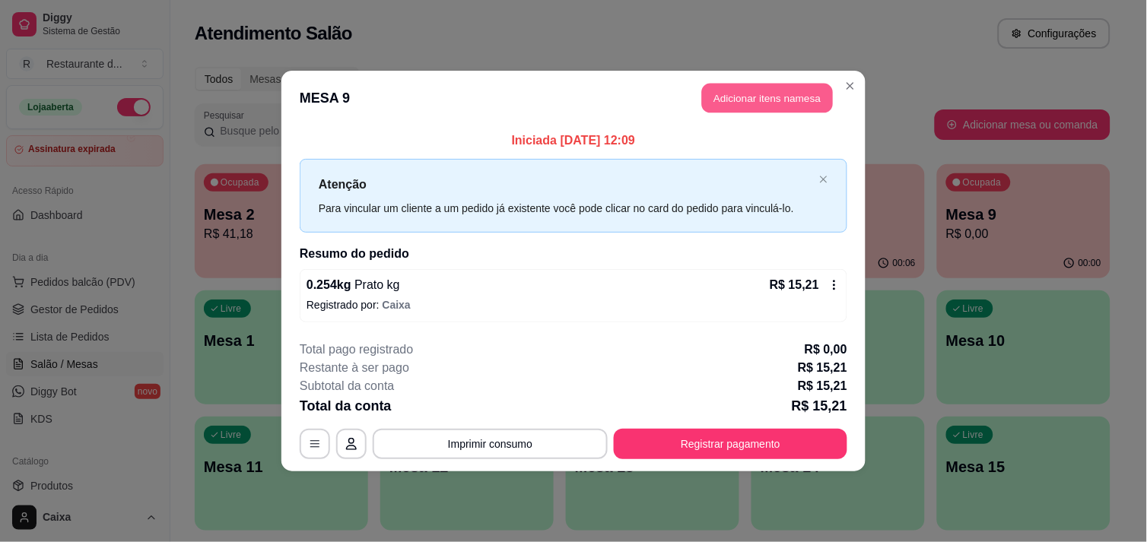
click at [808, 93] on button "Adicionar itens na mesa" at bounding box center [767, 99] width 131 height 30
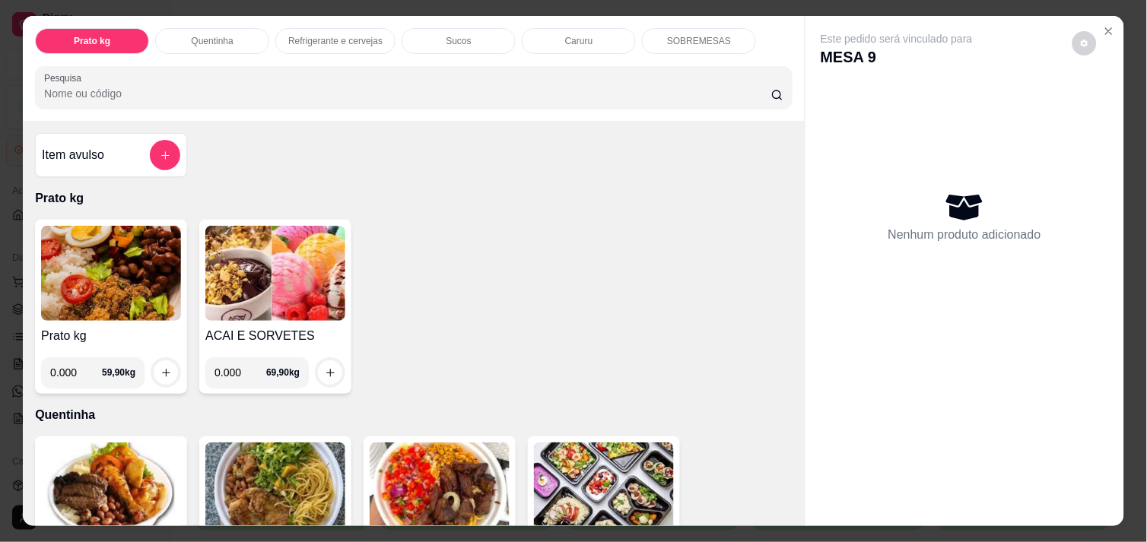
click at [65, 367] on input "0.000" at bounding box center [76, 372] width 52 height 30
type input "0.618"
click at [163, 373] on button "increase-product-quantity" at bounding box center [166, 373] width 24 height 24
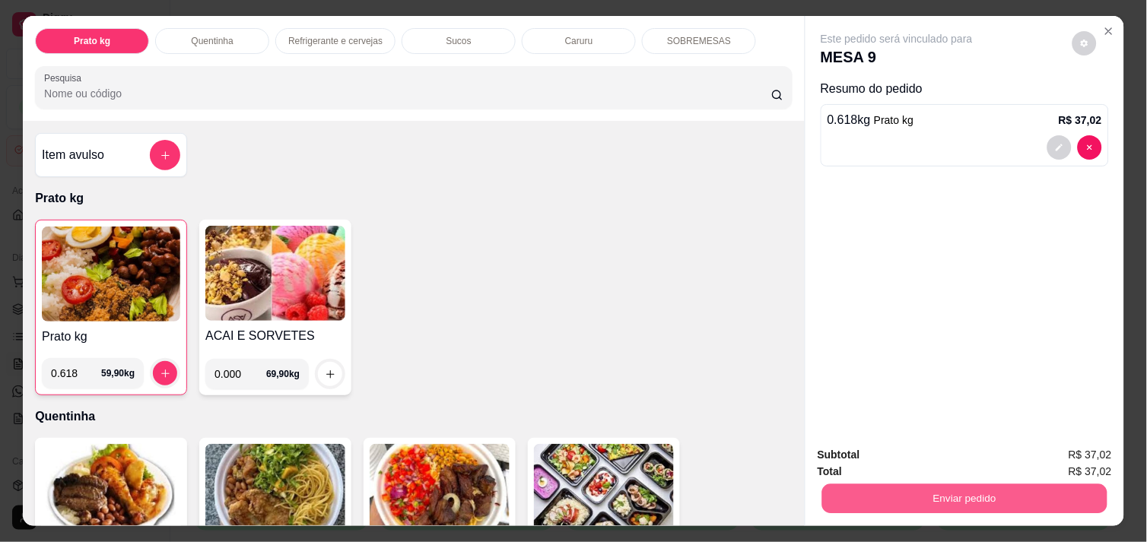
click at [958, 492] on button "Enviar pedido" at bounding box center [964, 499] width 285 height 30
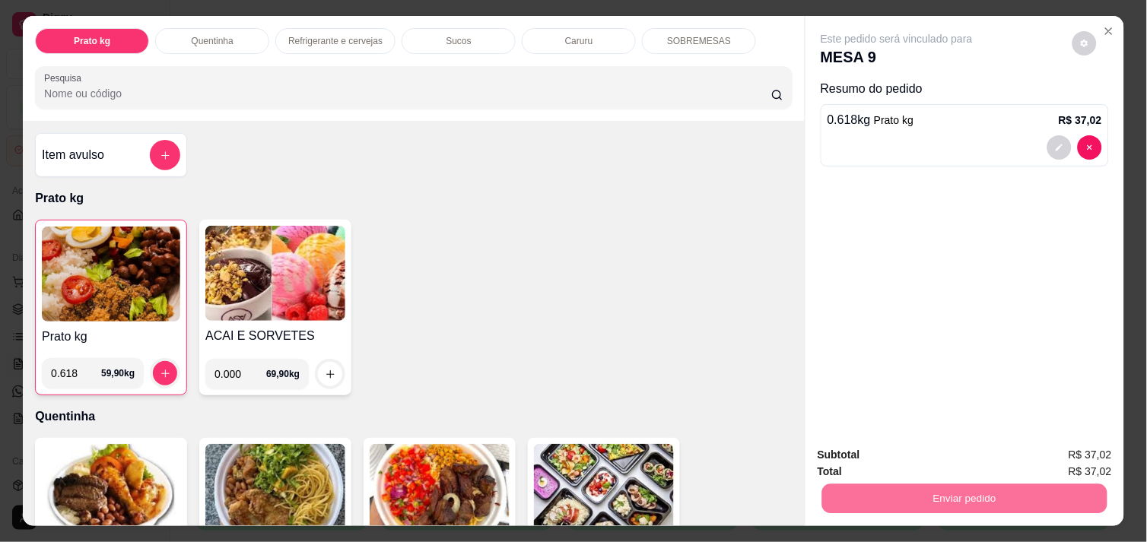
click at [964, 450] on button "Não registrar e enviar pedido" at bounding box center [914, 455] width 158 height 29
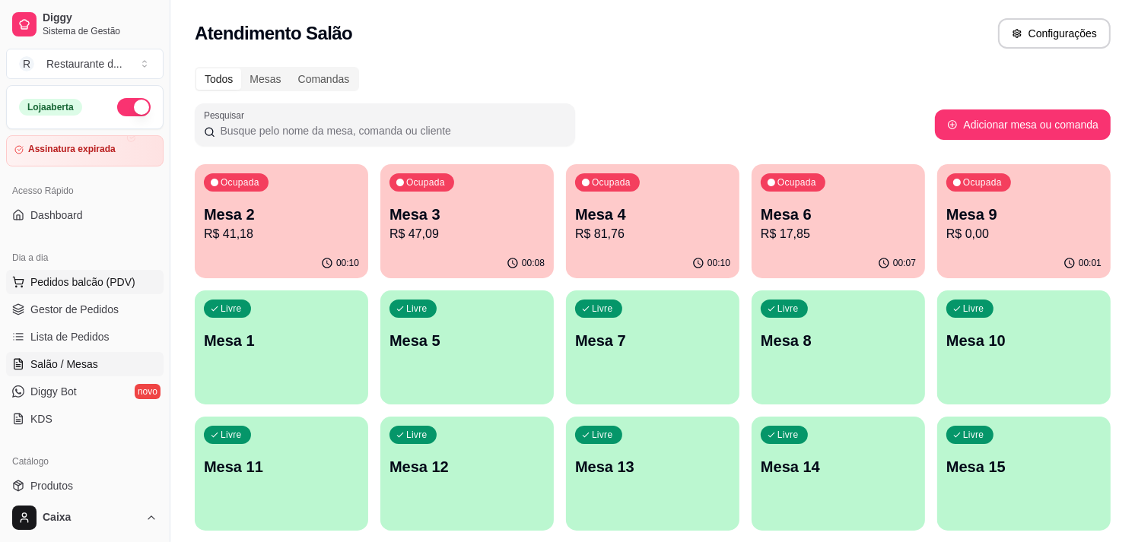
click at [105, 287] on span "Pedidos balcão (PDV)" at bounding box center [82, 282] width 105 height 15
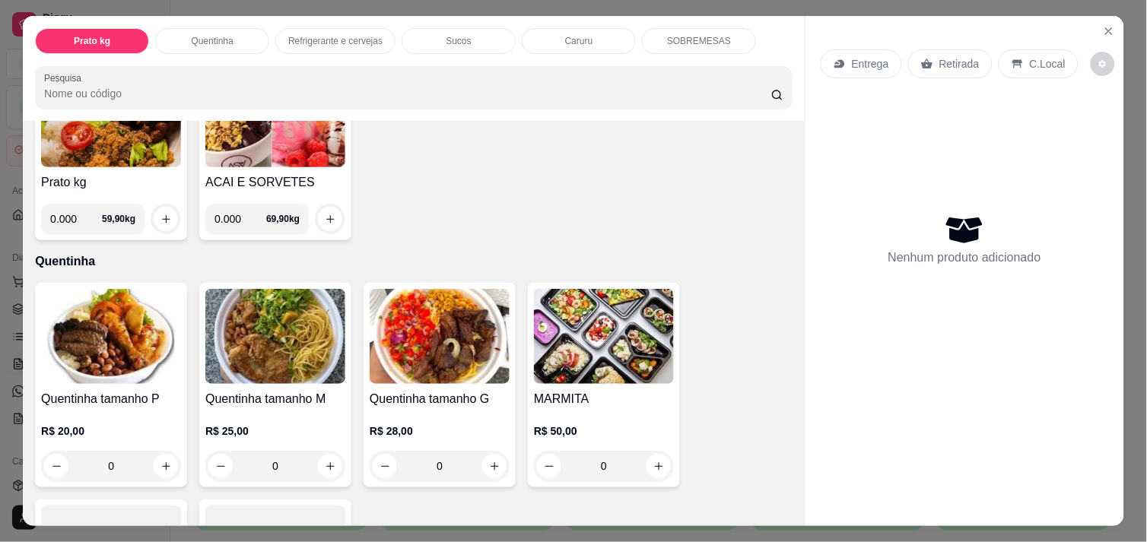
scroll to position [156, 0]
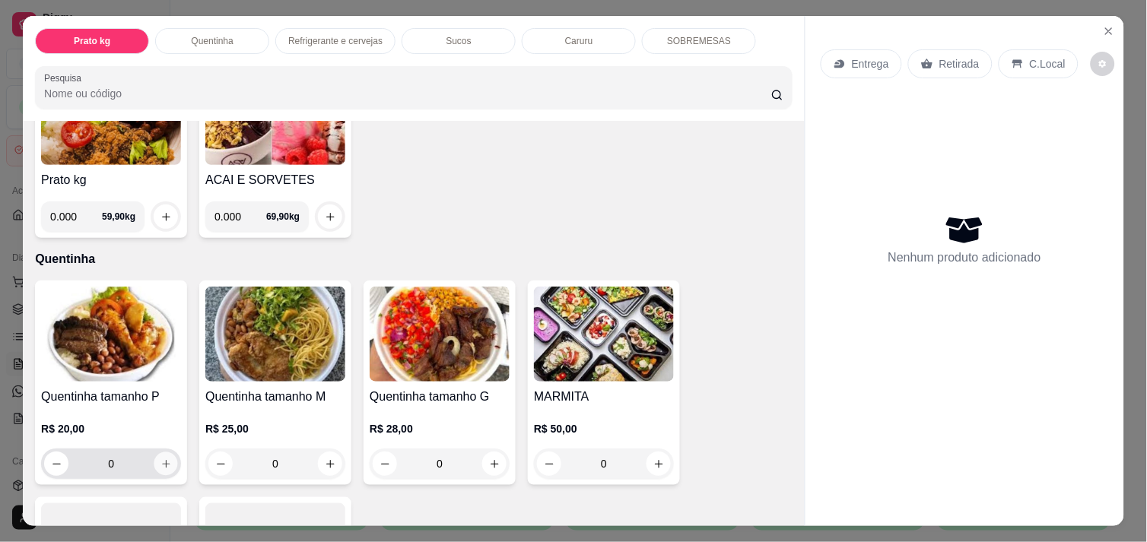
click at [164, 459] on button "increase-product-quantity" at bounding box center [166, 465] width 24 height 24
type input "1"
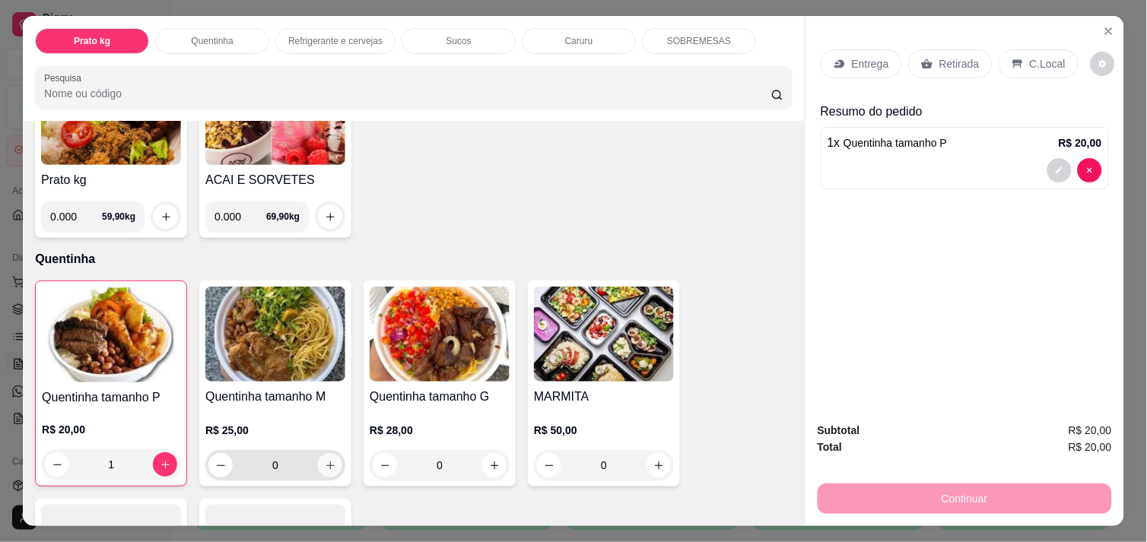
click at [332, 464] on button "increase-product-quantity" at bounding box center [330, 465] width 24 height 24
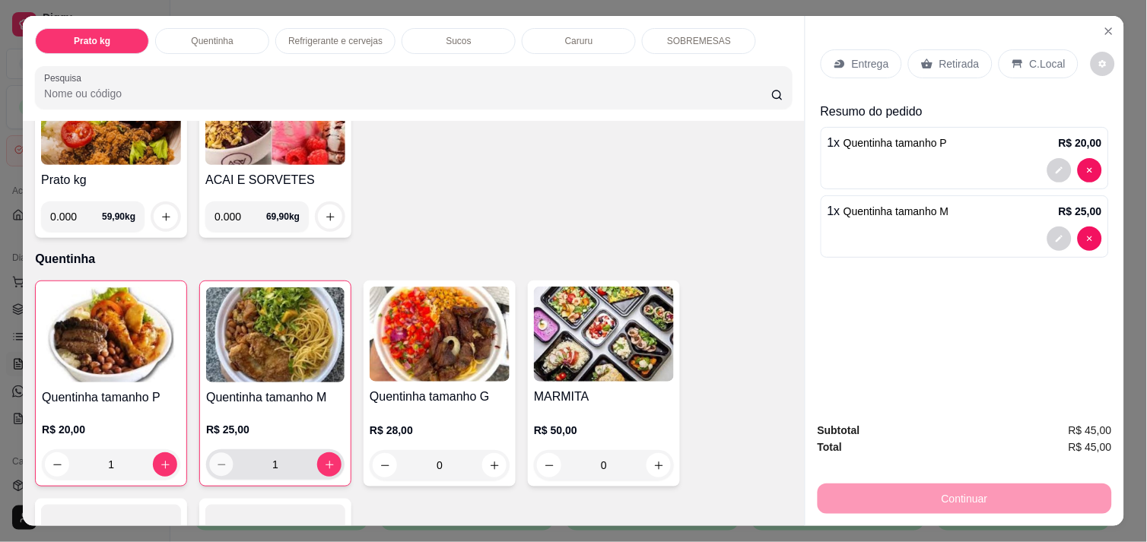
click at [216, 462] on icon "decrease-product-quantity" at bounding box center [221, 464] width 11 height 11
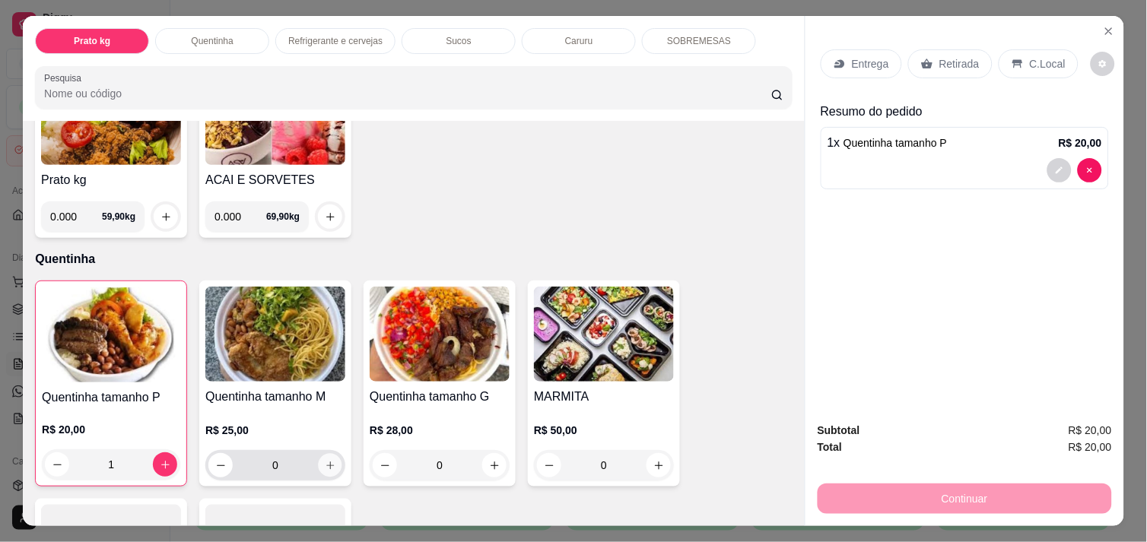
click at [320, 454] on button "increase-product-quantity" at bounding box center [331, 466] width 24 height 24
type input "1"
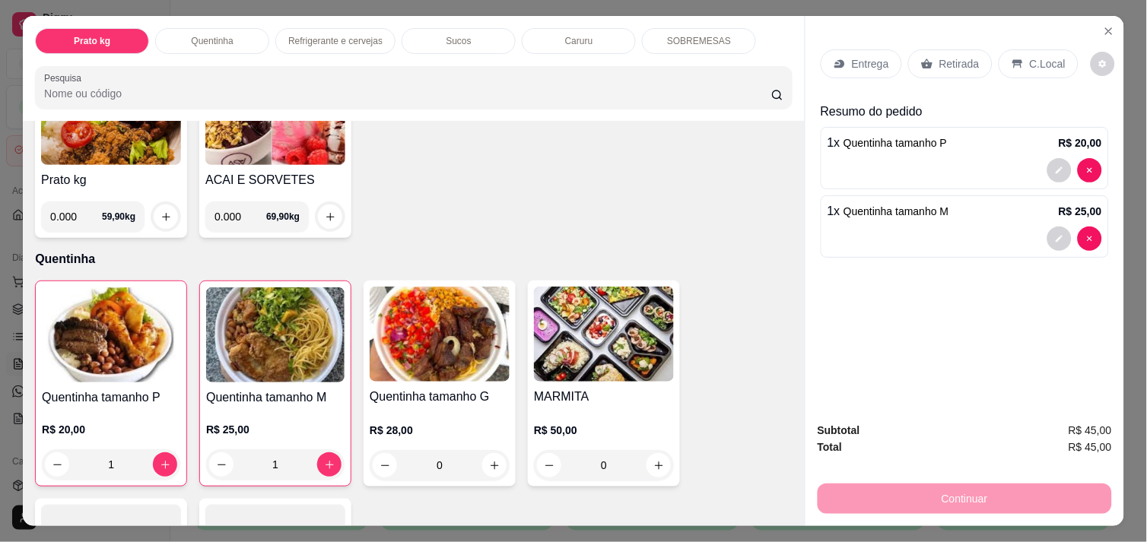
click at [1032, 67] on div "C.Local" at bounding box center [1039, 63] width 80 height 29
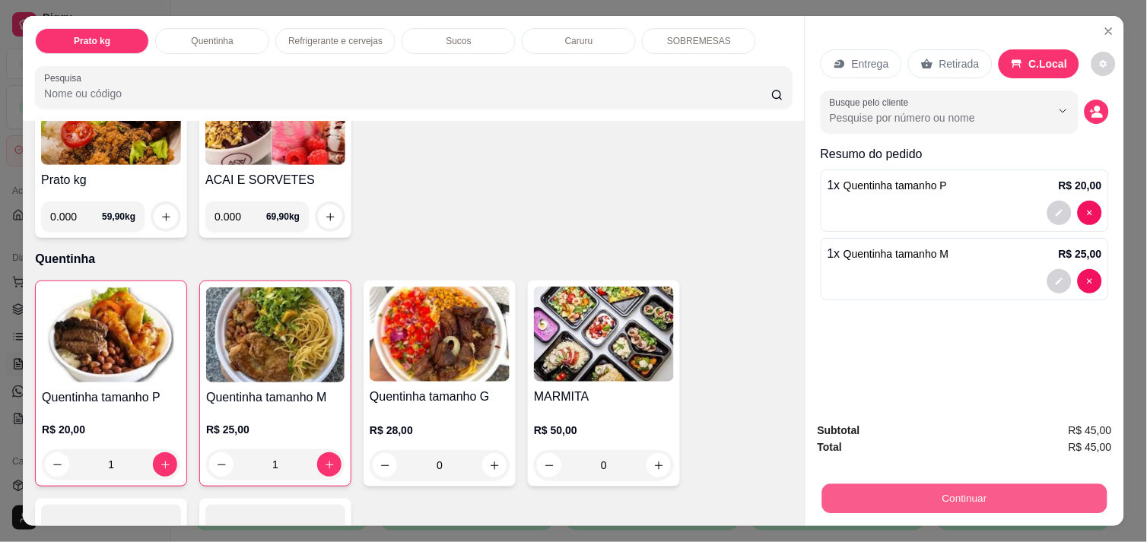
click at [922, 489] on button "Continuar" at bounding box center [964, 499] width 285 height 30
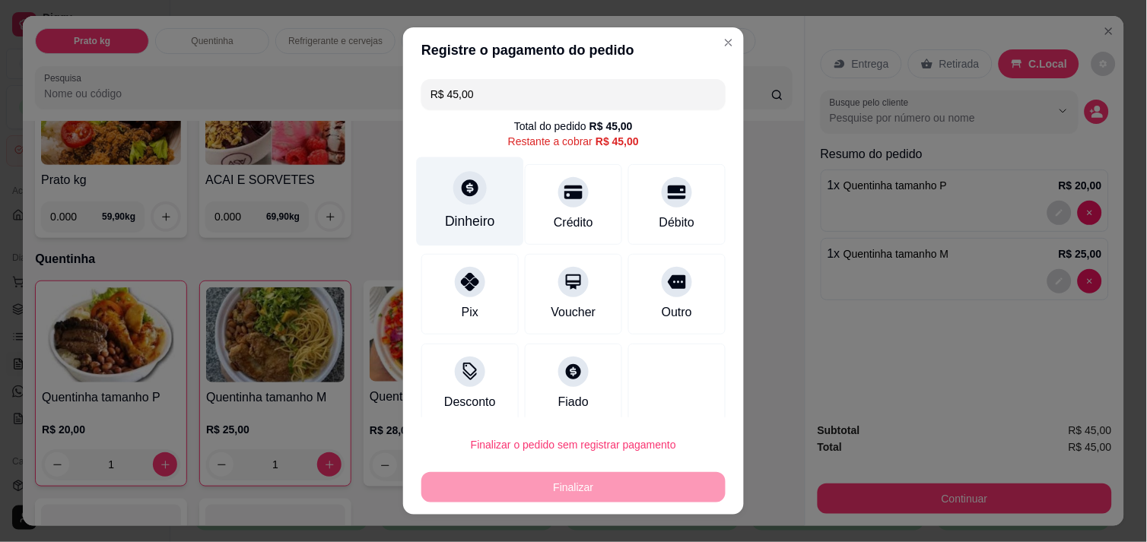
click at [437, 202] on div "Dinheiro" at bounding box center [470, 201] width 107 height 89
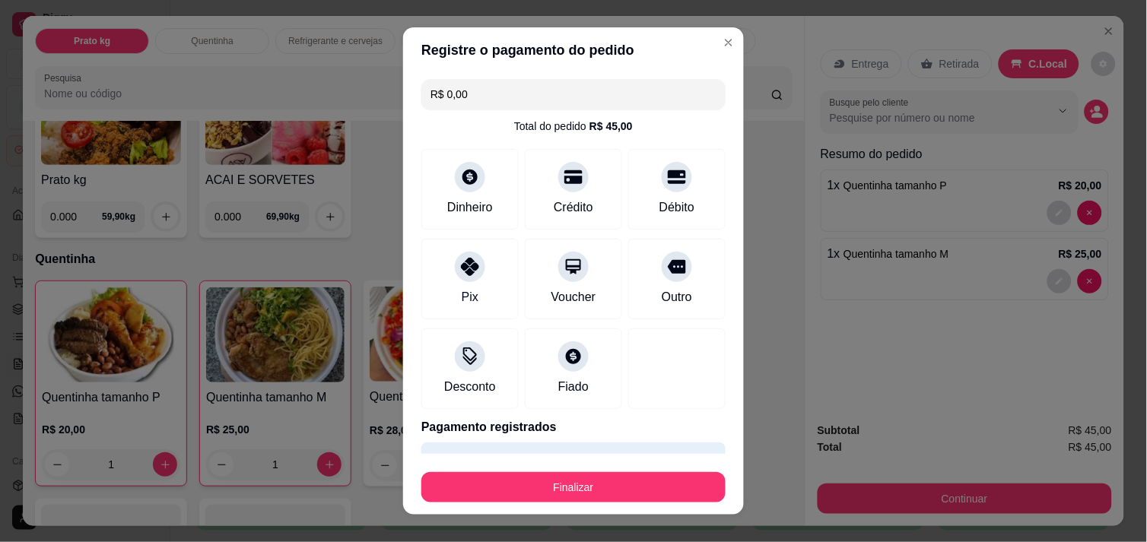
type input "R$ 0,00"
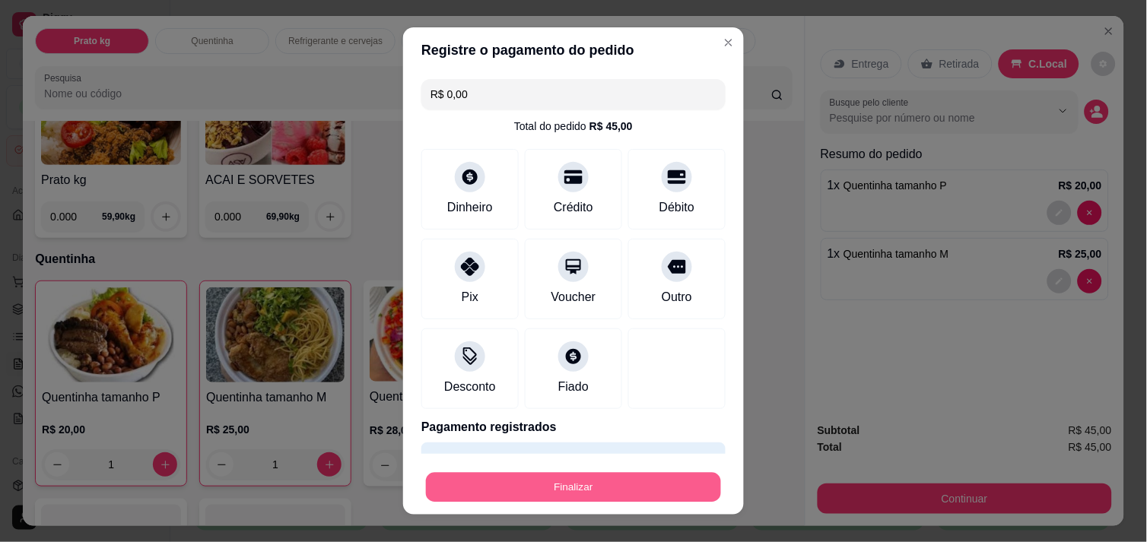
click at [612, 484] on button "Finalizar" at bounding box center [573, 488] width 295 height 30
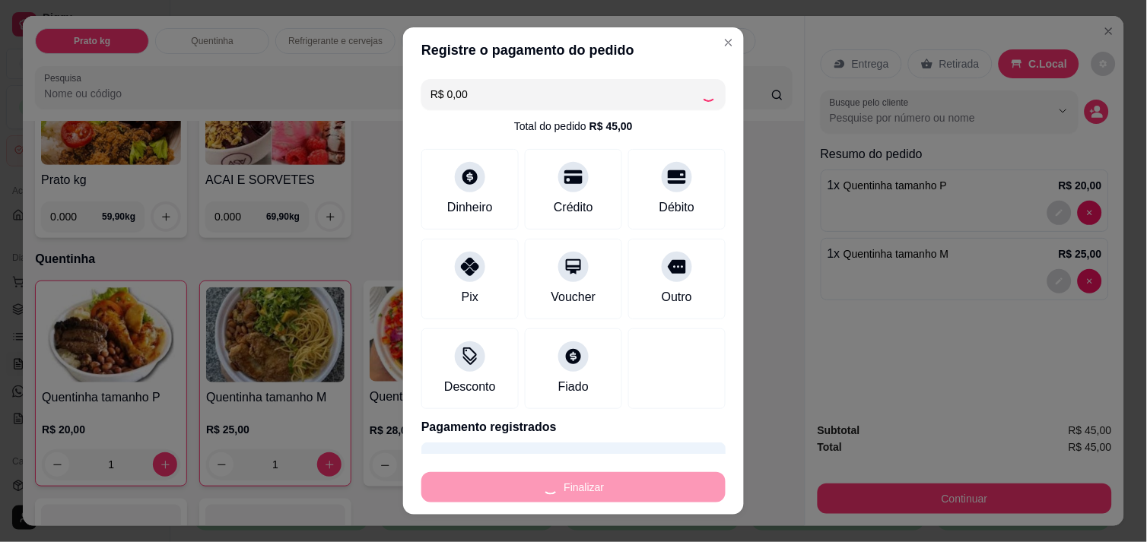
type input "0"
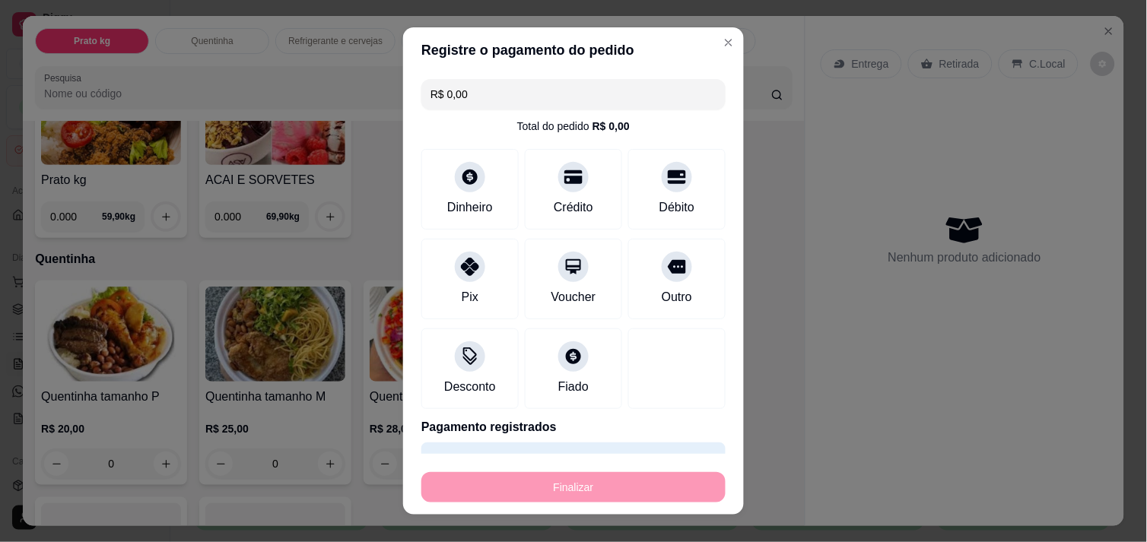
type input "-R$ 45,00"
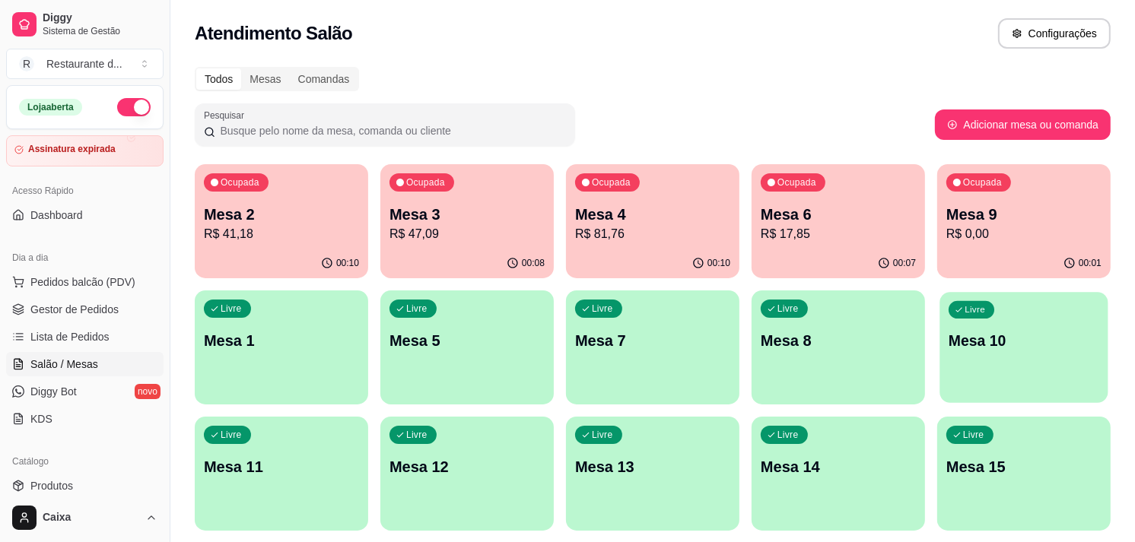
click at [984, 335] on p "Mesa 10" at bounding box center [1023, 341] width 151 height 21
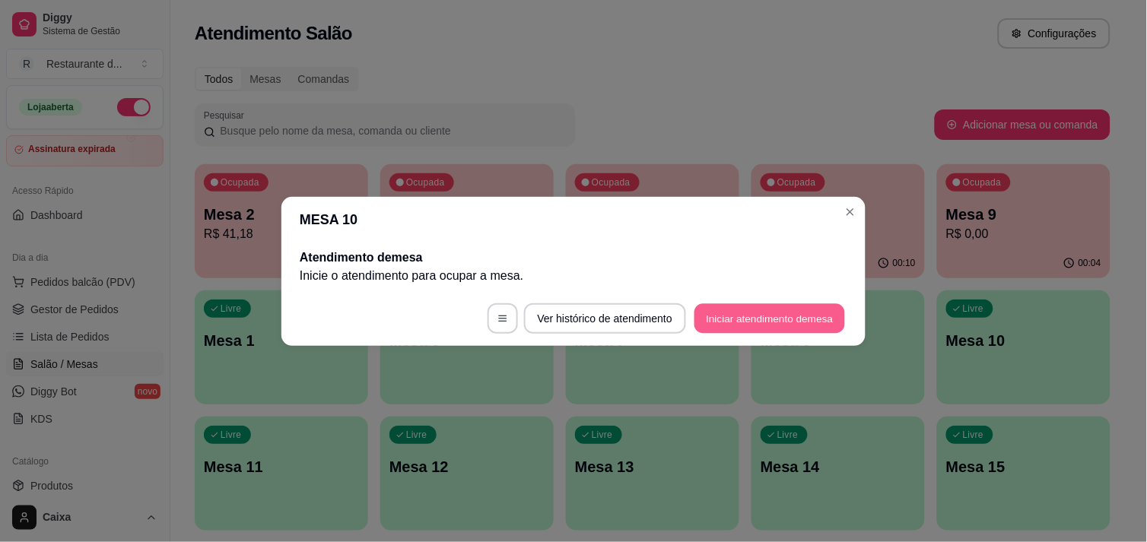
click at [739, 313] on button "Iniciar atendimento de mesa" at bounding box center [769, 318] width 151 height 30
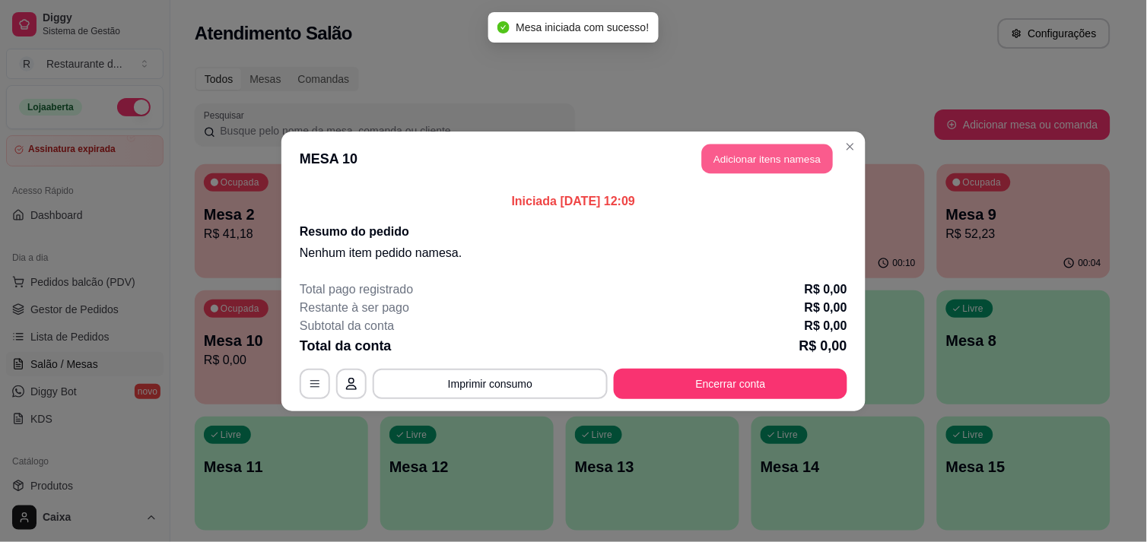
click at [764, 154] on button "Adicionar itens na mesa" at bounding box center [767, 159] width 131 height 30
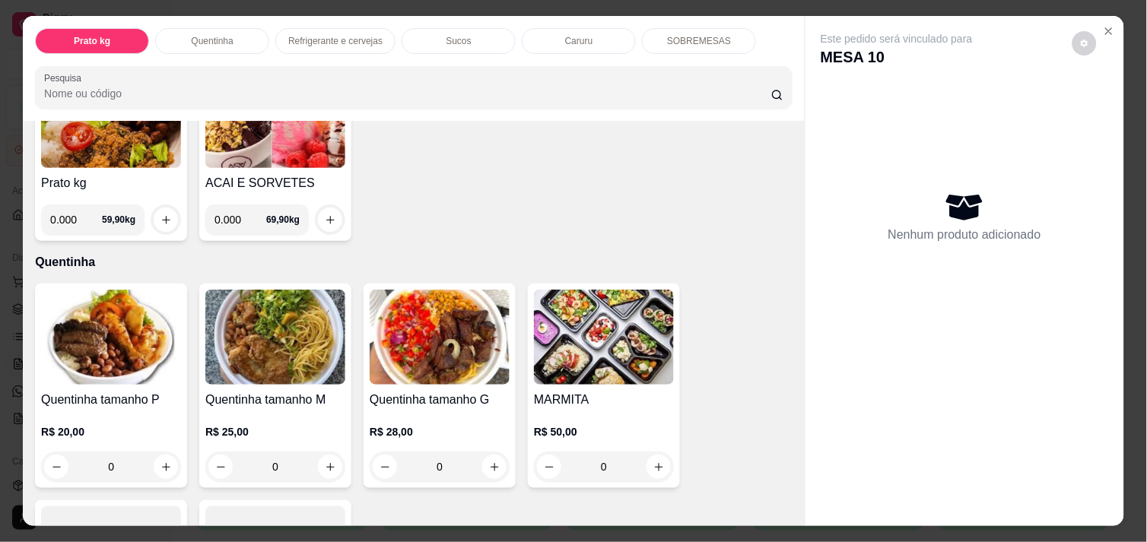
scroll to position [154, 0]
click at [70, 219] on input "0.000" at bounding box center [76, 219] width 52 height 30
type input "0.260"
click at [160, 214] on icon "increase-product-quantity" at bounding box center [165, 219] width 11 height 11
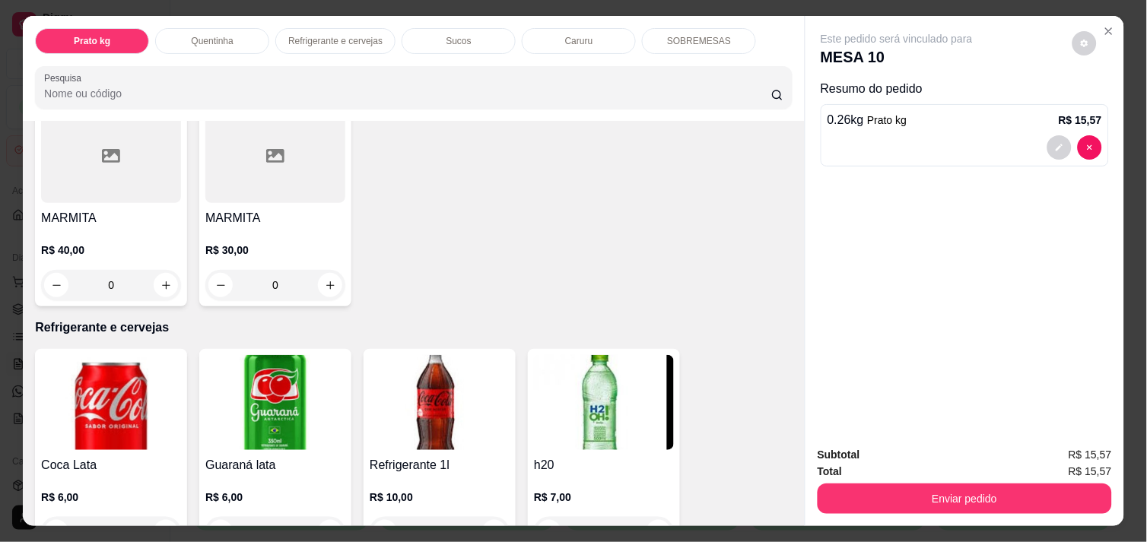
scroll to position [682, 0]
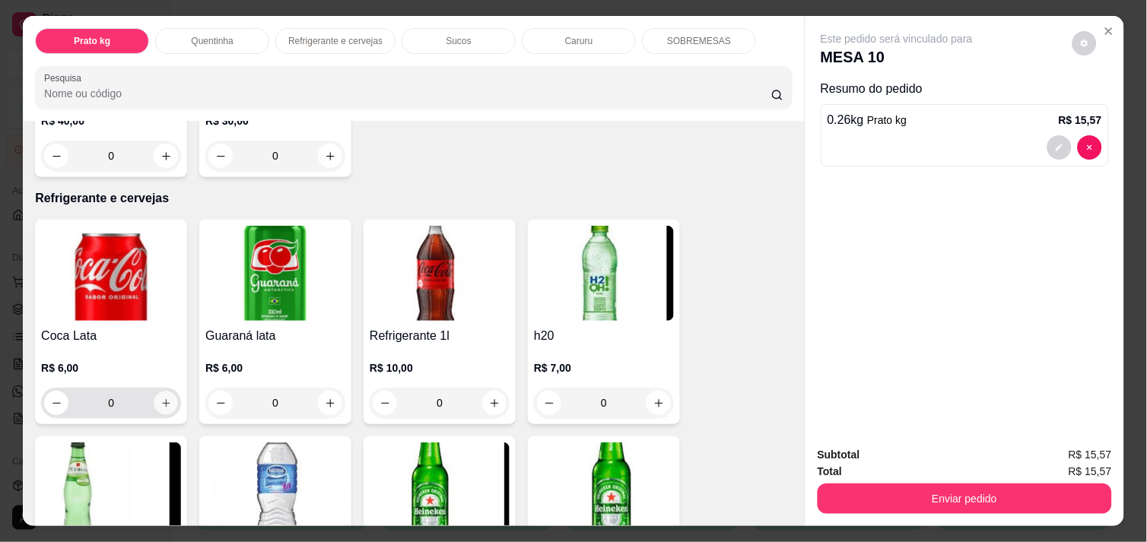
click at [162, 399] on icon "increase-product-quantity" at bounding box center [166, 403] width 8 height 8
type input "1"
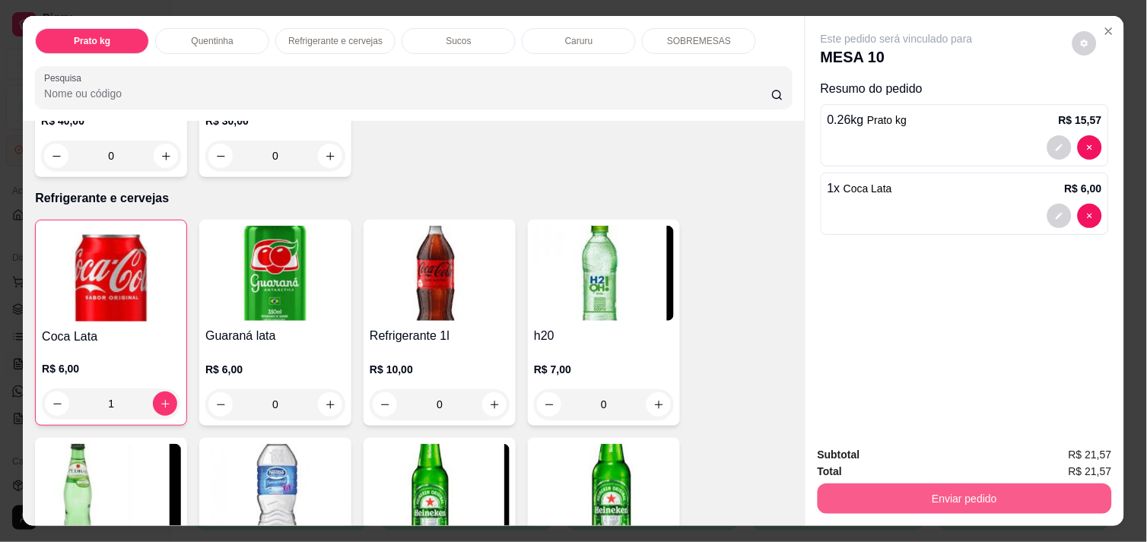
click at [1031, 495] on button "Enviar pedido" at bounding box center [965, 499] width 294 height 30
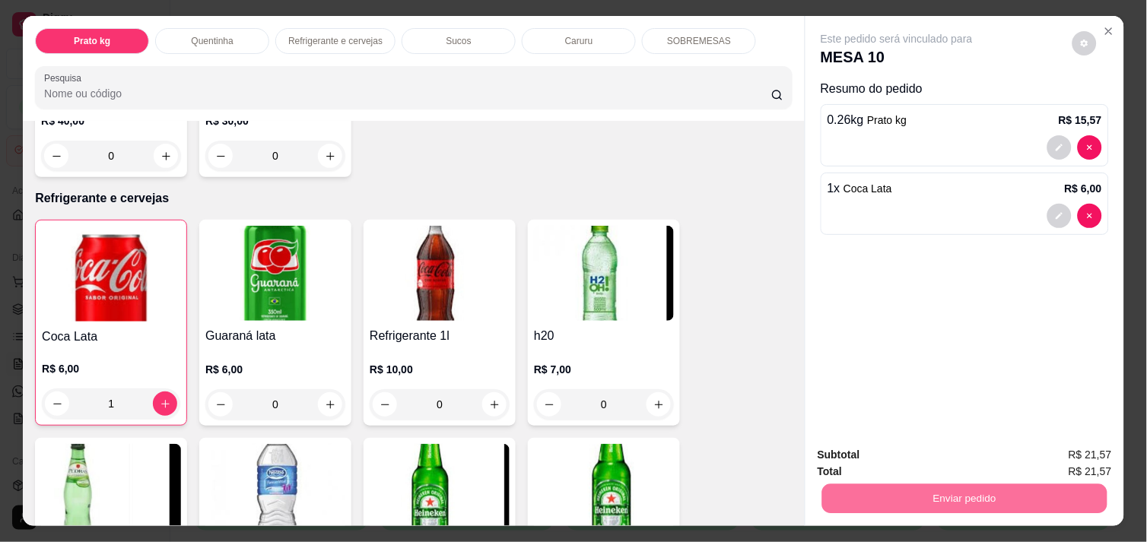
click at [952, 451] on button "Não registrar e enviar pedido" at bounding box center [914, 455] width 158 height 29
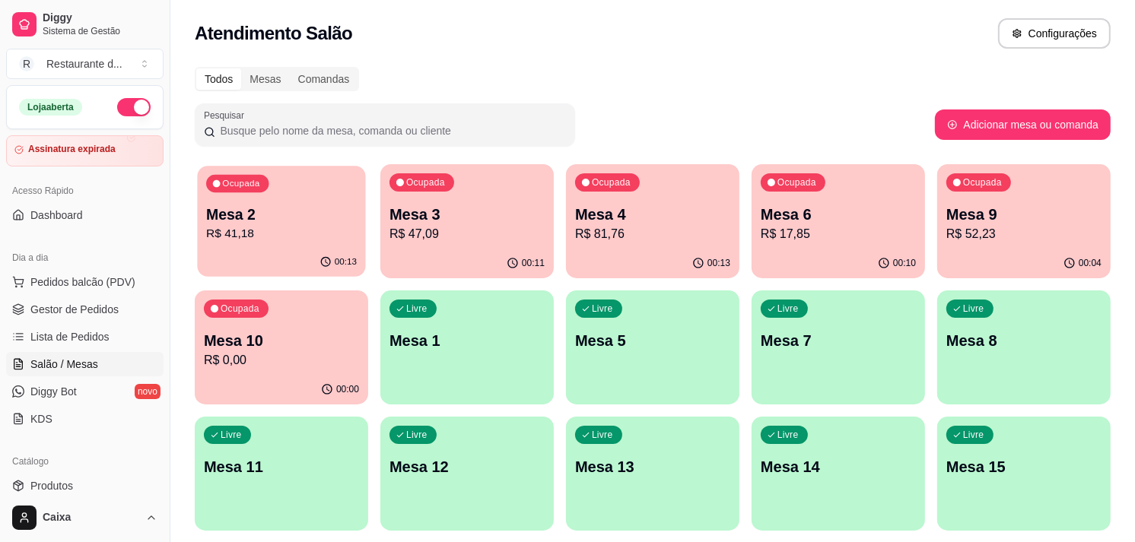
click at [316, 225] on p "R$ 41,18" at bounding box center [281, 233] width 151 height 17
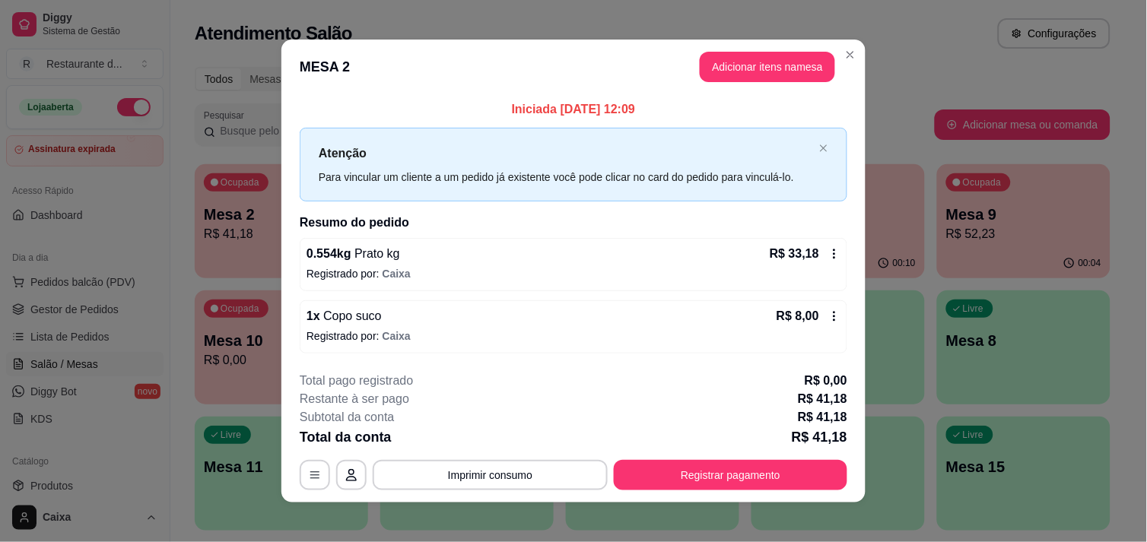
scroll to position [9, 0]
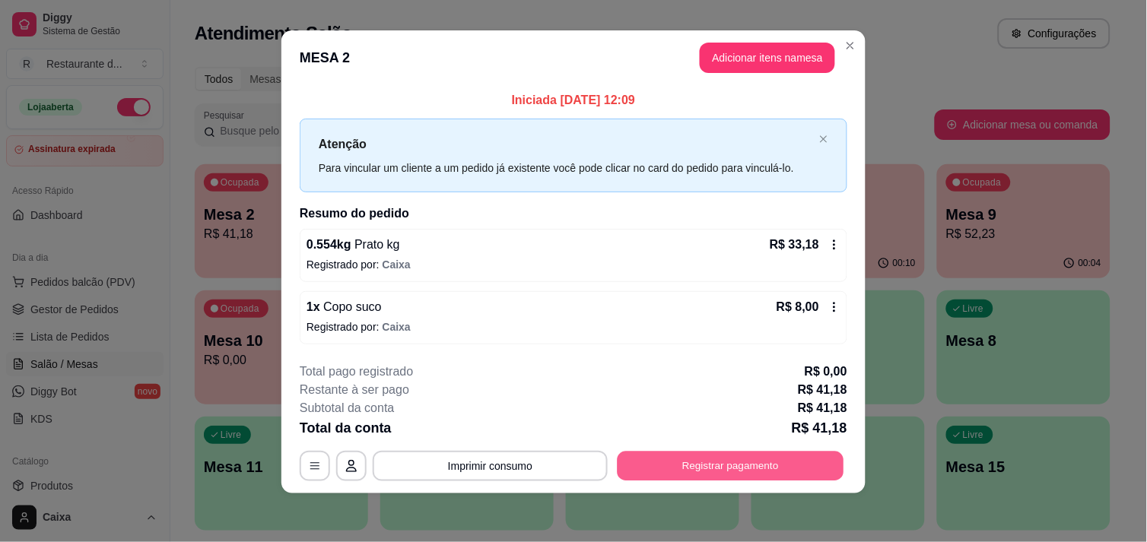
click at [710, 462] on button "Registrar pagamento" at bounding box center [731, 467] width 227 height 30
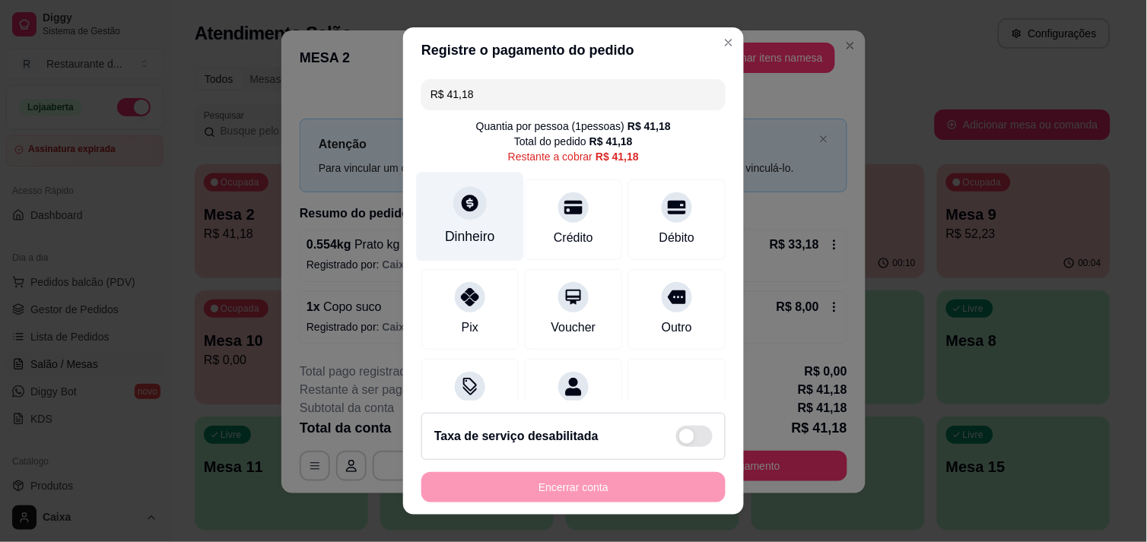
click at [478, 218] on div "Dinheiro" at bounding box center [470, 216] width 107 height 89
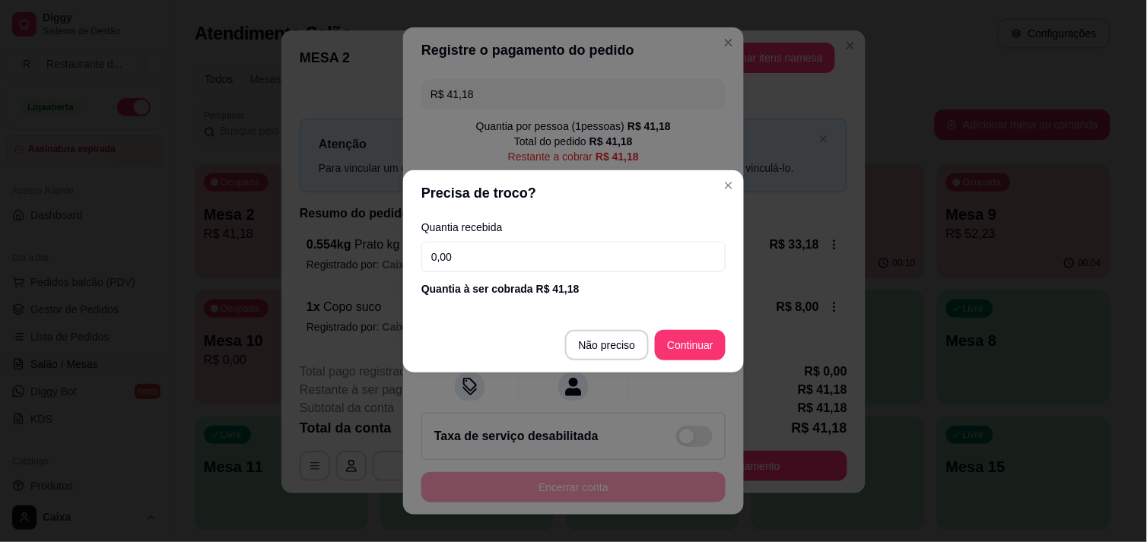
click at [567, 255] on input "0,00" at bounding box center [573, 257] width 304 height 30
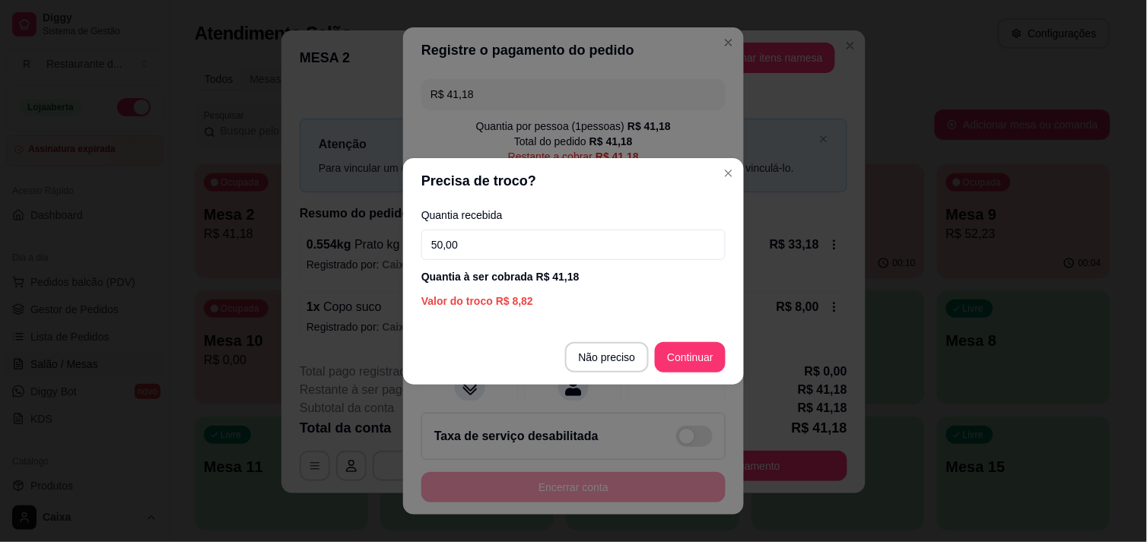
type input "50,00"
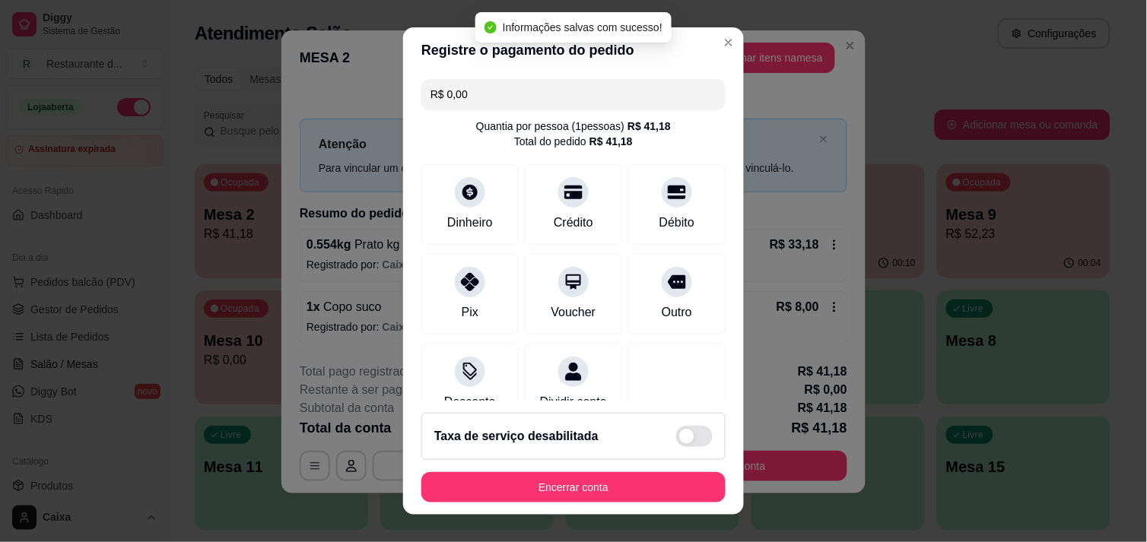
type input "R$ 0,00"
click at [451, 205] on div "Dinheiro" at bounding box center [470, 201] width 107 height 89
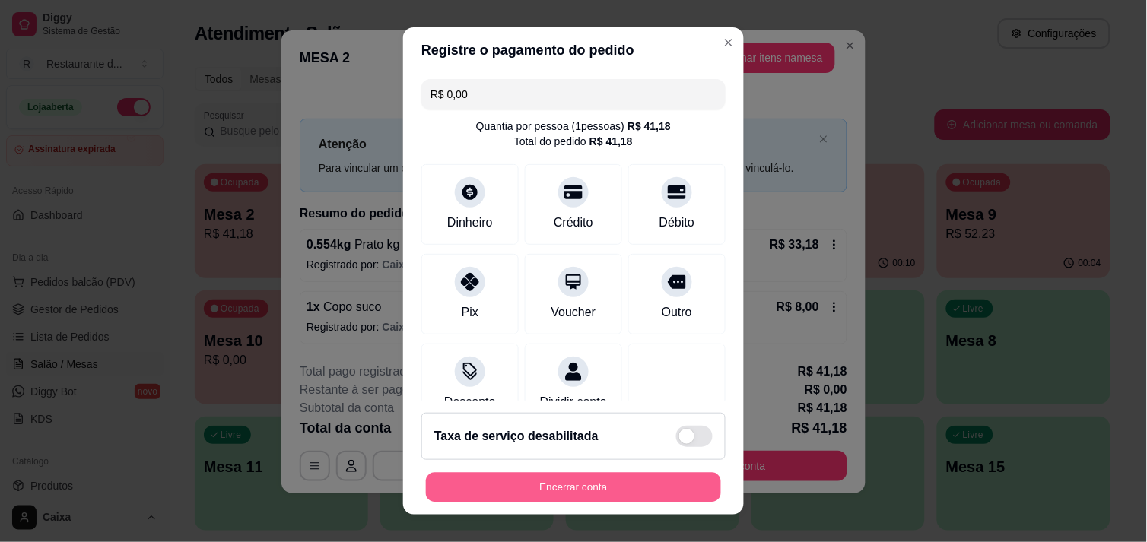
click at [590, 488] on button "Encerrar conta" at bounding box center [573, 488] width 295 height 30
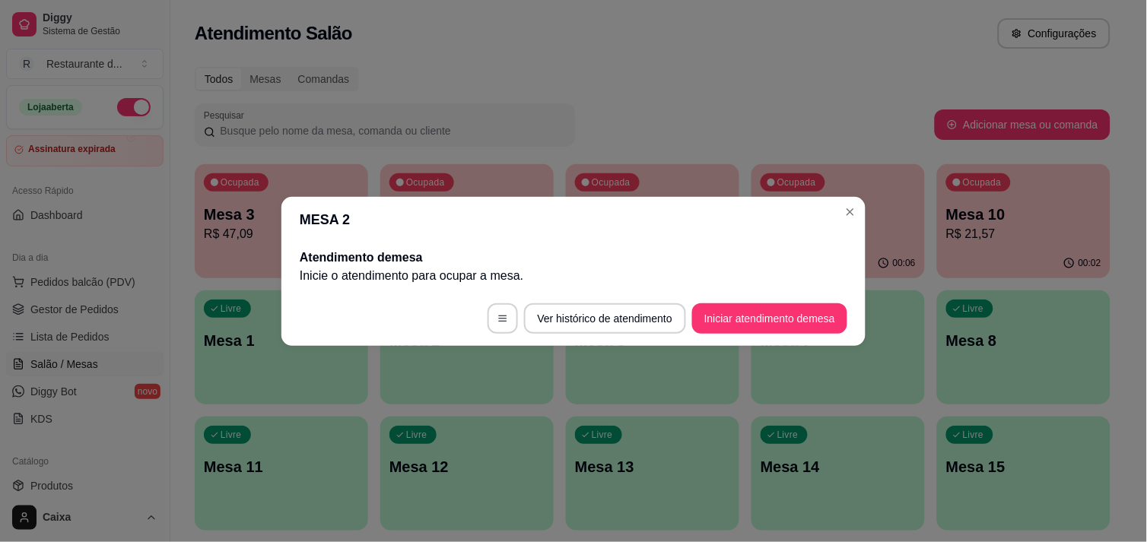
scroll to position [0, 0]
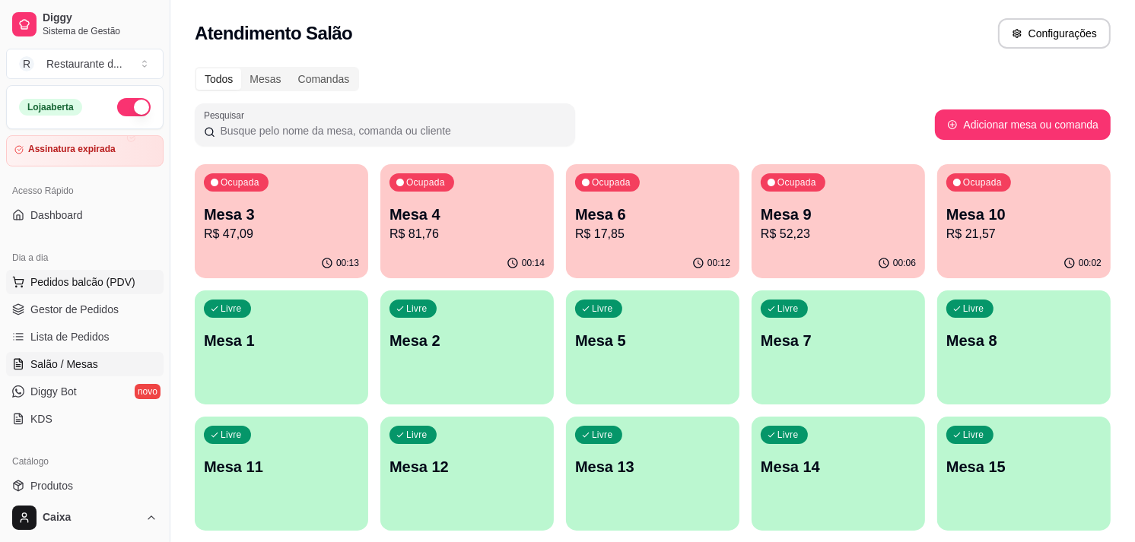
click at [103, 278] on span "Pedidos balcão (PDV)" at bounding box center [82, 282] width 105 height 15
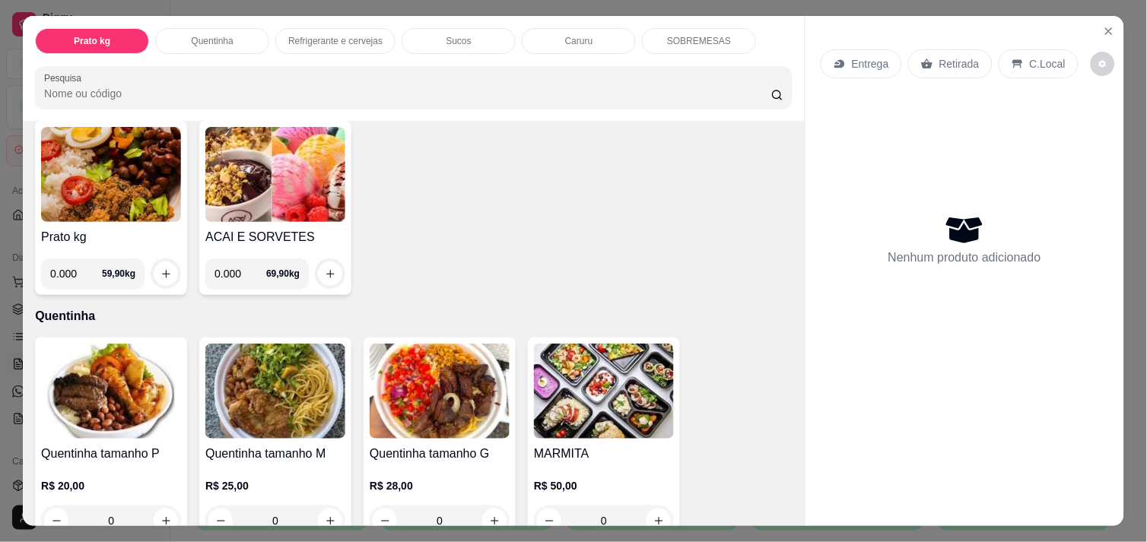
scroll to position [216, 0]
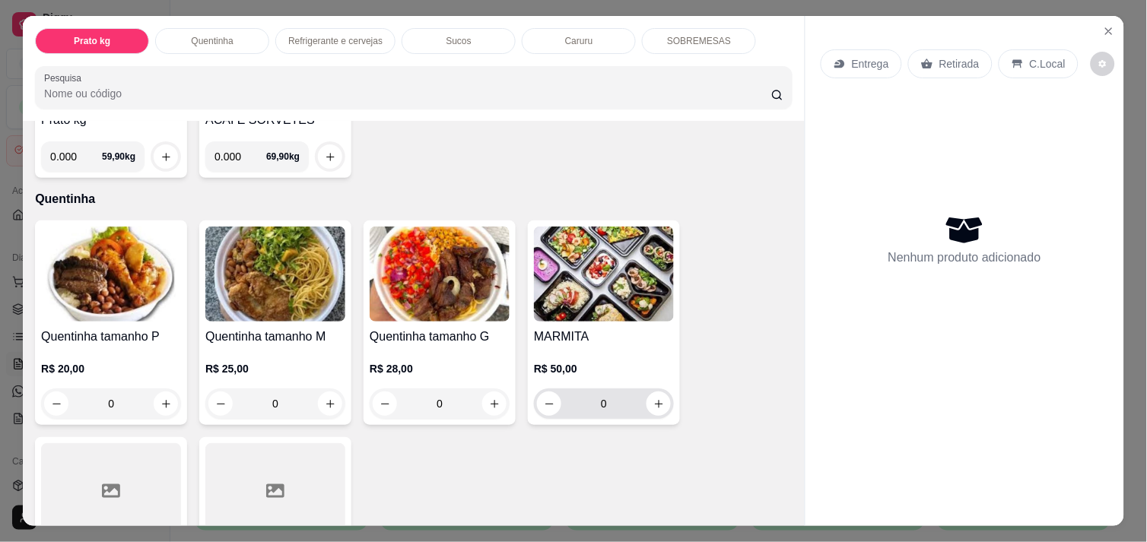
click at [653, 409] on div "0" at bounding box center [604, 404] width 134 height 30
click at [653, 405] on button "increase-product-quantity" at bounding box center [659, 404] width 24 height 24
type input "1"
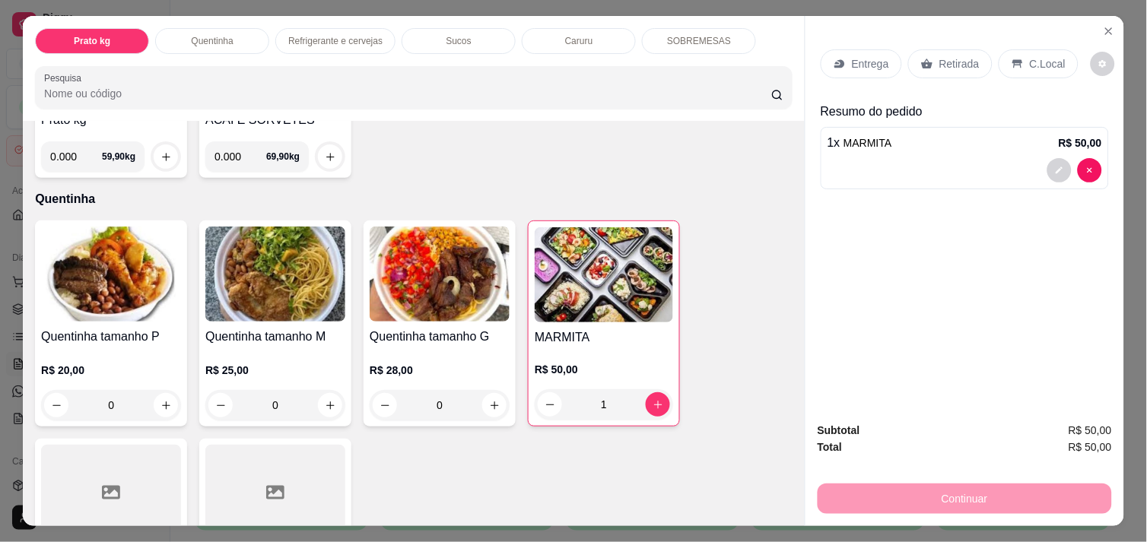
click at [1030, 62] on p "C.Local" at bounding box center [1048, 63] width 36 height 15
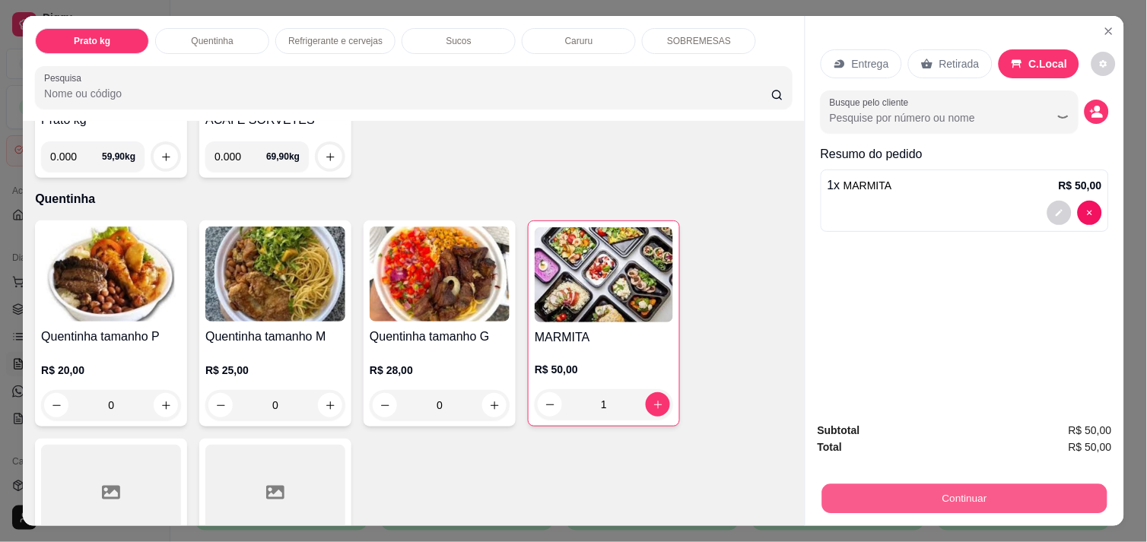
click at [974, 484] on button "Continuar" at bounding box center [964, 499] width 285 height 30
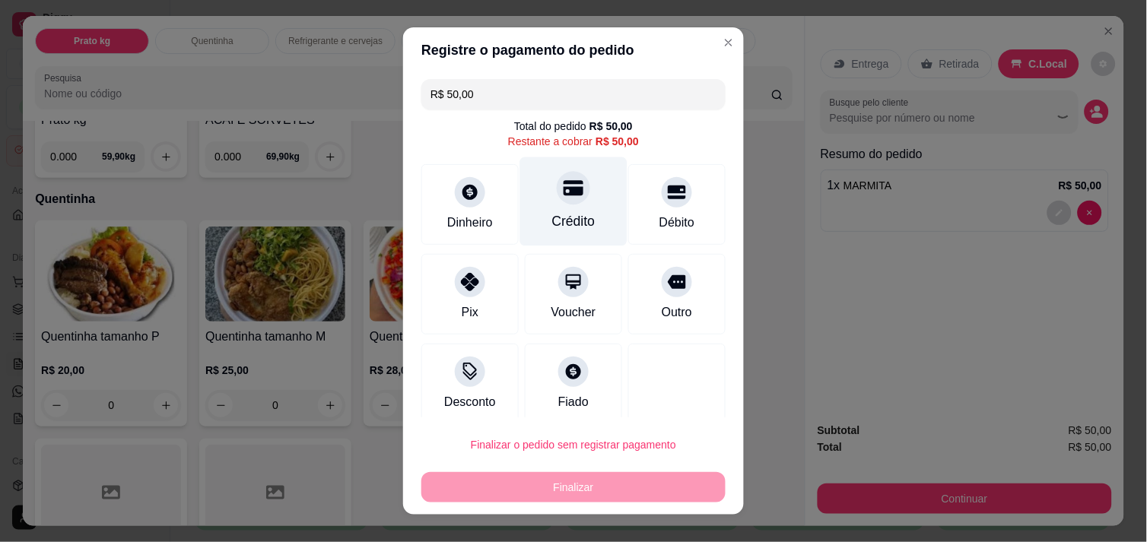
click at [567, 204] on div "Crédito" at bounding box center [573, 201] width 107 height 89
type input "R$ 0,00"
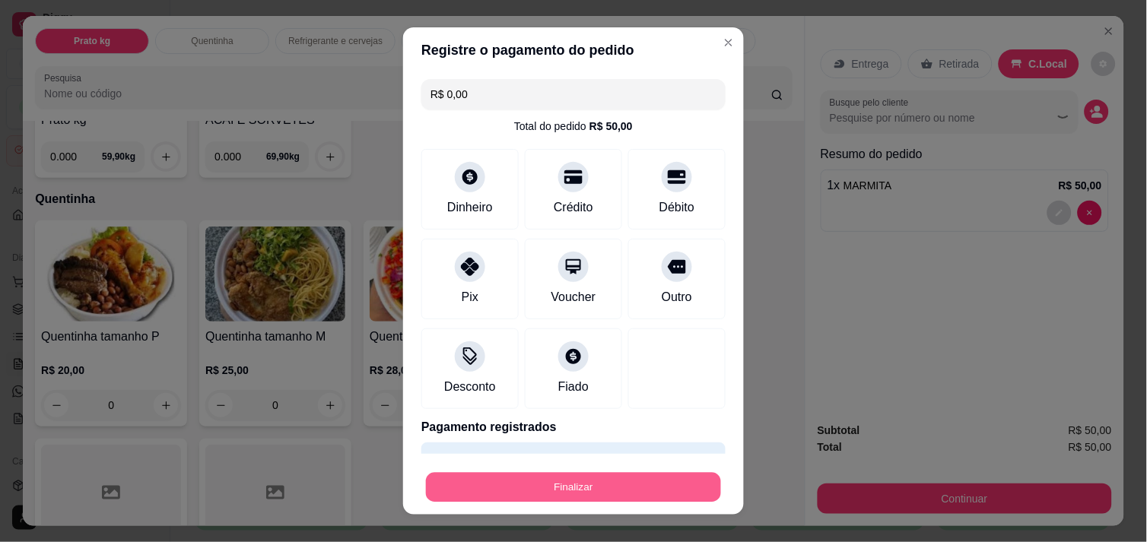
click at [605, 487] on button "Finalizar" at bounding box center [573, 488] width 295 height 30
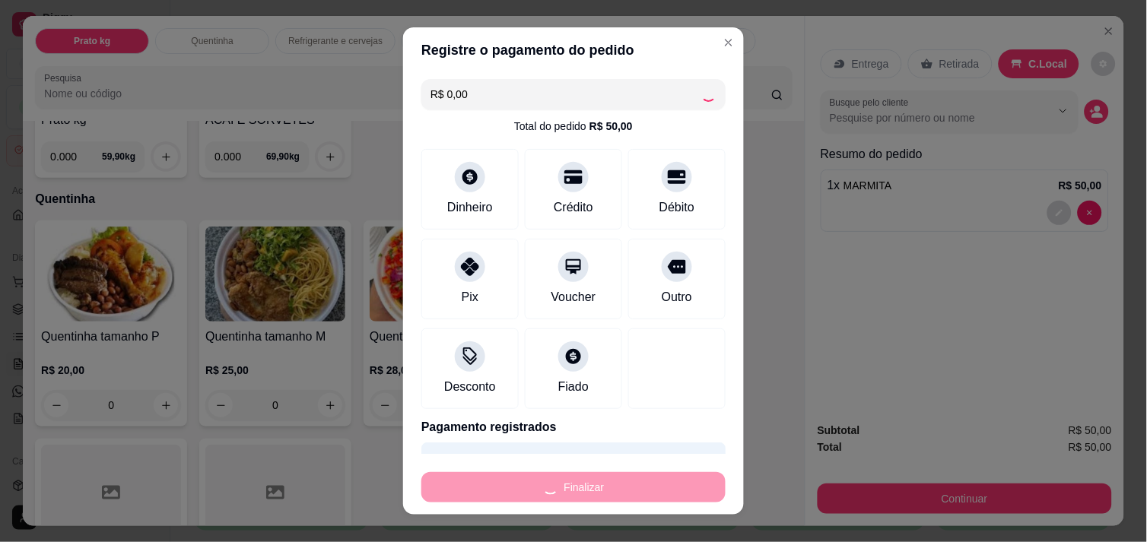
type input "0"
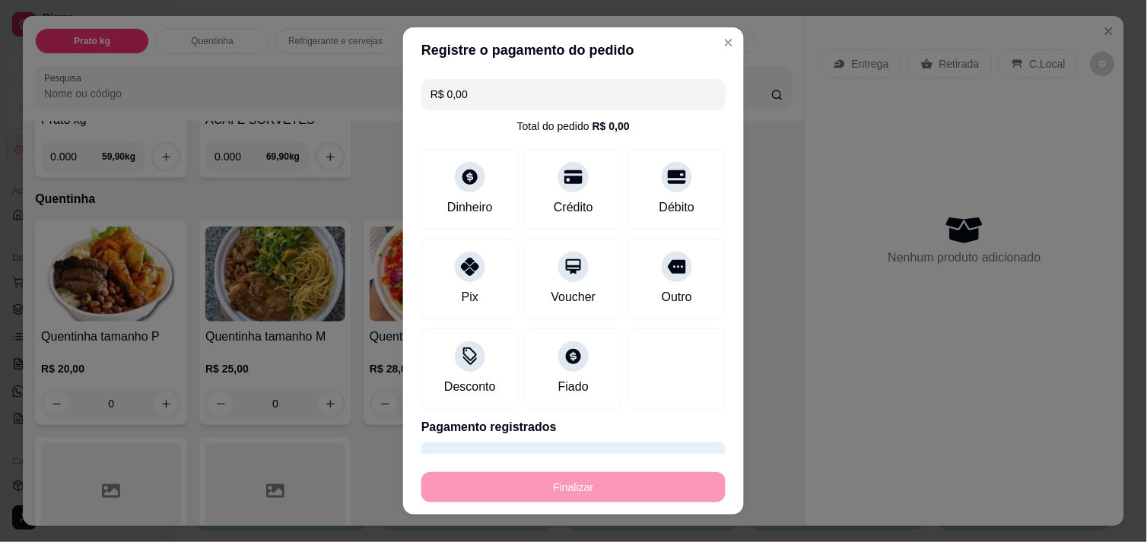
type input "-R$ 50,00"
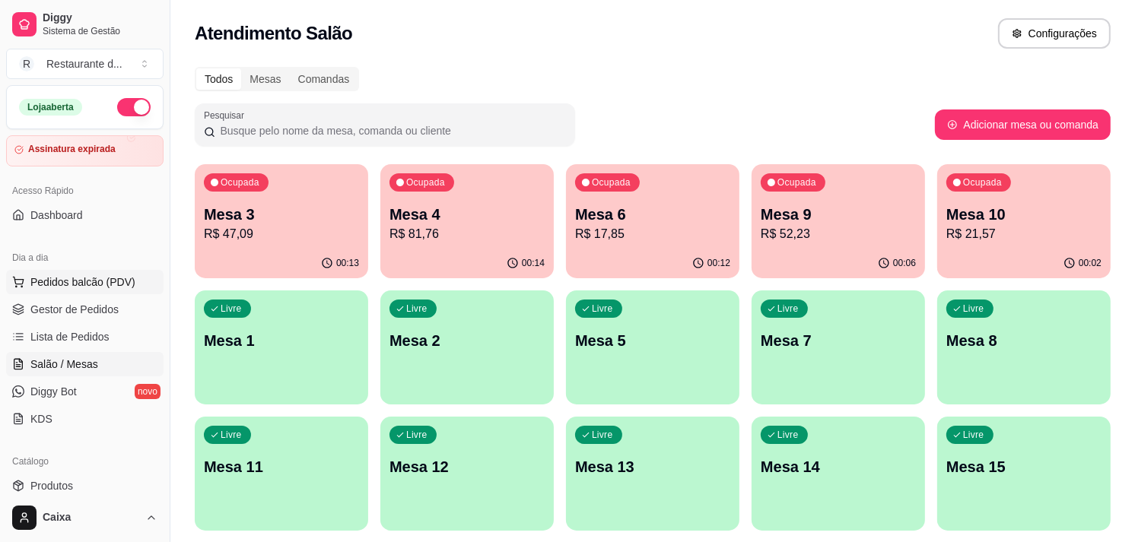
click at [134, 283] on button "Pedidos balcão (PDV)" at bounding box center [84, 282] width 157 height 24
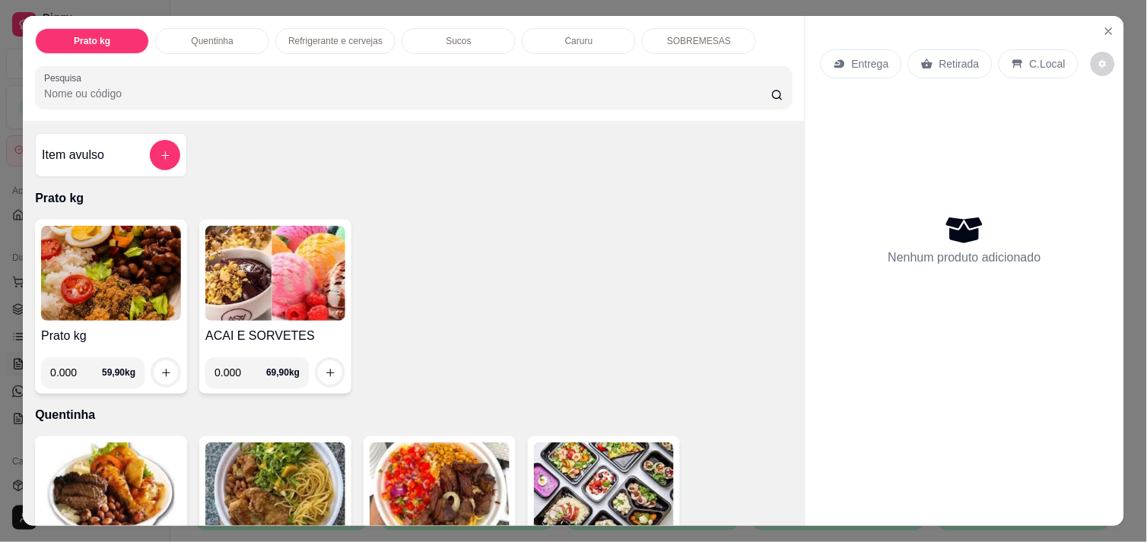
click at [76, 365] on input "0.000" at bounding box center [76, 372] width 52 height 30
type input "0.358"
click at [173, 367] on div at bounding box center [166, 372] width 30 height 30
click at [160, 367] on icon "increase-product-quantity" at bounding box center [165, 372] width 11 height 11
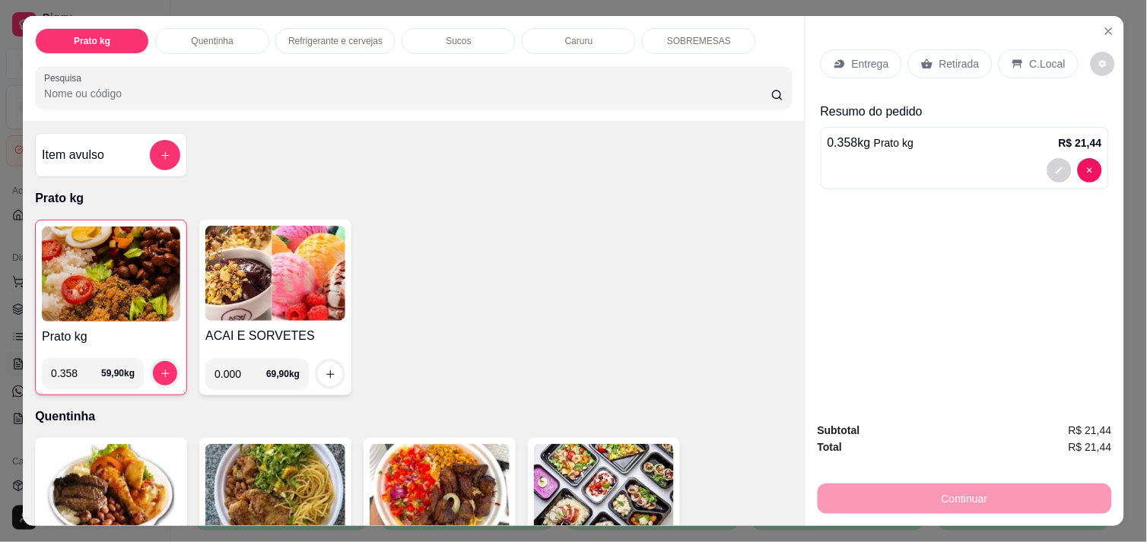
click at [1047, 49] on div "C.Local" at bounding box center [1039, 63] width 80 height 29
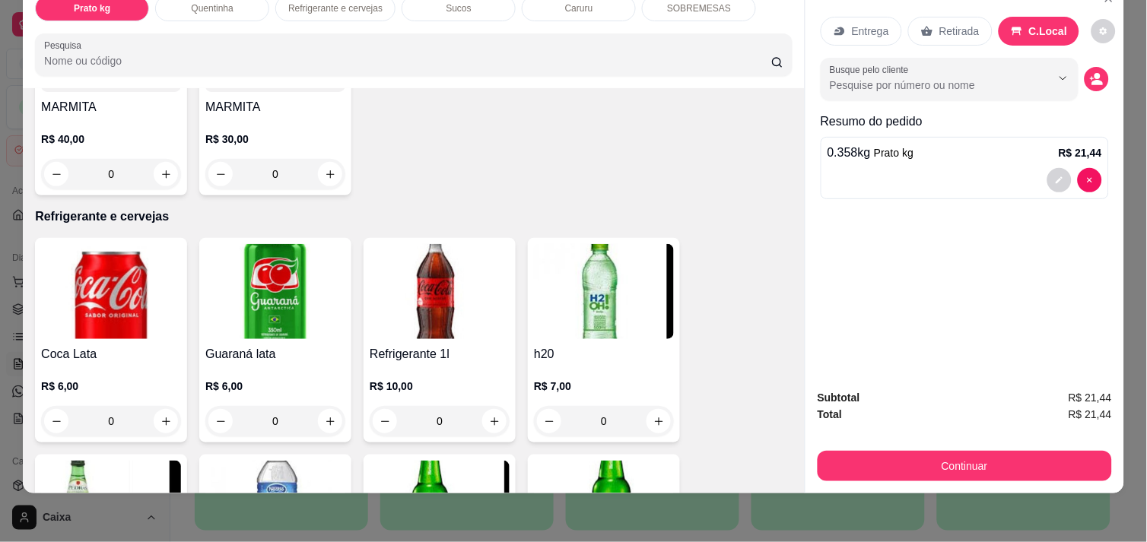
scroll to position [764, 0]
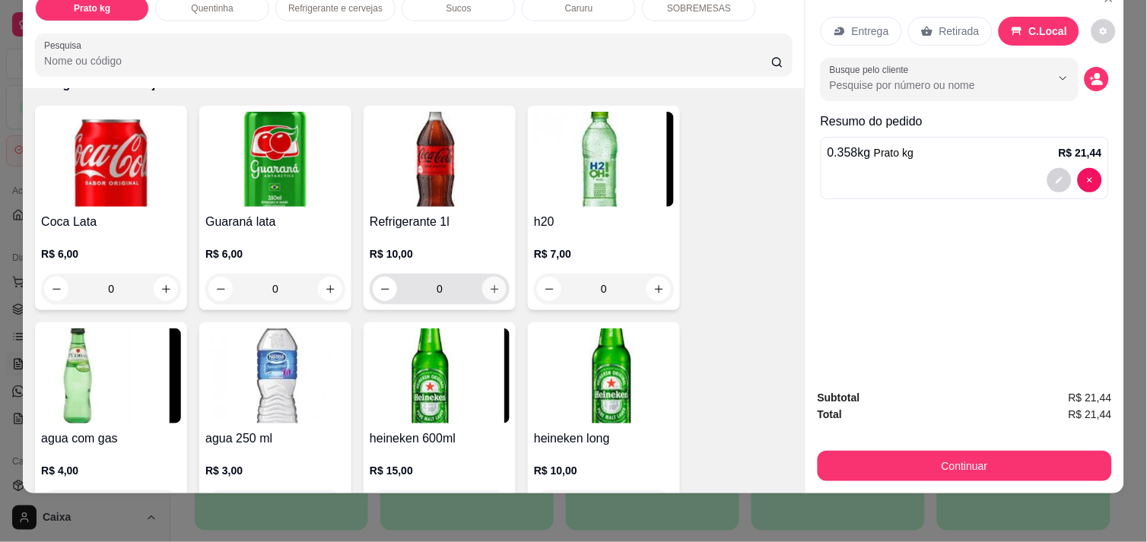
click at [484, 284] on button "increase-product-quantity" at bounding box center [494, 289] width 24 height 24
type input "1"
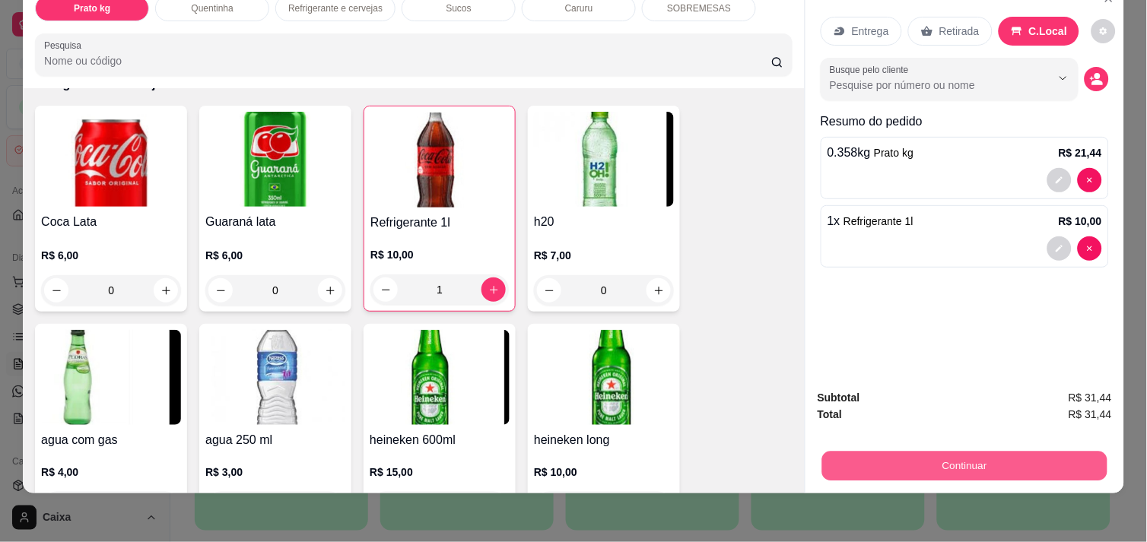
click at [924, 452] on button "Continuar" at bounding box center [964, 466] width 285 height 30
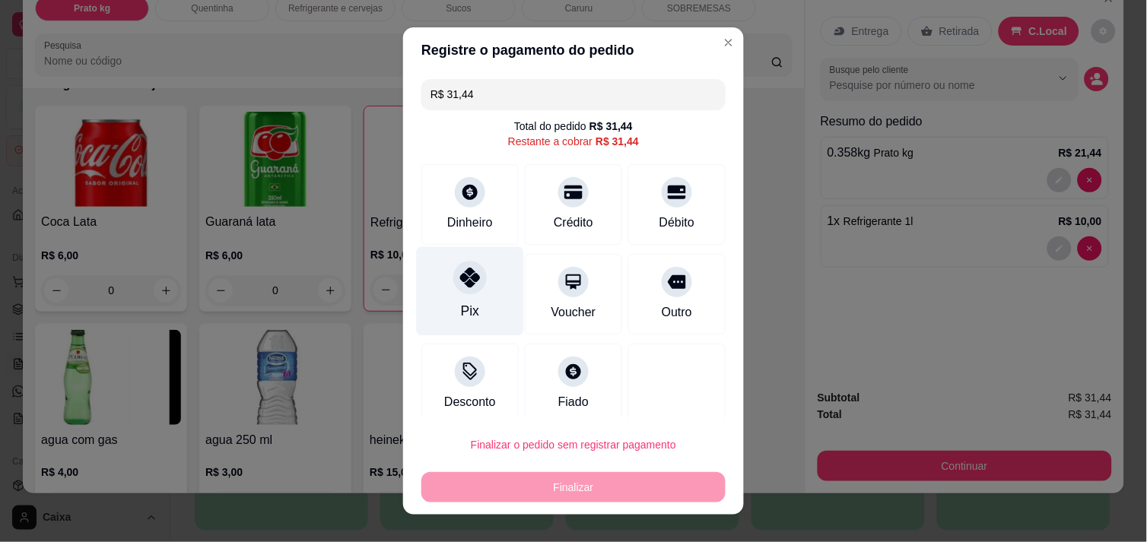
click at [456, 289] on div at bounding box center [469, 277] width 33 height 33
type input "R$ 0,00"
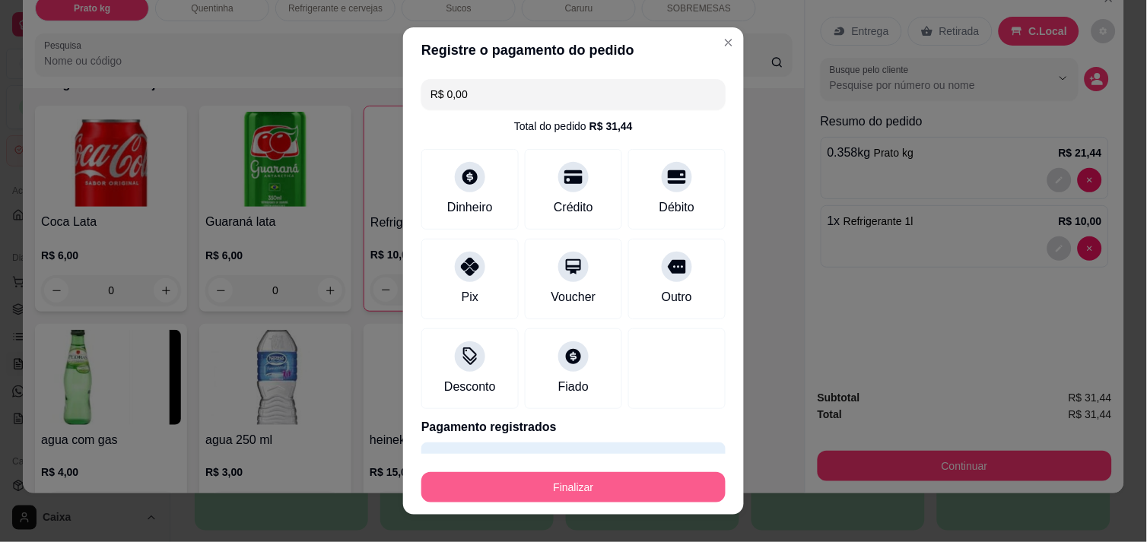
click at [588, 482] on button "Finalizar" at bounding box center [573, 487] width 304 height 30
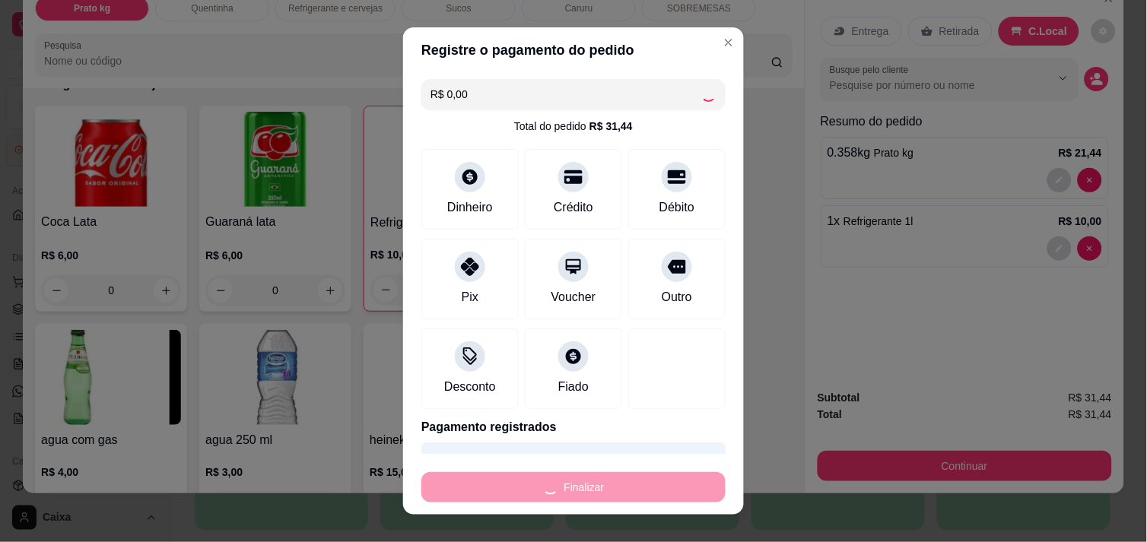
type input "0"
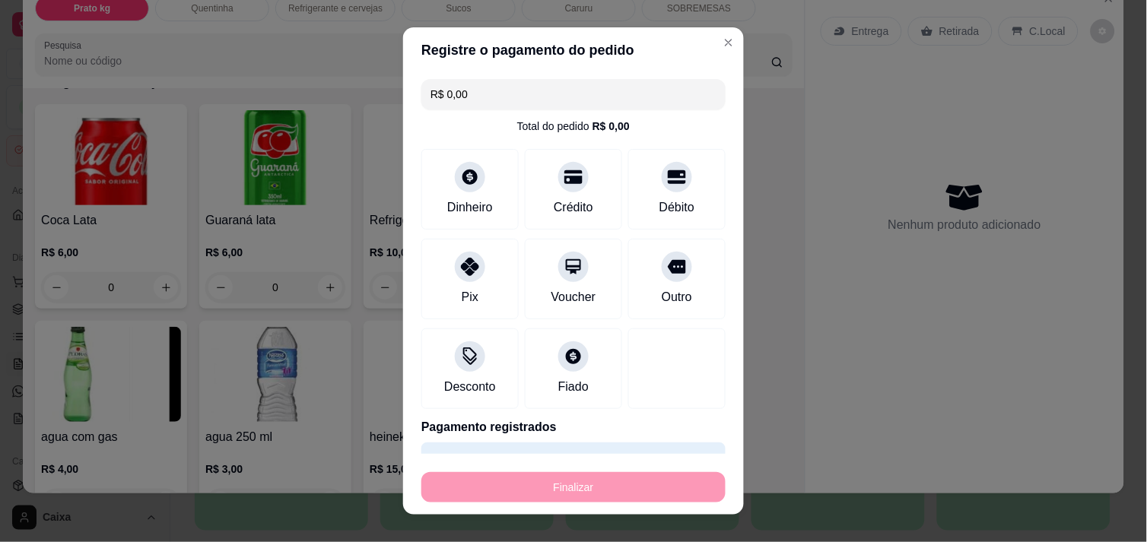
type input "-R$ 31,44"
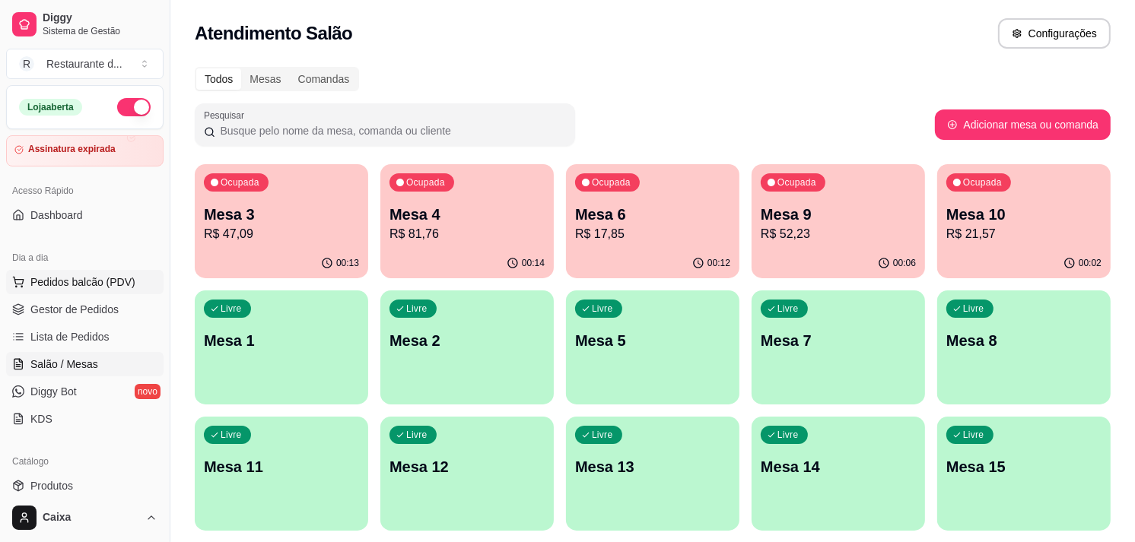
click at [73, 293] on button "Pedidos balcão (PDV)" at bounding box center [84, 282] width 157 height 24
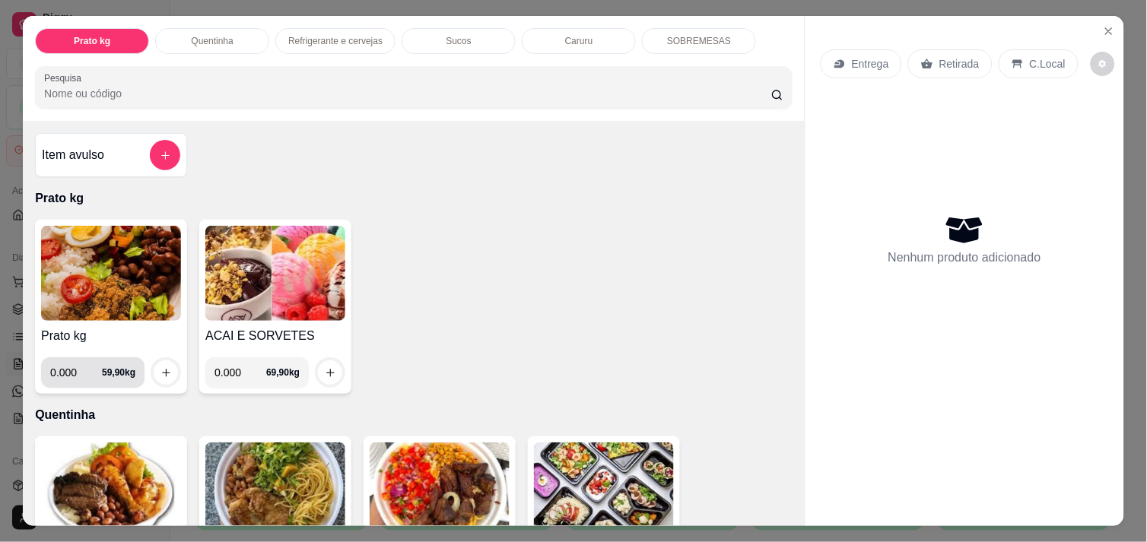
click at [71, 369] on input "0.000" at bounding box center [76, 372] width 52 height 30
click at [145, 374] on div "0.306 59,90 kg" at bounding box center [111, 372] width 140 height 30
click at [164, 369] on icon "increase-product-quantity" at bounding box center [165, 372] width 11 height 11
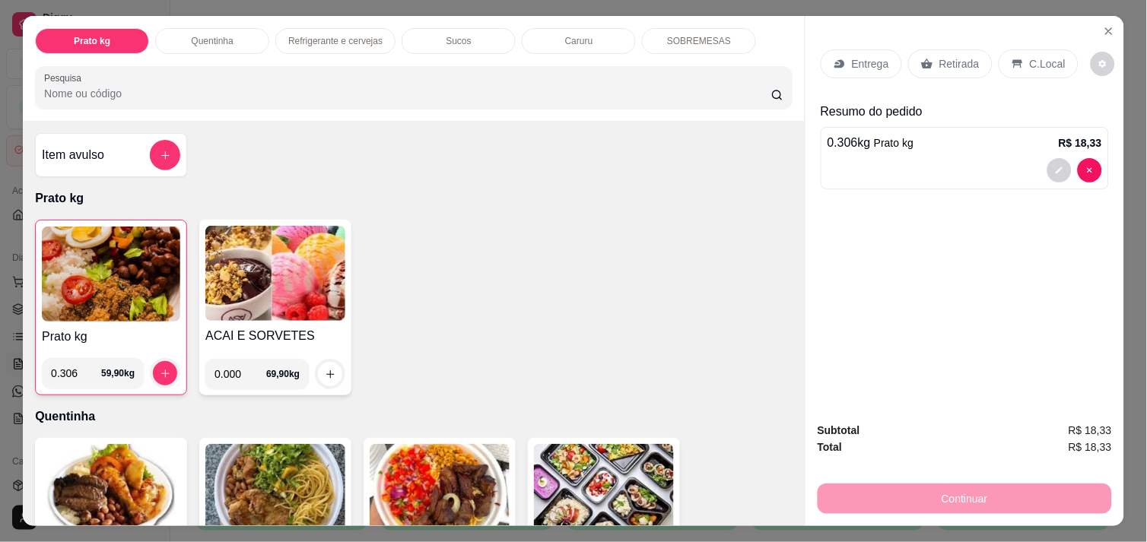
click at [71, 371] on input "0.306" at bounding box center [76, 373] width 50 height 30
type input "0.310"
click at [160, 368] on icon "increase-product-quantity" at bounding box center [165, 373] width 11 height 11
click at [1048, 66] on div "C.Local" at bounding box center [1039, 63] width 80 height 29
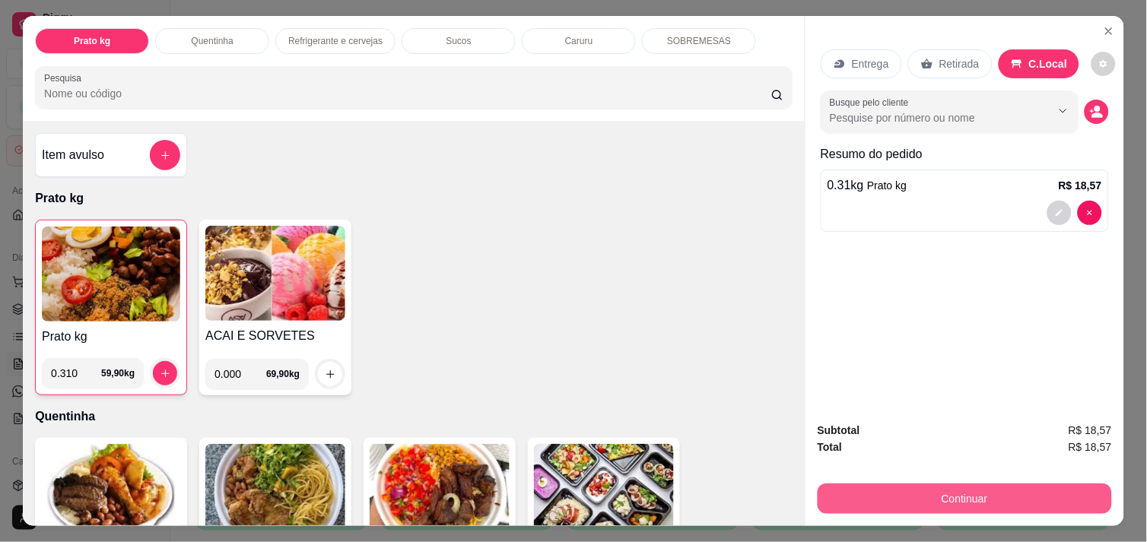
click at [1009, 497] on button "Continuar" at bounding box center [965, 499] width 294 height 30
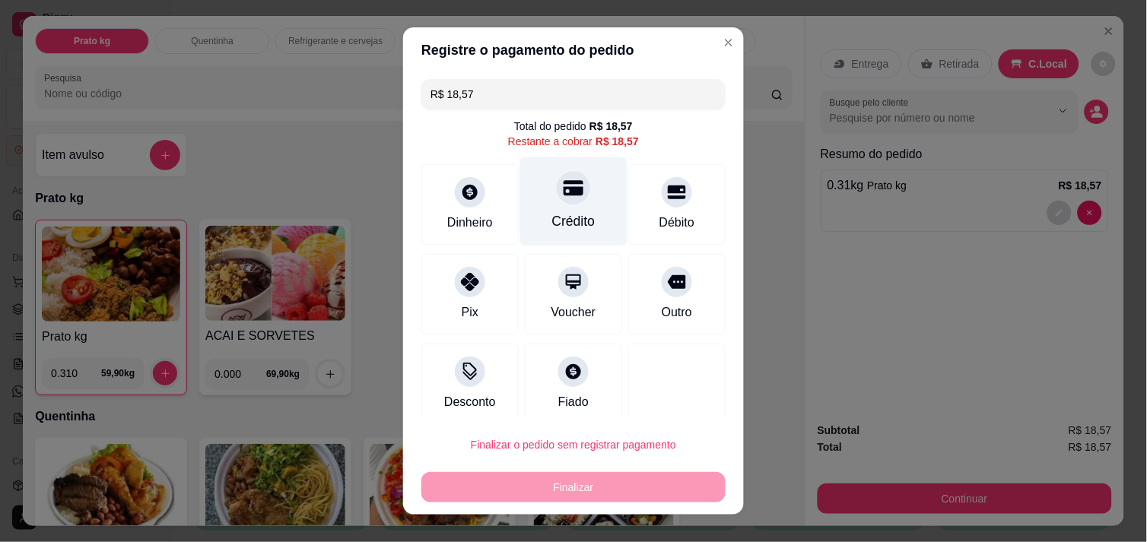
click at [573, 208] on div "Crédito" at bounding box center [573, 201] width 107 height 89
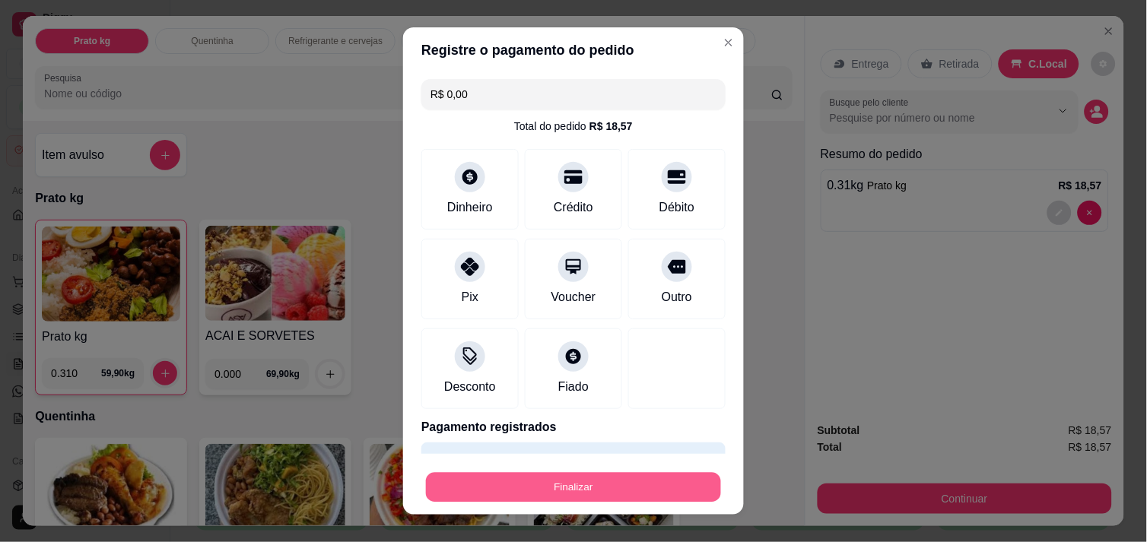
click at [660, 490] on button "Finalizar" at bounding box center [573, 488] width 295 height 30
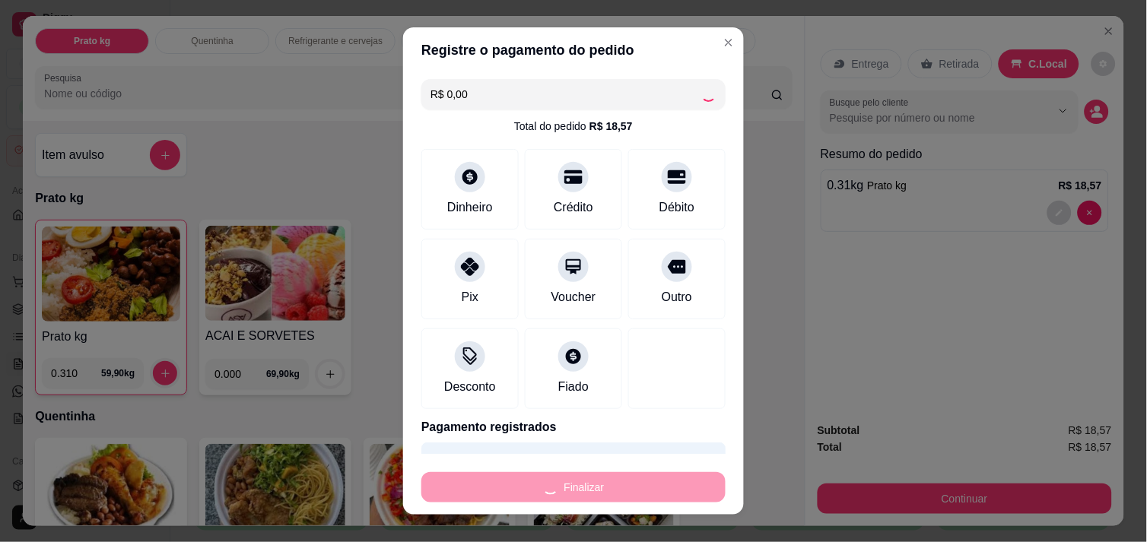
type input "-R$ 18,57"
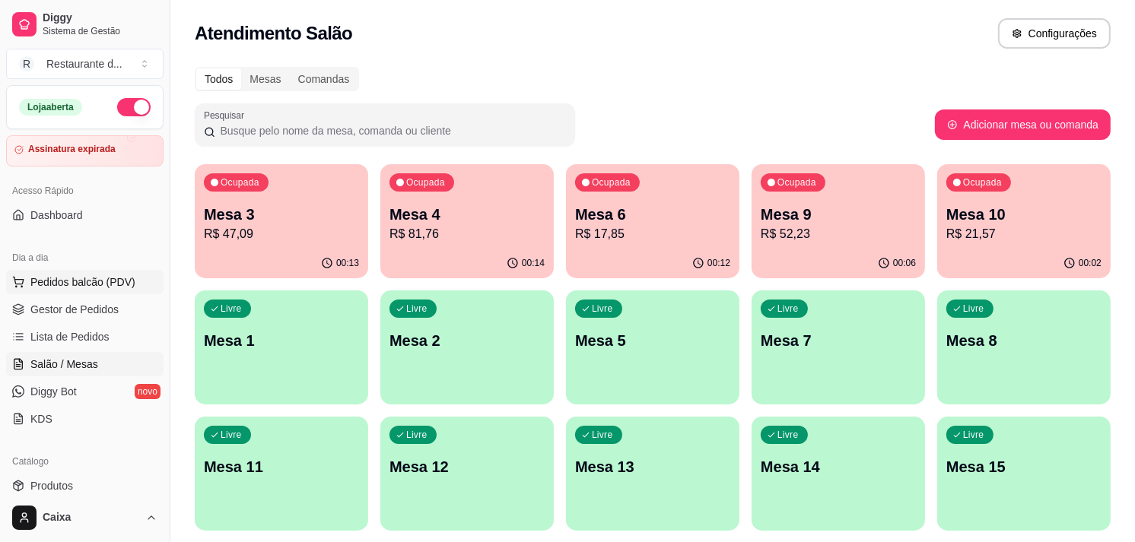
click at [117, 284] on span "Pedidos balcão (PDV)" at bounding box center [82, 282] width 105 height 15
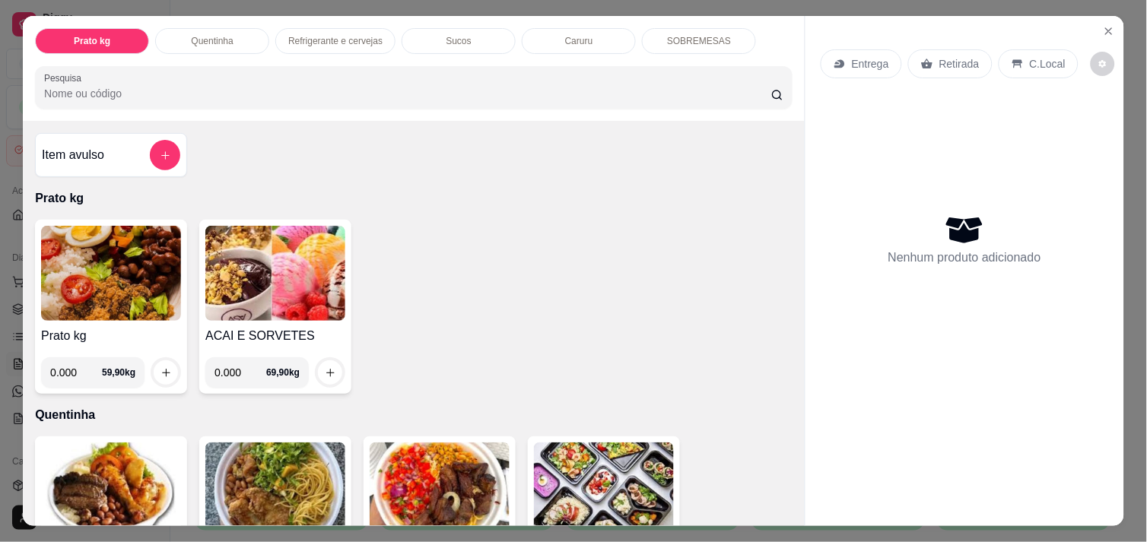
click at [73, 364] on input "0.000" at bounding box center [76, 372] width 52 height 30
type input "0.348"
click at [160, 367] on icon "increase-product-quantity" at bounding box center [165, 372] width 11 height 11
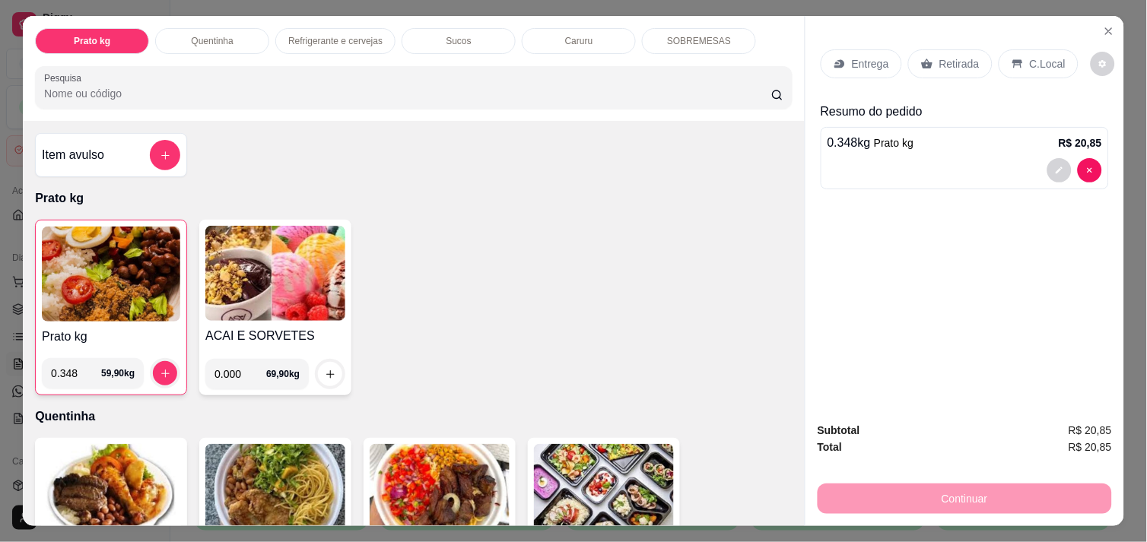
click at [1035, 63] on p "C.Local" at bounding box center [1048, 63] width 36 height 15
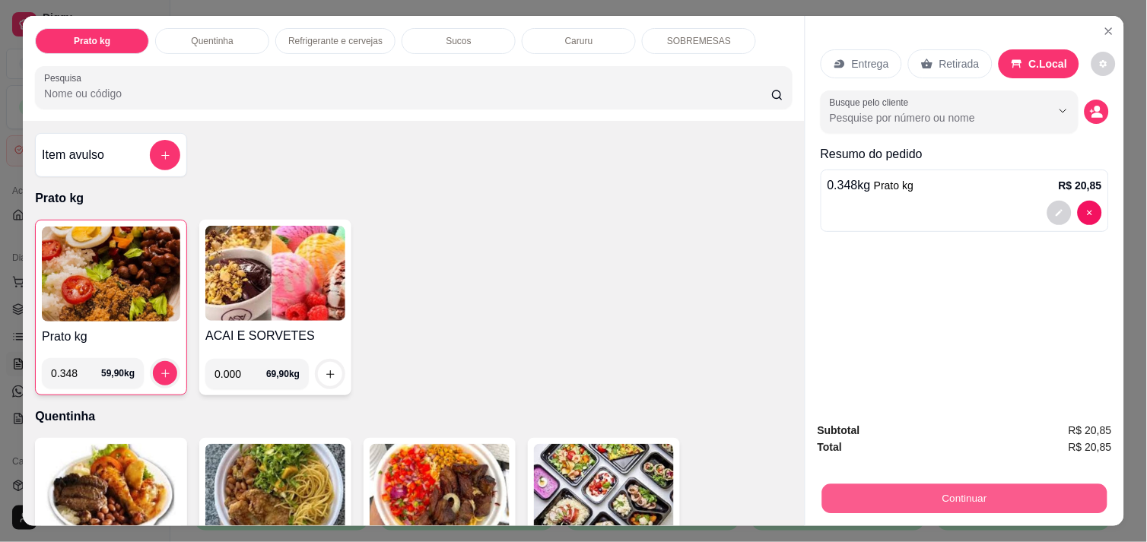
click at [969, 484] on button "Continuar" at bounding box center [964, 499] width 285 height 30
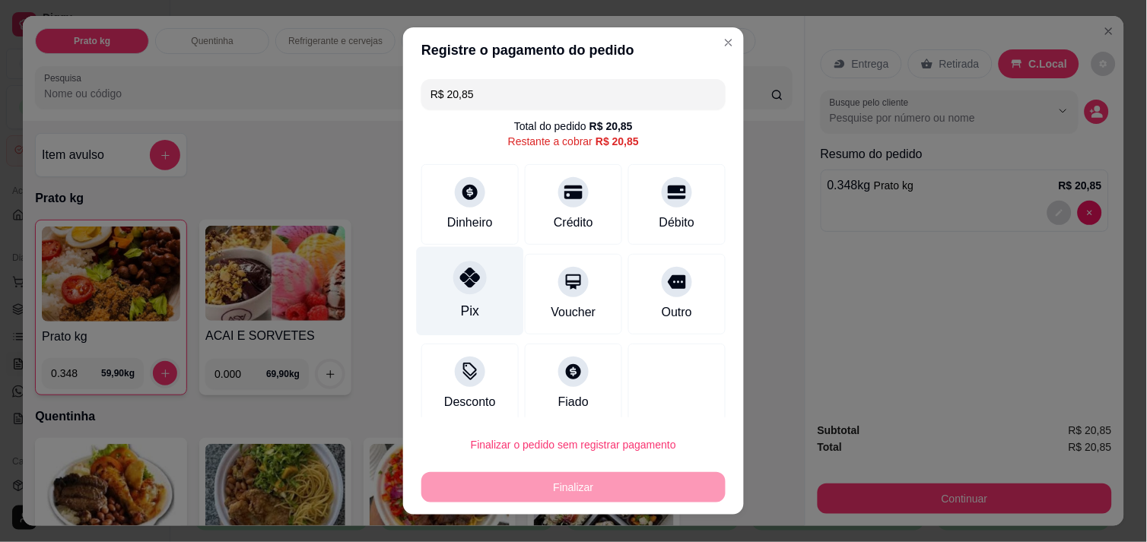
click at [455, 297] on div "Pix" at bounding box center [470, 290] width 107 height 89
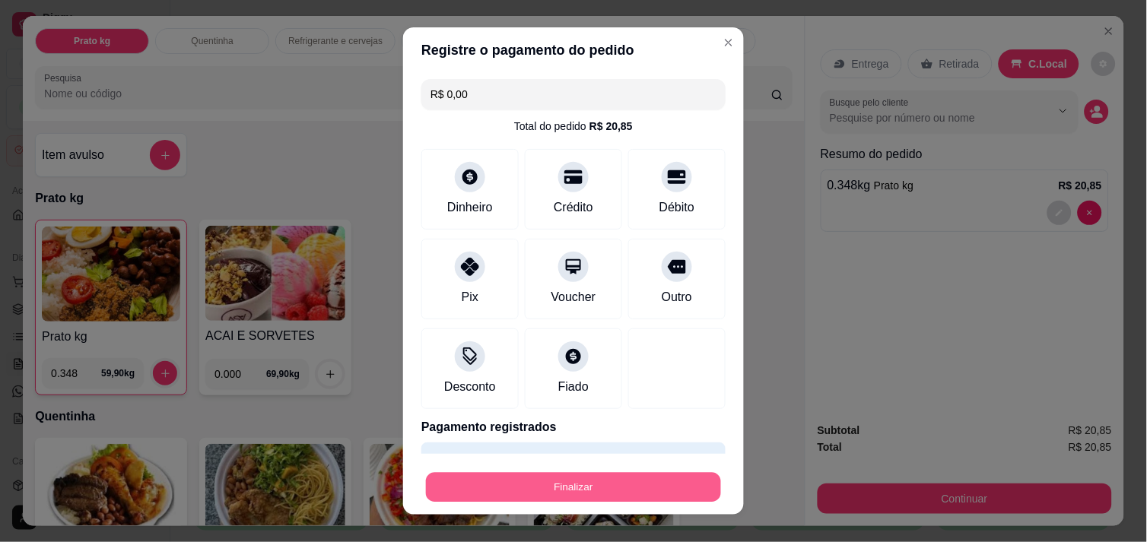
click at [616, 497] on button "Finalizar" at bounding box center [573, 488] width 295 height 30
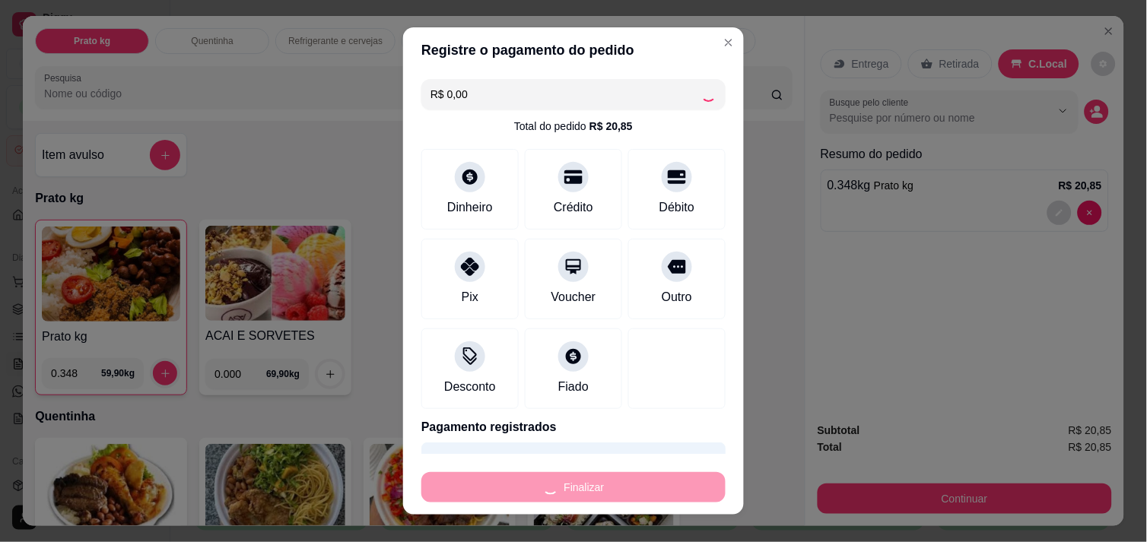
type input "-R$ 20,85"
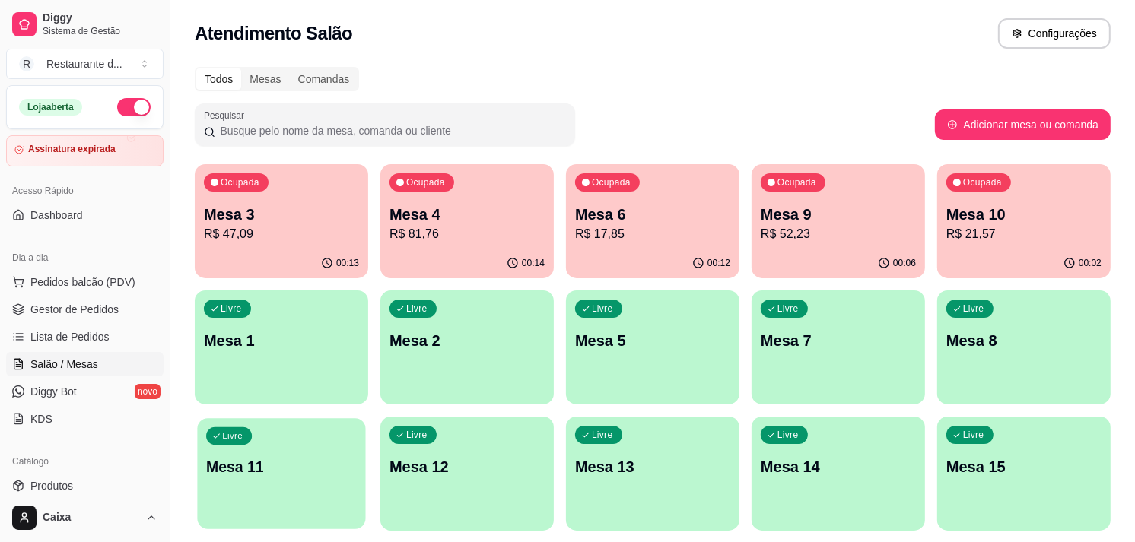
click at [291, 457] on p "Mesa 11" at bounding box center [281, 467] width 151 height 21
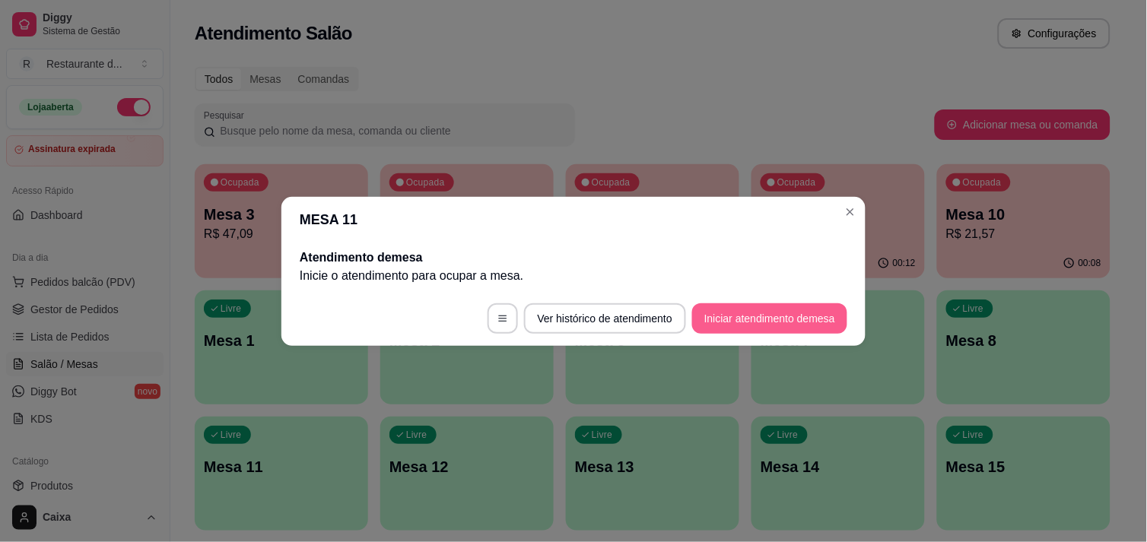
click at [782, 310] on button "Iniciar atendimento de mesa" at bounding box center [769, 318] width 155 height 30
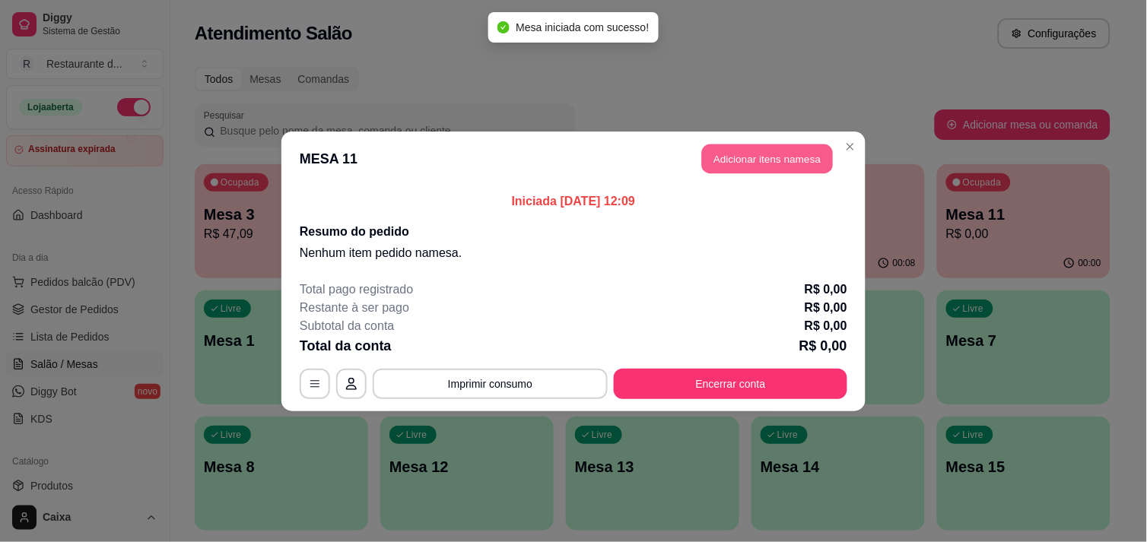
click at [764, 169] on button "Adicionar itens na mesa" at bounding box center [767, 159] width 131 height 30
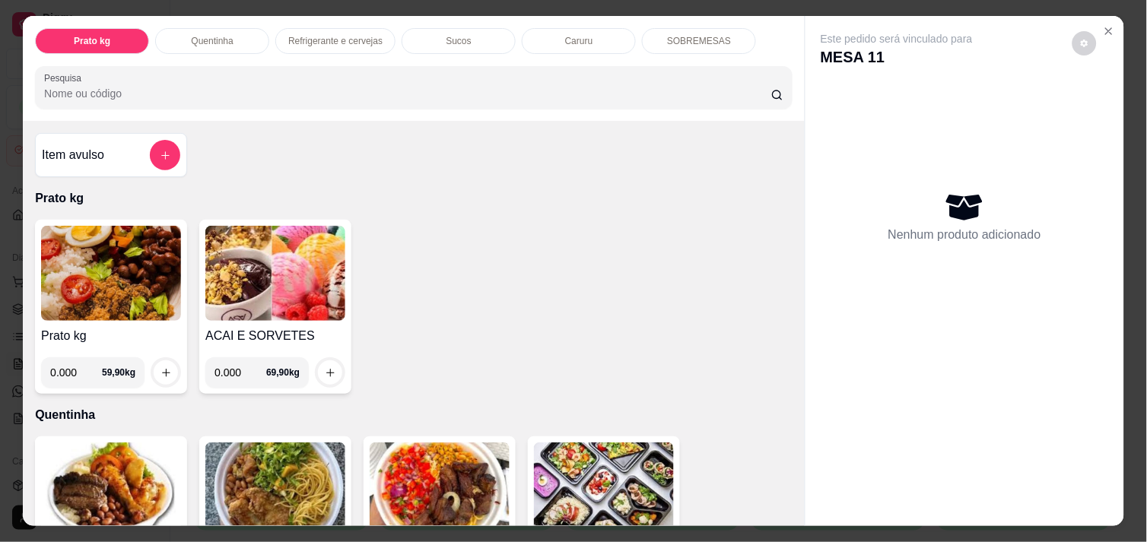
click at [77, 371] on input "0.000" at bounding box center [76, 372] width 52 height 30
type input "0.562"
click at [154, 361] on button "increase-product-quantity" at bounding box center [166, 373] width 24 height 24
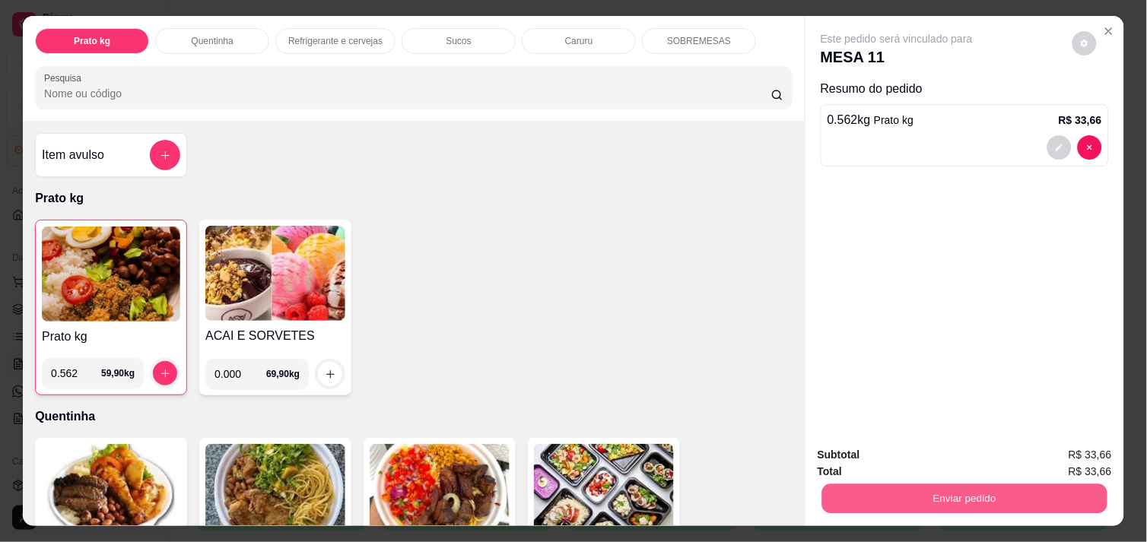
click at [882, 485] on button "Enviar pedido" at bounding box center [964, 499] width 285 height 30
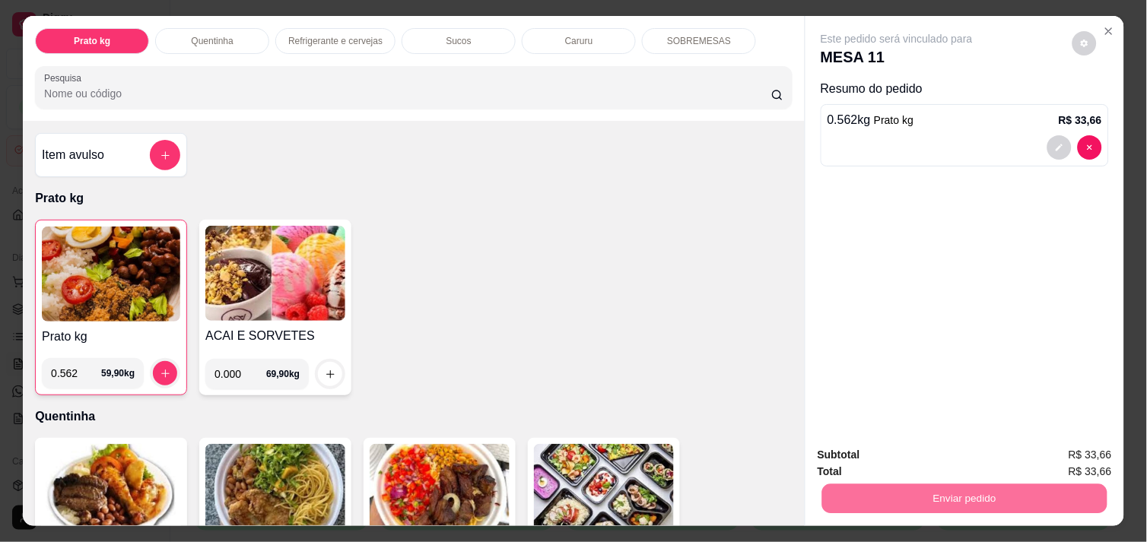
click at [929, 450] on button "Não registrar e enviar pedido" at bounding box center [914, 455] width 154 height 28
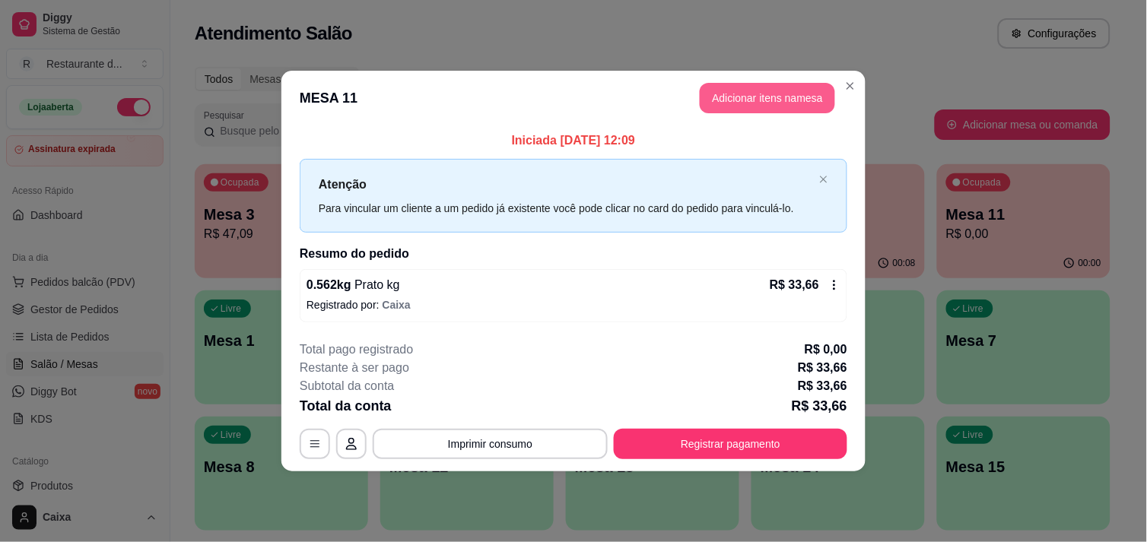
click at [746, 100] on button "Adicionar itens na mesa" at bounding box center [767, 98] width 135 height 30
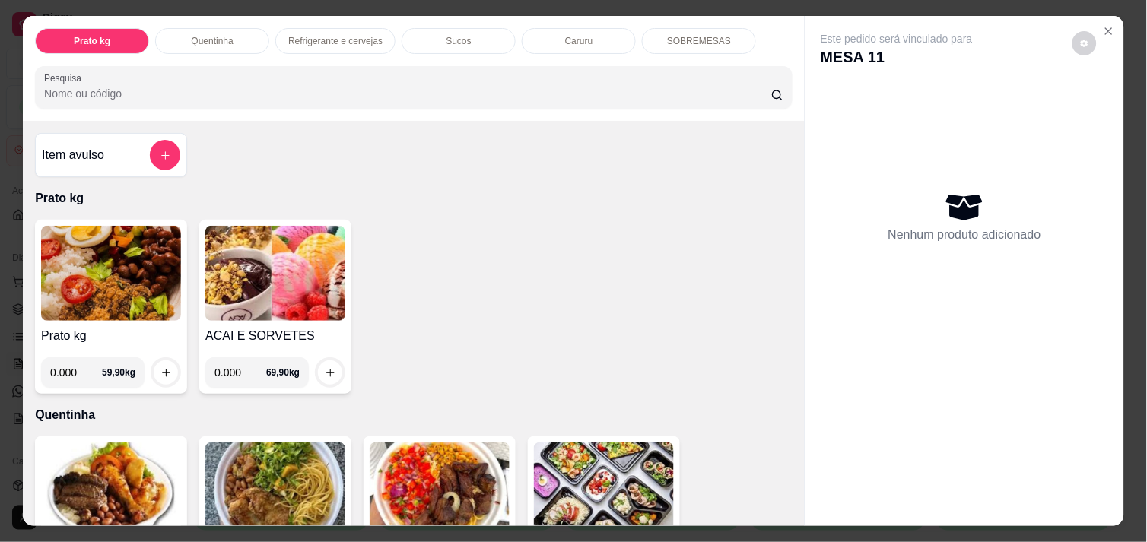
click at [71, 367] on input "0.000" at bounding box center [76, 372] width 52 height 30
type input "0.334"
click at [154, 369] on button "increase-product-quantity" at bounding box center [166, 373] width 24 height 24
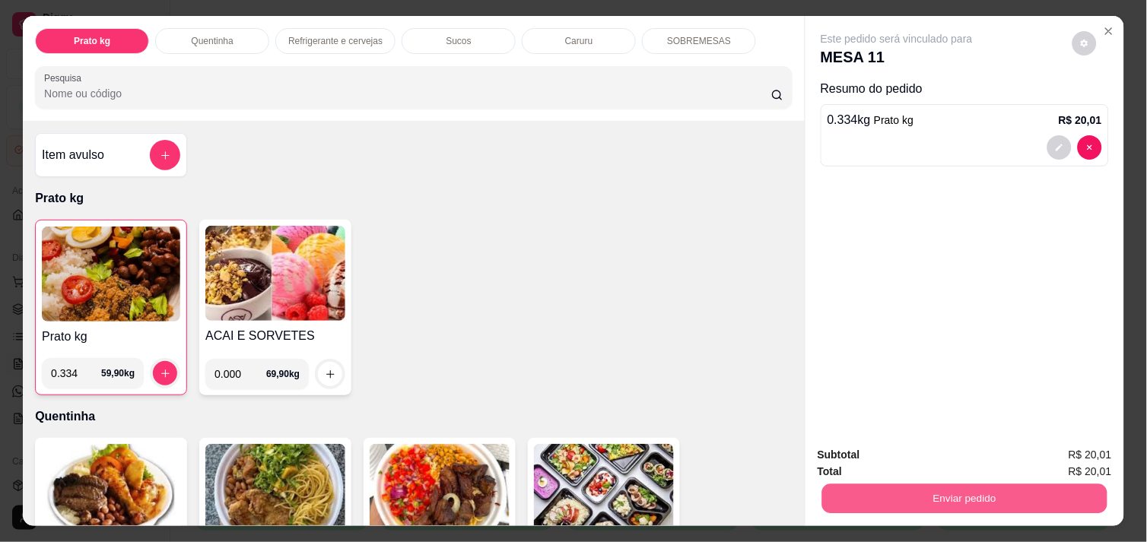
click at [1006, 480] on div "Enviar pedido" at bounding box center [965, 497] width 294 height 34
click at [998, 485] on button "Enviar pedido" at bounding box center [964, 499] width 285 height 30
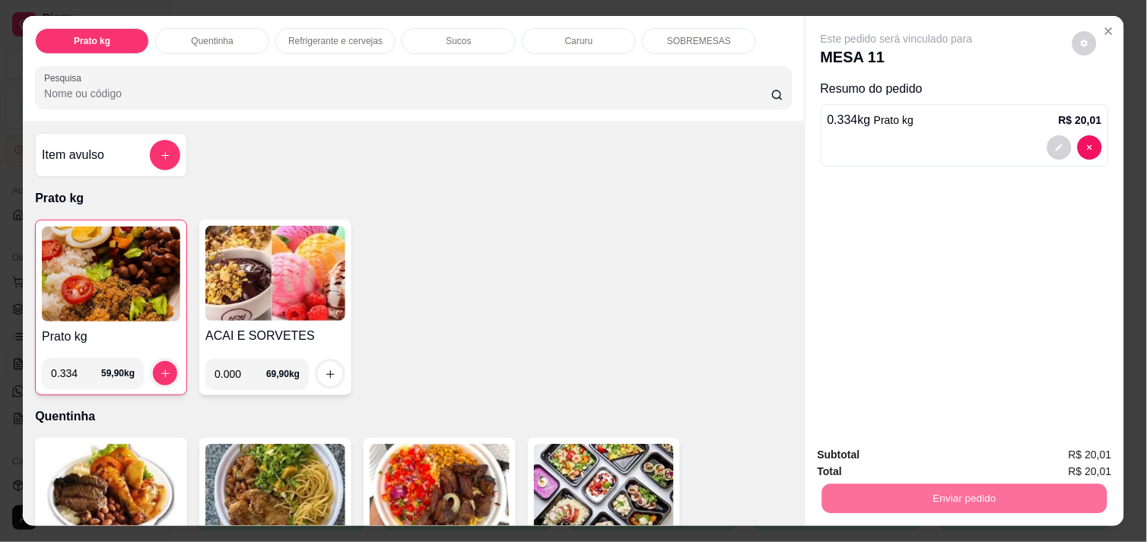
click at [955, 458] on button "Não registrar e enviar pedido" at bounding box center [914, 455] width 154 height 28
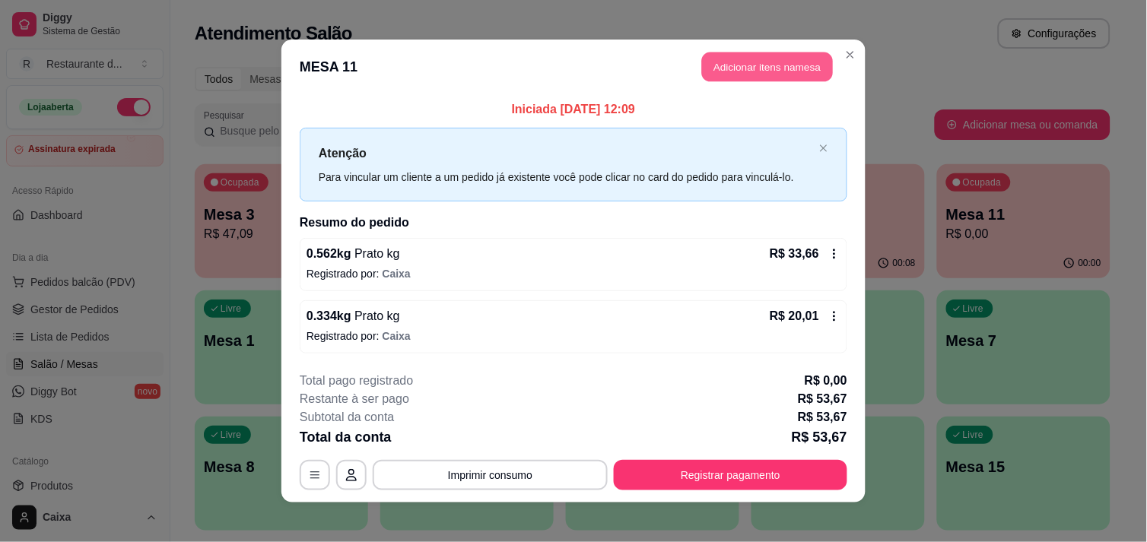
click at [794, 72] on button "Adicionar itens na mesa" at bounding box center [767, 67] width 131 height 30
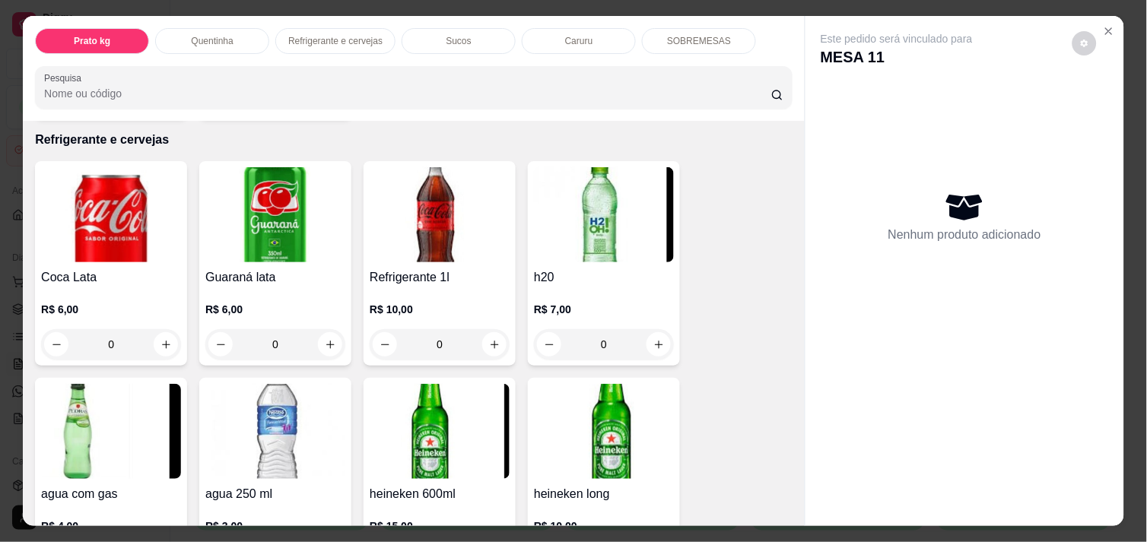
scroll to position [751, 0]
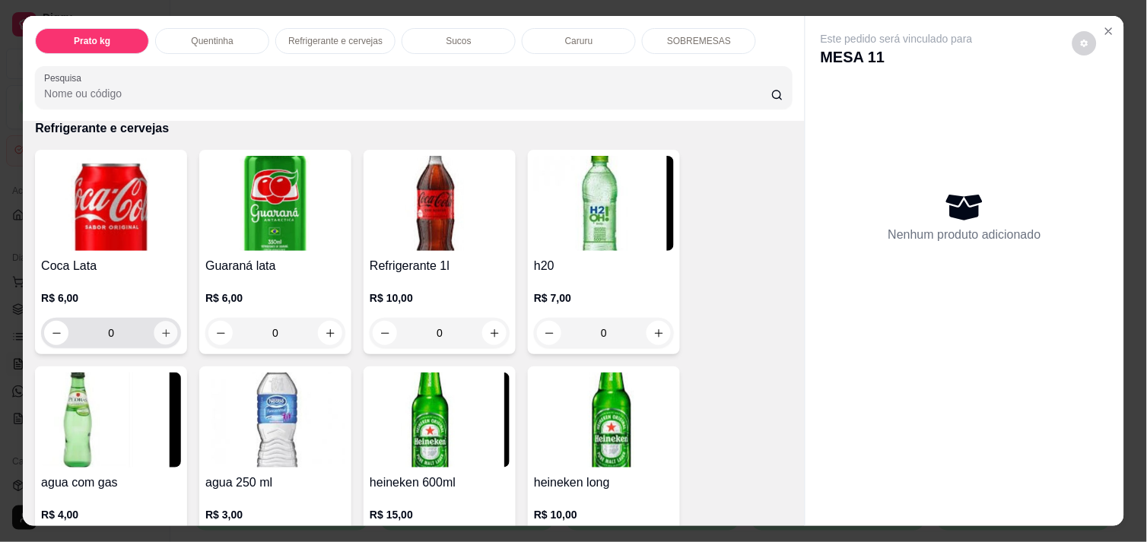
click at [164, 322] on button "increase-product-quantity" at bounding box center [166, 334] width 24 height 24
type input "1"
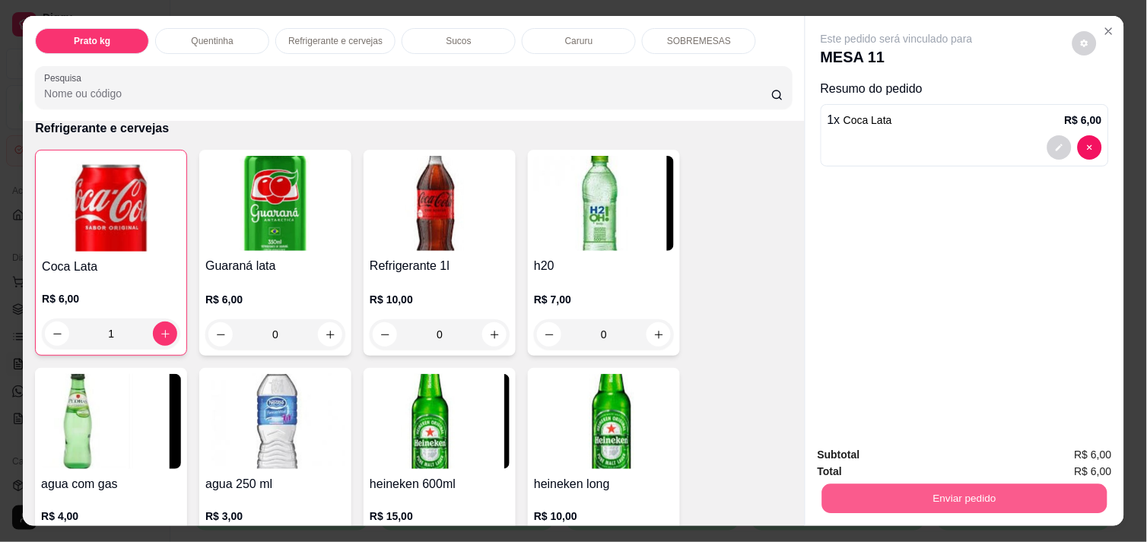
click at [903, 500] on button "Enviar pedido" at bounding box center [964, 499] width 285 height 30
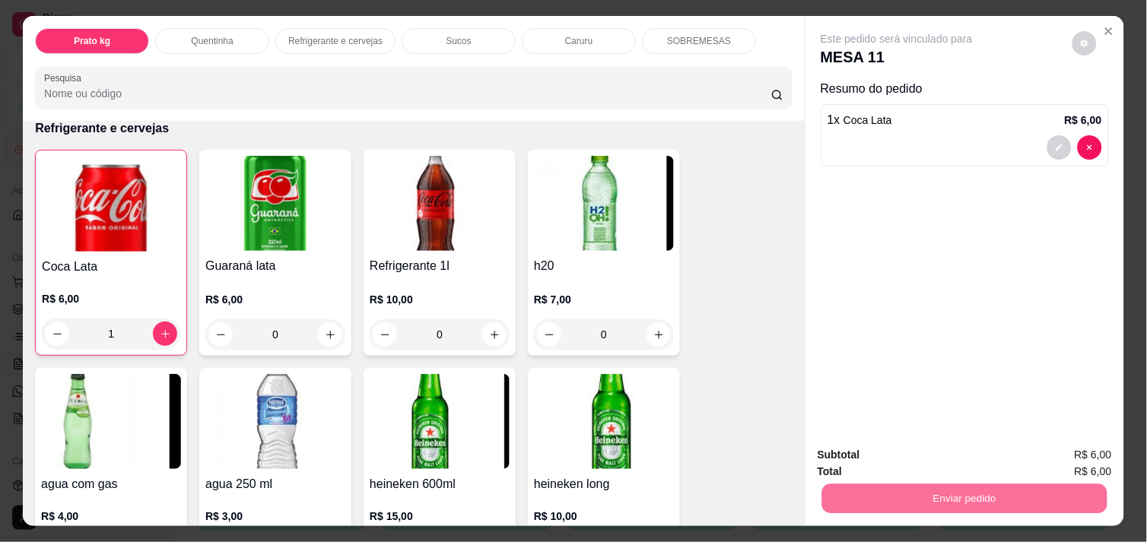
click at [924, 459] on button "Não registrar e enviar pedido" at bounding box center [914, 455] width 158 height 29
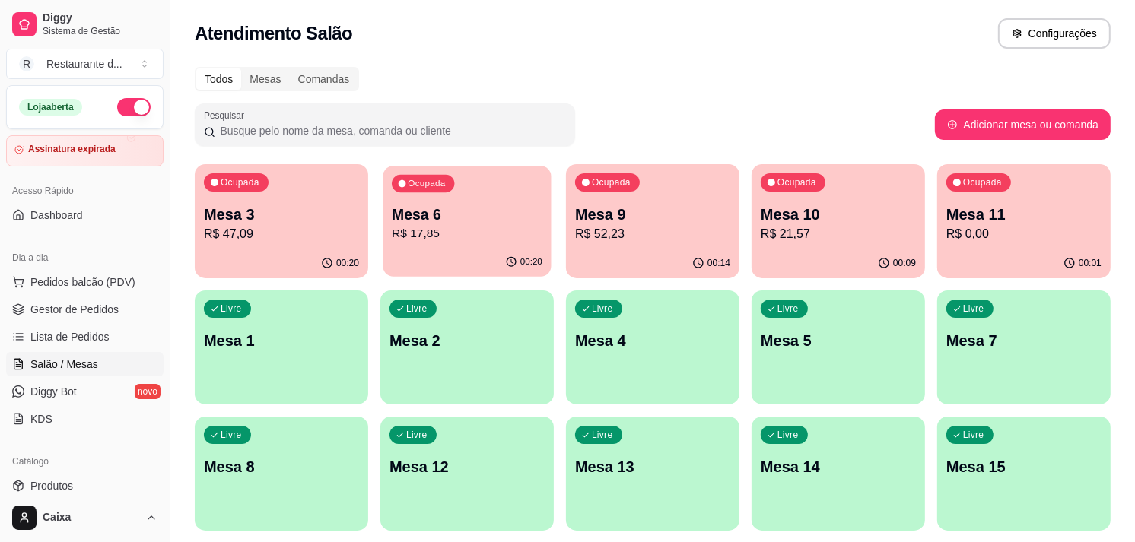
click at [446, 230] on p "R$ 17,85" at bounding box center [467, 233] width 151 height 17
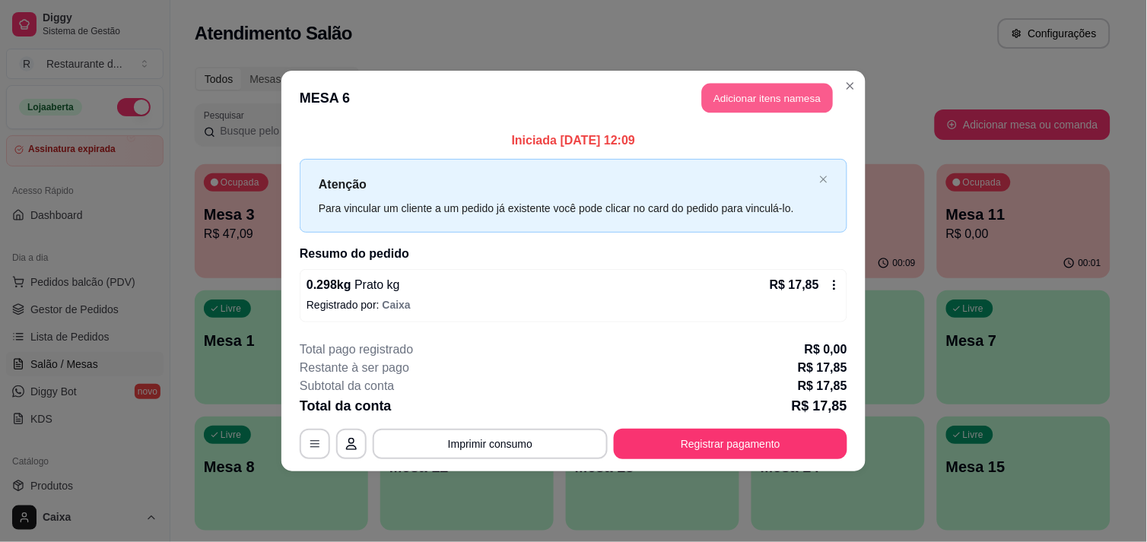
click at [780, 110] on button "Adicionar itens na mesa" at bounding box center [767, 99] width 131 height 30
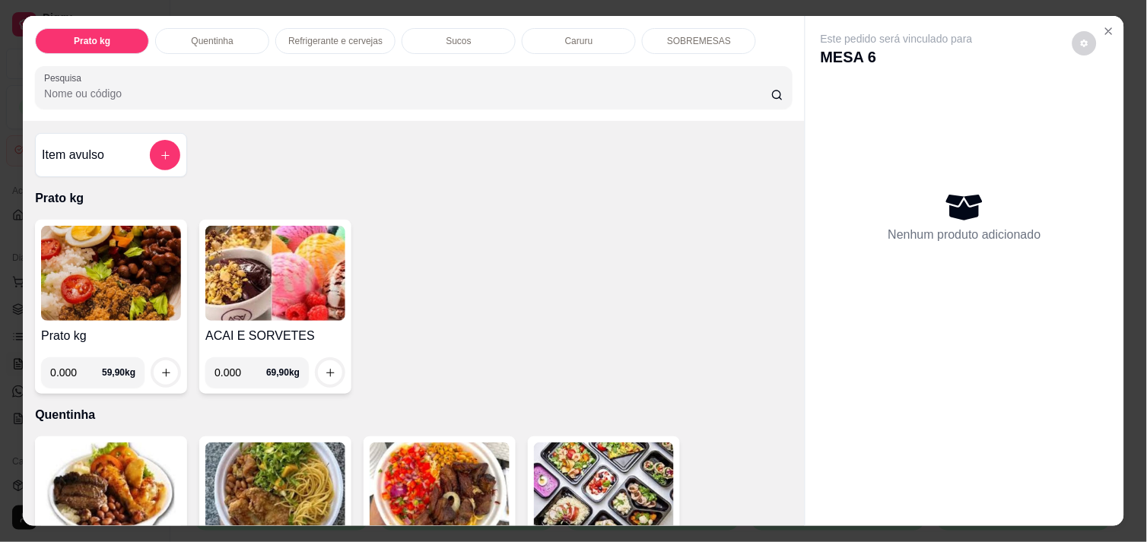
scroll to position [4, 0]
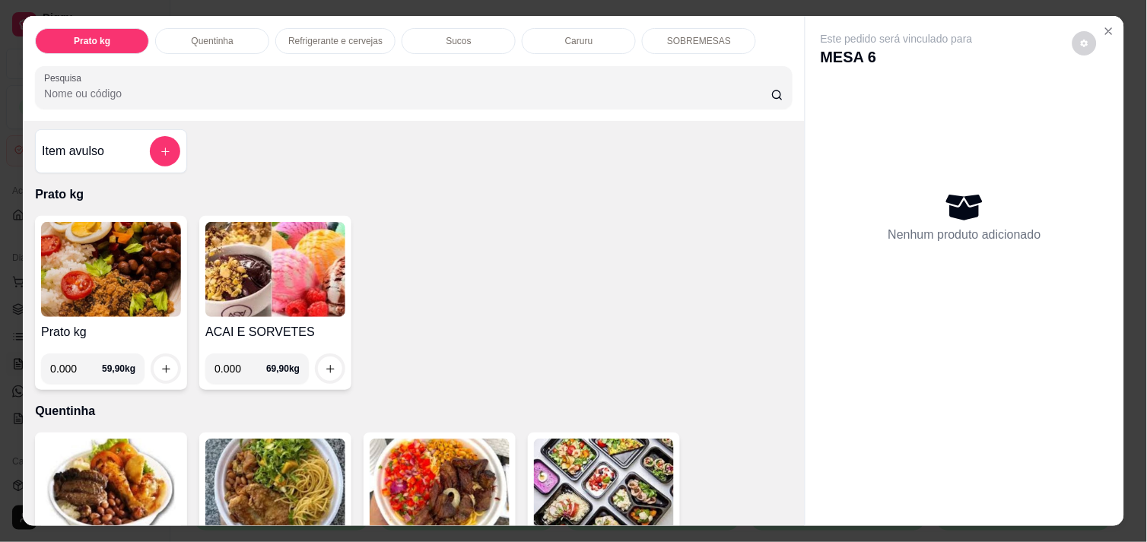
click at [233, 368] on input "0.000" at bounding box center [240, 369] width 52 height 30
type input "0.050"
click at [1106, 28] on icon "Close" at bounding box center [1109, 31] width 6 height 6
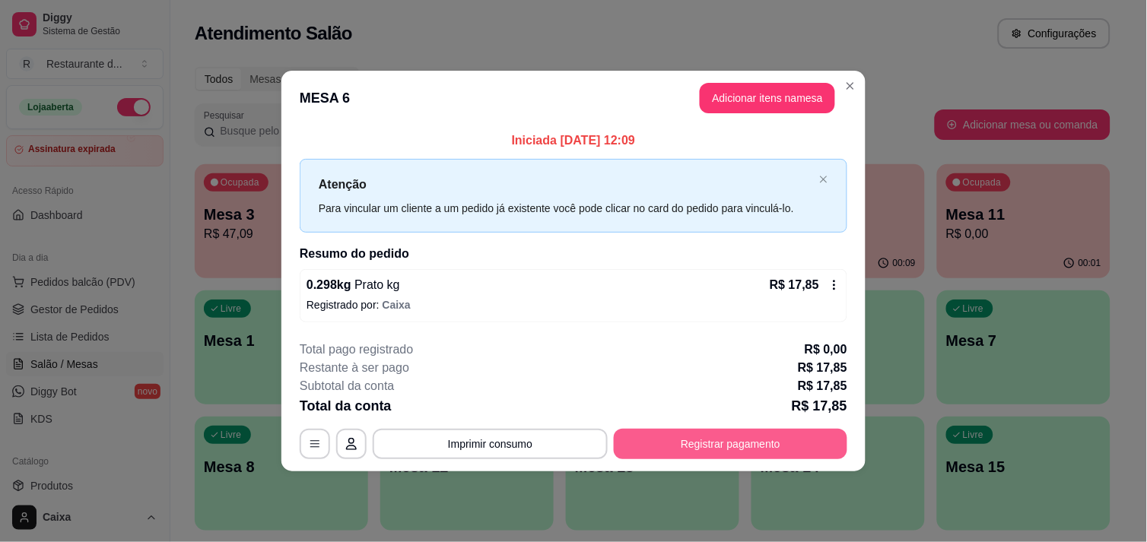
click at [698, 444] on button "Registrar pagamento" at bounding box center [730, 444] width 233 height 30
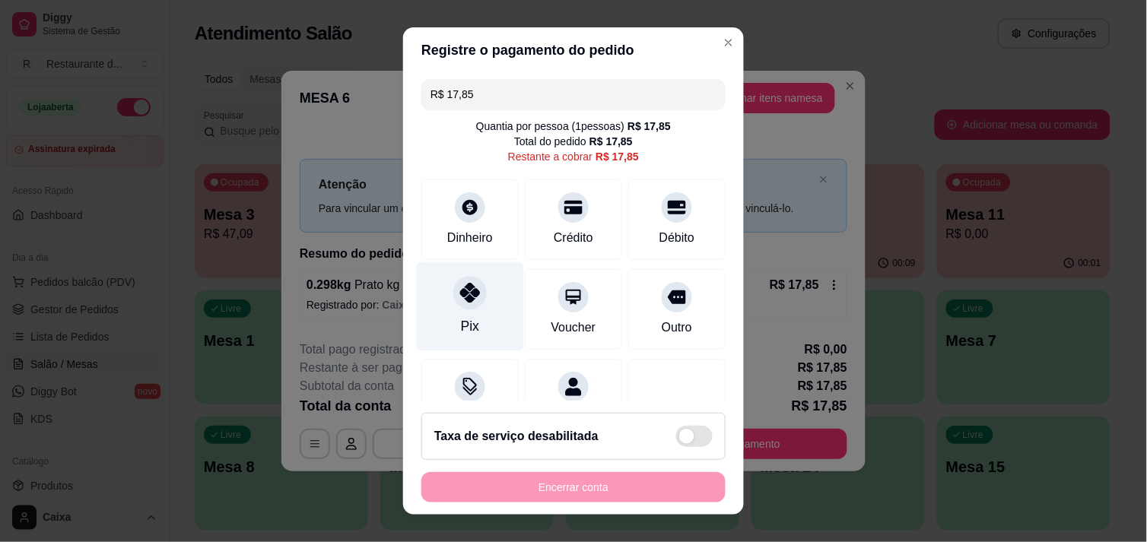
click at [467, 317] on div "Pix" at bounding box center [470, 326] width 18 height 20
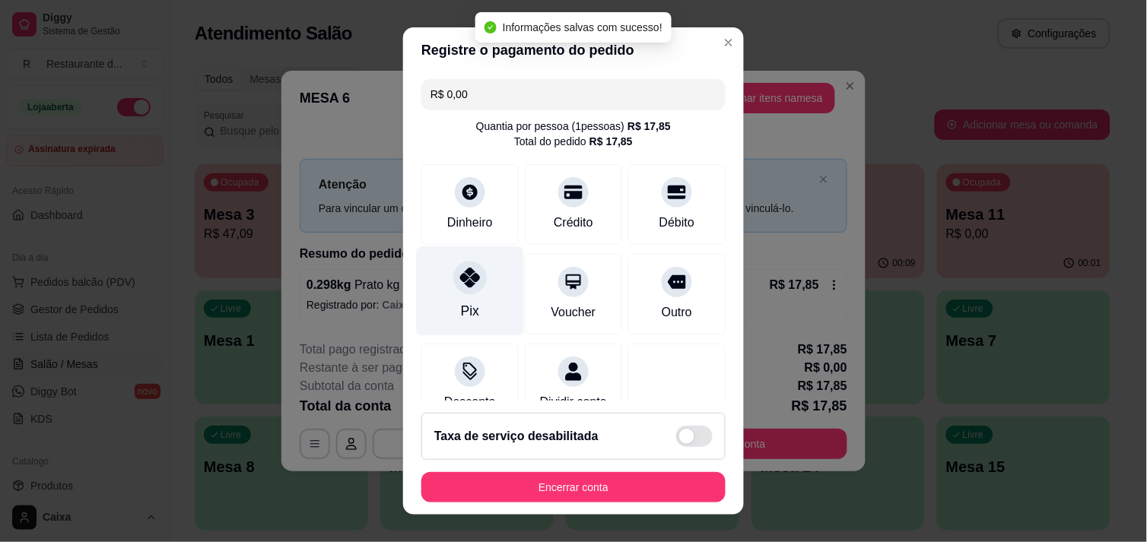
type input "R$ 0,00"
click at [467, 317] on div "Pix" at bounding box center [470, 311] width 18 height 20
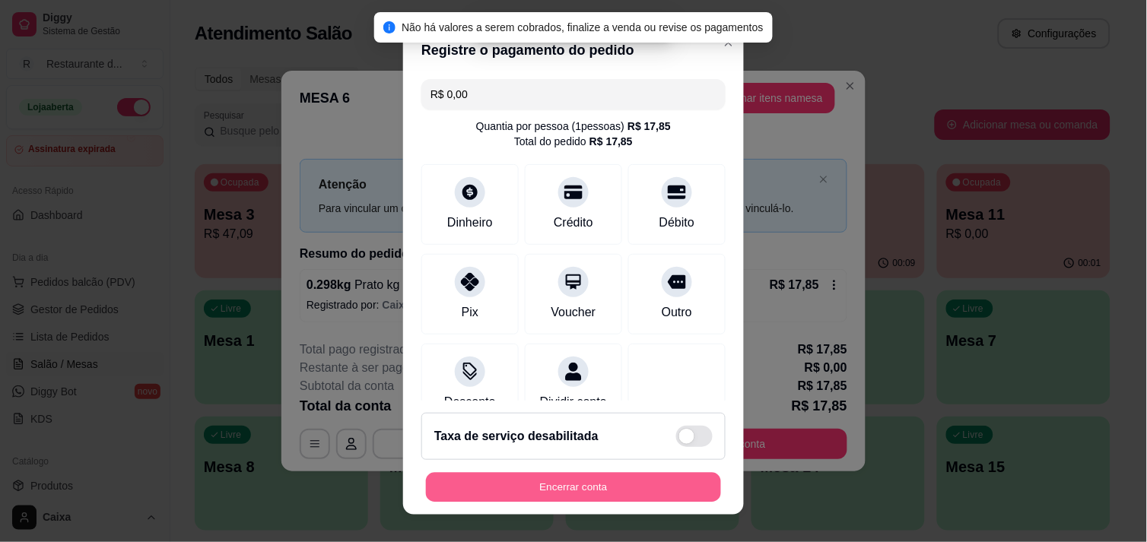
click at [621, 493] on button "Encerrar conta" at bounding box center [573, 488] width 295 height 30
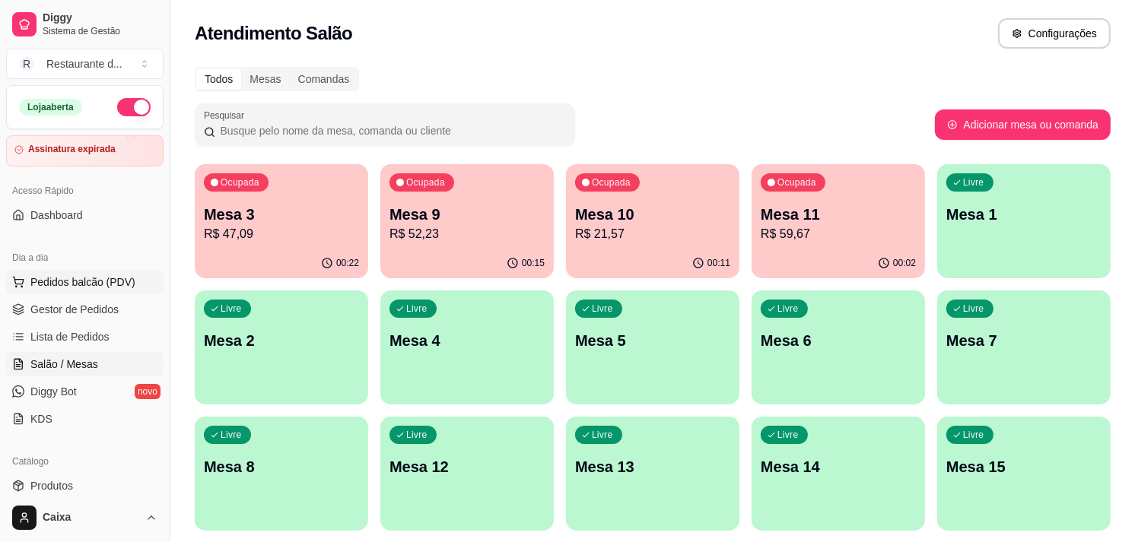
drag, startPoint x: 69, startPoint y: 277, endPoint x: 69, endPoint y: 286, distance: 9.1
click at [69, 286] on span "Pedidos balcão (PDV)" at bounding box center [82, 282] width 105 height 15
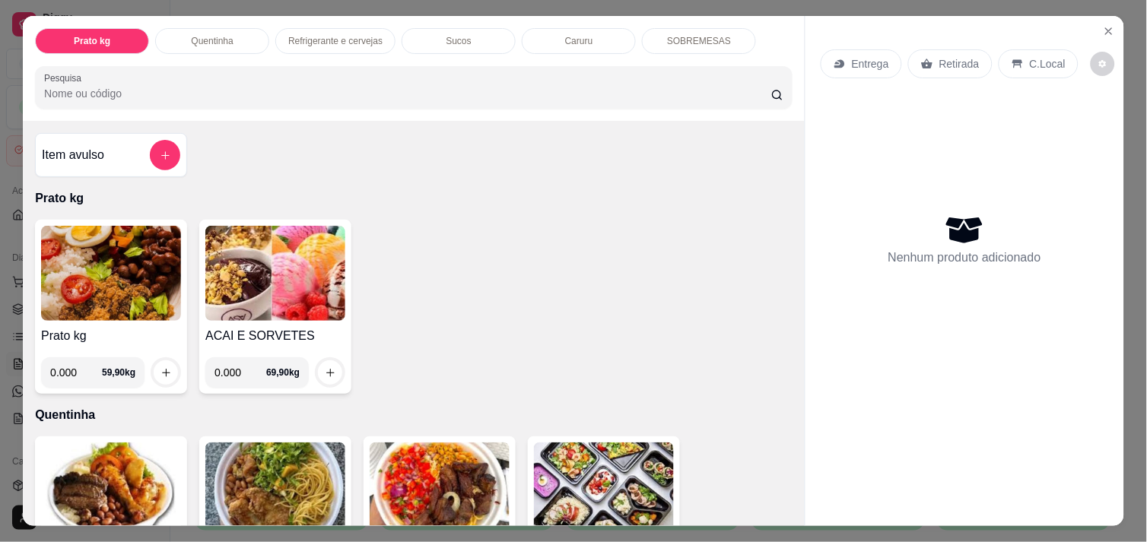
click at [1107, 8] on div "Prato kg Quentinha Refrigerante e cervejas Sucos Caruru SOBREMESAS Pesquisa Ite…" at bounding box center [573, 271] width 1147 height 542
click at [240, 367] on input "0.000" at bounding box center [240, 372] width 52 height 30
type input "0.116"
click at [325, 370] on icon "increase-product-quantity" at bounding box center [330, 372] width 11 height 11
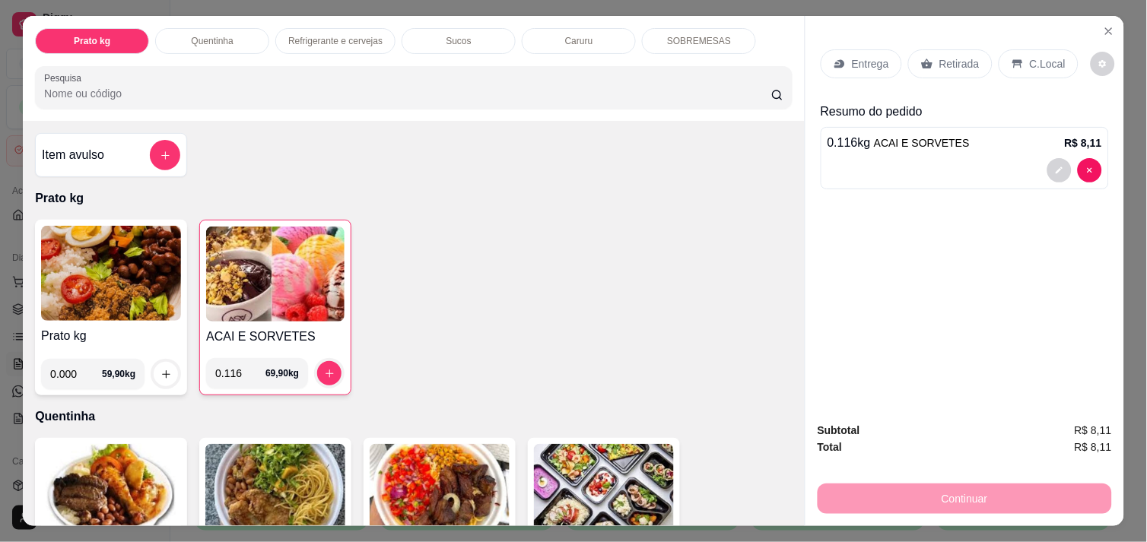
click at [1101, 78] on div "Entrega Retirada C.Local" at bounding box center [965, 63] width 288 height 53
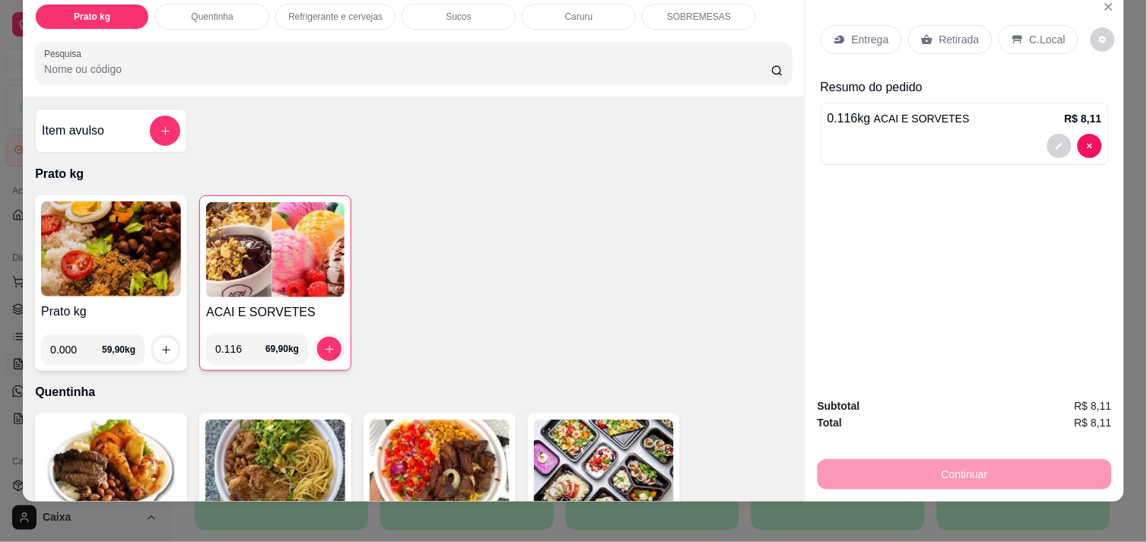
scroll to position [26, 0]
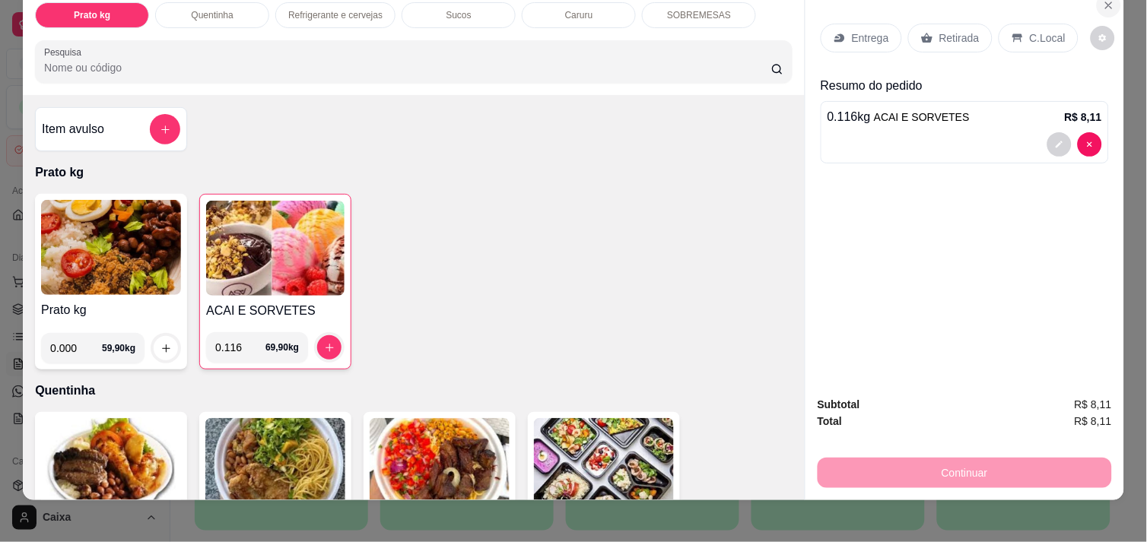
click at [1109, 3] on button "Close" at bounding box center [1109, 5] width 24 height 24
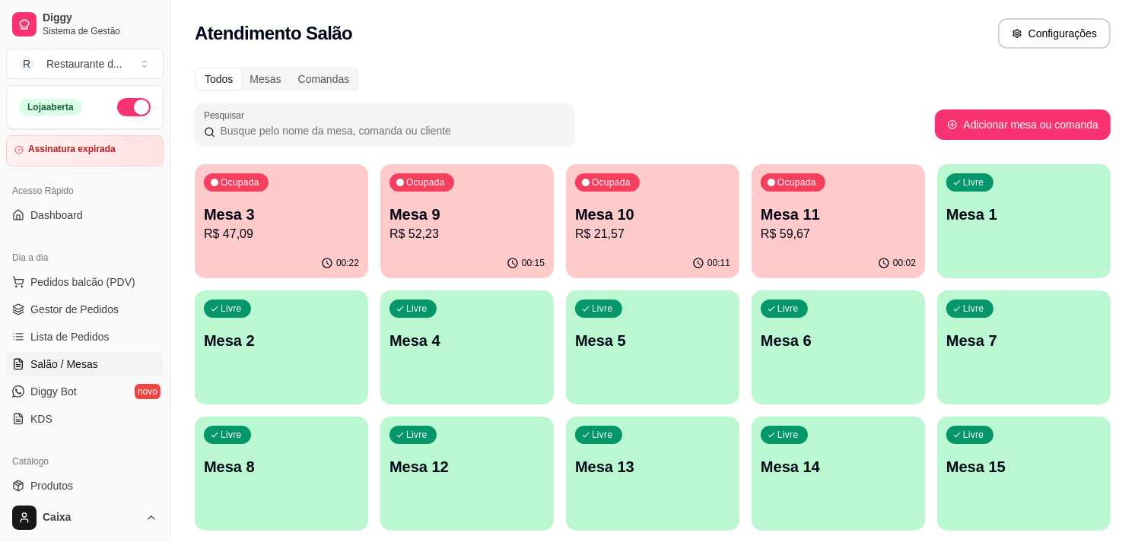
click at [1109, 3] on div "Atendimento Salão Configurações" at bounding box center [652, 29] width 964 height 58
click at [297, 351] on p "Mesa 2" at bounding box center [281, 340] width 155 height 21
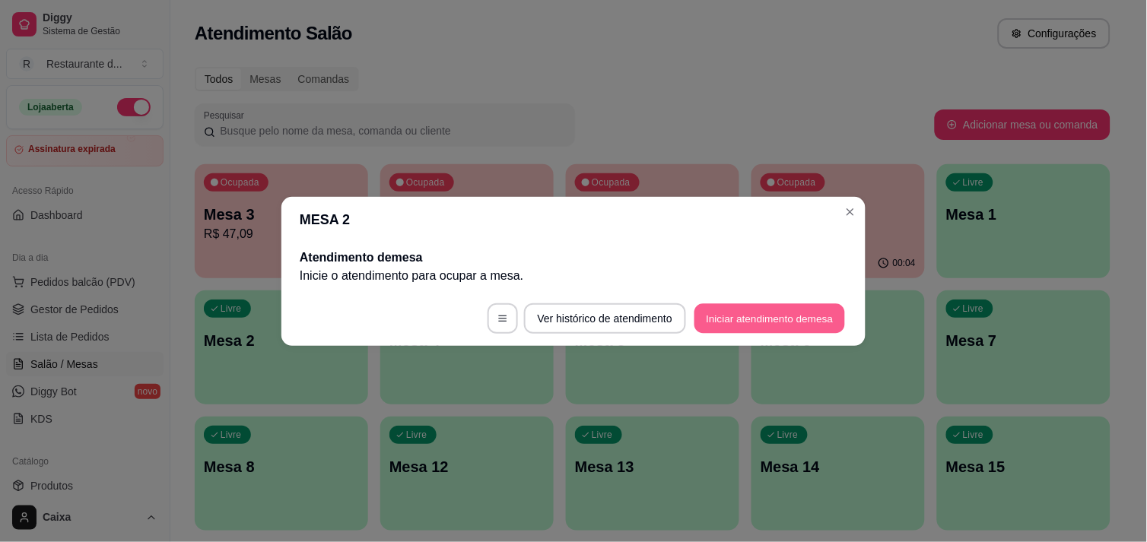
click at [729, 313] on button "Iniciar atendimento de mesa" at bounding box center [769, 318] width 151 height 30
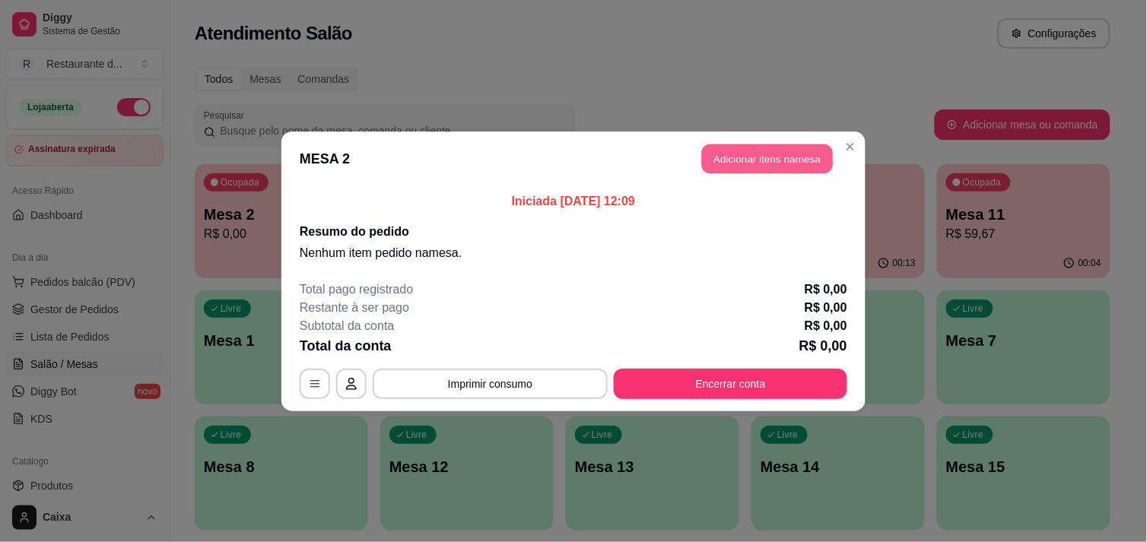
click at [770, 165] on button "Adicionar itens na mesa" at bounding box center [767, 159] width 131 height 30
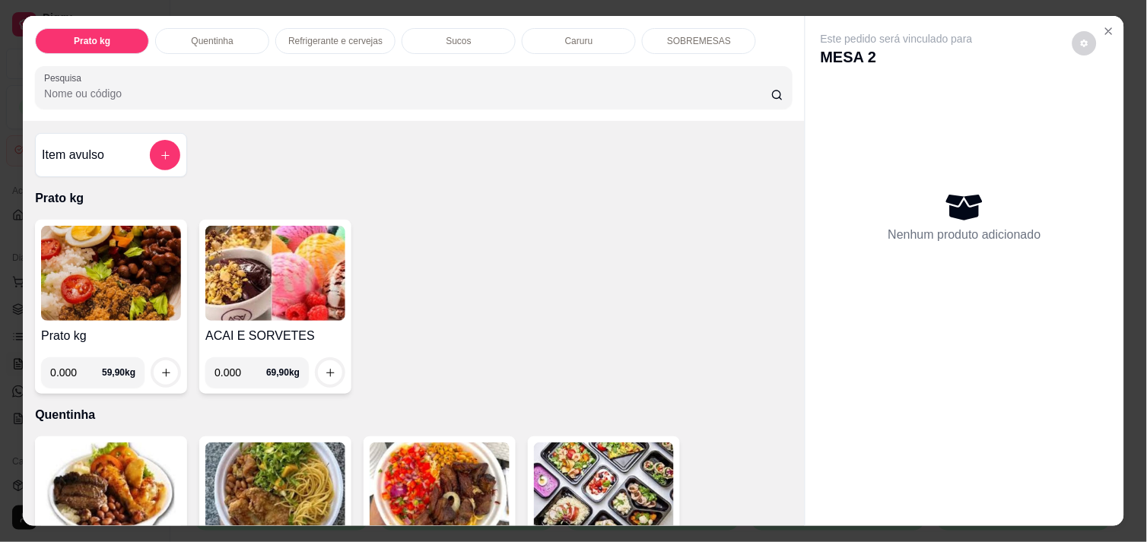
click at [74, 371] on input "0.000" at bounding box center [76, 372] width 52 height 30
type input "0.370"
click at [162, 369] on icon "increase-product-quantity" at bounding box center [166, 373] width 8 height 8
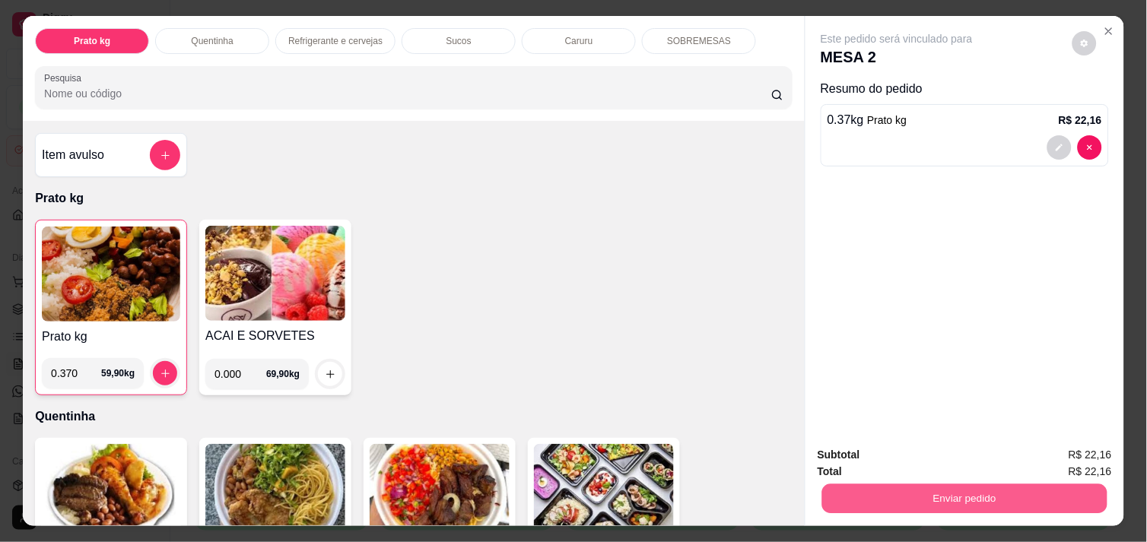
click at [900, 502] on button "Enviar pedido" at bounding box center [964, 499] width 285 height 30
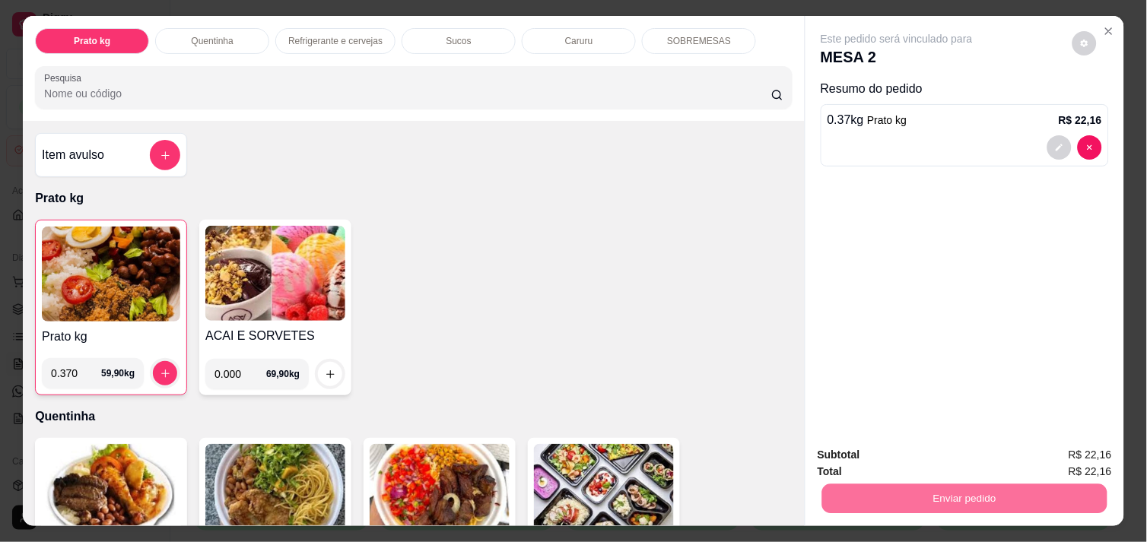
click at [960, 462] on button "Não registrar e enviar pedido" at bounding box center [914, 455] width 154 height 28
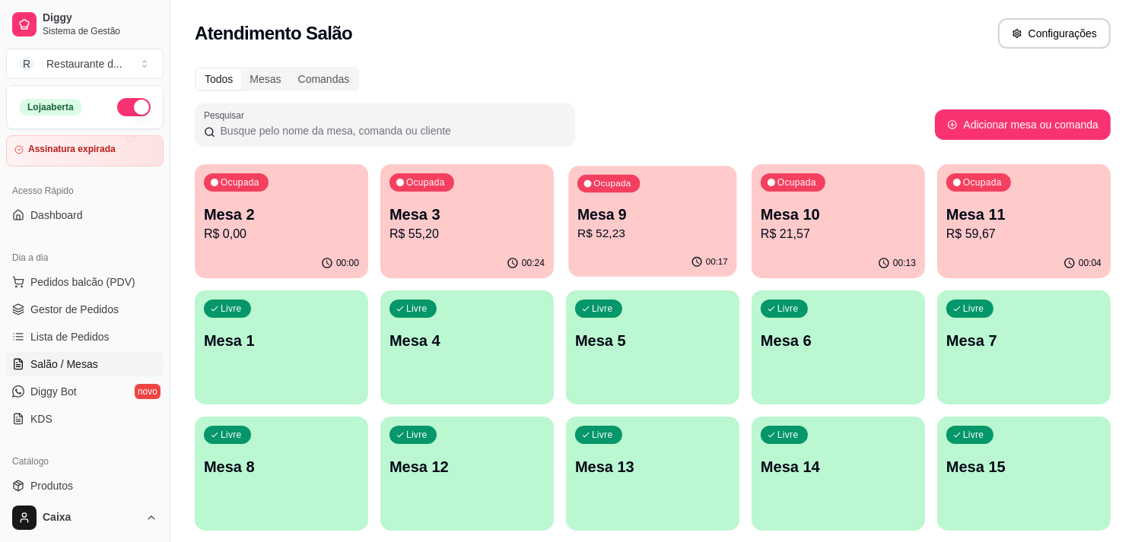
click at [678, 253] on div "00:17" at bounding box center [652, 262] width 168 height 29
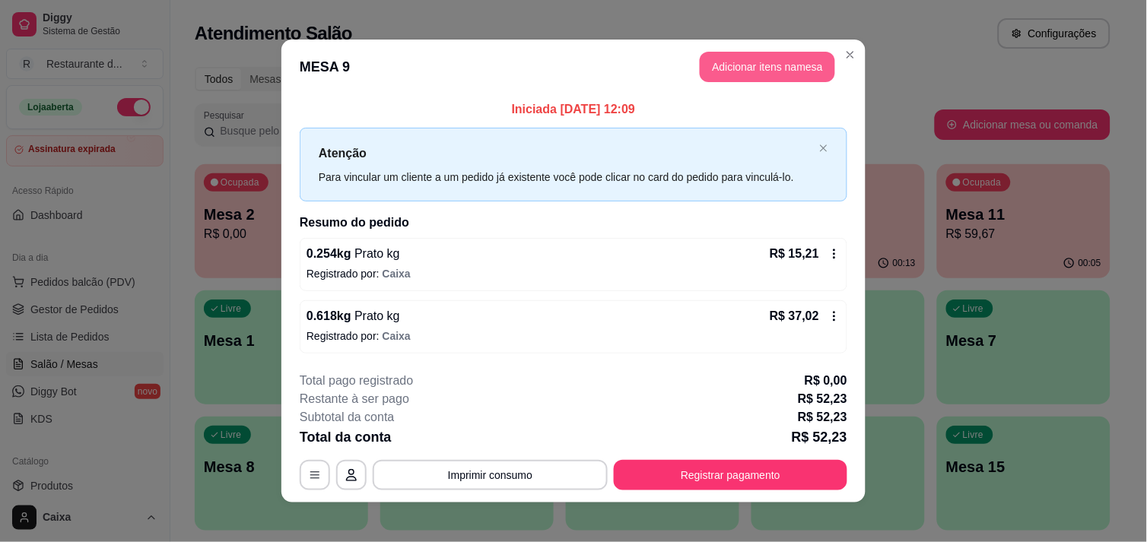
click at [739, 79] on button "Adicionar itens na mesa" at bounding box center [767, 67] width 135 height 30
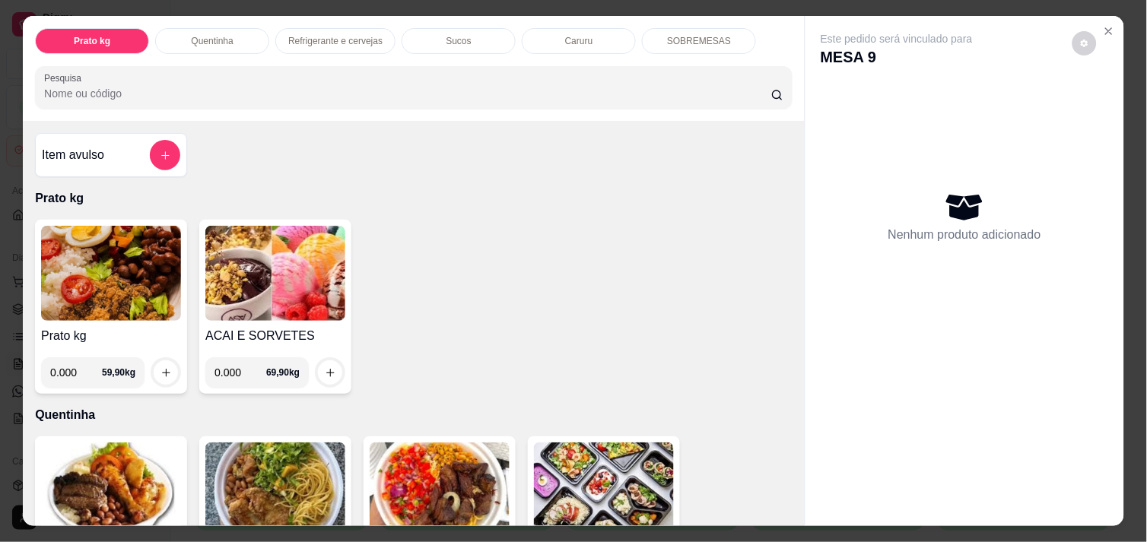
click at [230, 362] on input "0.000" at bounding box center [240, 372] width 52 height 30
type input "0.256"
click at [325, 369] on icon "increase-product-quantity" at bounding box center [330, 372] width 11 height 11
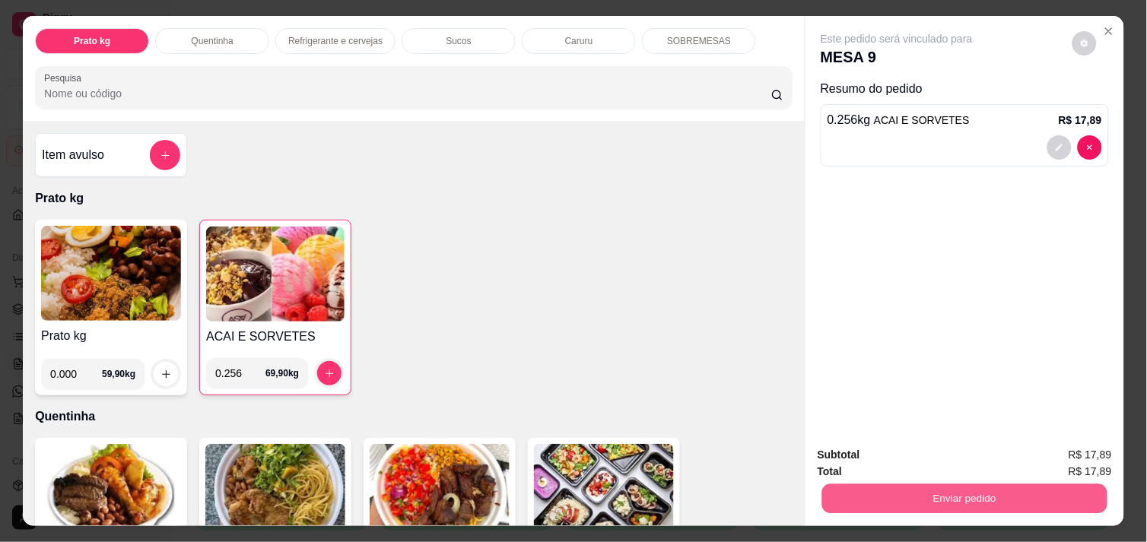
click at [905, 499] on button "Enviar pedido" at bounding box center [964, 499] width 285 height 30
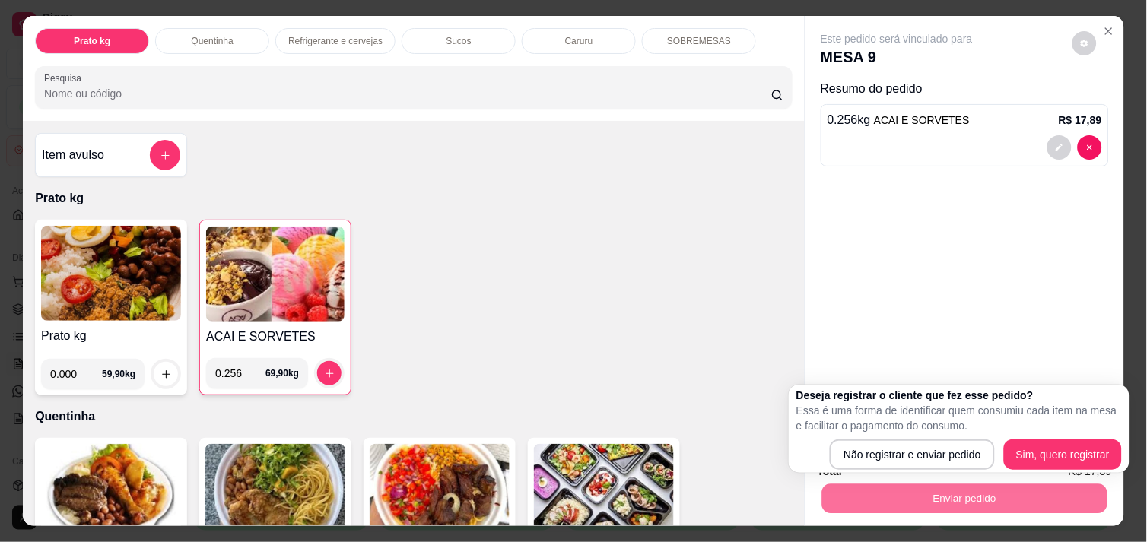
click at [969, 434] on div "Deseja registrar o cliente que fez esse pedido? Essa é uma forma de identificar…" at bounding box center [959, 429] width 326 height 82
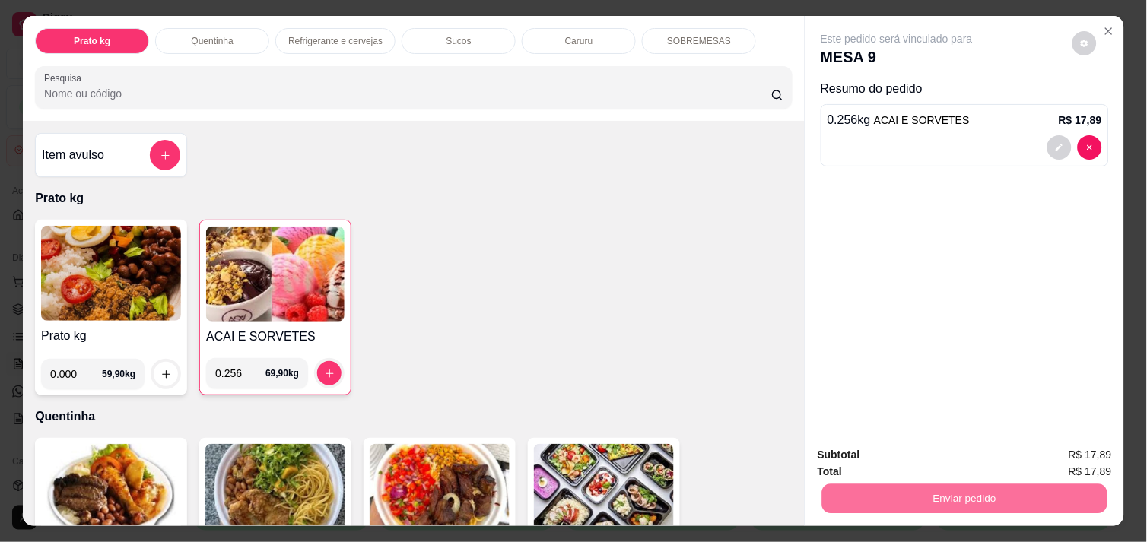
click at [952, 453] on button "Não registrar e enviar pedido" at bounding box center [914, 455] width 154 height 28
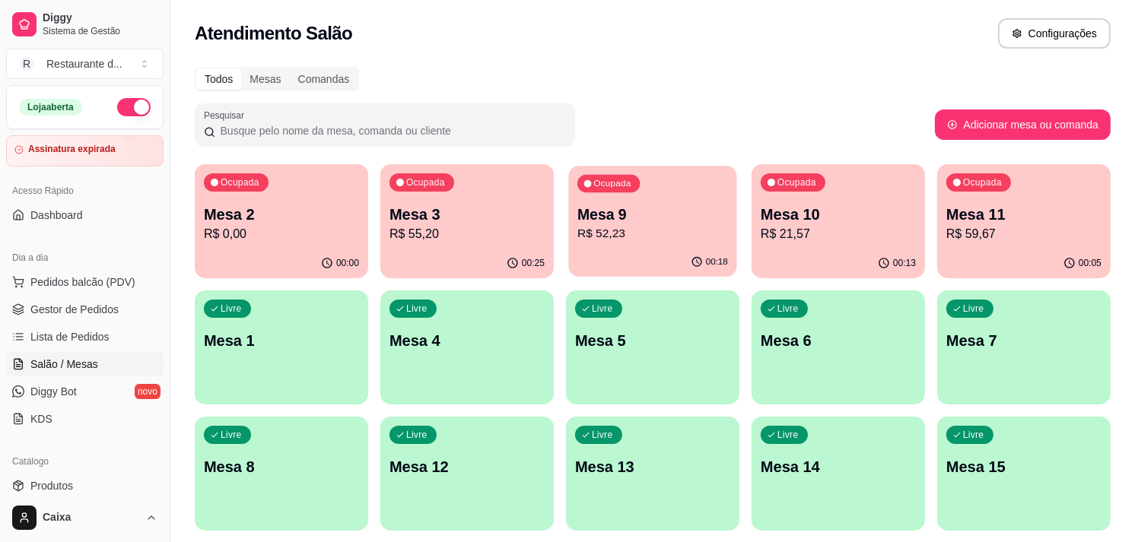
click at [641, 218] on p "Mesa 9" at bounding box center [652, 215] width 151 height 21
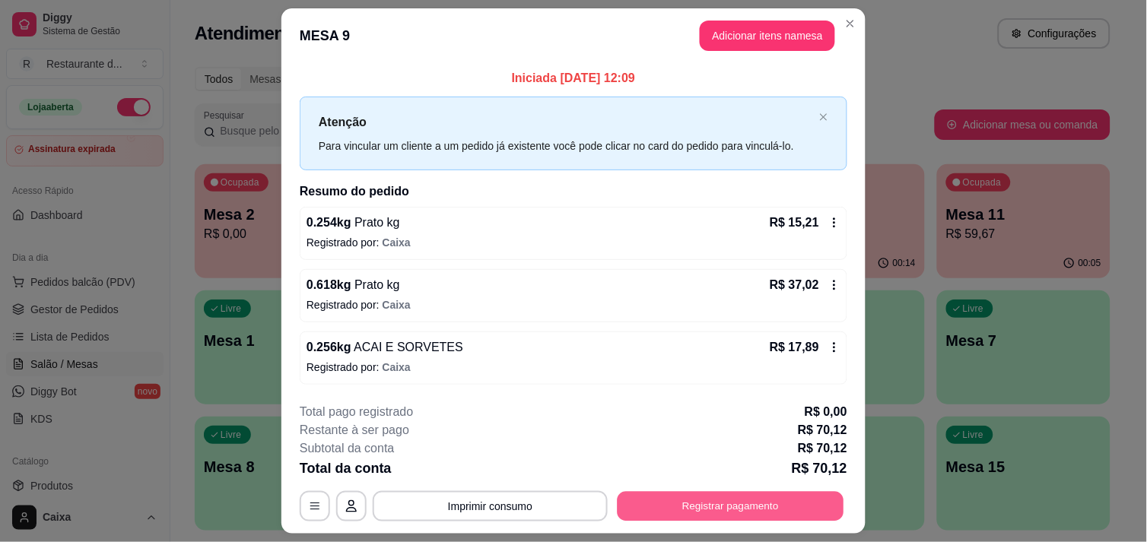
click at [710, 498] on button "Registrar pagamento" at bounding box center [731, 507] width 227 height 30
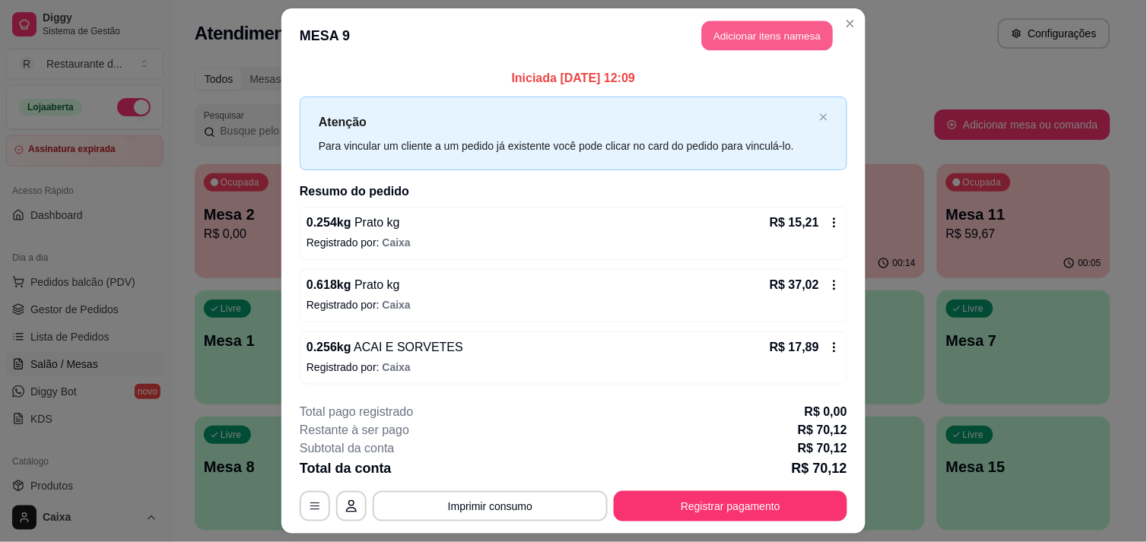
click at [786, 28] on button "Adicionar itens na mesa" at bounding box center [767, 36] width 131 height 30
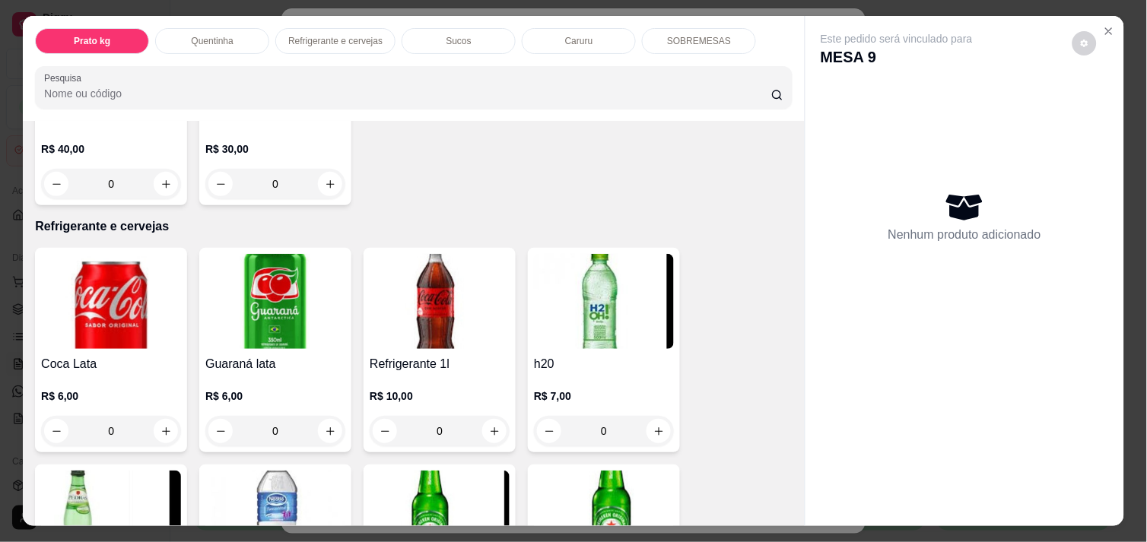
scroll to position [679, 0]
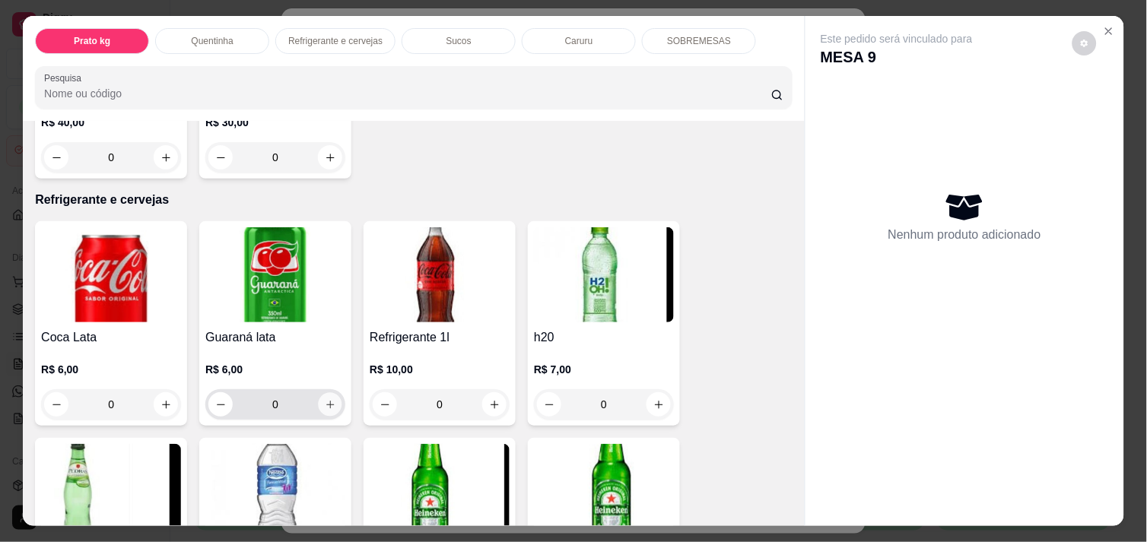
click at [325, 400] on icon "increase-product-quantity" at bounding box center [330, 404] width 11 height 11
type input "1"
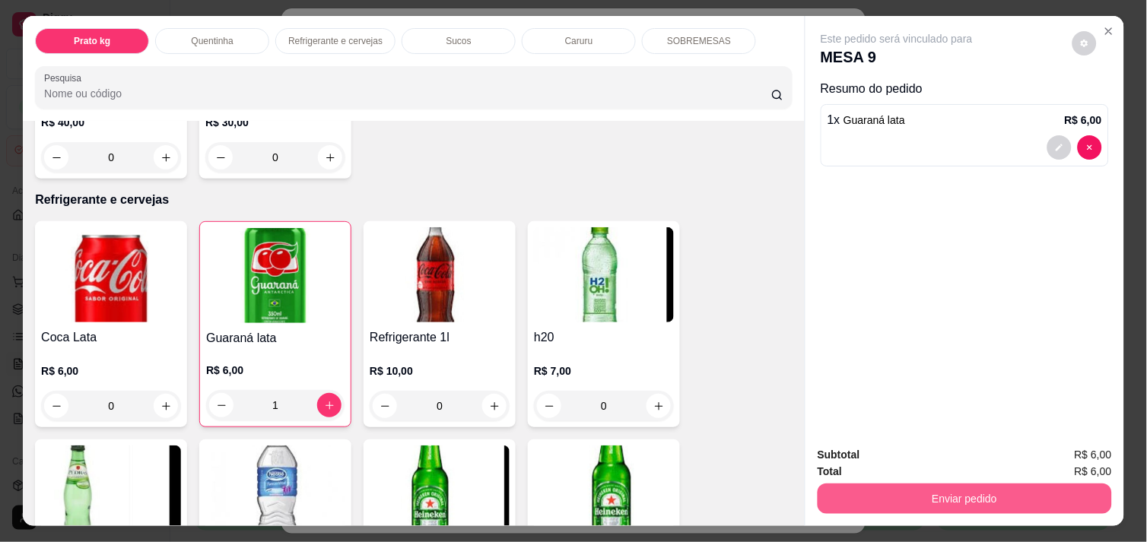
drag, startPoint x: 866, startPoint y: 510, endPoint x: 878, endPoint y: 500, distance: 15.2
click at [878, 500] on div "Subtotal R$ 6,00 Total R$ 6,00 Enviar pedido" at bounding box center [964, 480] width 319 height 92
click at [878, 500] on button "Enviar pedido" at bounding box center [964, 499] width 285 height 30
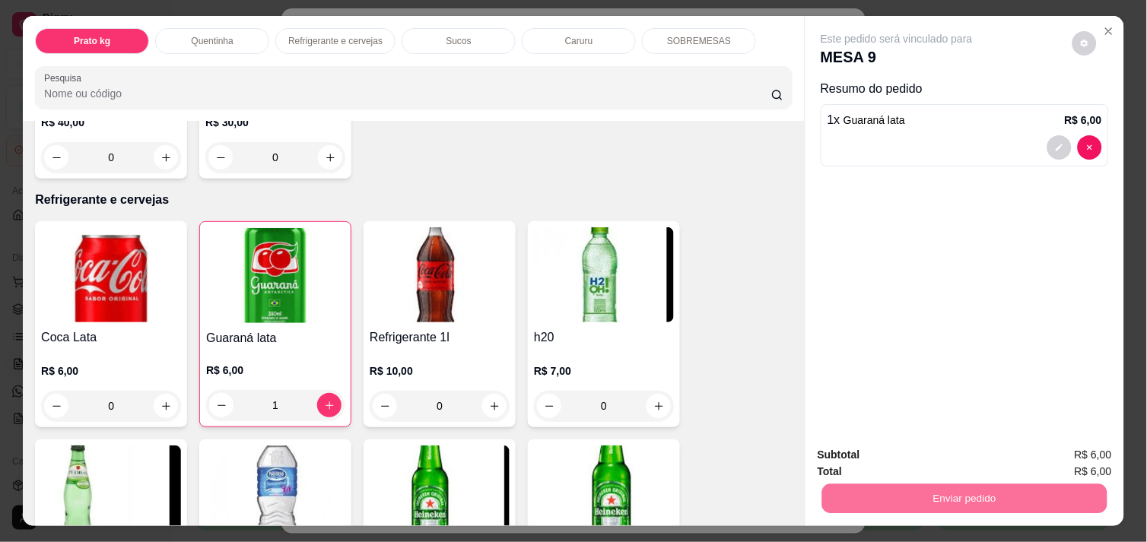
click at [908, 453] on button "Não registrar e enviar pedido" at bounding box center [914, 455] width 158 height 29
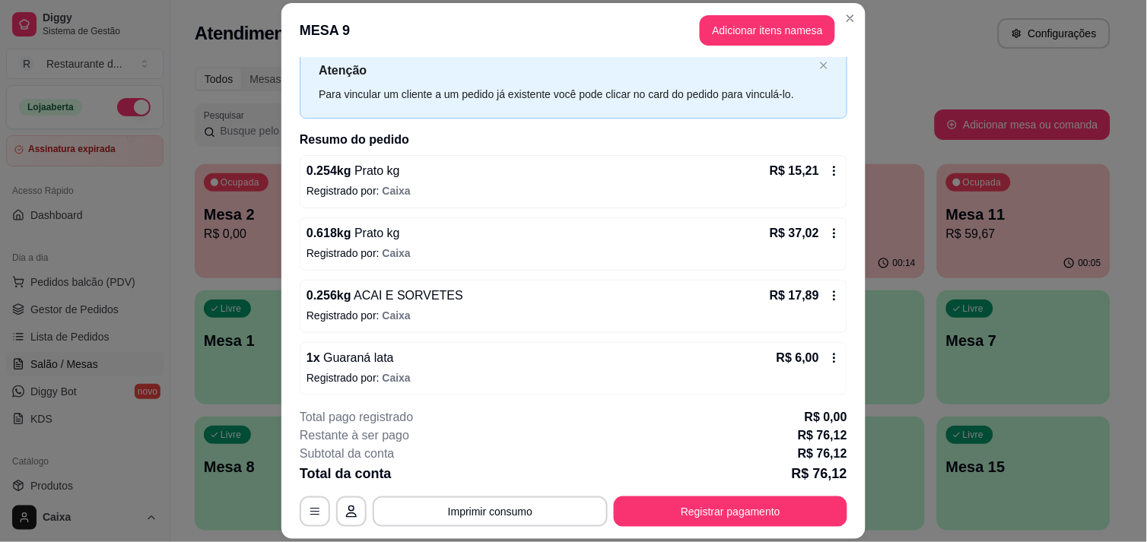
scroll to position [47, 0]
click at [761, 507] on button "Registrar pagamento" at bounding box center [730, 512] width 233 height 30
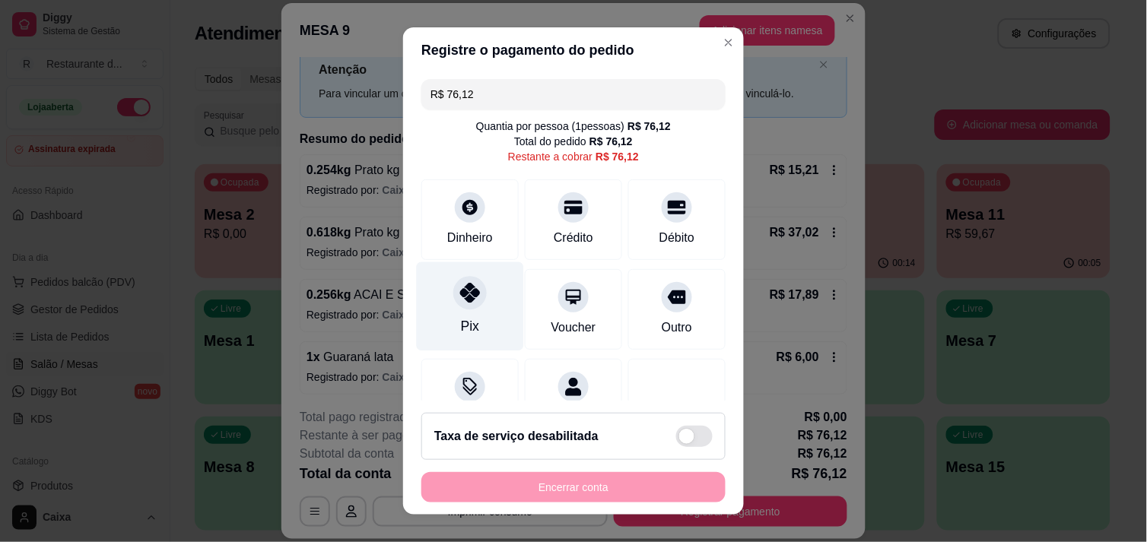
click at [470, 299] on div at bounding box center [469, 292] width 33 height 33
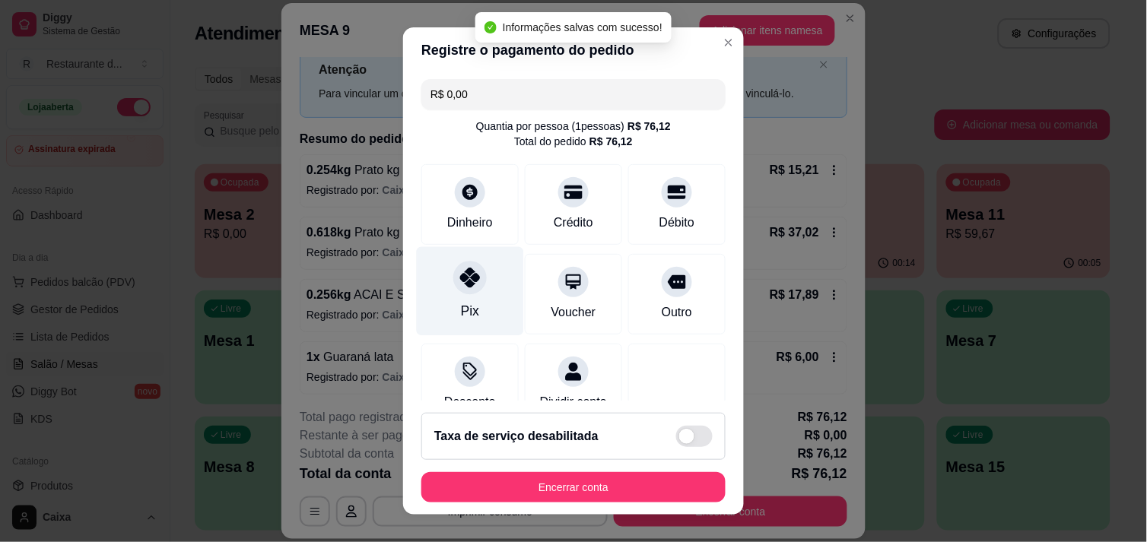
type input "R$ 0,00"
click at [462, 290] on div at bounding box center [469, 277] width 33 height 33
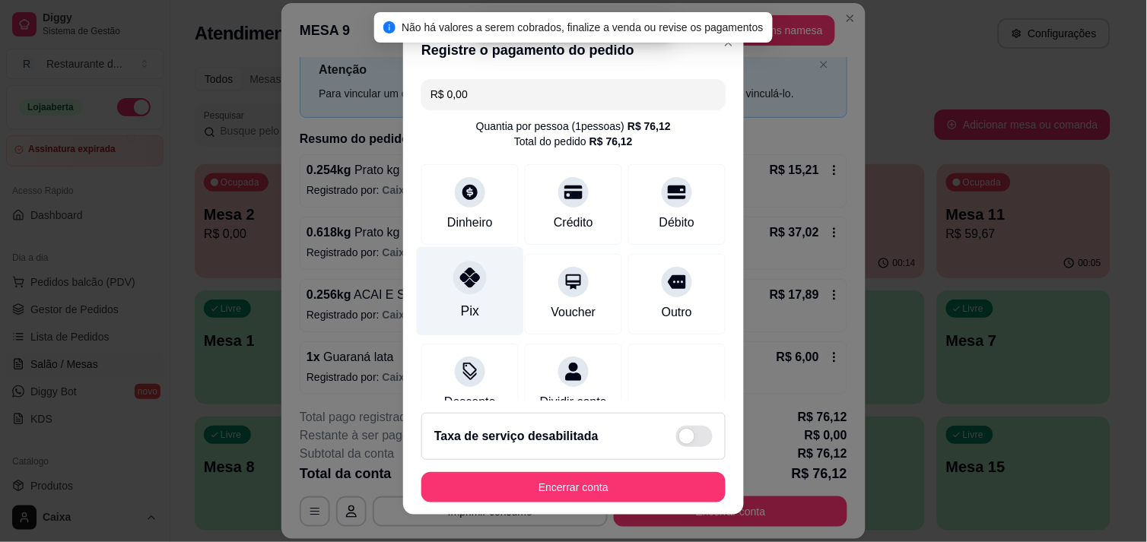
click at [462, 290] on div at bounding box center [469, 277] width 33 height 33
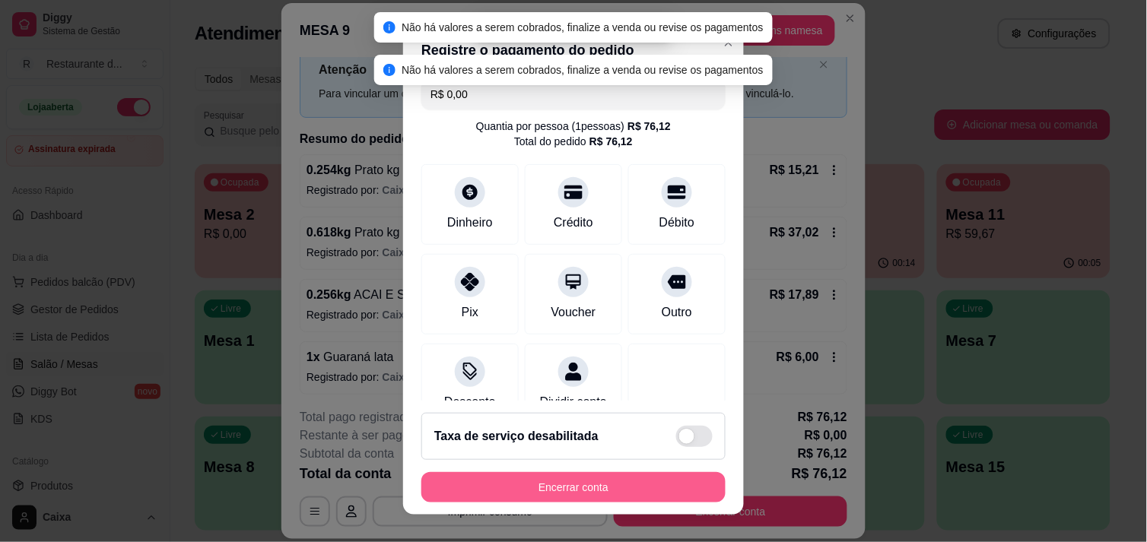
click at [584, 490] on button "Encerrar conta" at bounding box center [573, 487] width 304 height 30
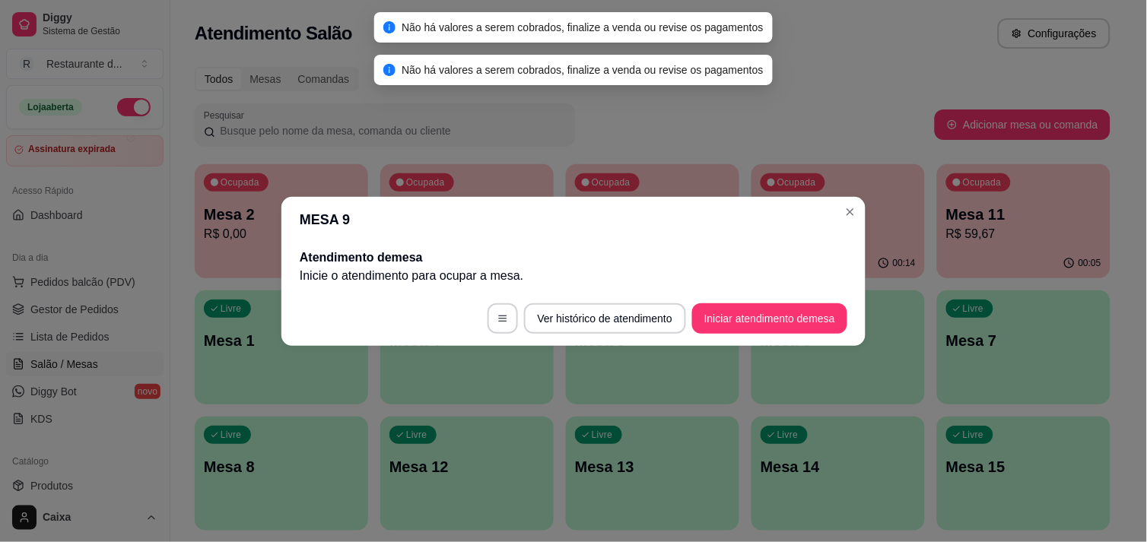
scroll to position [0, 0]
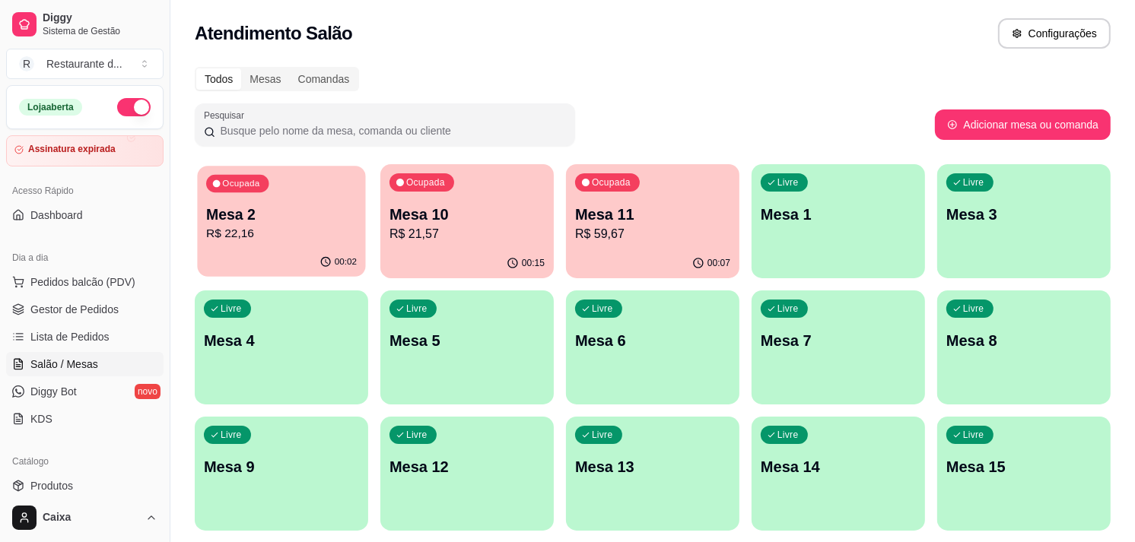
click at [277, 227] on p "R$ 22,16" at bounding box center [281, 233] width 151 height 17
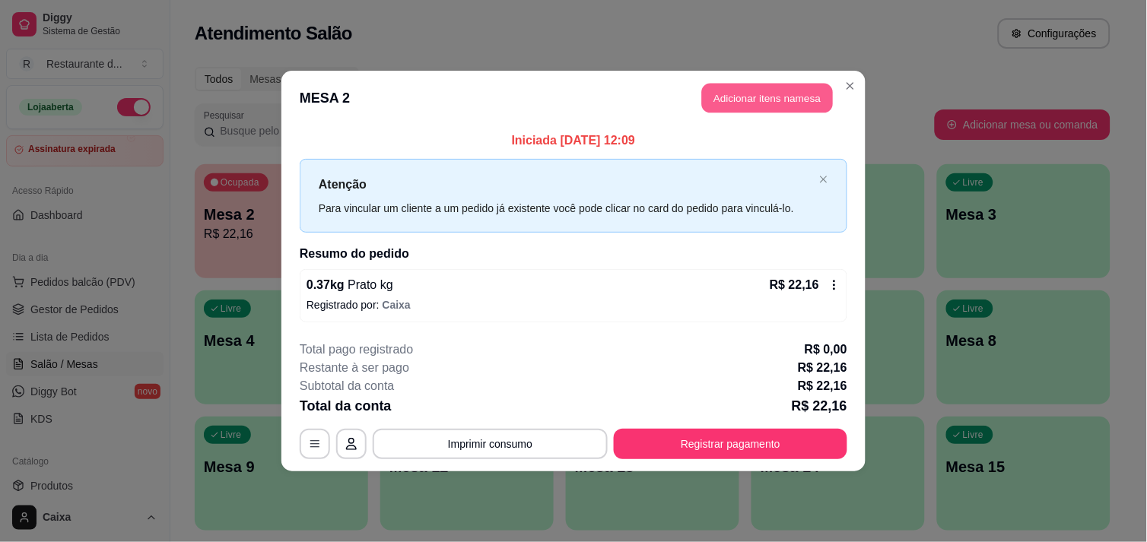
click at [766, 89] on button "Adicionar itens na mesa" at bounding box center [767, 99] width 131 height 30
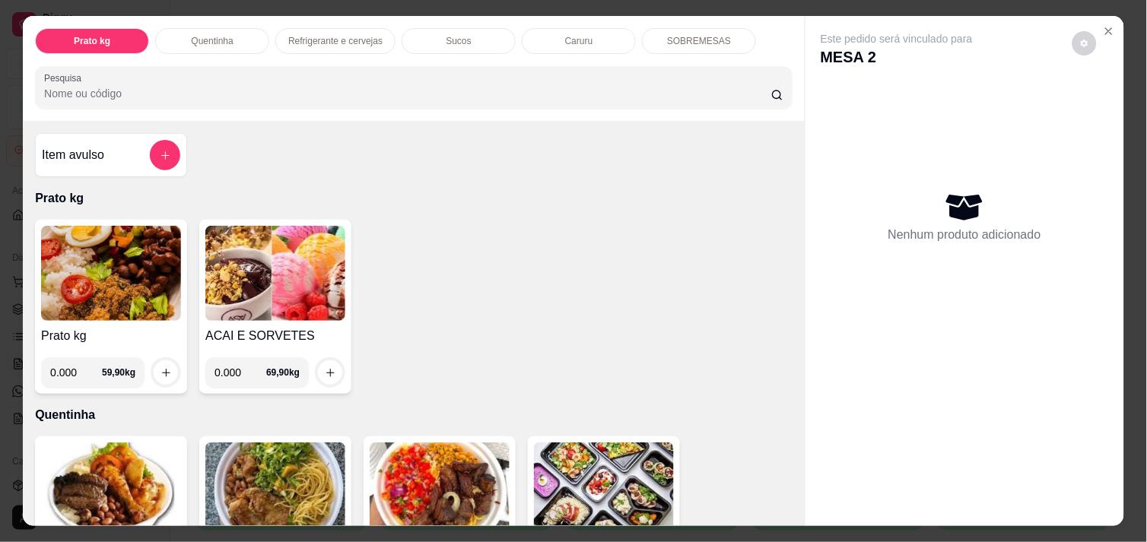
click at [68, 371] on input "0.000" at bounding box center [76, 372] width 52 height 30
type input "0.262"
click at [172, 358] on div at bounding box center [166, 372] width 30 height 30
click at [163, 369] on icon "increase-product-quantity" at bounding box center [165, 372] width 11 height 11
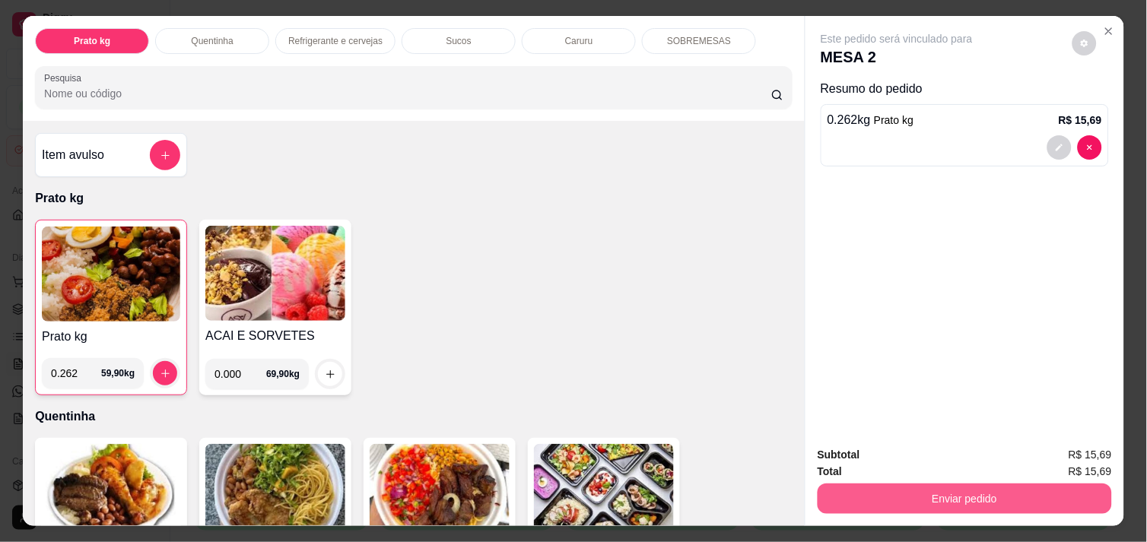
click at [877, 496] on button "Enviar pedido" at bounding box center [965, 499] width 294 height 30
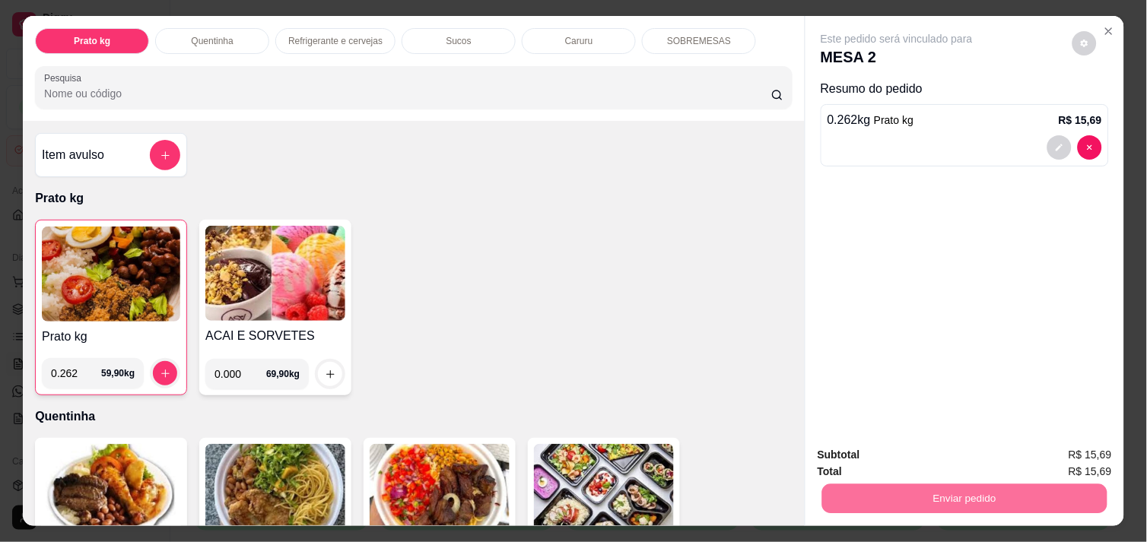
click at [901, 453] on button "Não registrar e enviar pedido" at bounding box center [914, 455] width 154 height 28
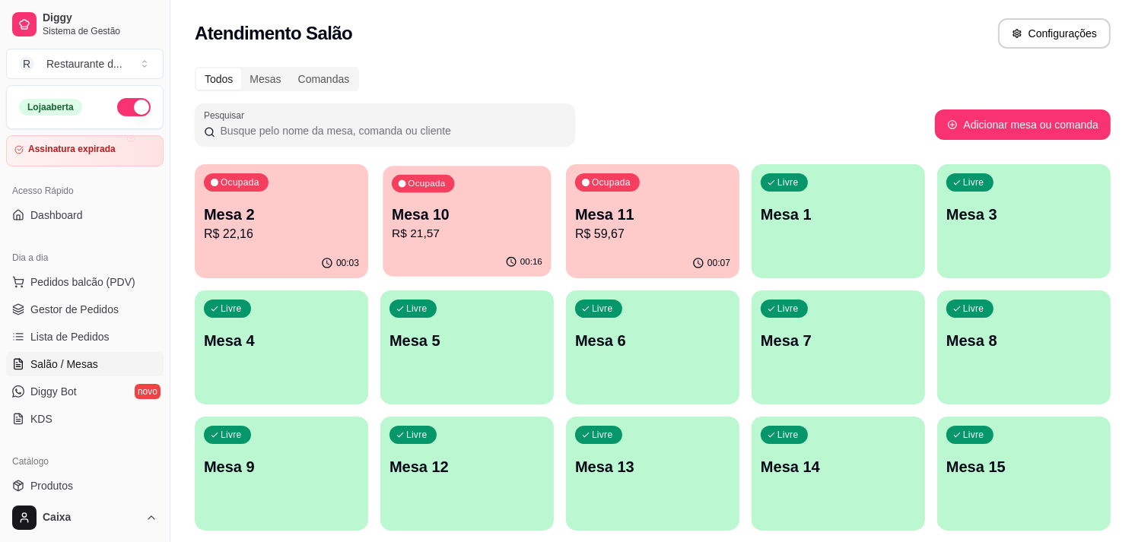
click at [498, 245] on div "Ocupada Mesa 10 R$ 21,57" at bounding box center [467, 207] width 168 height 82
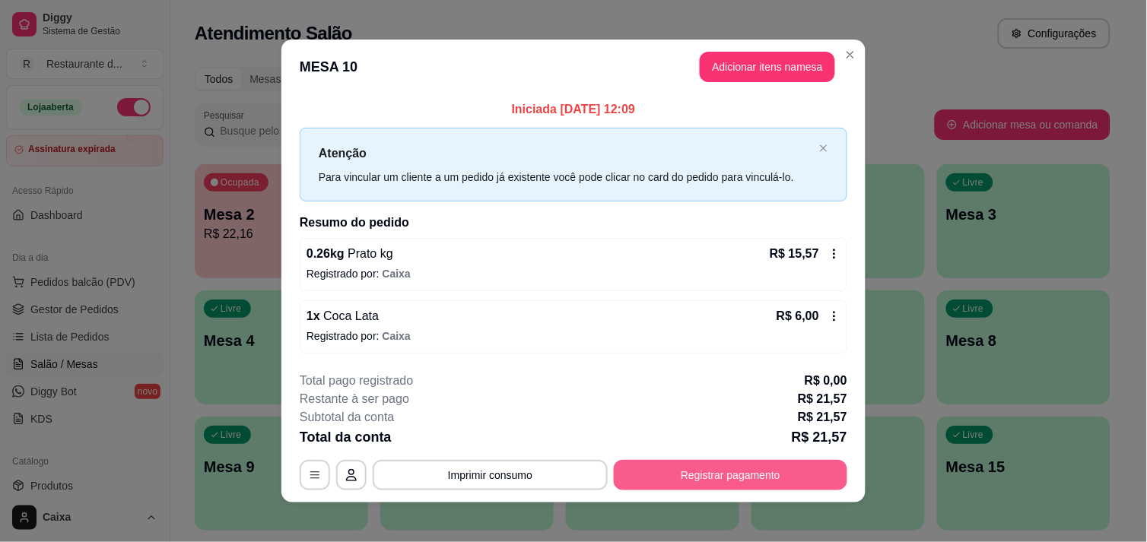
drag, startPoint x: 718, startPoint y: 458, endPoint x: 719, endPoint y: 473, distance: 15.2
click at [719, 473] on div "**********" at bounding box center [574, 431] width 548 height 119
click at [719, 473] on button "Registrar pagamento" at bounding box center [731, 476] width 227 height 30
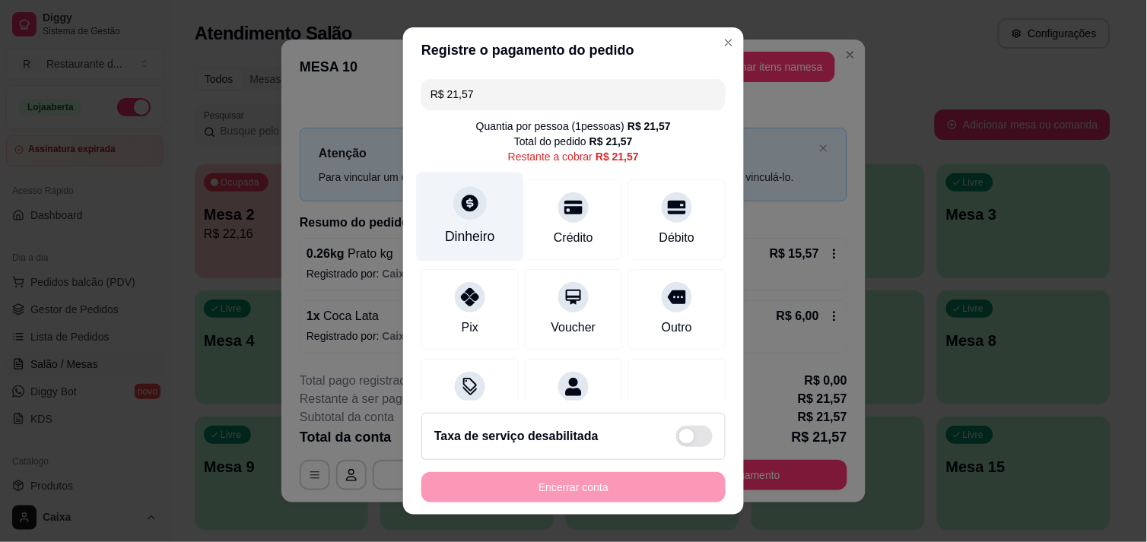
click at [479, 221] on div "Dinheiro" at bounding box center [470, 216] width 107 height 89
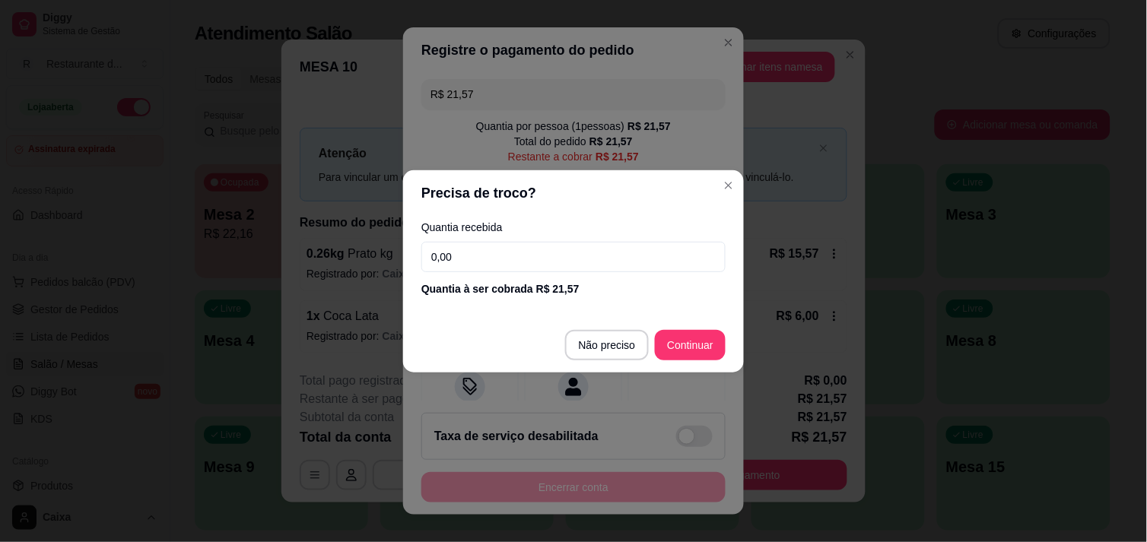
click at [475, 253] on input "0,00" at bounding box center [573, 257] width 304 height 30
type input "20,00"
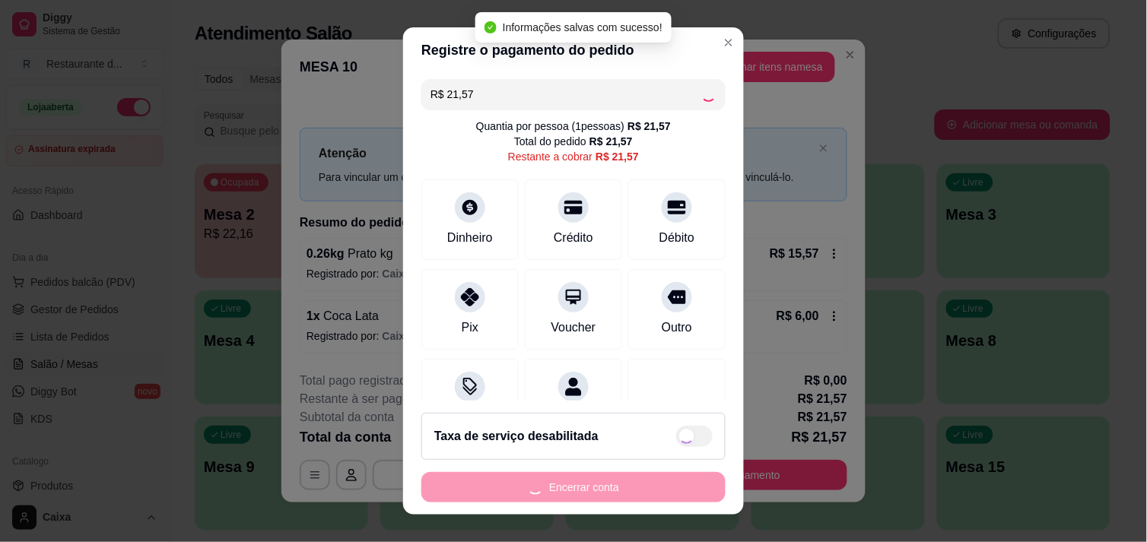
type input "R$ 0,00"
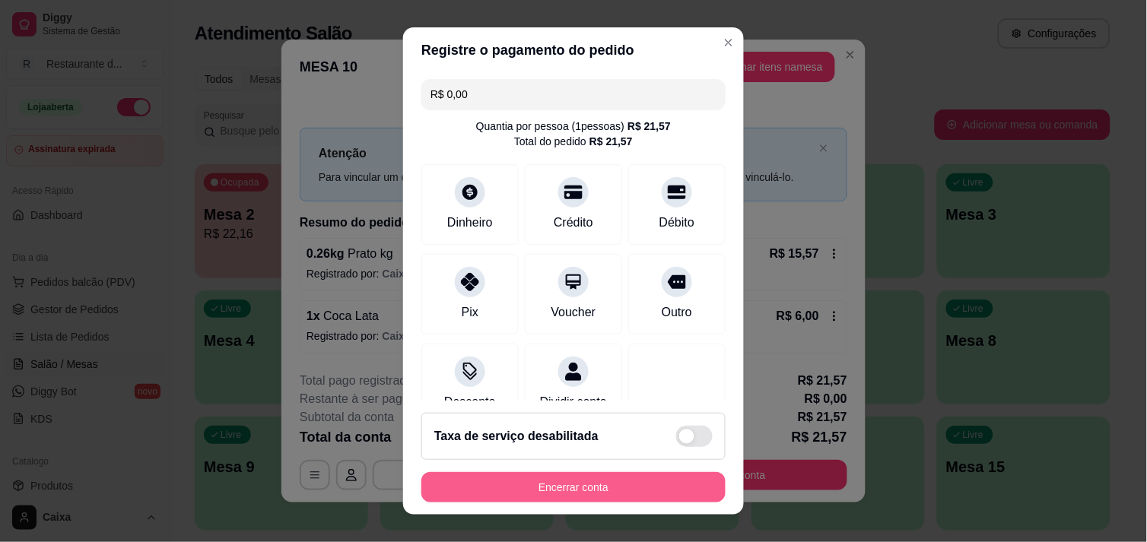
click at [608, 497] on button "Encerrar conta" at bounding box center [573, 487] width 304 height 30
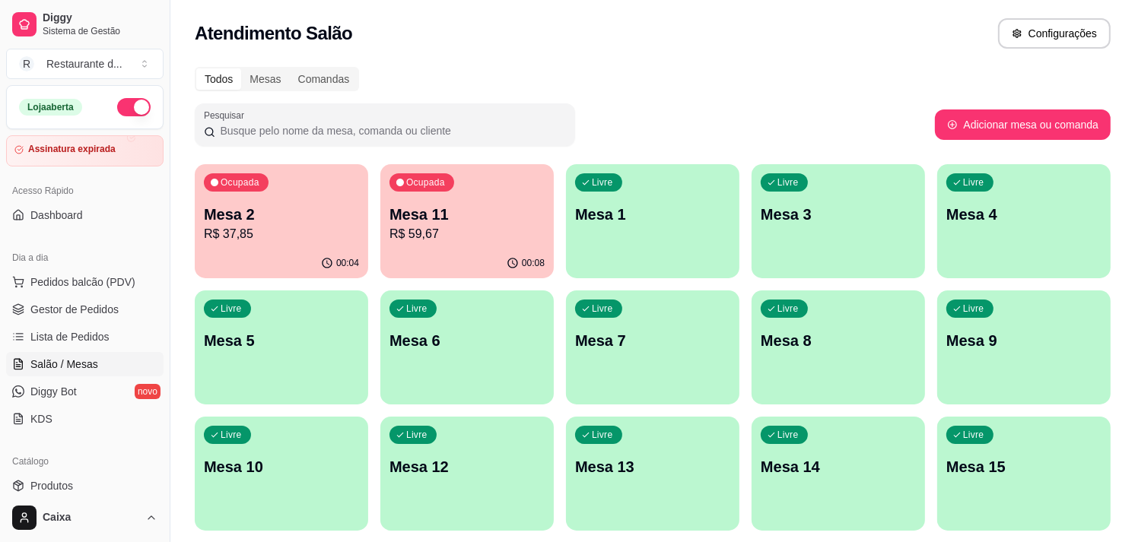
click at [678, 86] on div "Todos Mesas Comandas" at bounding box center [653, 79] width 916 height 24
click at [488, 244] on div "Ocupada Mesa 11 R$ 59,67" at bounding box center [467, 207] width 168 height 82
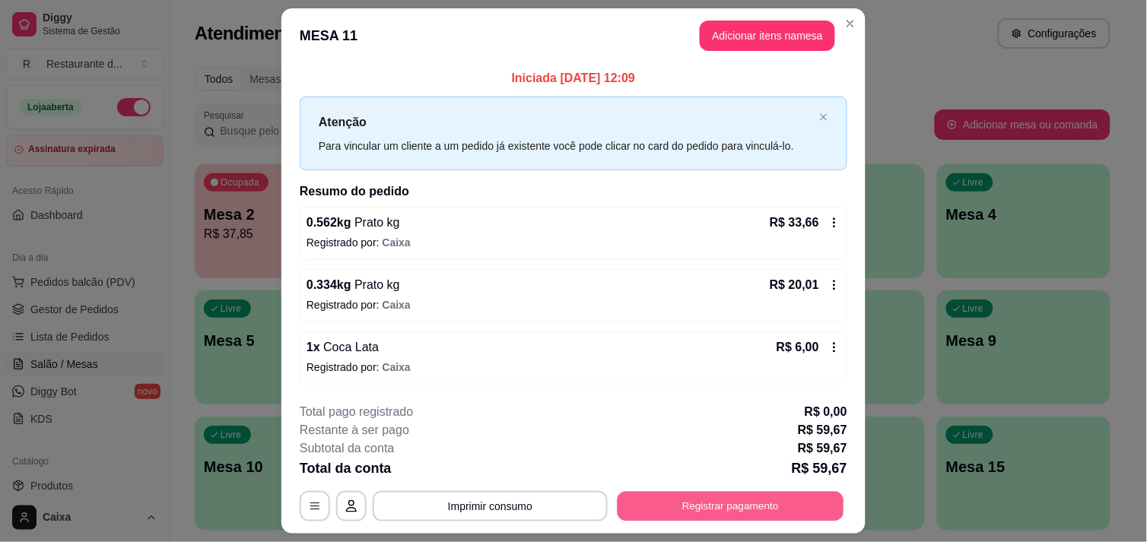
click at [695, 512] on button "Registrar pagamento" at bounding box center [731, 507] width 227 height 30
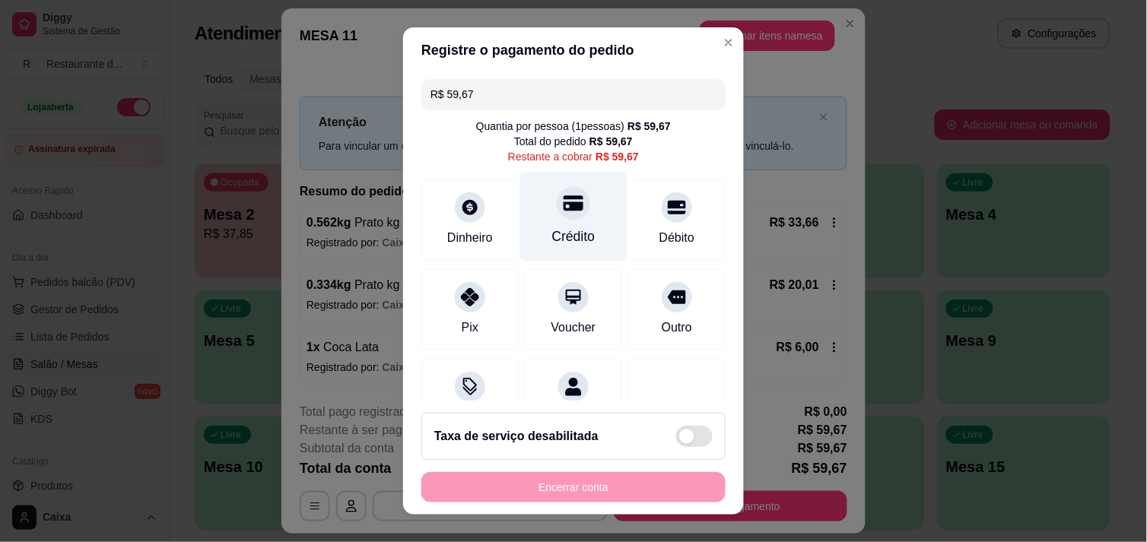
click at [541, 221] on div "Crédito" at bounding box center [573, 216] width 107 height 89
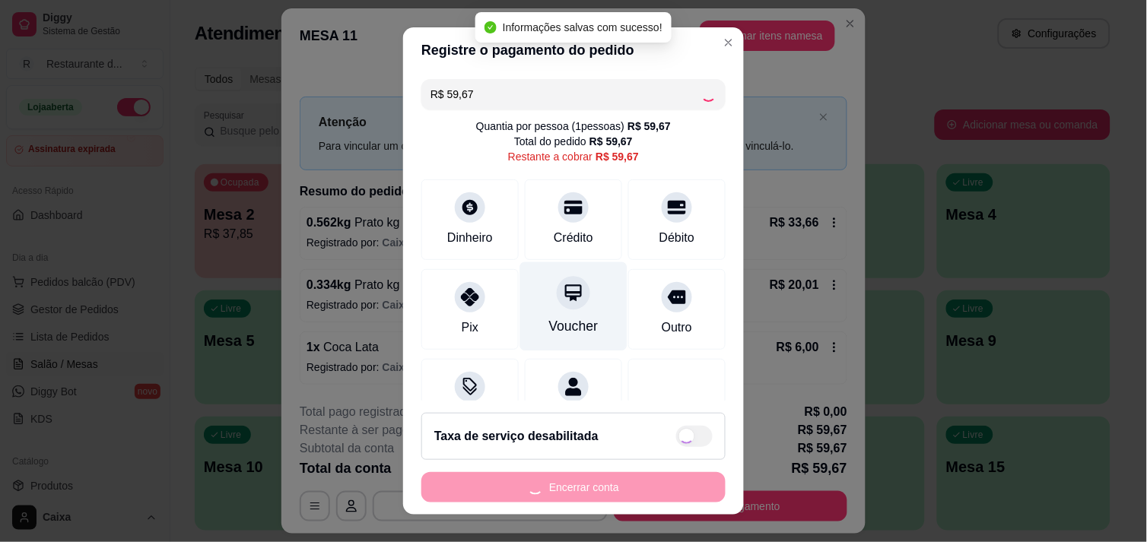
type input "R$ 0,00"
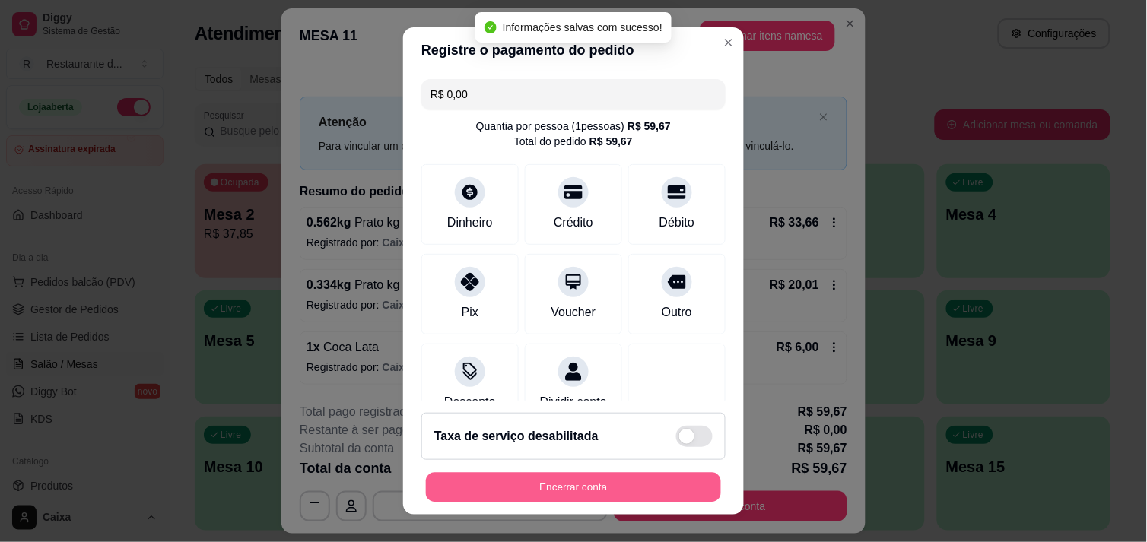
click at [608, 490] on button "Encerrar conta" at bounding box center [573, 488] width 295 height 30
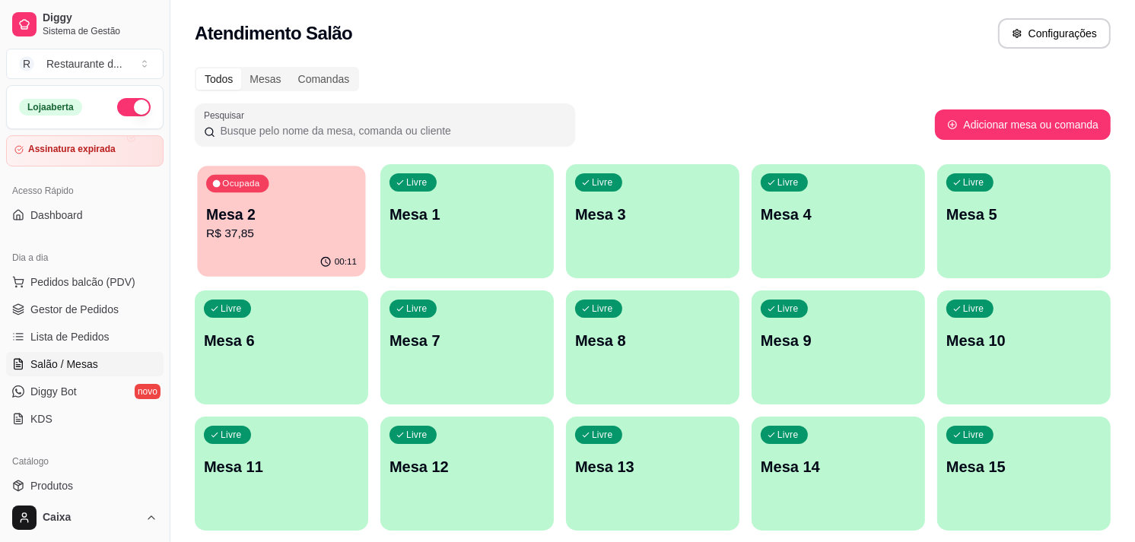
click at [275, 245] on div "Ocupada Mesa 2 R$ 37,85" at bounding box center [281, 207] width 168 height 82
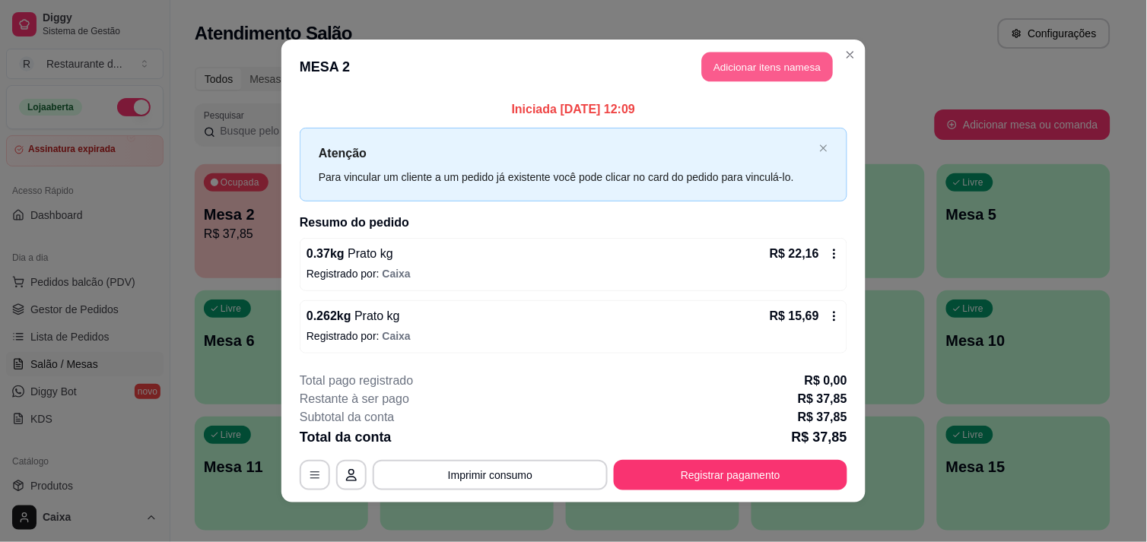
click at [750, 64] on button "Adicionar itens na mesa" at bounding box center [767, 67] width 131 height 30
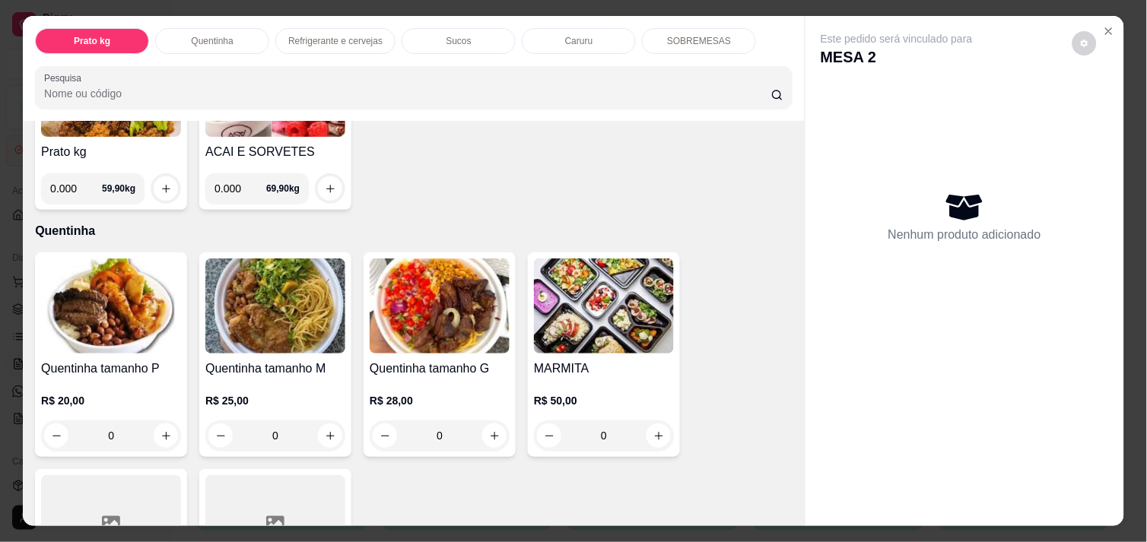
scroll to position [202, 0]
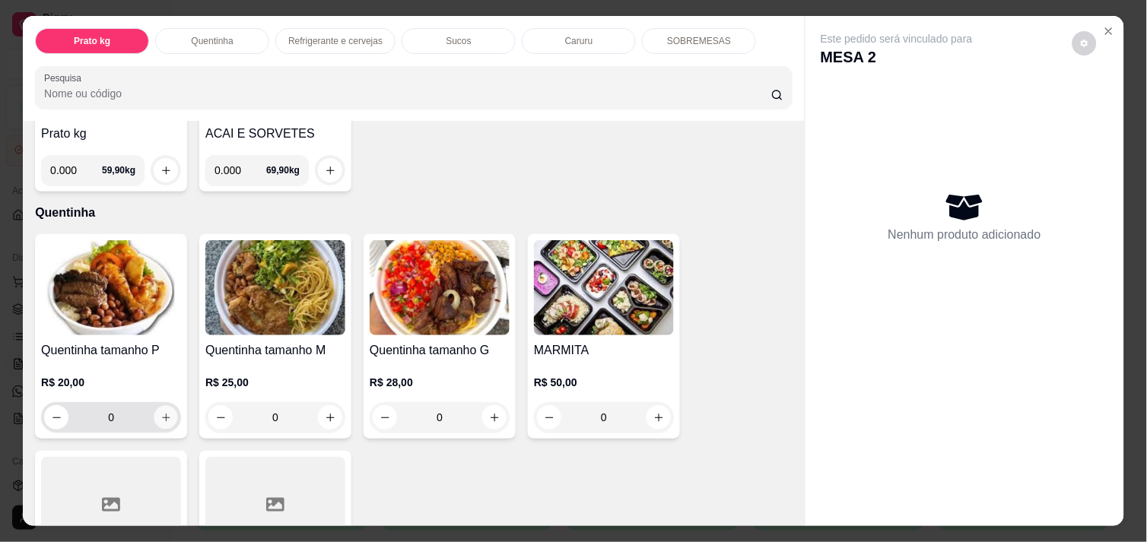
click at [162, 412] on icon "increase-product-quantity" at bounding box center [165, 417] width 11 height 11
type input "1"
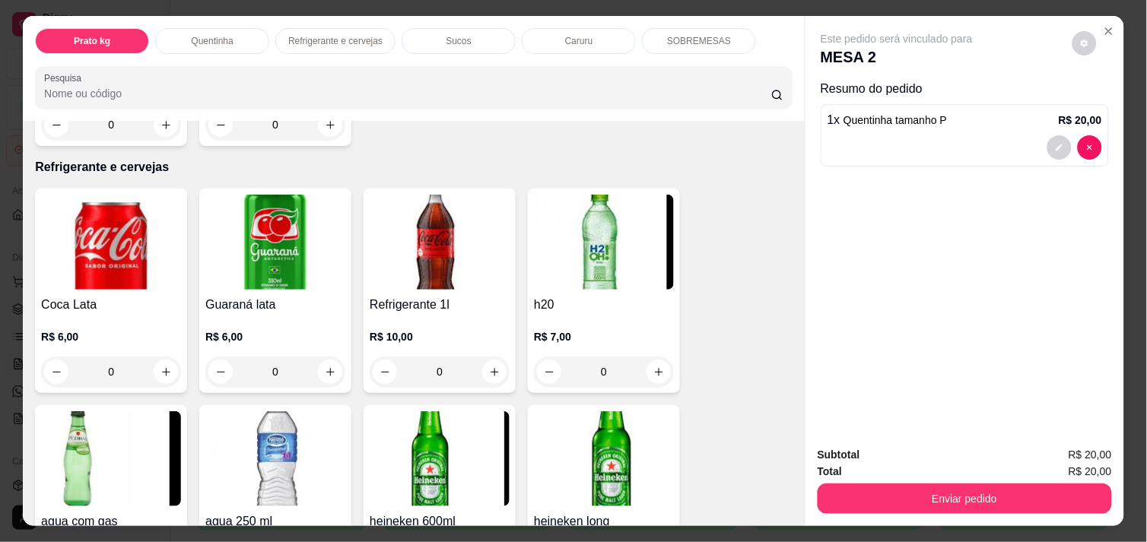
scroll to position [707, 0]
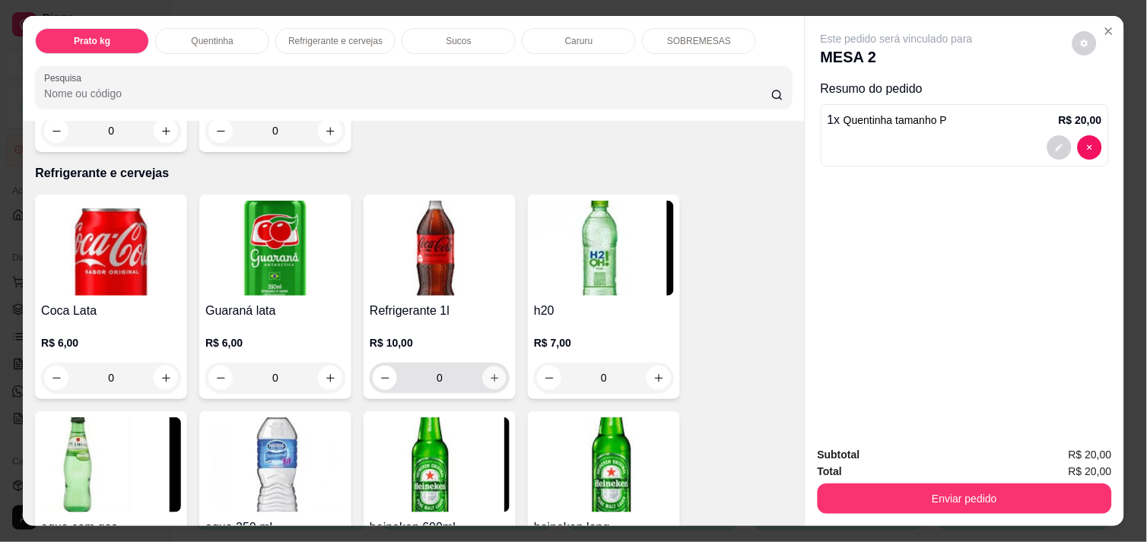
click at [491, 376] on icon "increase-product-quantity" at bounding box center [494, 378] width 11 height 11
type input "1"
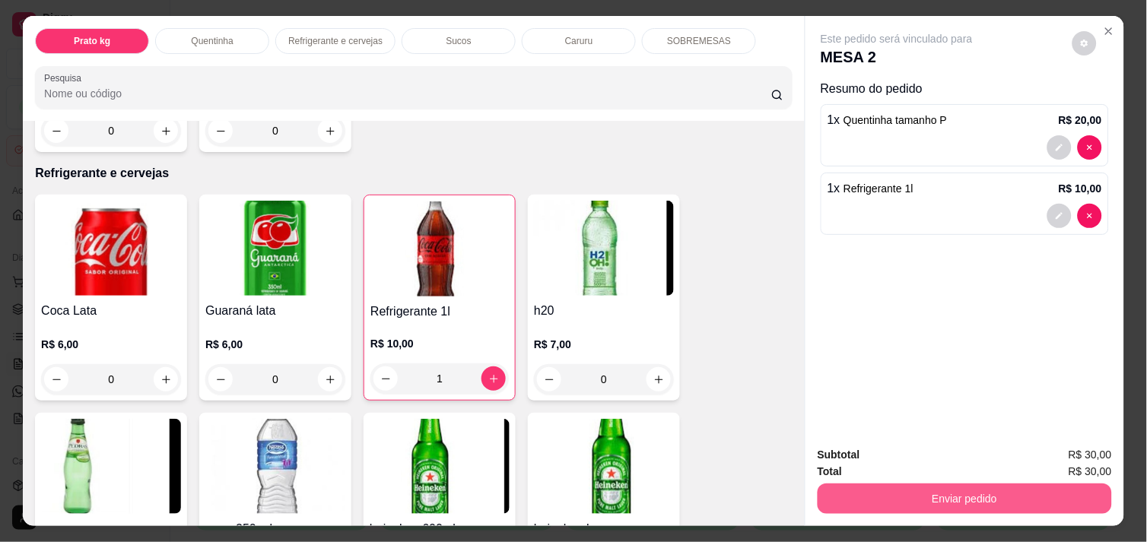
click at [929, 488] on button "Enviar pedido" at bounding box center [965, 499] width 294 height 30
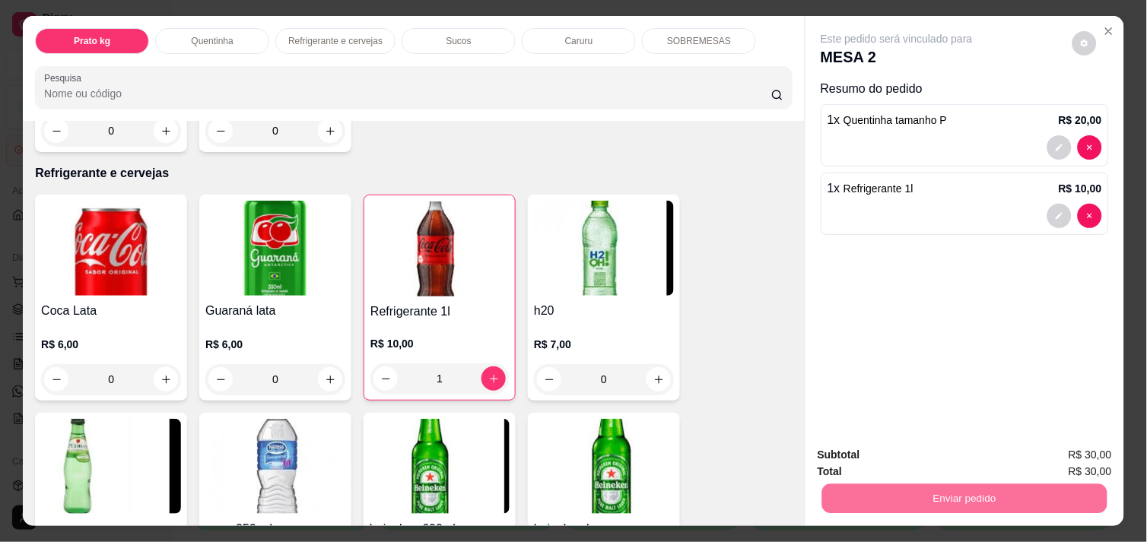
click at [907, 462] on button "Não registrar e enviar pedido" at bounding box center [914, 455] width 154 height 28
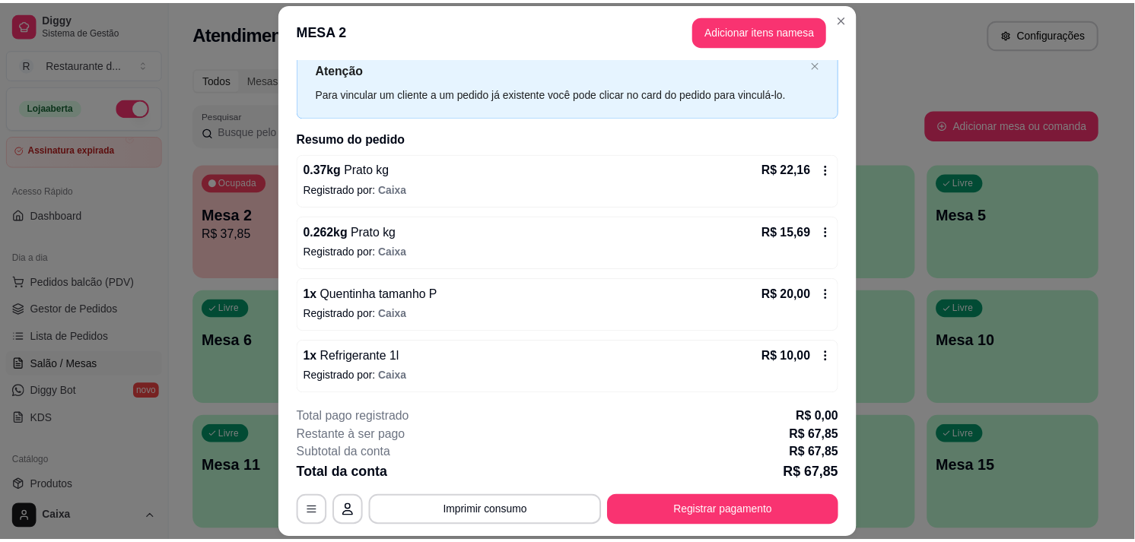
scroll to position [51, 0]
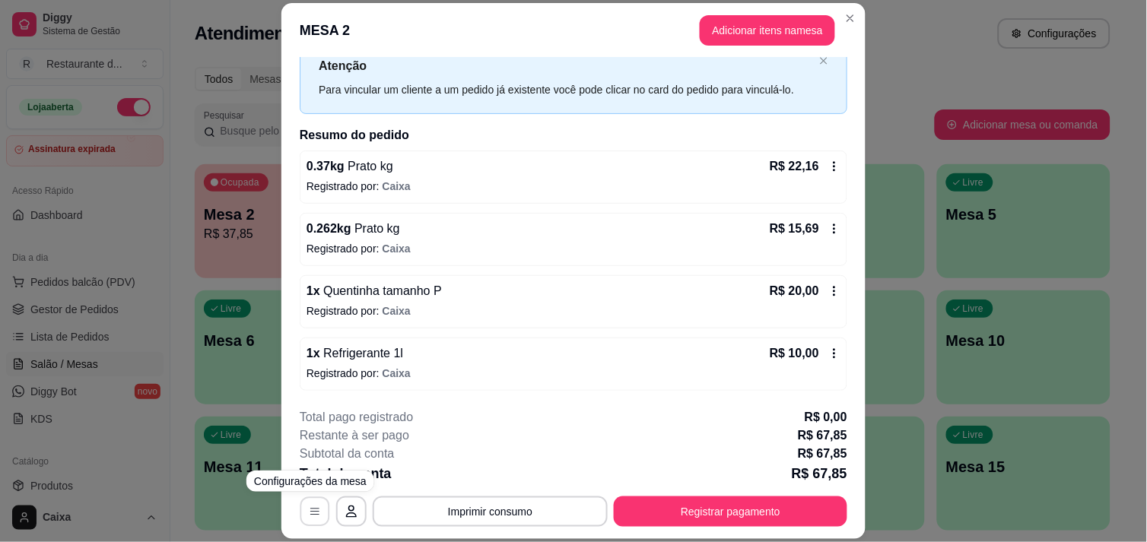
click at [309, 515] on icon "button" at bounding box center [315, 513] width 12 height 12
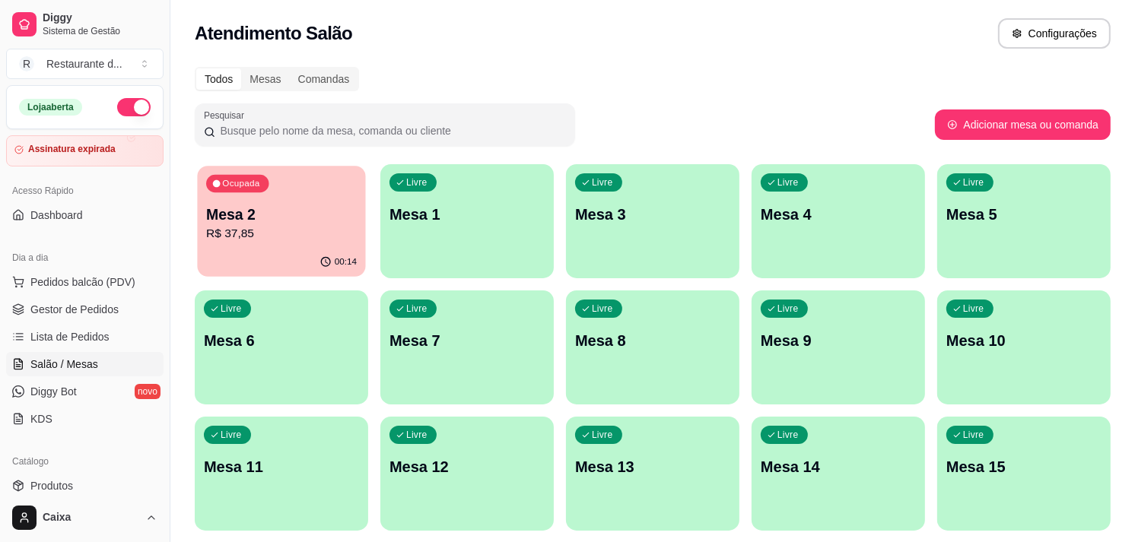
click at [297, 216] on p "Mesa 2" at bounding box center [281, 215] width 151 height 21
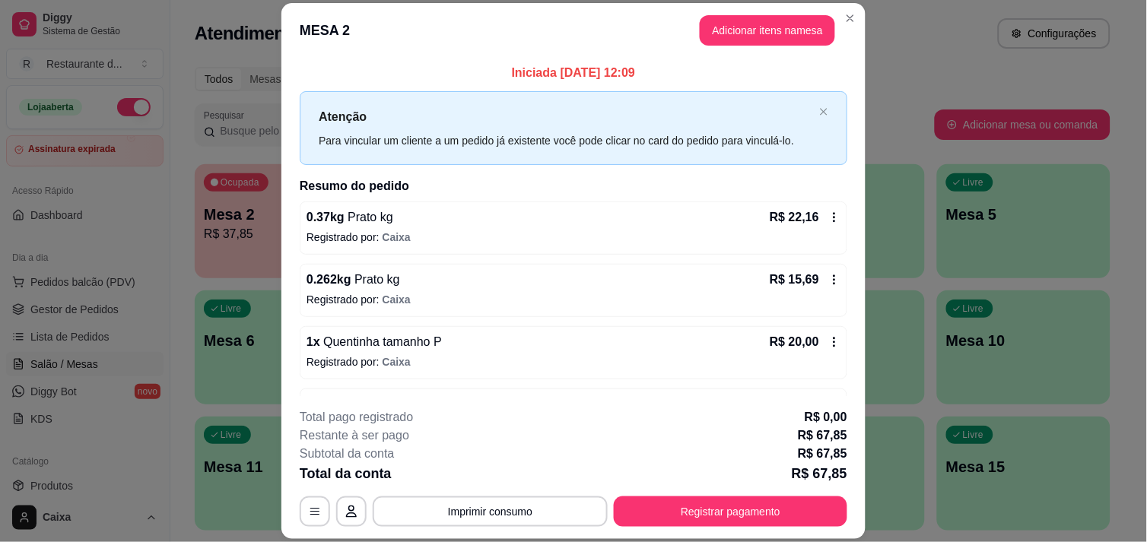
click at [828, 344] on icon at bounding box center [834, 342] width 12 height 12
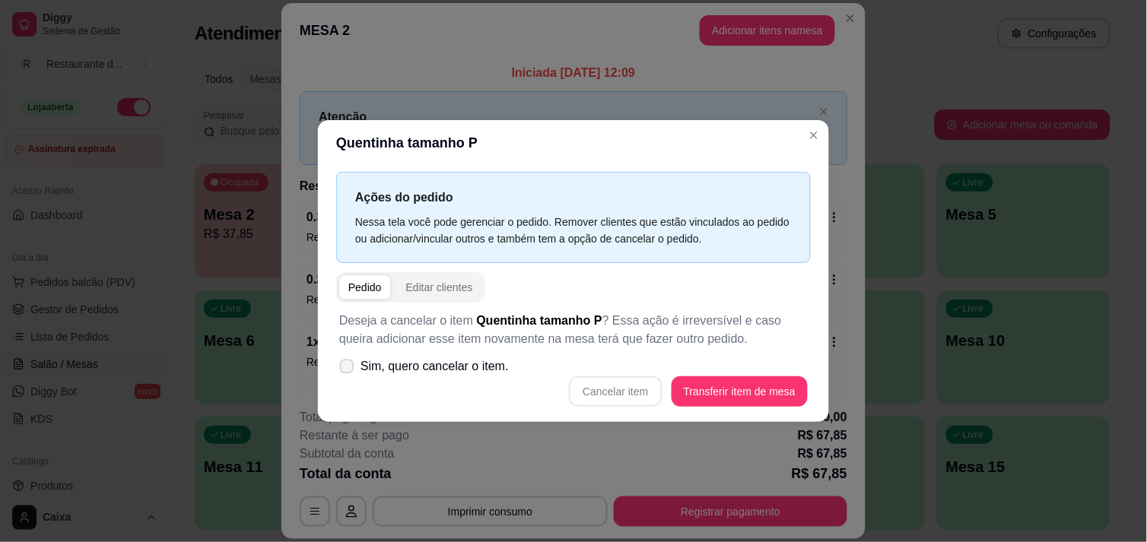
click at [346, 365] on icon at bounding box center [346, 366] width 11 height 8
click at [346, 369] on input "Sim, quero cancelar o item." at bounding box center [343, 374] width 10 height 10
checkbox input "true"
click at [627, 396] on button "Cancelar item" at bounding box center [615, 391] width 91 height 30
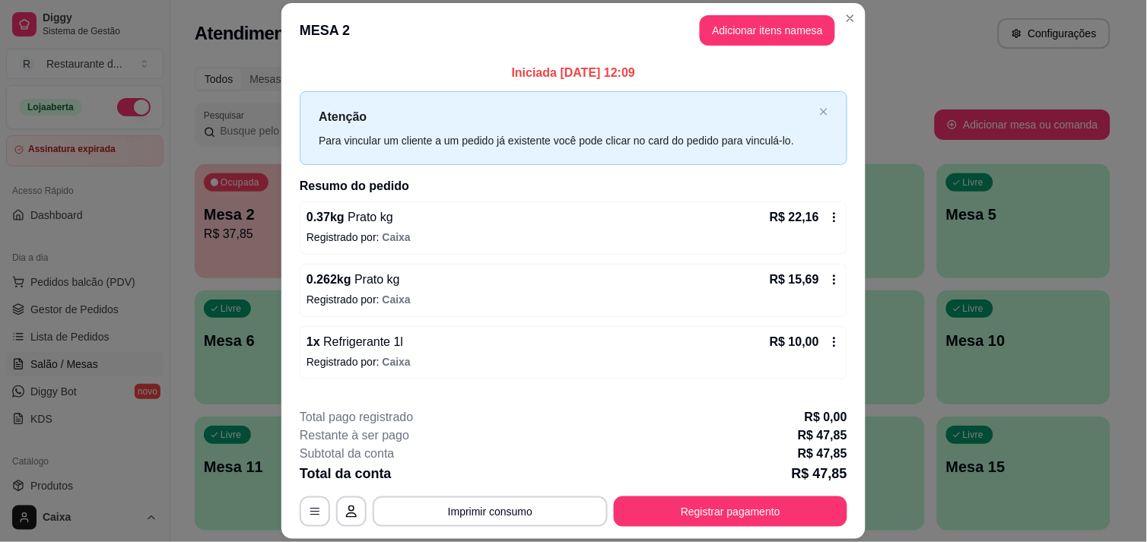
click at [828, 211] on icon at bounding box center [834, 217] width 12 height 12
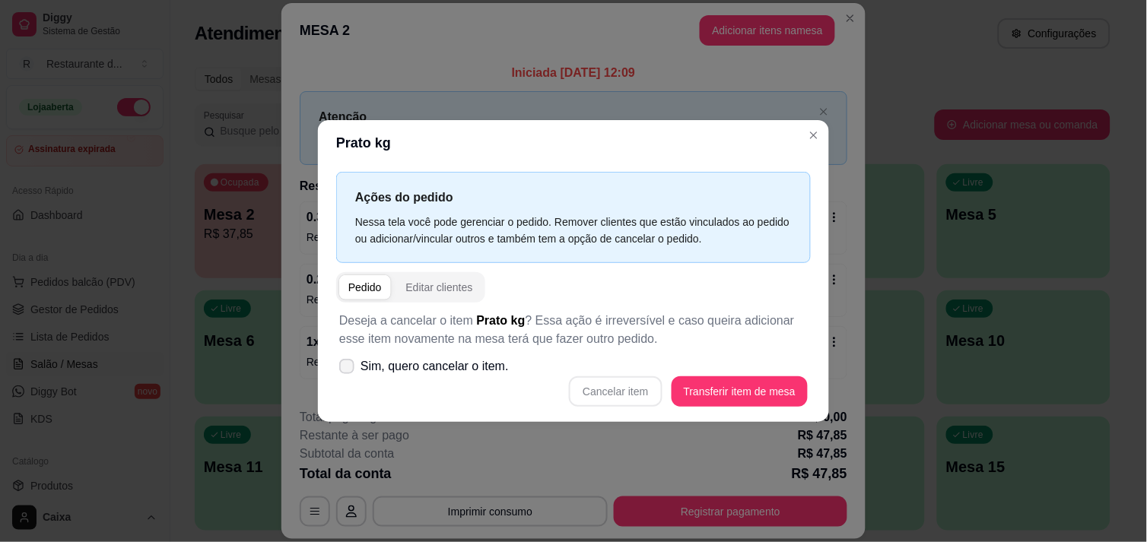
click at [348, 367] on icon at bounding box center [347, 366] width 12 height 9
click at [348, 369] on input "Sim, quero cancelar o item." at bounding box center [343, 374] width 10 height 10
checkbox input "true"
click at [650, 382] on button "Cancelar item" at bounding box center [615, 391] width 91 height 30
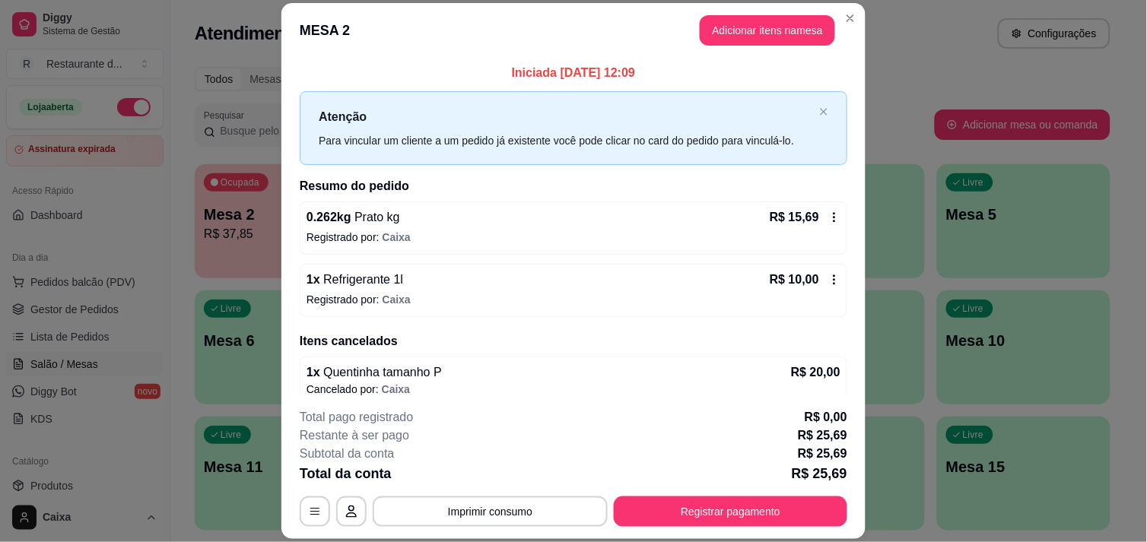
click at [828, 280] on icon at bounding box center [834, 280] width 12 height 12
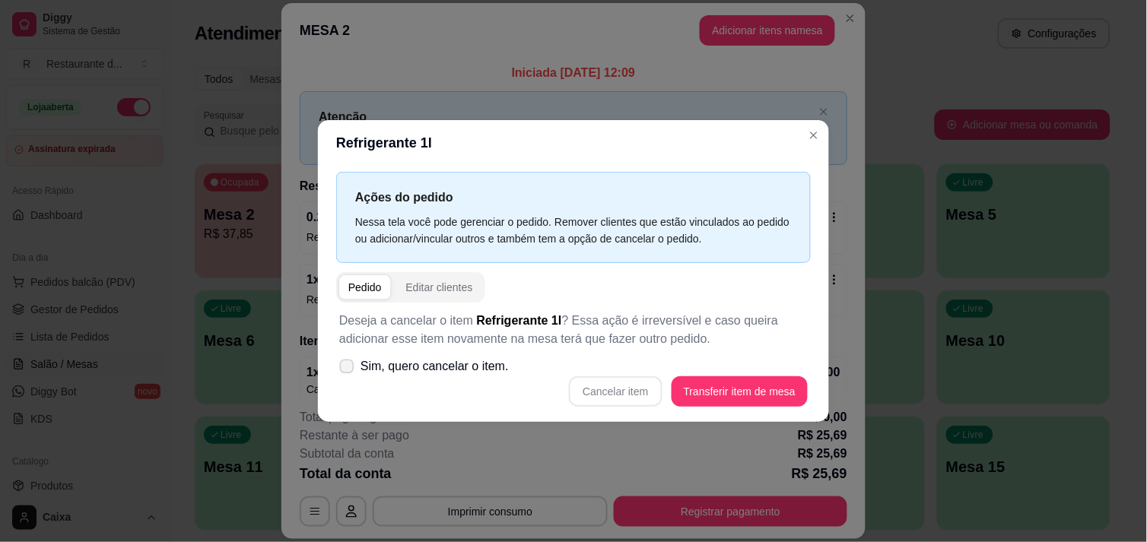
click at [348, 373] on span at bounding box center [347, 366] width 14 height 14
click at [348, 373] on input "Sim, quero cancelar o item." at bounding box center [343, 374] width 10 height 10
checkbox input "true"
click at [625, 390] on button "Cancelar item" at bounding box center [615, 391] width 91 height 30
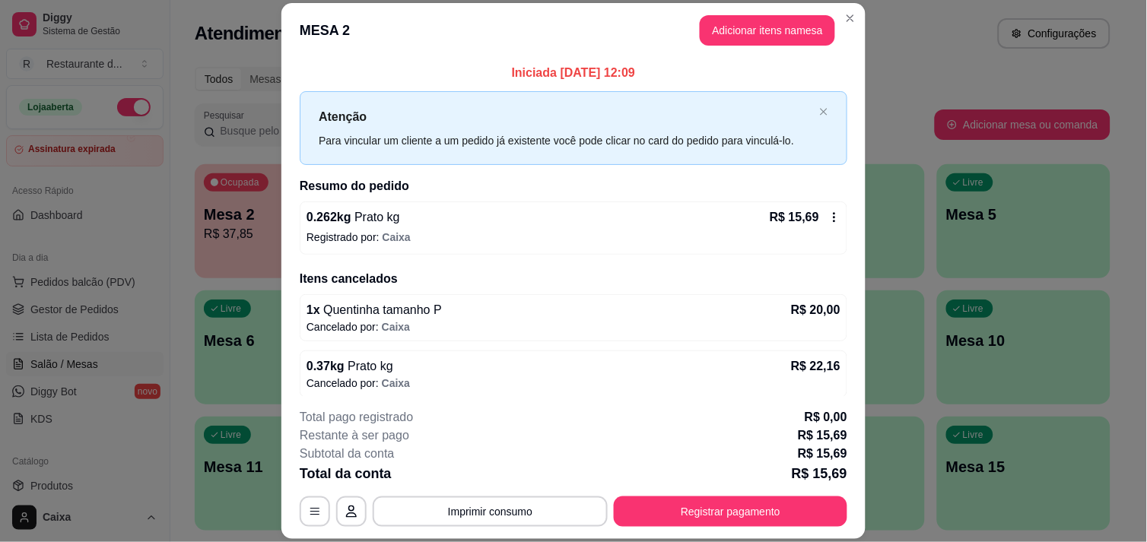
click at [614, 452] on div "Subtotal da conta R$ 15,69" at bounding box center [574, 454] width 548 height 18
click at [828, 211] on icon at bounding box center [834, 217] width 12 height 12
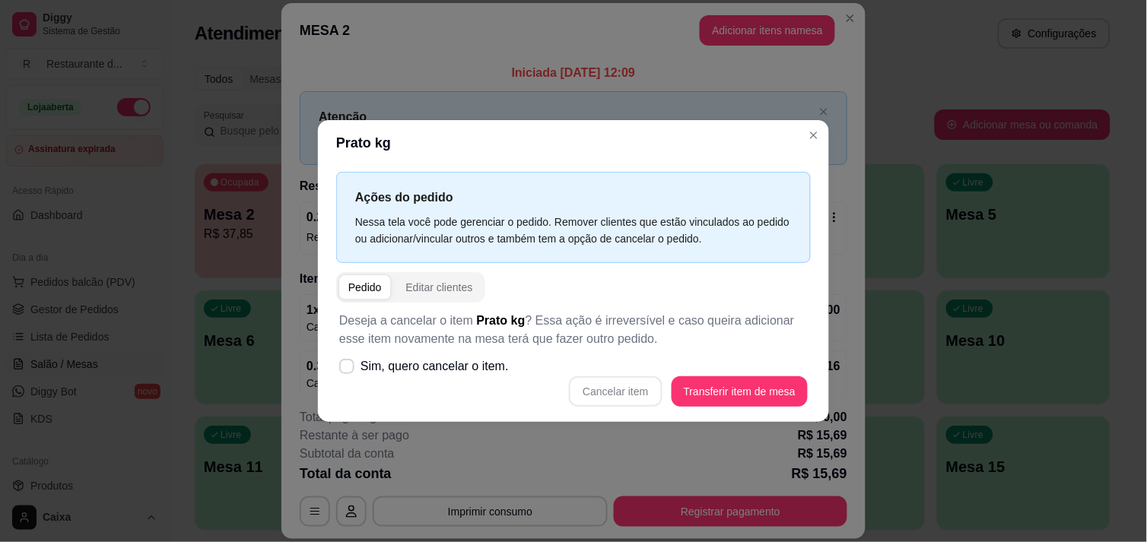
click at [596, 393] on div "Cancelar item Transferir item de mesa" at bounding box center [573, 391] width 469 height 30
click at [354, 358] on label "Sim, quero cancelar o item." at bounding box center [424, 366] width 182 height 30
click at [348, 369] on input "Sim, quero cancelar o item." at bounding box center [343, 374] width 10 height 10
checkbox input "true"
click at [605, 390] on button "Cancelar item" at bounding box center [615, 391] width 93 height 30
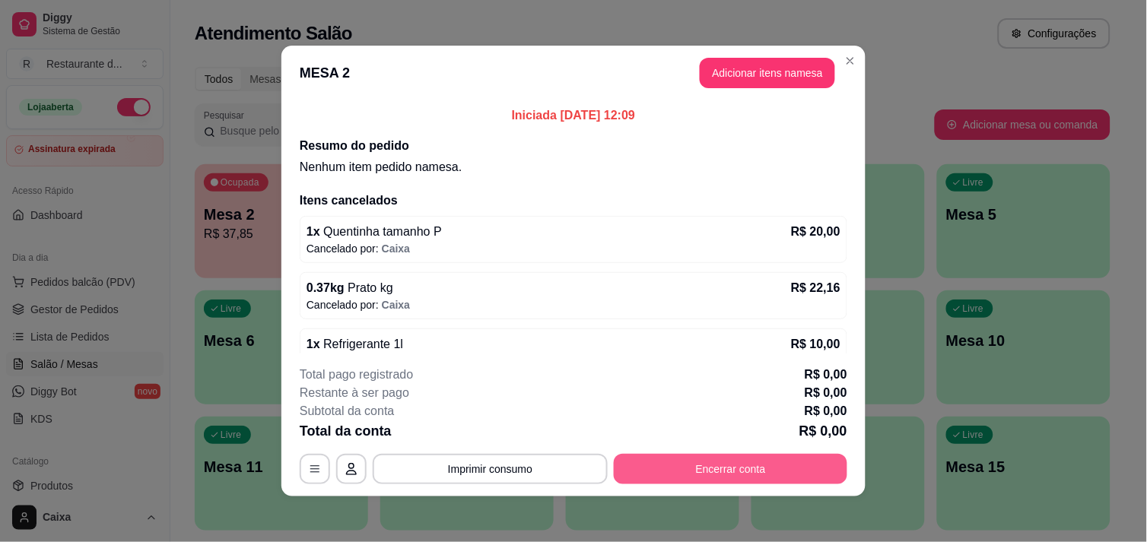
click at [713, 459] on button "Encerrar conta" at bounding box center [730, 469] width 233 height 30
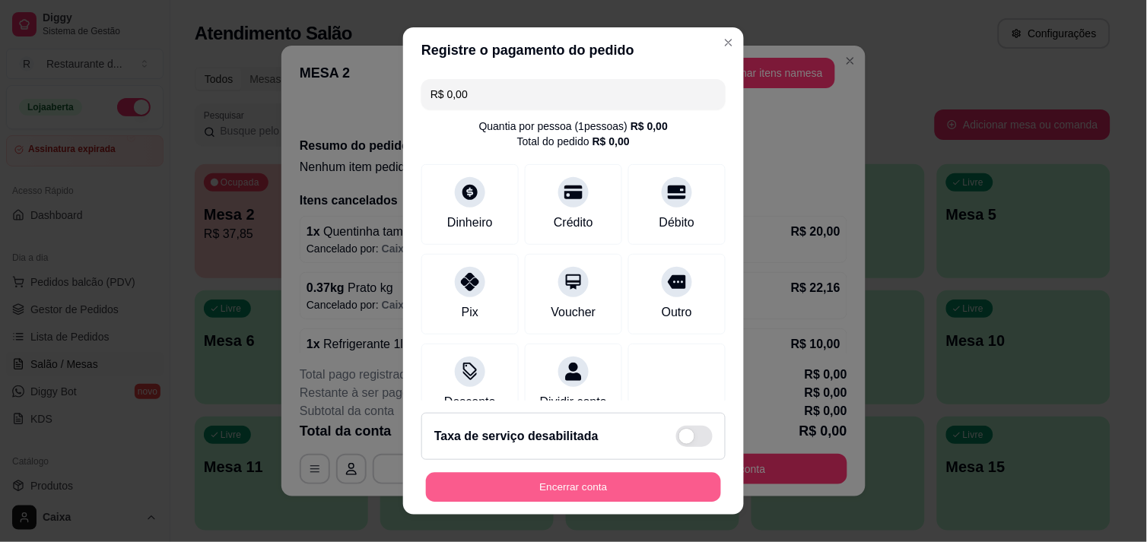
click at [615, 487] on button "Encerrar conta" at bounding box center [573, 488] width 295 height 30
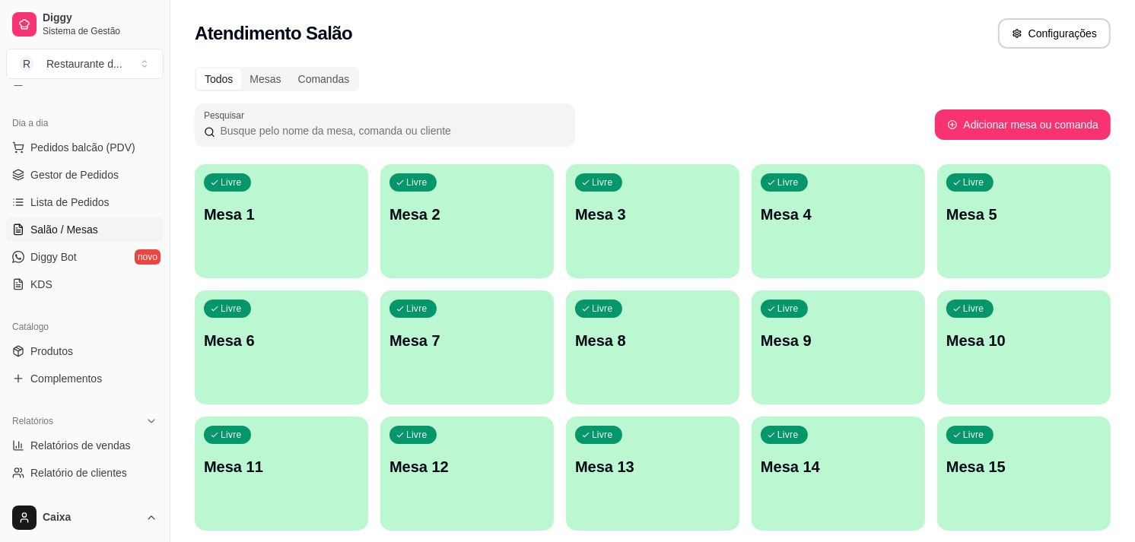
scroll to position [169, 0]
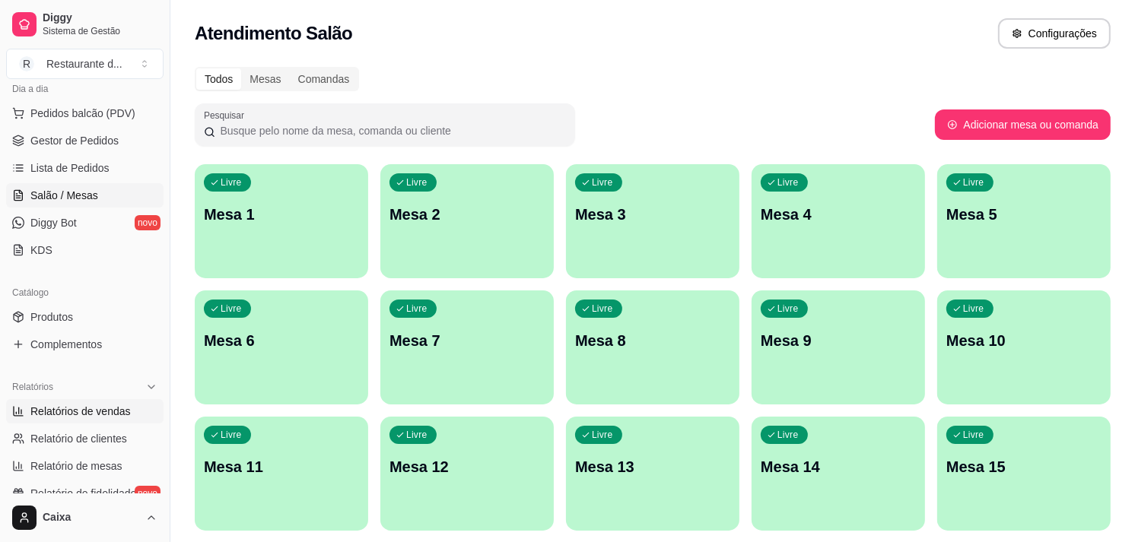
click at [97, 413] on span "Relatórios de vendas" at bounding box center [80, 411] width 100 height 15
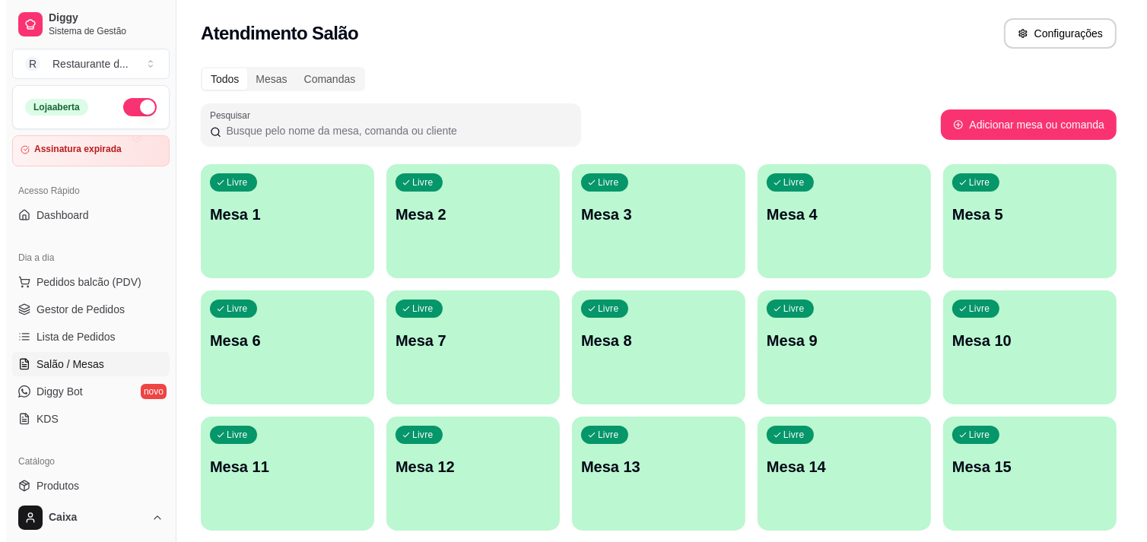
scroll to position [101, 0]
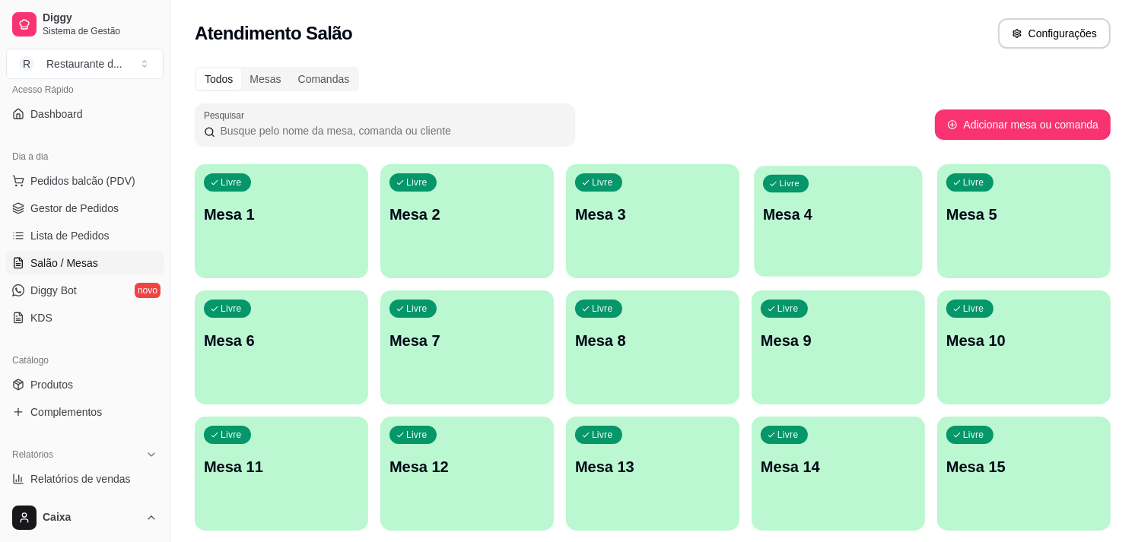
click at [799, 245] on div "Livre Mesa 4" at bounding box center [838, 212] width 168 height 93
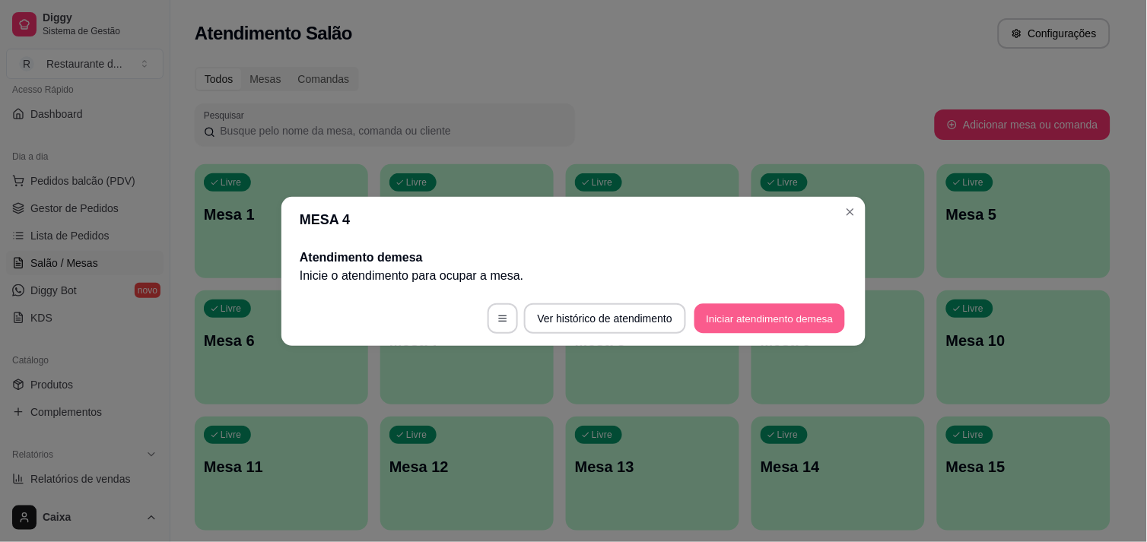
click at [785, 310] on button "Iniciar atendimento de mesa" at bounding box center [769, 318] width 151 height 30
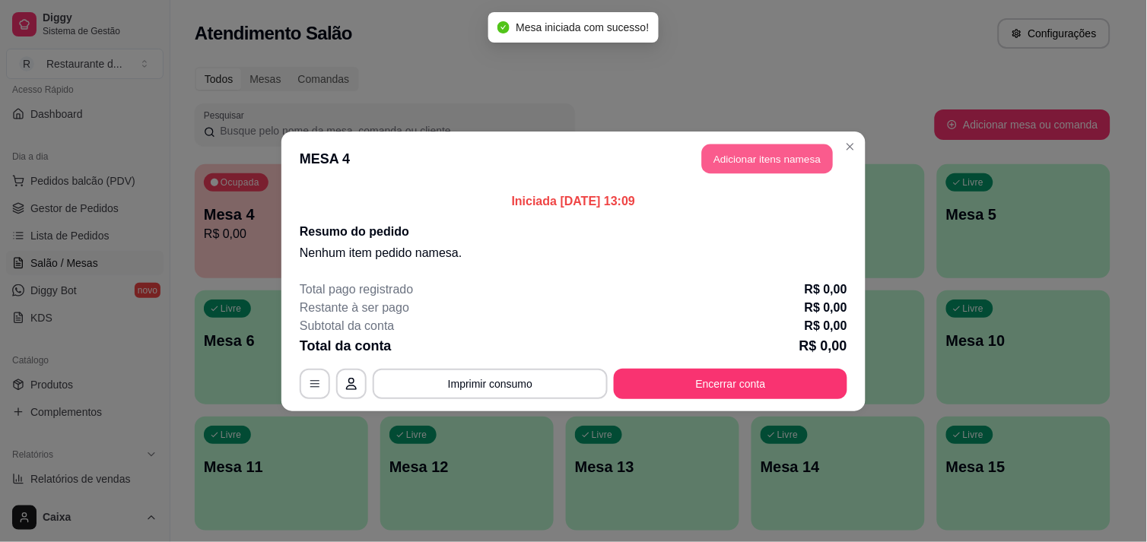
click at [779, 163] on button "Adicionar itens na mesa" at bounding box center [767, 159] width 131 height 30
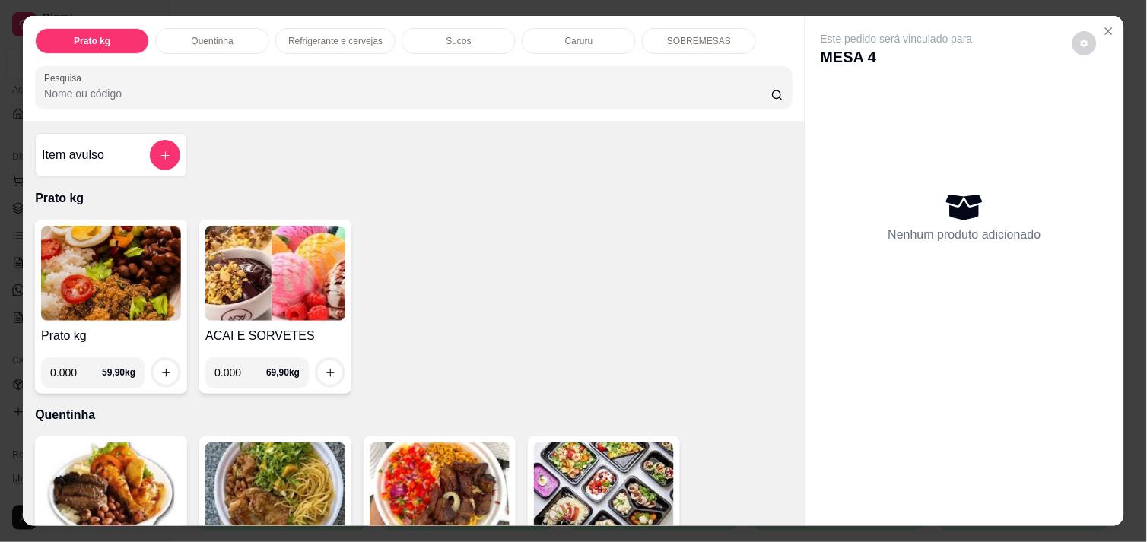
click at [78, 362] on input "0.000" at bounding box center [76, 372] width 52 height 30
type input "0.330"
click at [161, 373] on button "increase-product-quantity" at bounding box center [166, 373] width 24 height 24
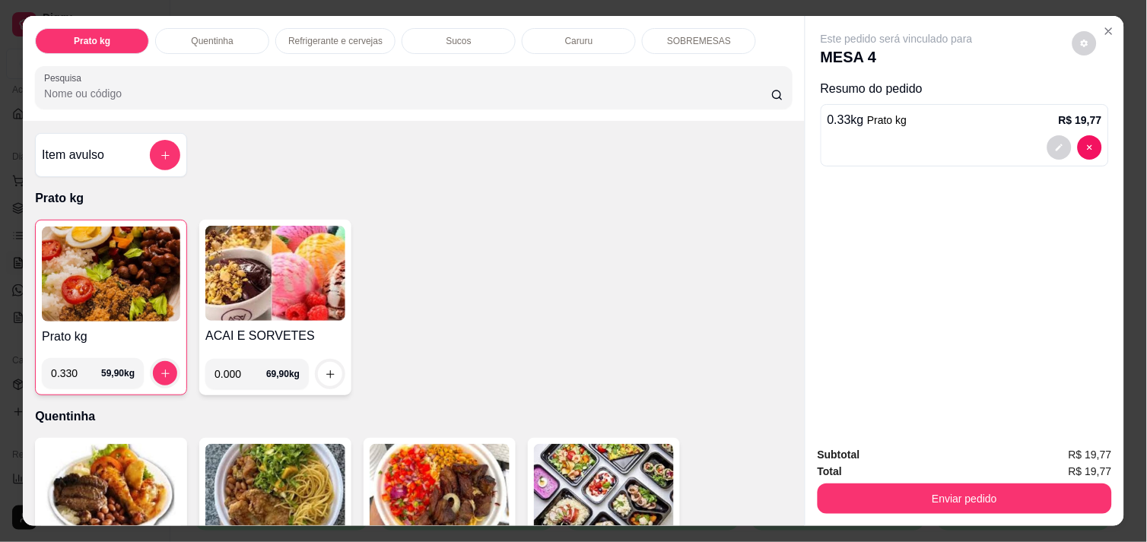
click at [785, 507] on div "Item avulso Prato kg Prato kg 0.330 59,90 kg ACAI E SORVETES 0.000 69,90 kg Que…" at bounding box center [414, 323] width 782 height 405
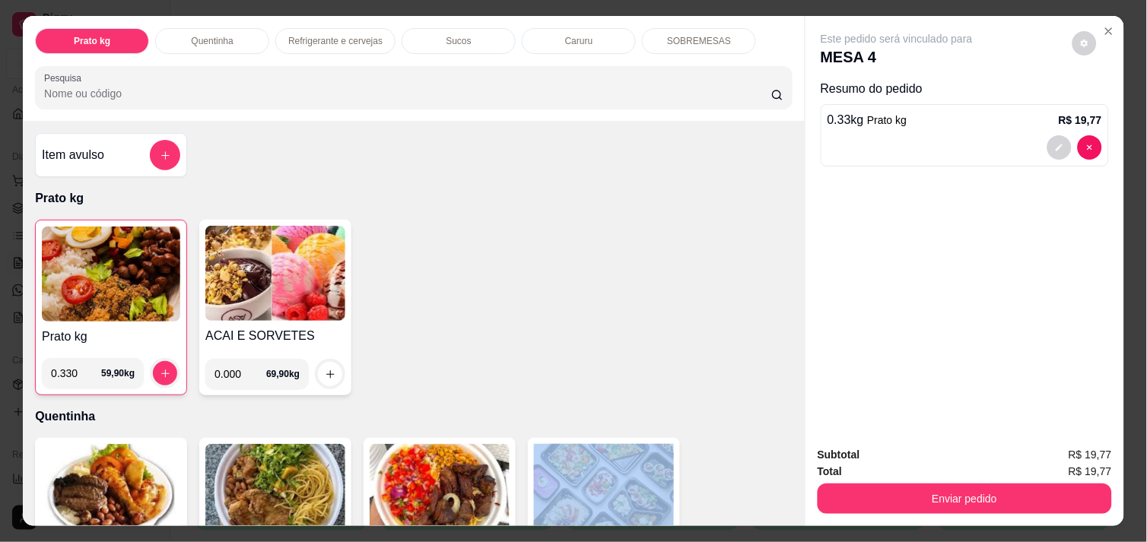
click at [785, 507] on div "Item avulso Prato kg Prato kg 0.330 59,90 kg ACAI E SORVETES 0.000 69,90 kg Que…" at bounding box center [414, 323] width 782 height 405
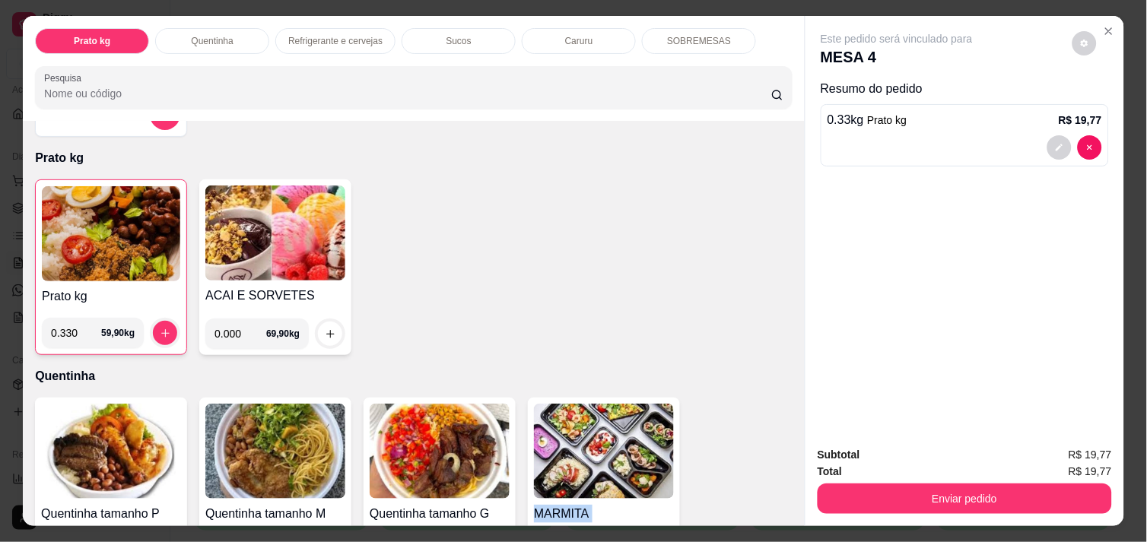
click at [785, 507] on div "Item avulso Prato kg Prato kg 0.330 59,90 kg ACAI E SORVETES 0.000 69,90 kg Que…" at bounding box center [414, 323] width 782 height 405
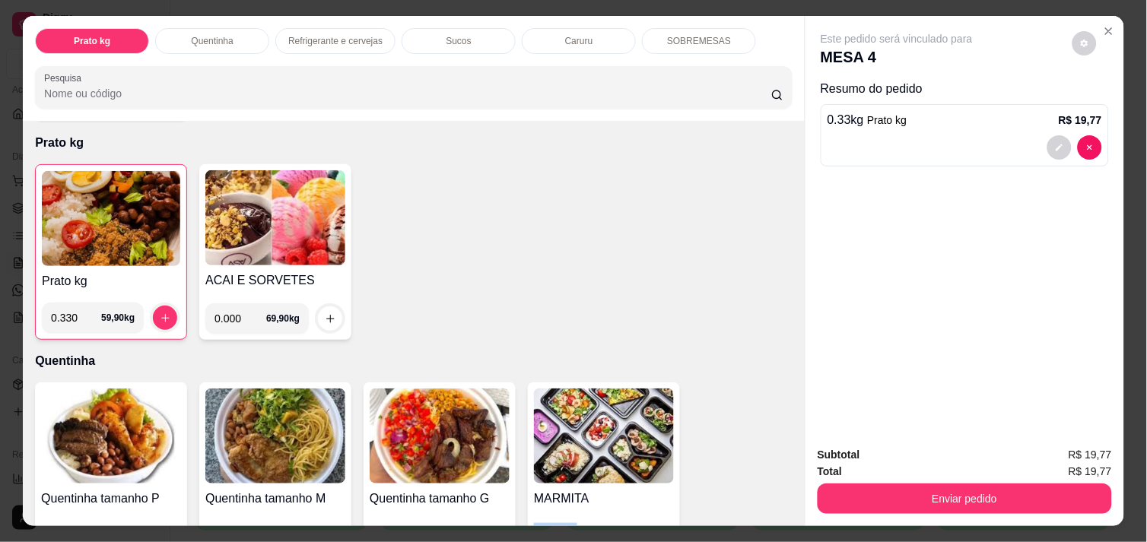
click at [785, 507] on div "Item avulso Prato kg Prato kg 0.330 59,90 kg ACAI E SORVETES 0.000 69,90 kg Que…" at bounding box center [414, 323] width 782 height 405
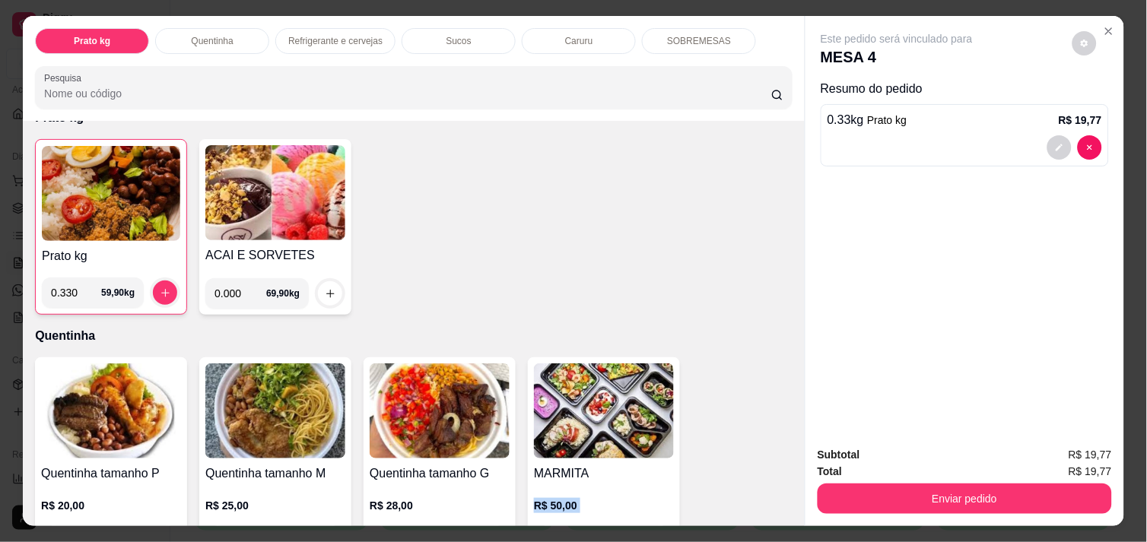
click at [785, 507] on div "Item avulso Prato kg Prato kg 0.330 59,90 kg ACAI E SORVETES 0.000 69,90 kg Que…" at bounding box center [414, 323] width 782 height 405
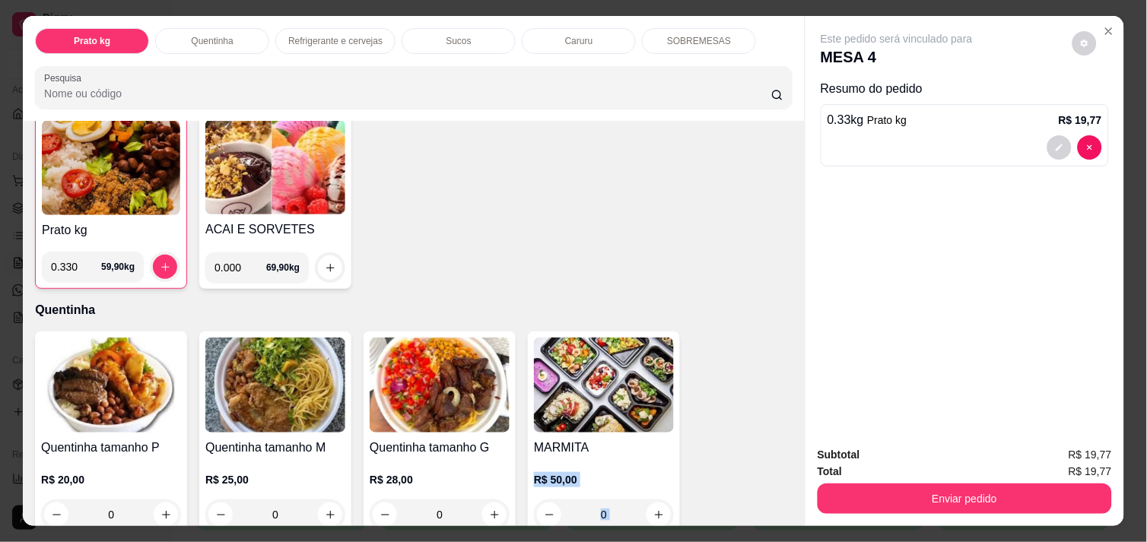
click at [785, 507] on div "Item avulso Prato kg Prato kg 0.330 59,90 kg ACAI E SORVETES 0.000 69,90 kg Que…" at bounding box center [414, 323] width 782 height 405
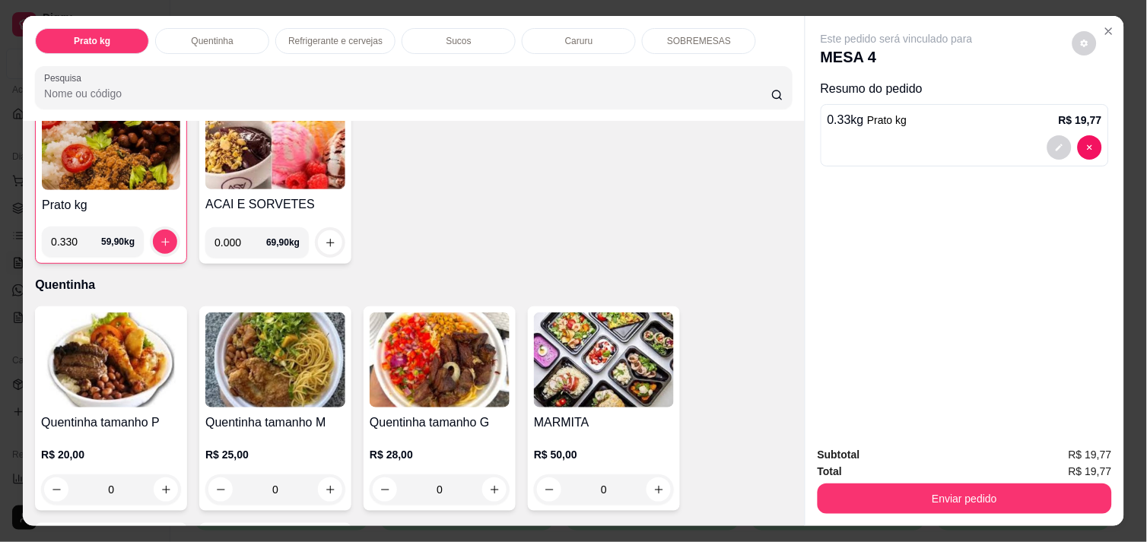
click at [785, 507] on div "Item avulso Prato kg Prato kg 0.330 59,90 kg ACAI E SORVETES 0.000 69,90 kg Que…" at bounding box center [414, 323] width 782 height 405
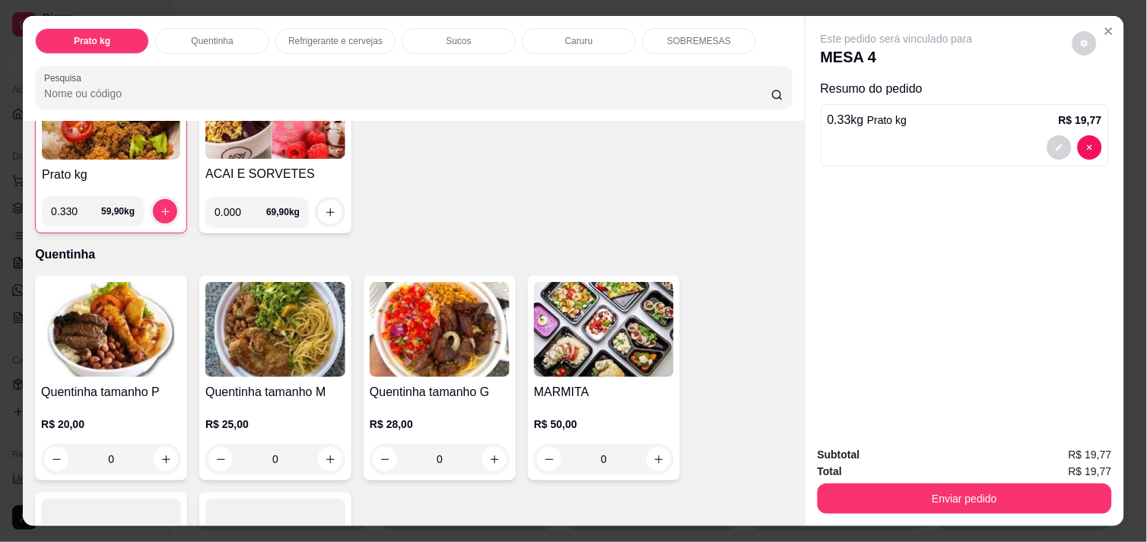
click at [785, 507] on div "Item avulso Prato kg Prato kg 0.330 59,90 kg ACAI E SORVETES 0.000 69,90 kg Que…" at bounding box center [414, 323] width 782 height 405
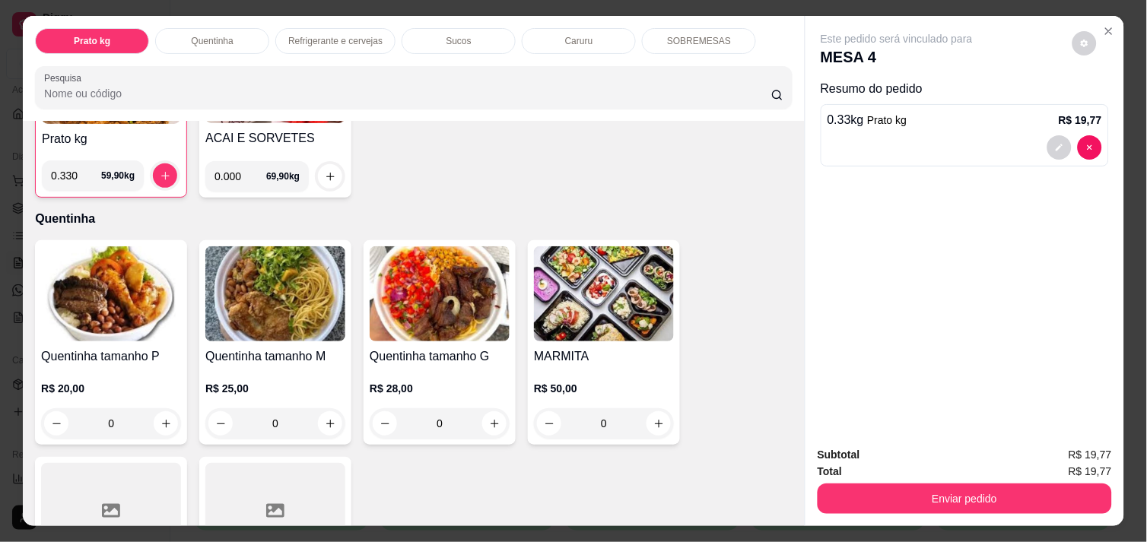
click at [785, 507] on div "Item avulso Prato kg Prato kg 0.330 59,90 kg ACAI E SORVETES 0.000 69,90 kg Que…" at bounding box center [414, 323] width 782 height 405
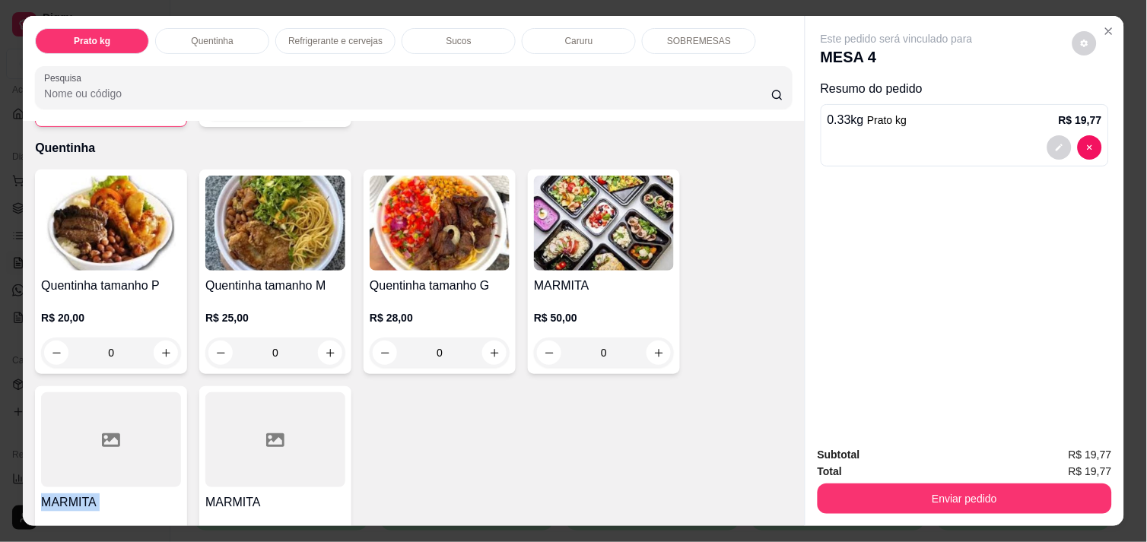
click at [785, 507] on div "Item avulso Prato kg Prato kg 0.330 59,90 kg ACAI E SORVETES 0.000 69,90 kg Que…" at bounding box center [414, 323] width 782 height 405
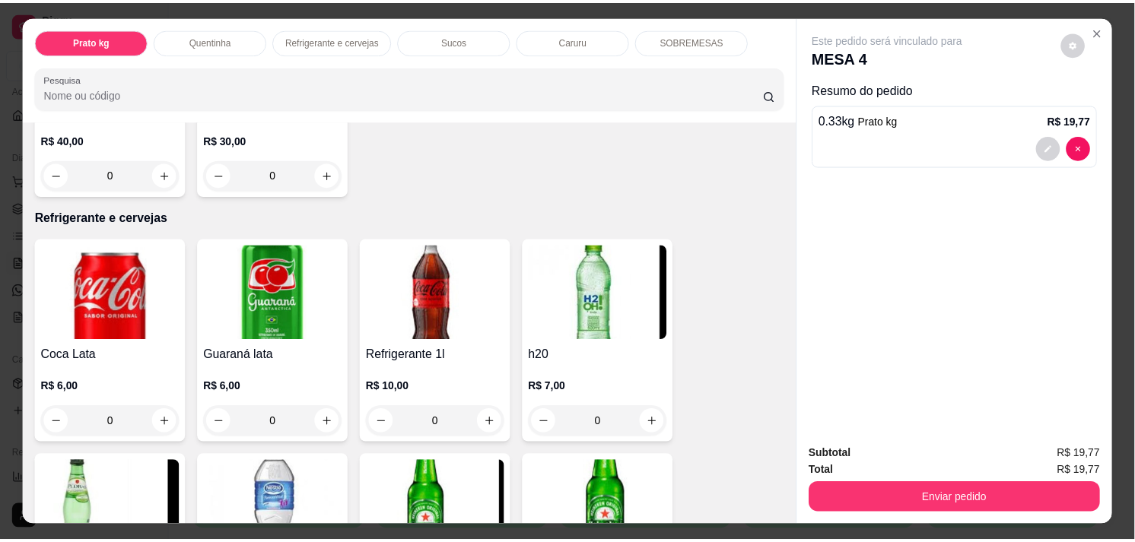
scroll to position [665, 0]
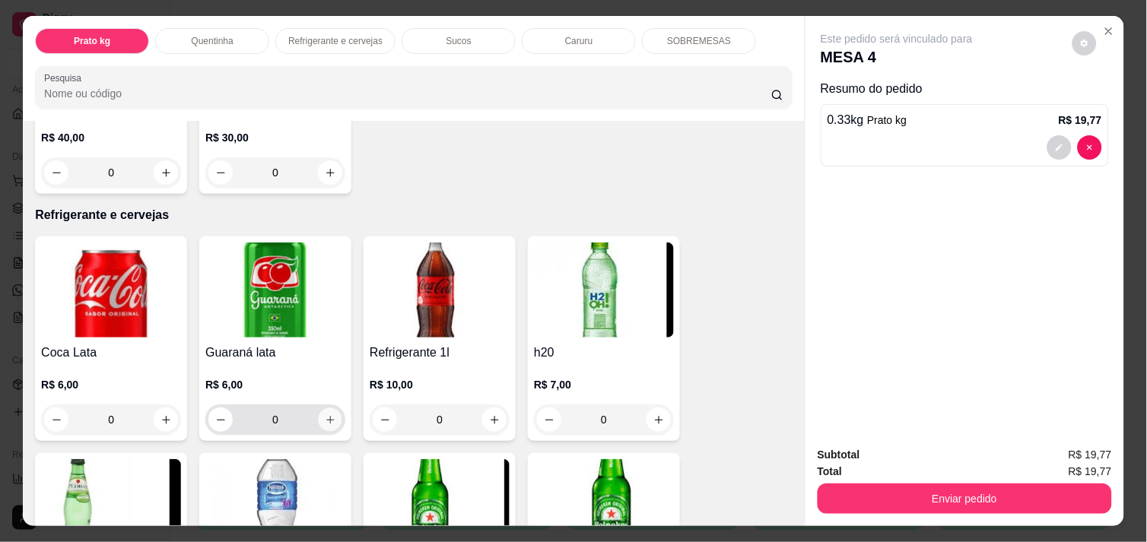
click at [326, 416] on icon "increase-product-quantity" at bounding box center [330, 420] width 8 height 8
type input "1"
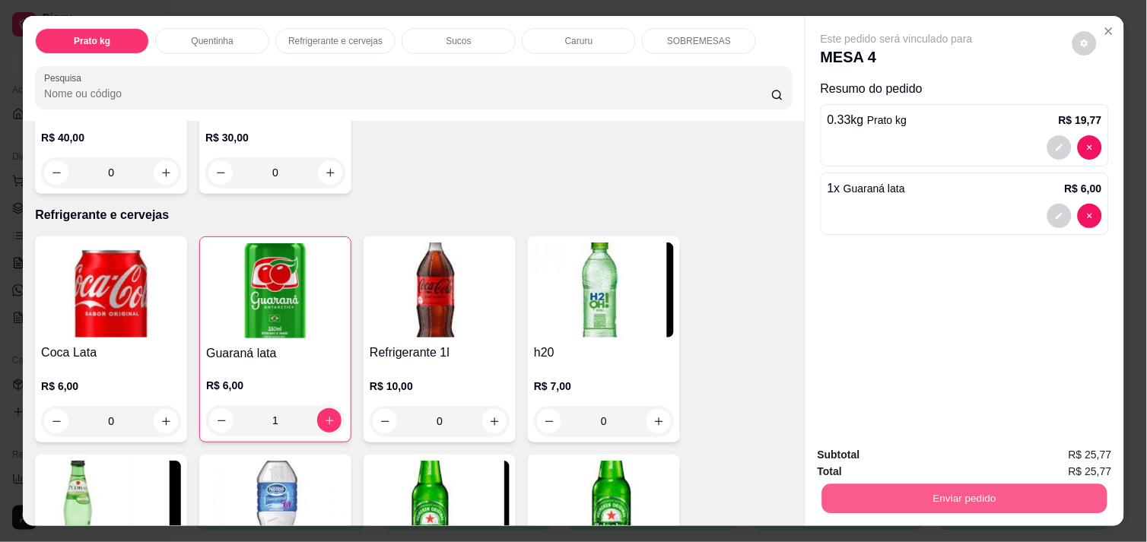
click at [878, 495] on button "Enviar pedido" at bounding box center [964, 499] width 285 height 30
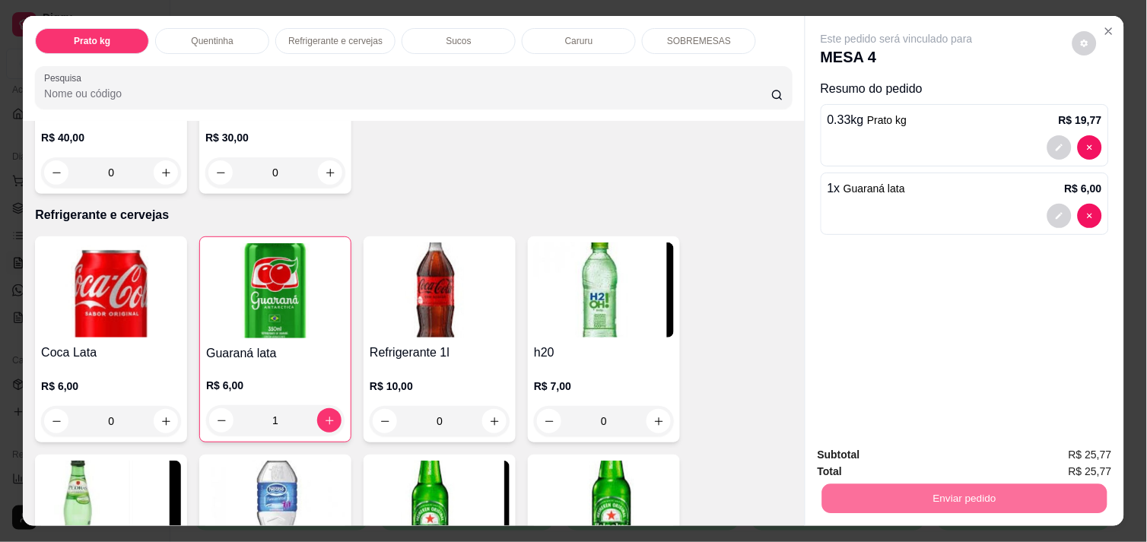
click at [891, 457] on button "Não registrar e enviar pedido" at bounding box center [914, 455] width 154 height 28
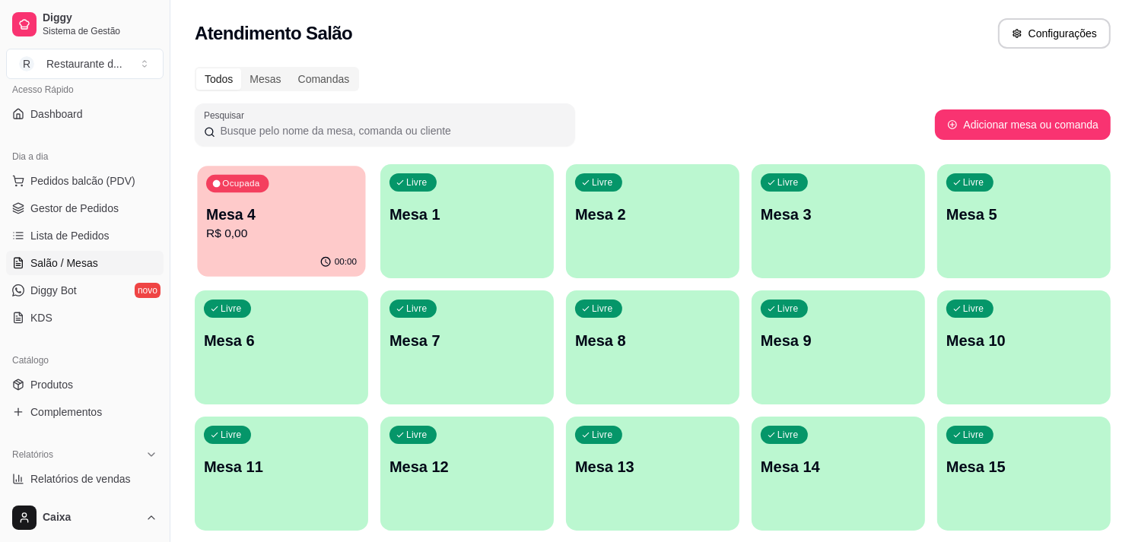
click at [332, 216] on p "Mesa 4" at bounding box center [281, 215] width 151 height 21
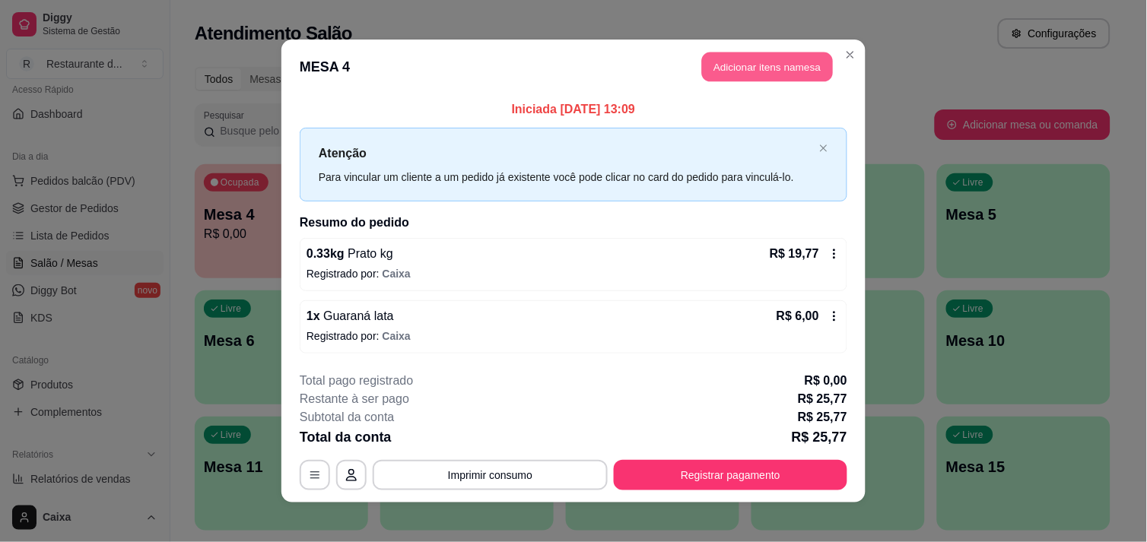
click at [729, 65] on button "Adicionar itens na mesa" at bounding box center [767, 67] width 131 height 30
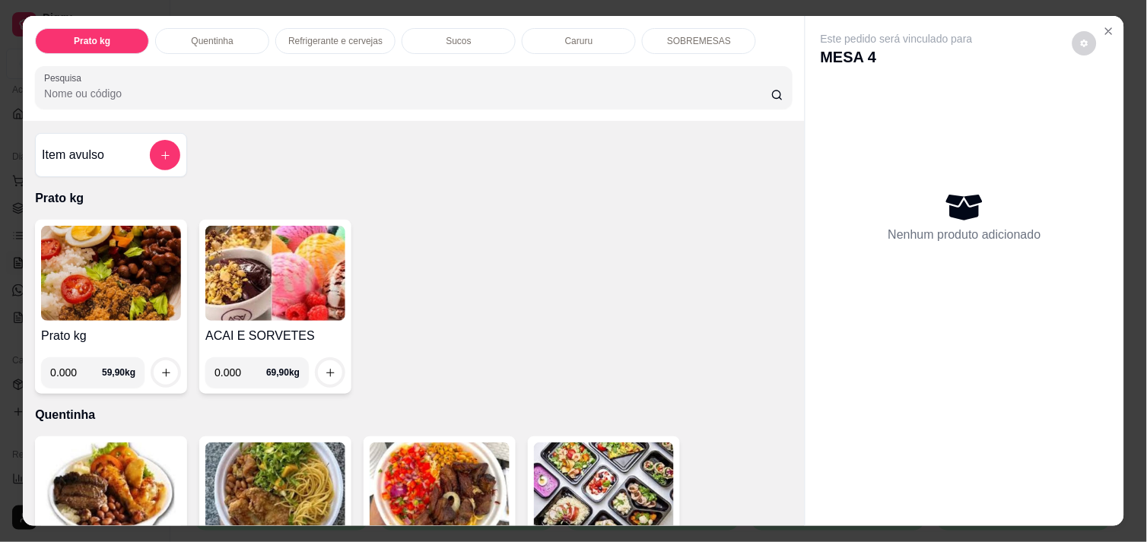
click at [237, 370] on input "0.000" at bounding box center [240, 372] width 52 height 30
type input "0.218"
click at [332, 367] on button "increase-product-quantity" at bounding box center [330, 373] width 24 height 24
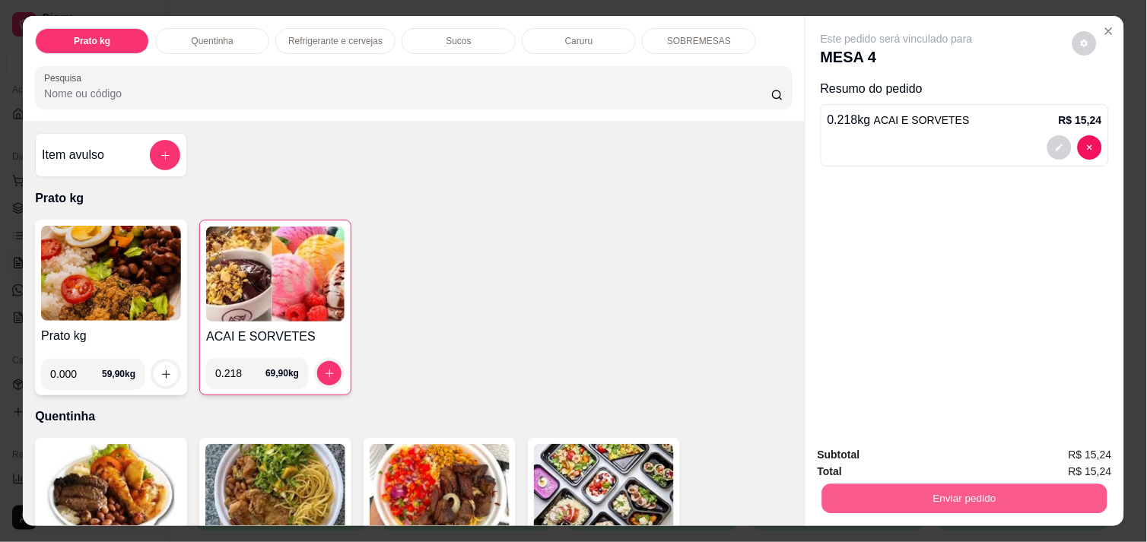
click at [896, 496] on button "Enviar pedido" at bounding box center [964, 499] width 285 height 30
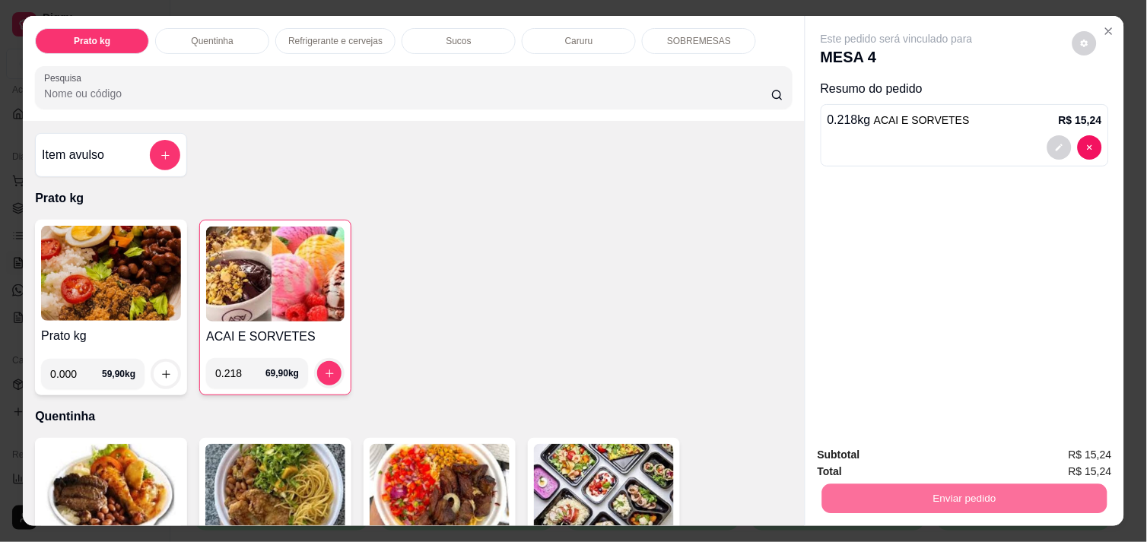
click at [898, 443] on button "Não registrar e enviar pedido" at bounding box center [914, 455] width 154 height 28
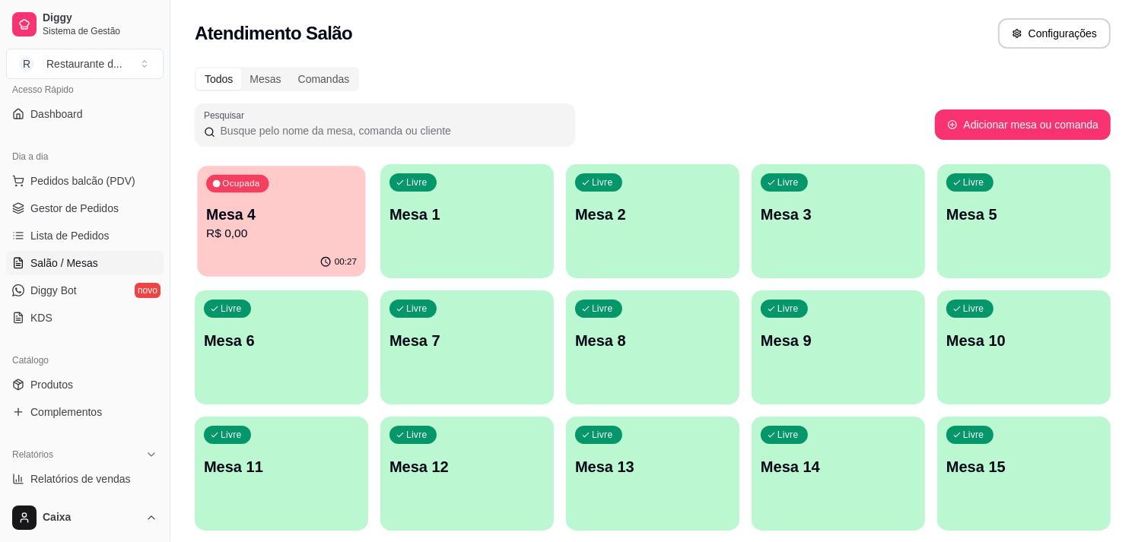
click at [278, 272] on div "00:27" at bounding box center [281, 262] width 168 height 29
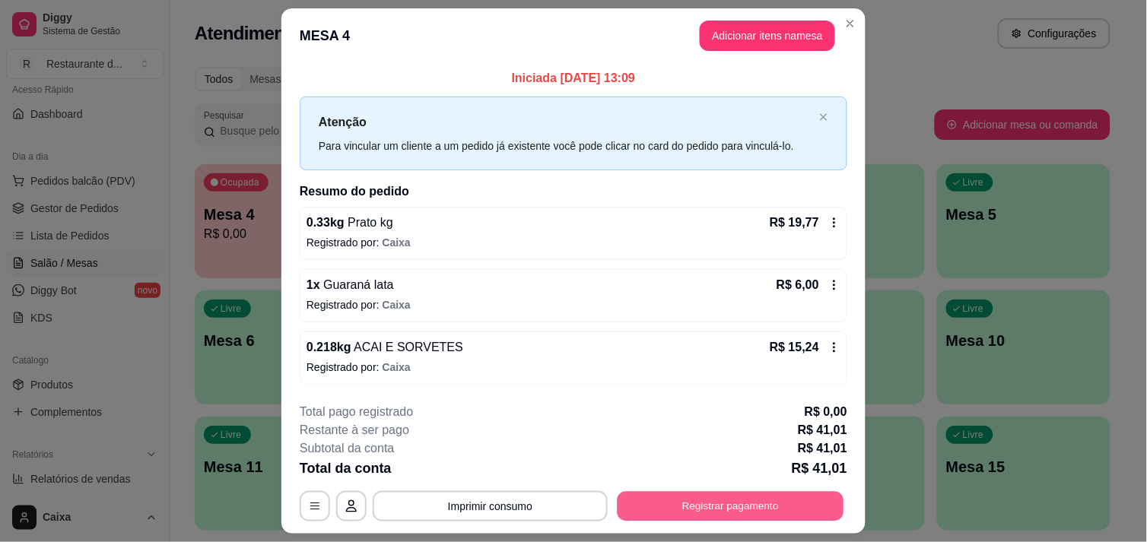
click at [719, 500] on button "Registrar pagamento" at bounding box center [731, 507] width 227 height 30
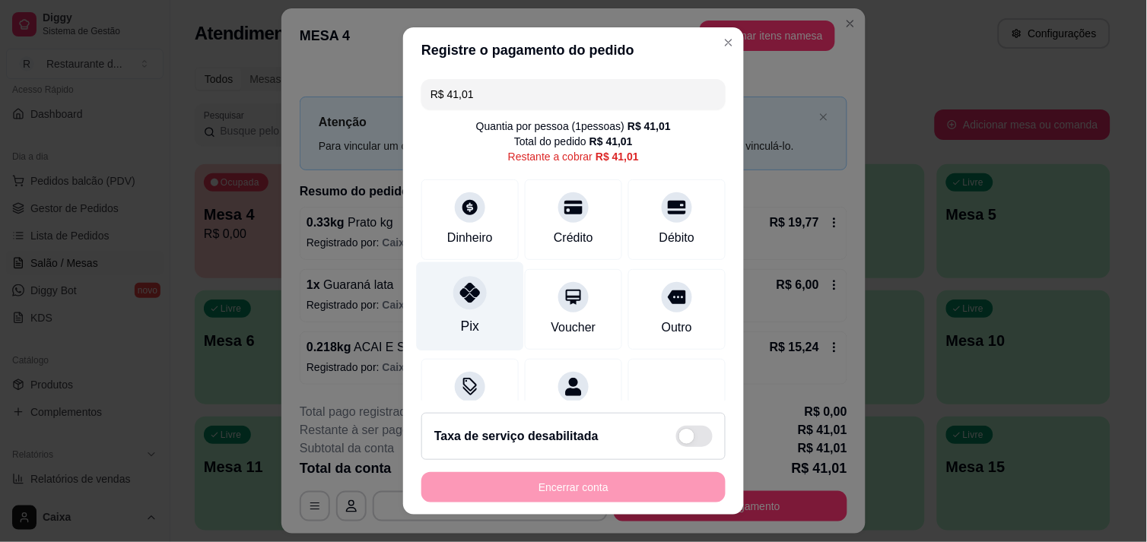
click at [446, 306] on div "Pix" at bounding box center [470, 306] width 107 height 89
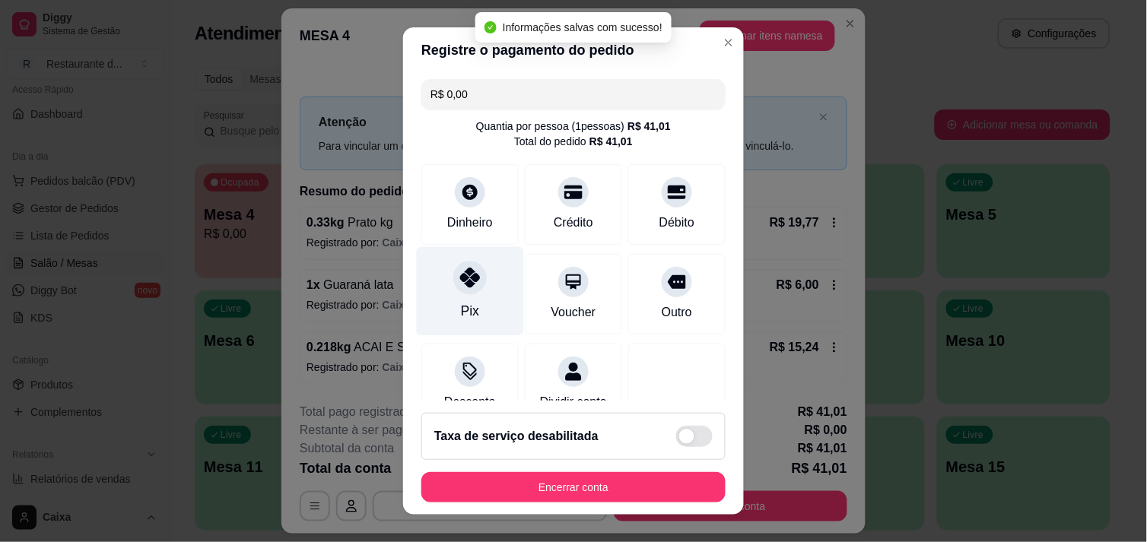
type input "R$ 0,00"
click at [466, 282] on icon at bounding box center [470, 278] width 20 height 20
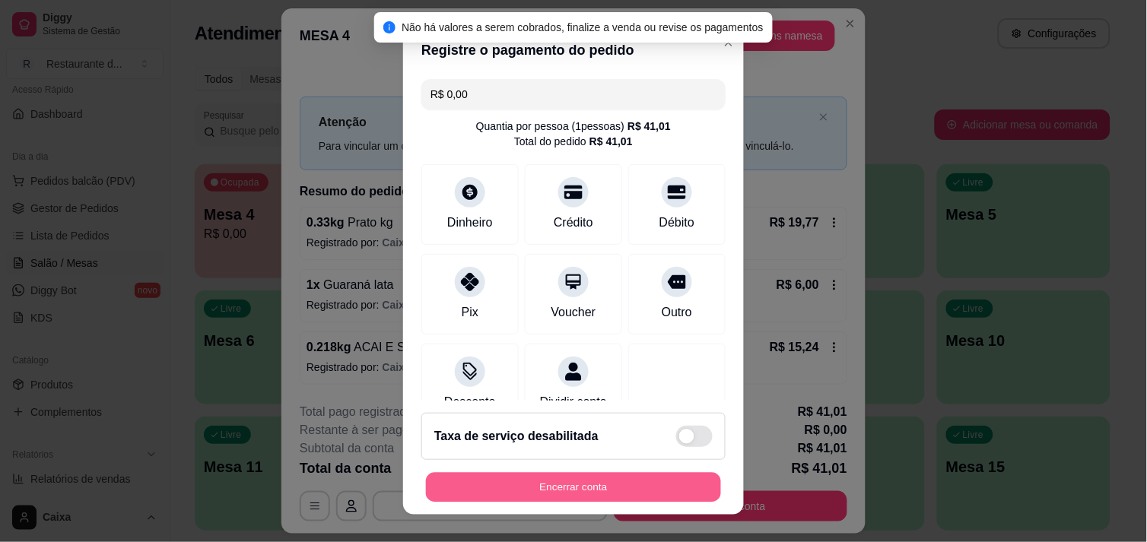
click at [525, 479] on button "Encerrar conta" at bounding box center [573, 488] width 295 height 30
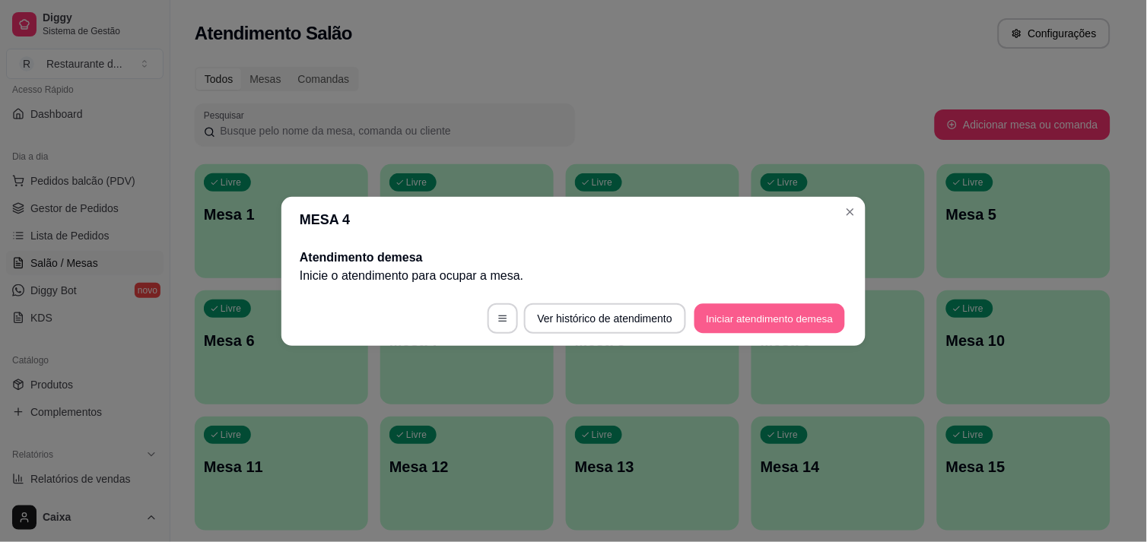
click at [812, 315] on button "Iniciar atendimento de mesa" at bounding box center [769, 318] width 151 height 30
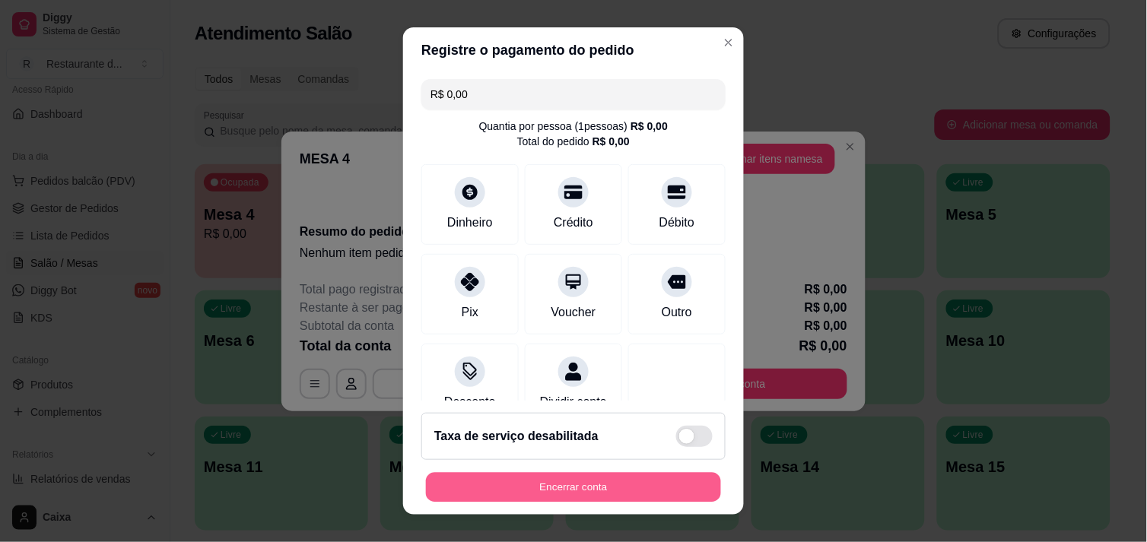
click at [583, 484] on button "Encerrar conta" at bounding box center [573, 488] width 295 height 30
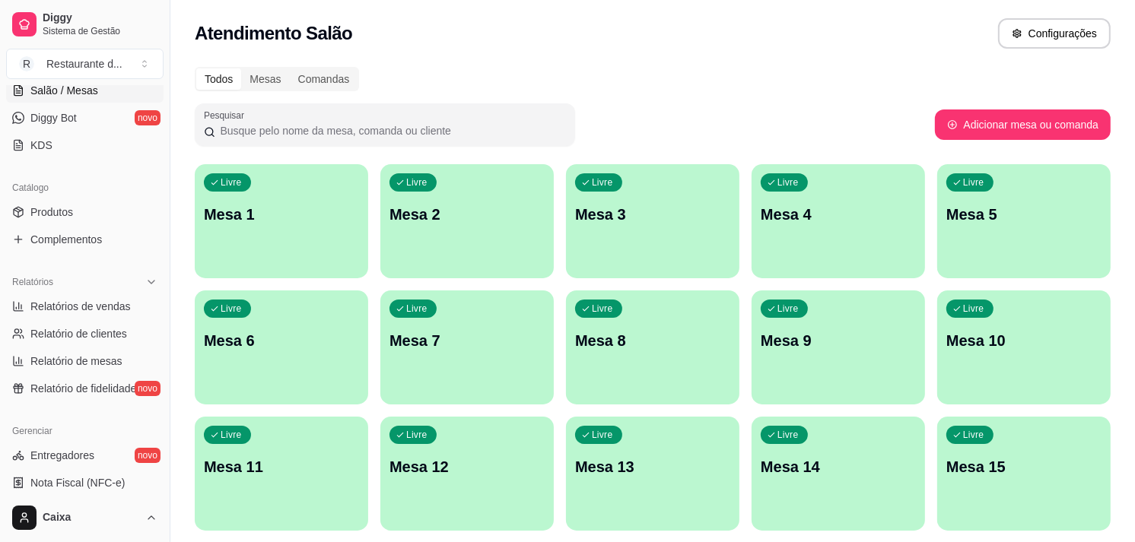
scroll to position [294, 0]
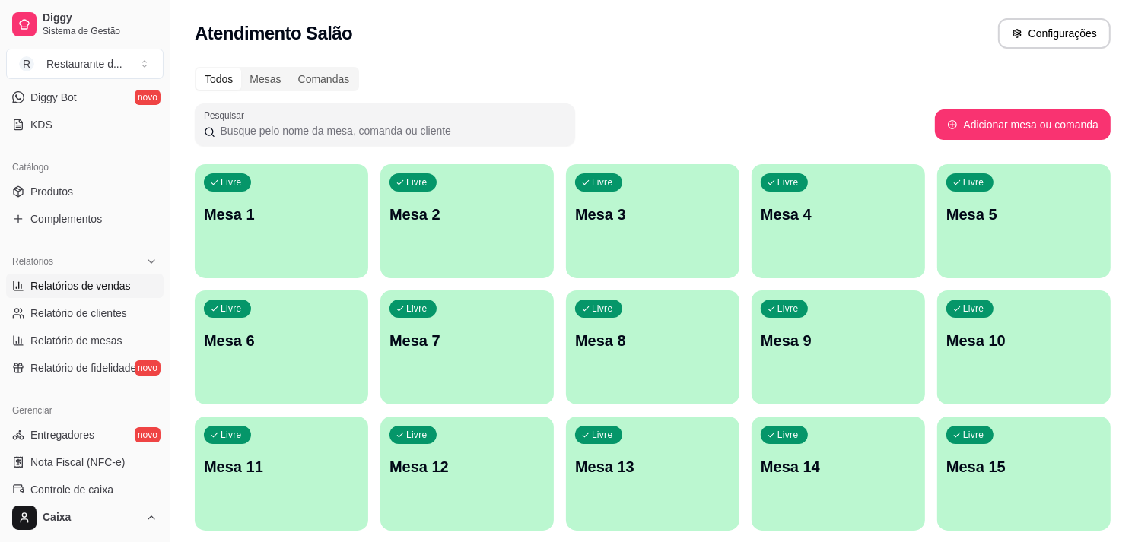
click at [100, 285] on span "Relatórios de vendas" at bounding box center [80, 285] width 100 height 15
select select "ALL"
select select "0"
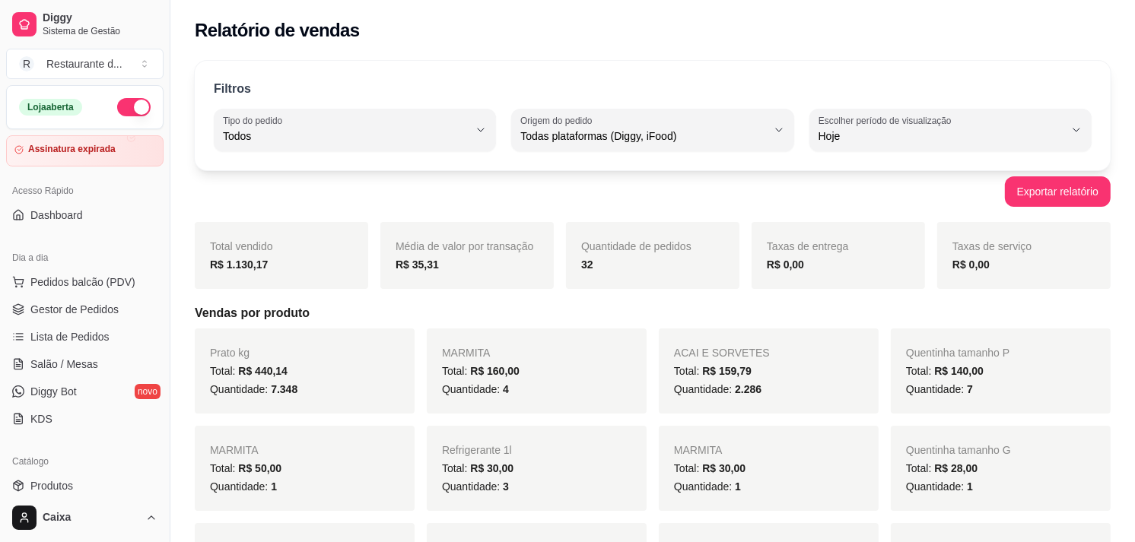
click at [122, 100] on button "button" at bounding box center [133, 107] width 33 height 18
